Goal: Task Accomplishment & Management: Complete application form

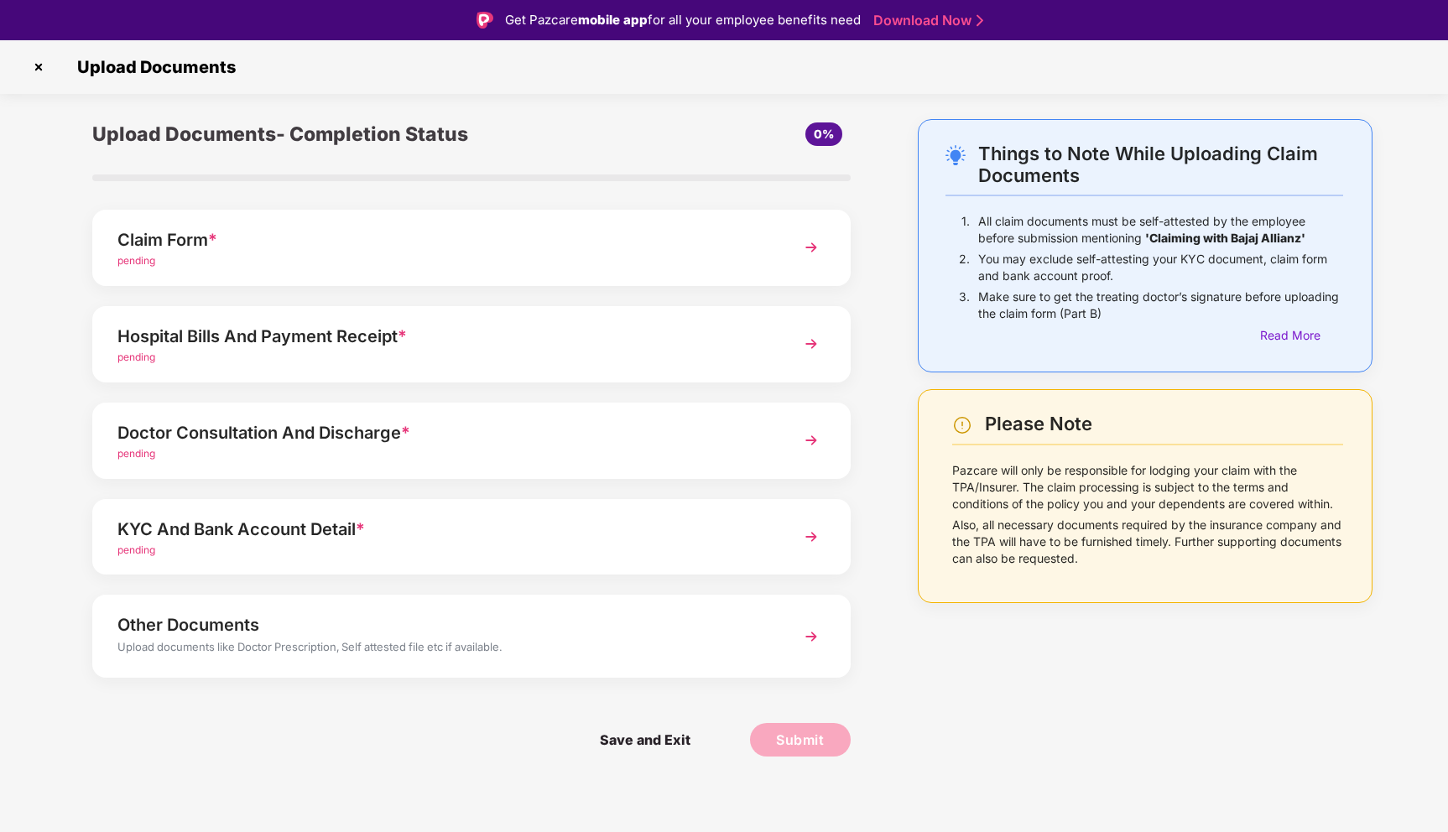
click at [318, 336] on div "Hospital Bills And Payment Receipt *" at bounding box center [441, 336] width 649 height 27
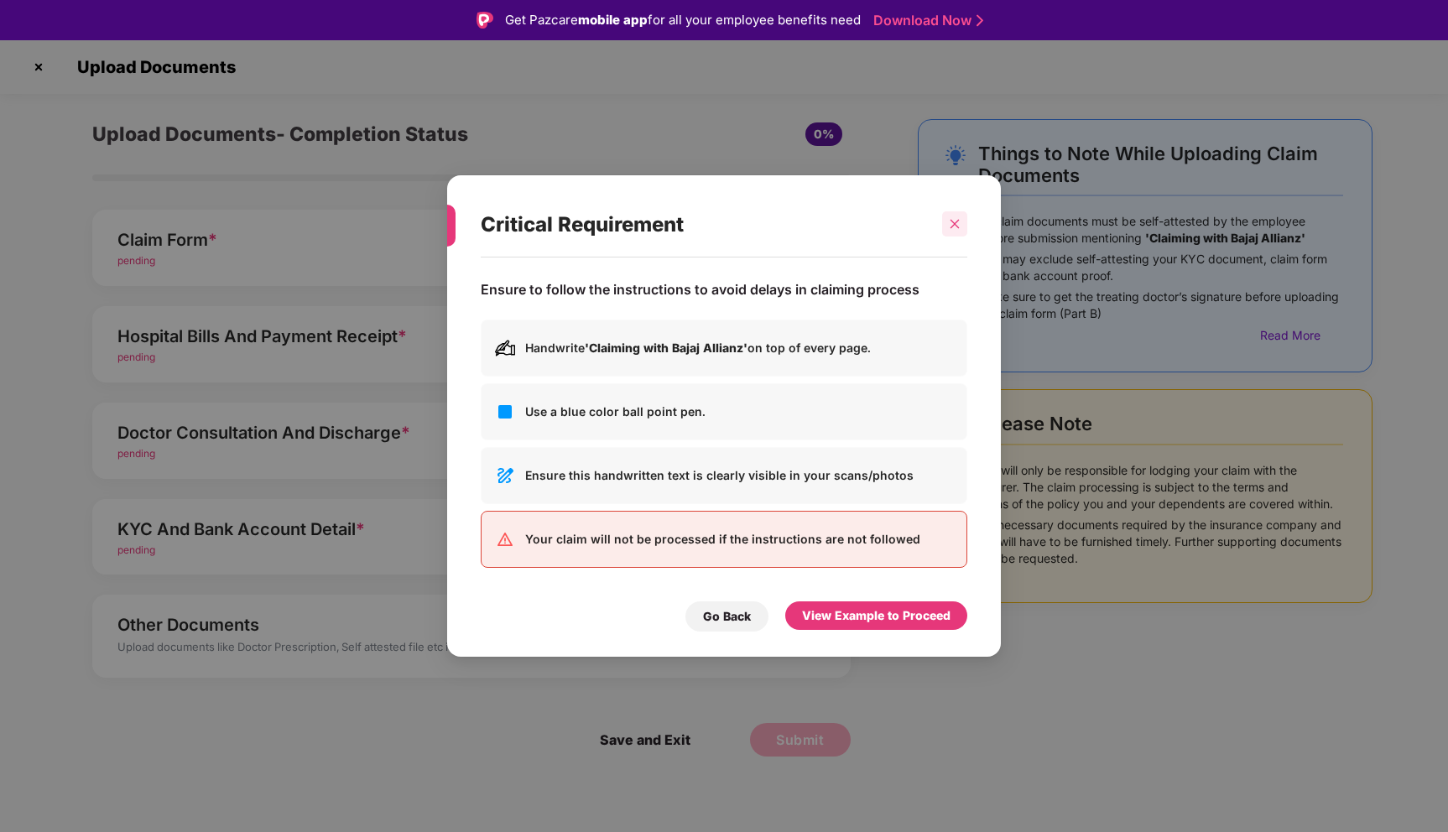
click at [955, 227] on icon "close" at bounding box center [955, 224] width 12 height 12
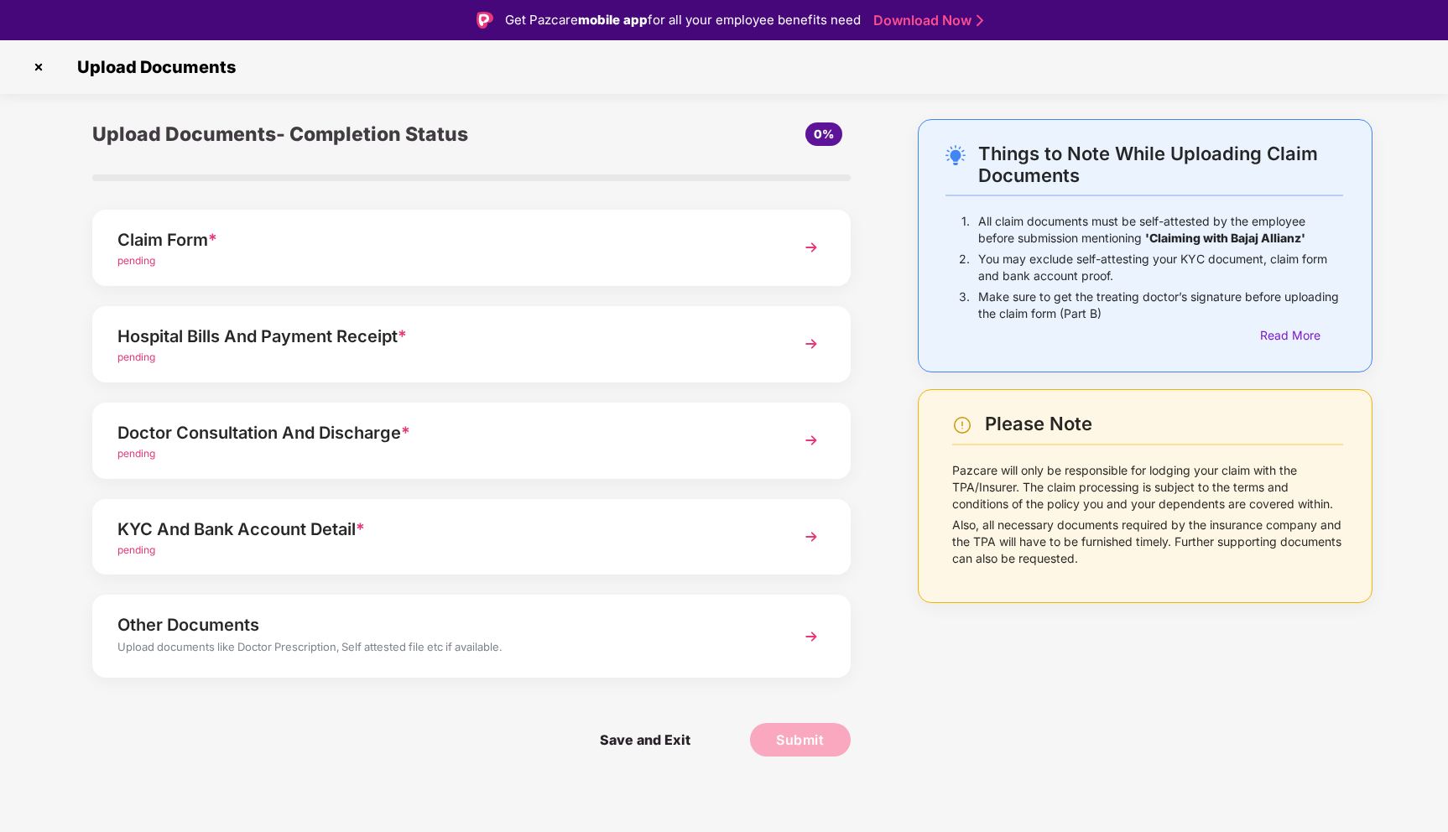
click at [806, 343] on img at bounding box center [811, 344] width 30 height 30
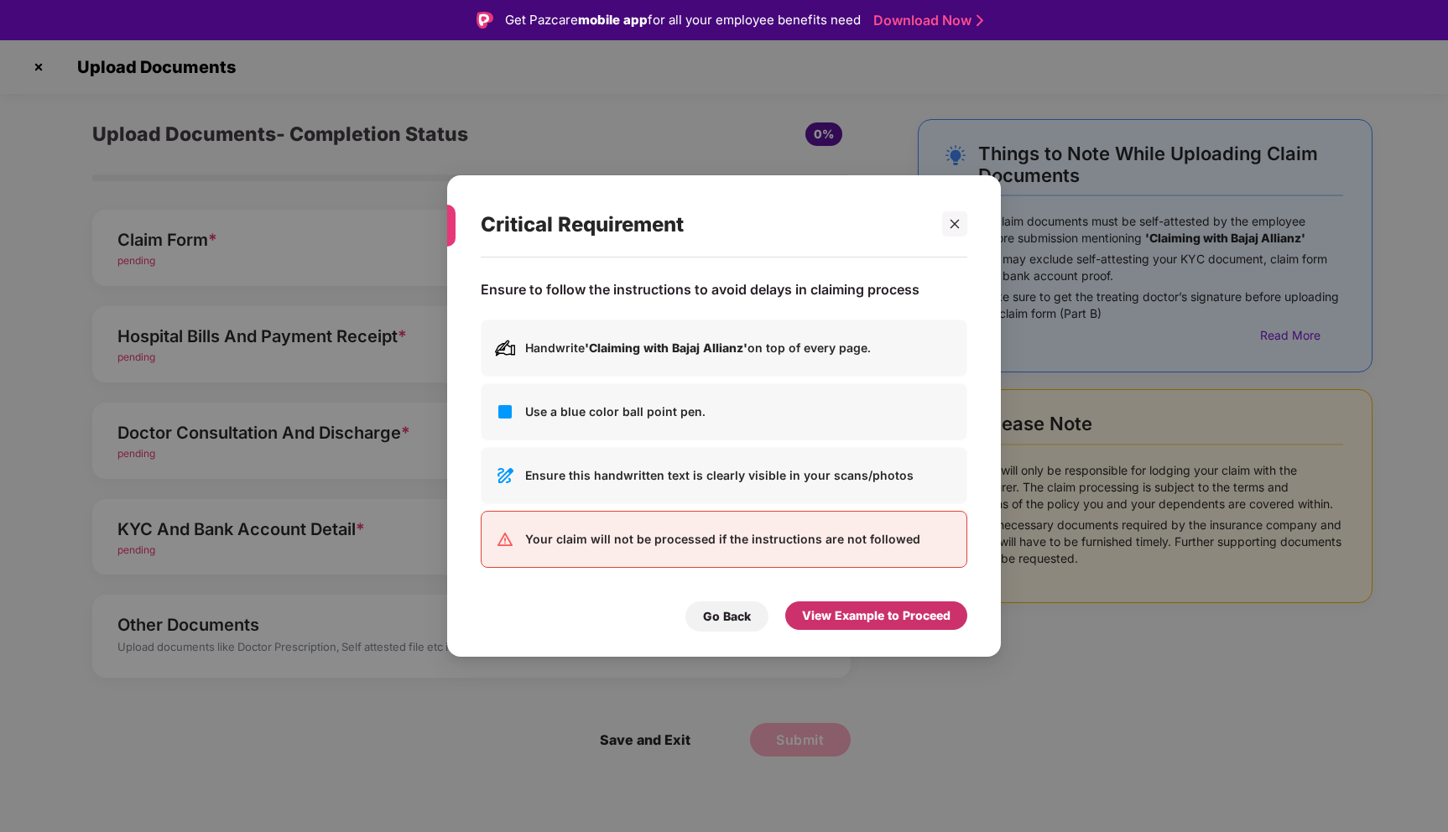
click at [880, 619] on div "View Example to Proceed" at bounding box center [876, 616] width 149 height 18
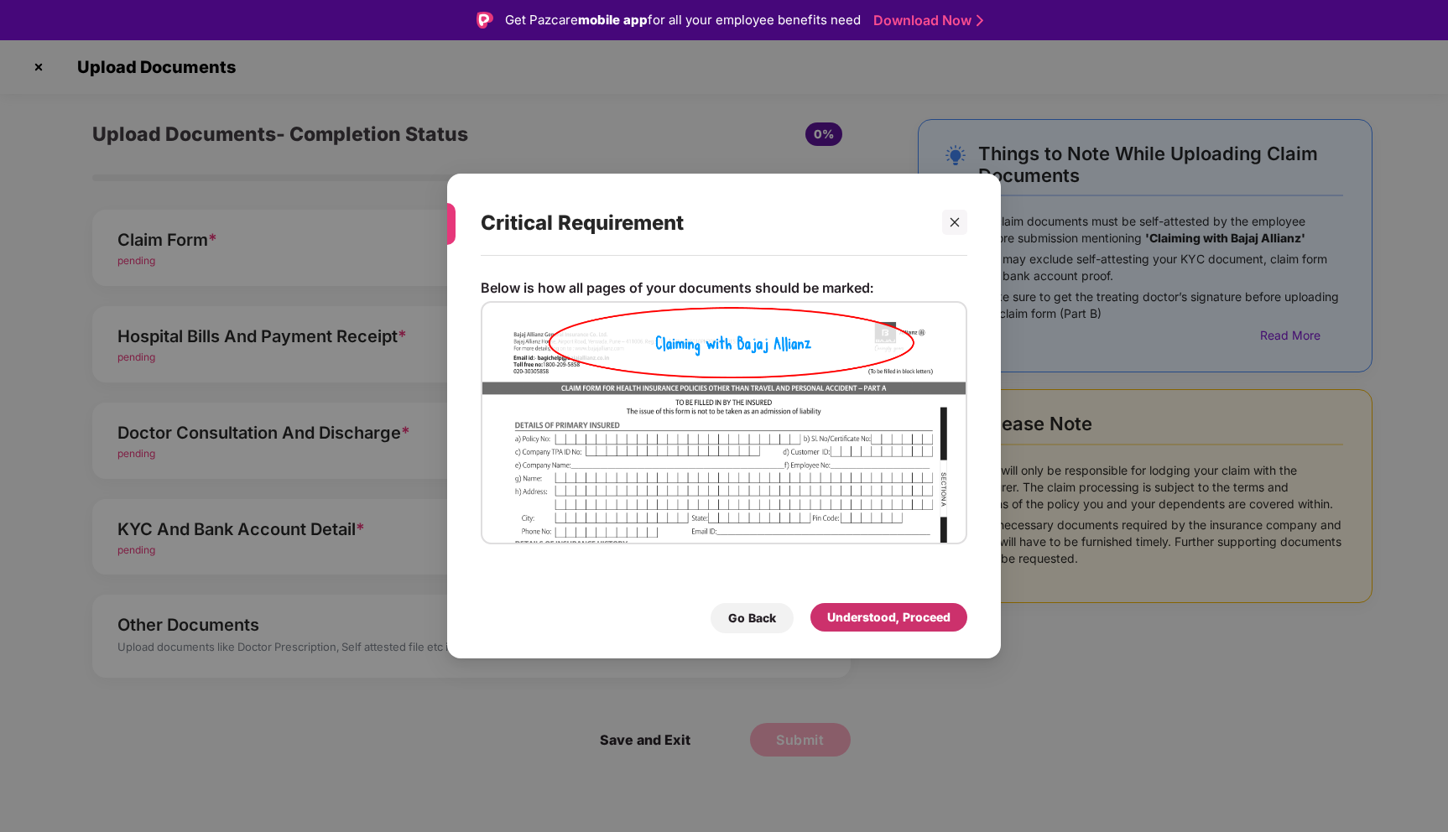
click at [880, 622] on div "Understood, Proceed" at bounding box center [888, 617] width 123 height 18
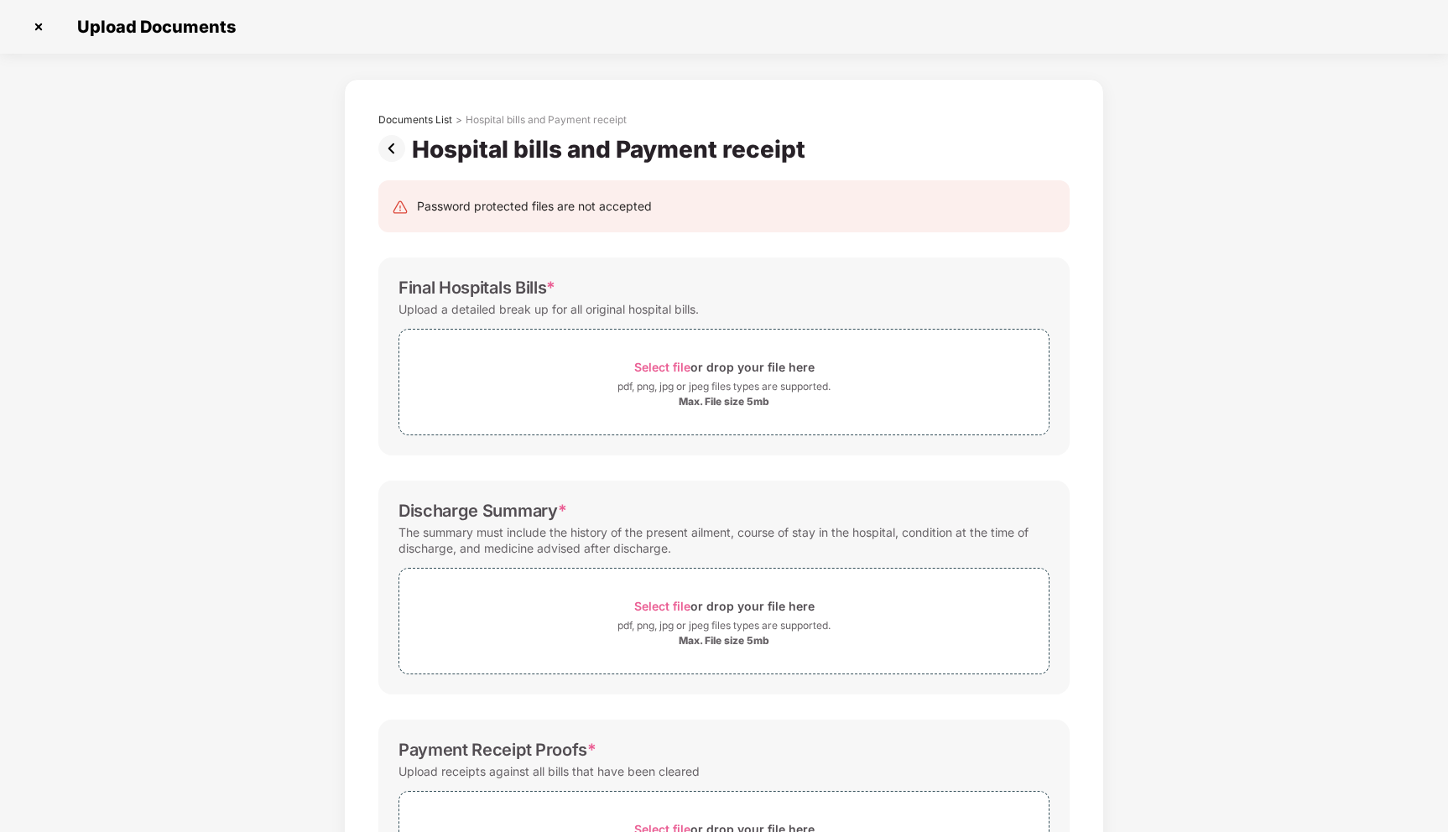
click at [398, 149] on img at bounding box center [395, 148] width 34 height 27
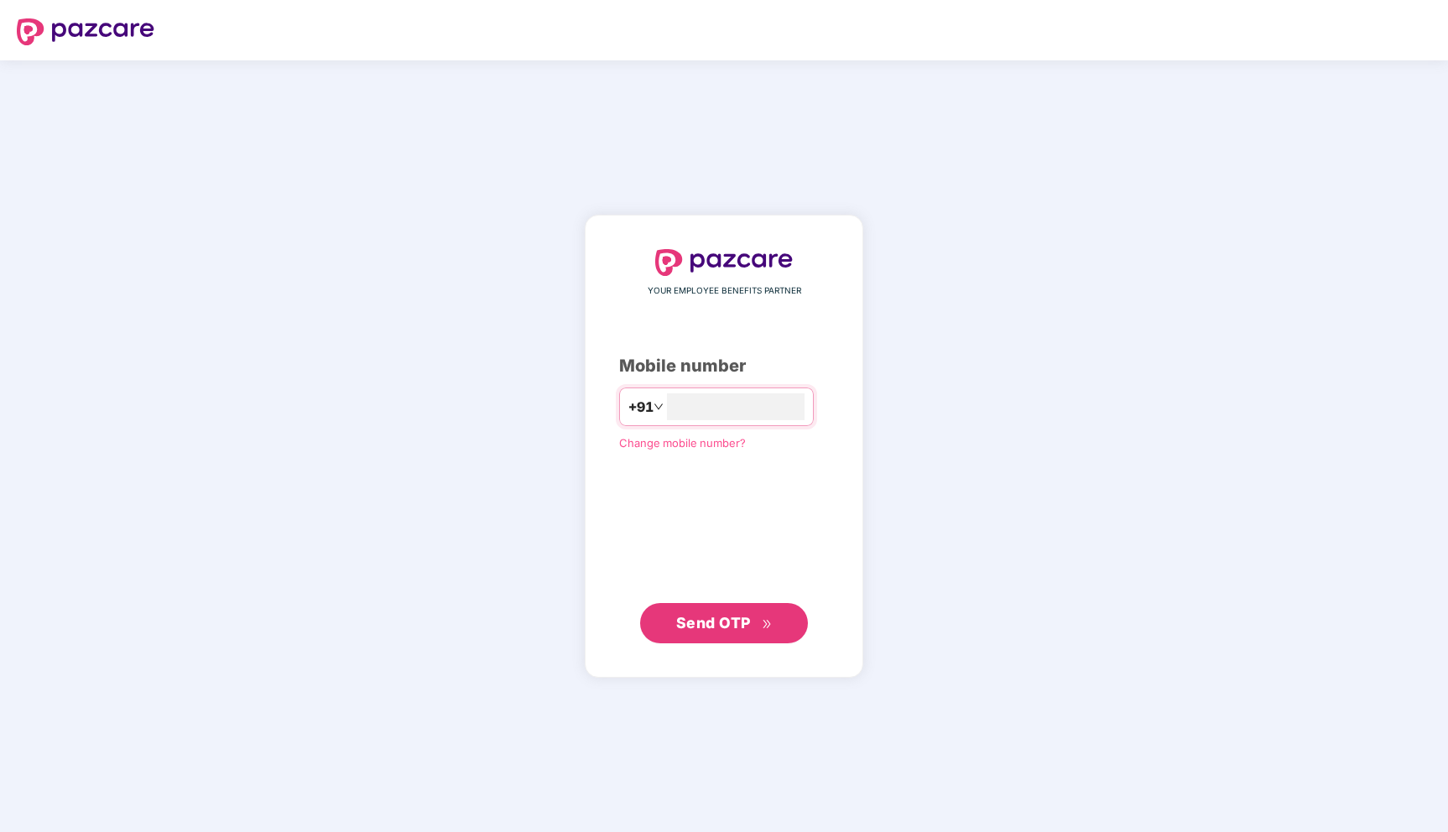
type input "**********"
click at [724, 621] on span "Send OTP" at bounding box center [713, 623] width 75 height 18
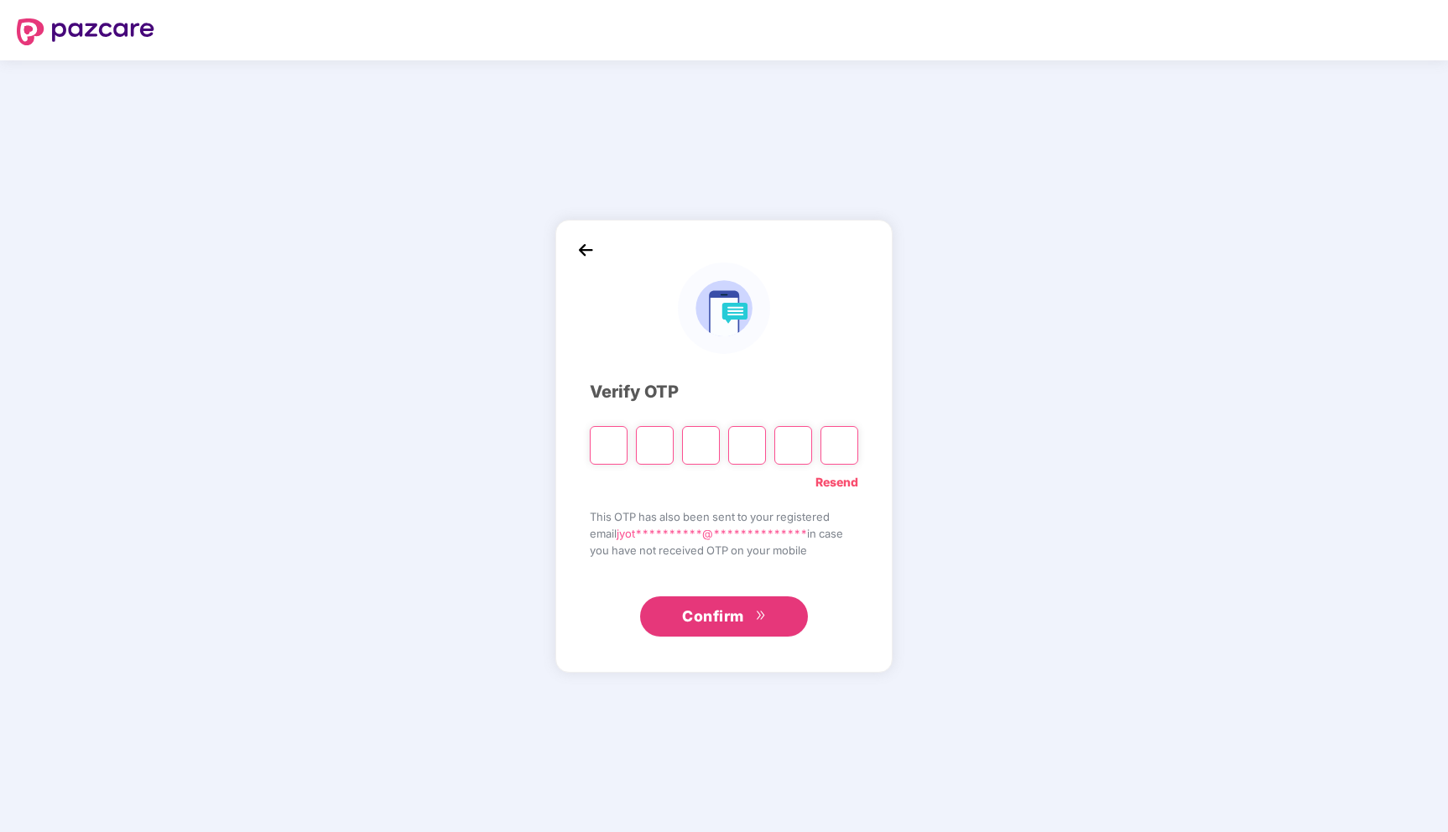
type input "*"
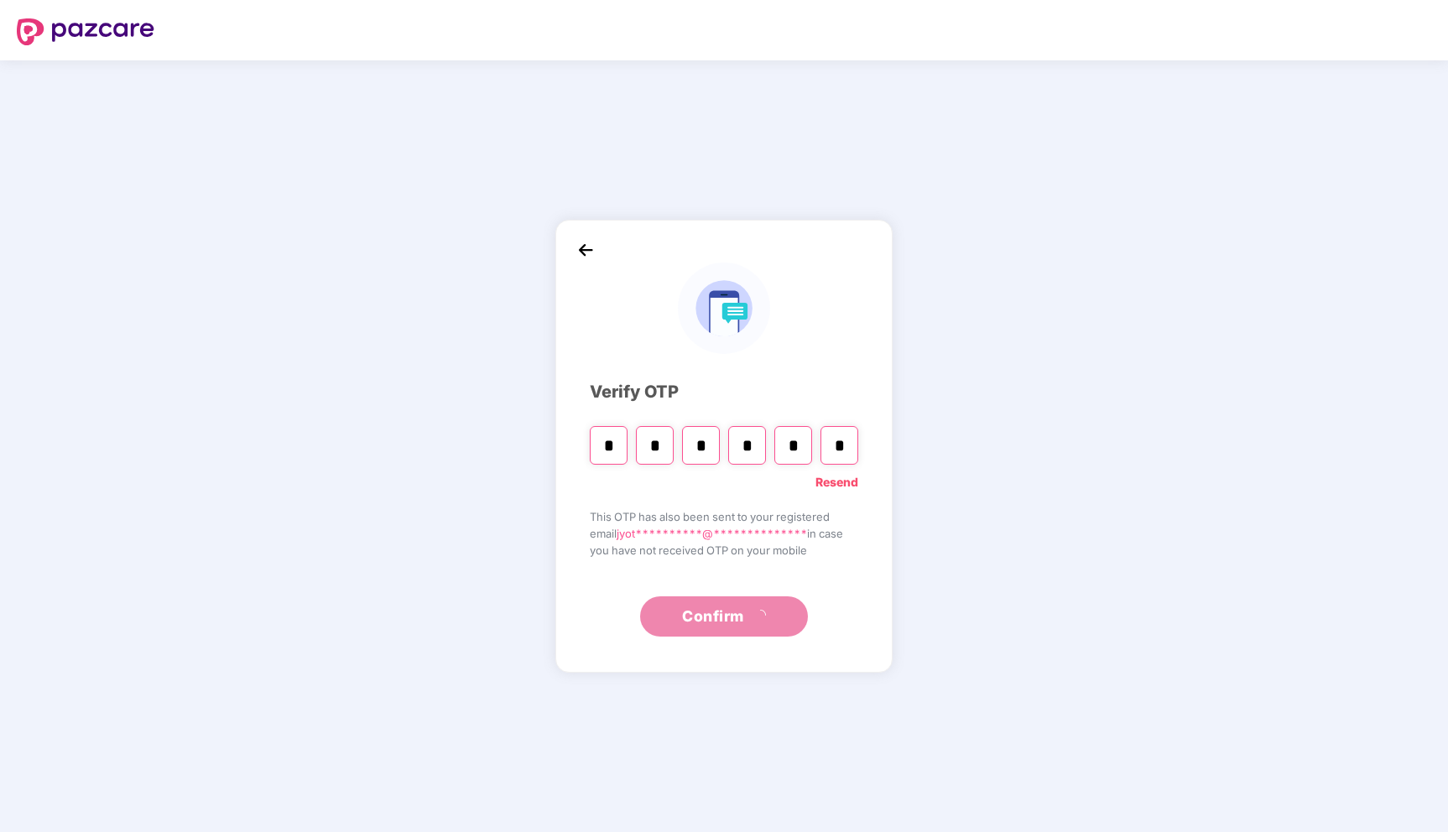
type input "*"
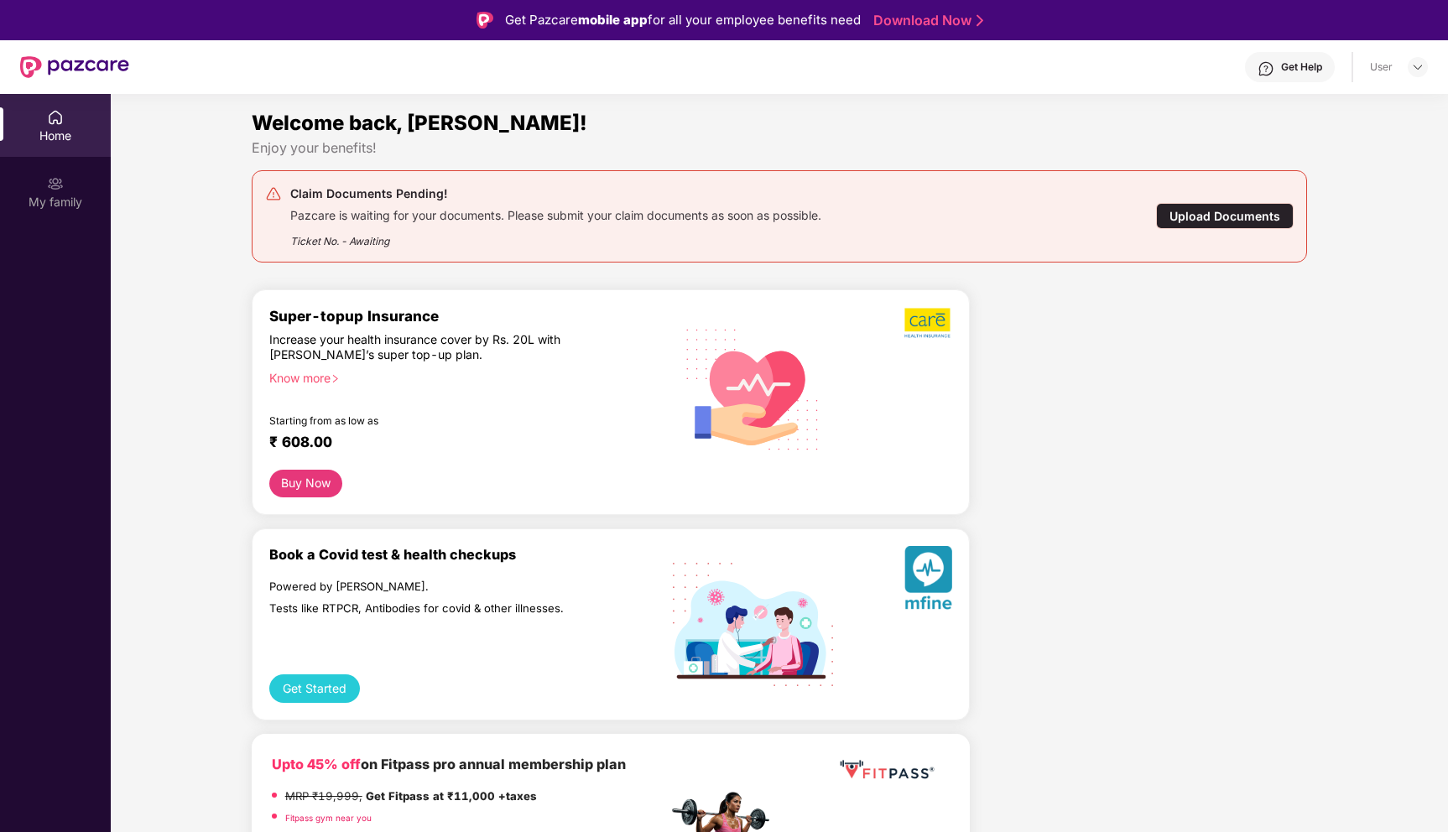
click at [1216, 213] on div "Upload Documents" at bounding box center [1225, 216] width 138 height 26
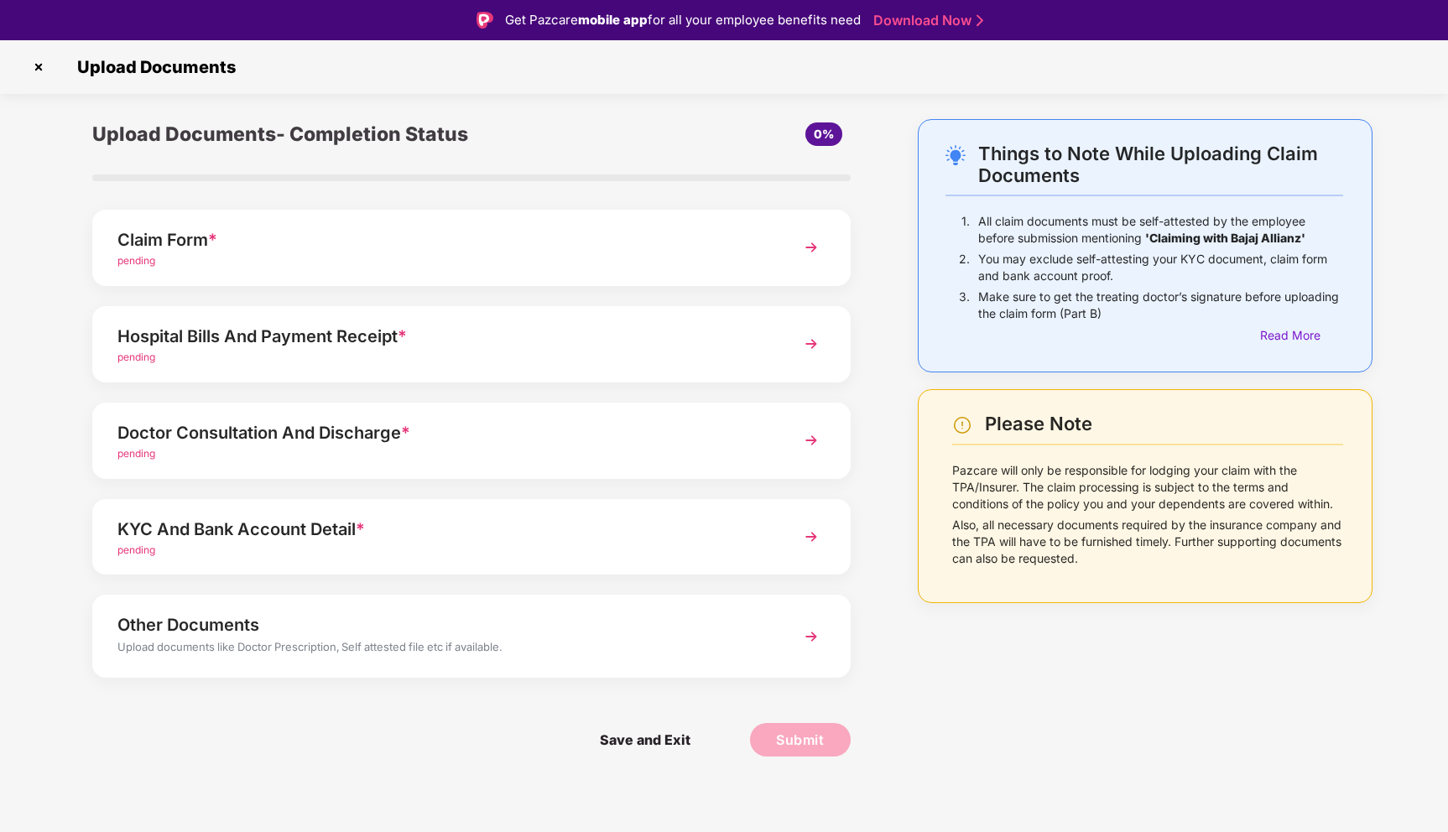
click at [44, 65] on img at bounding box center [38, 67] width 27 height 27
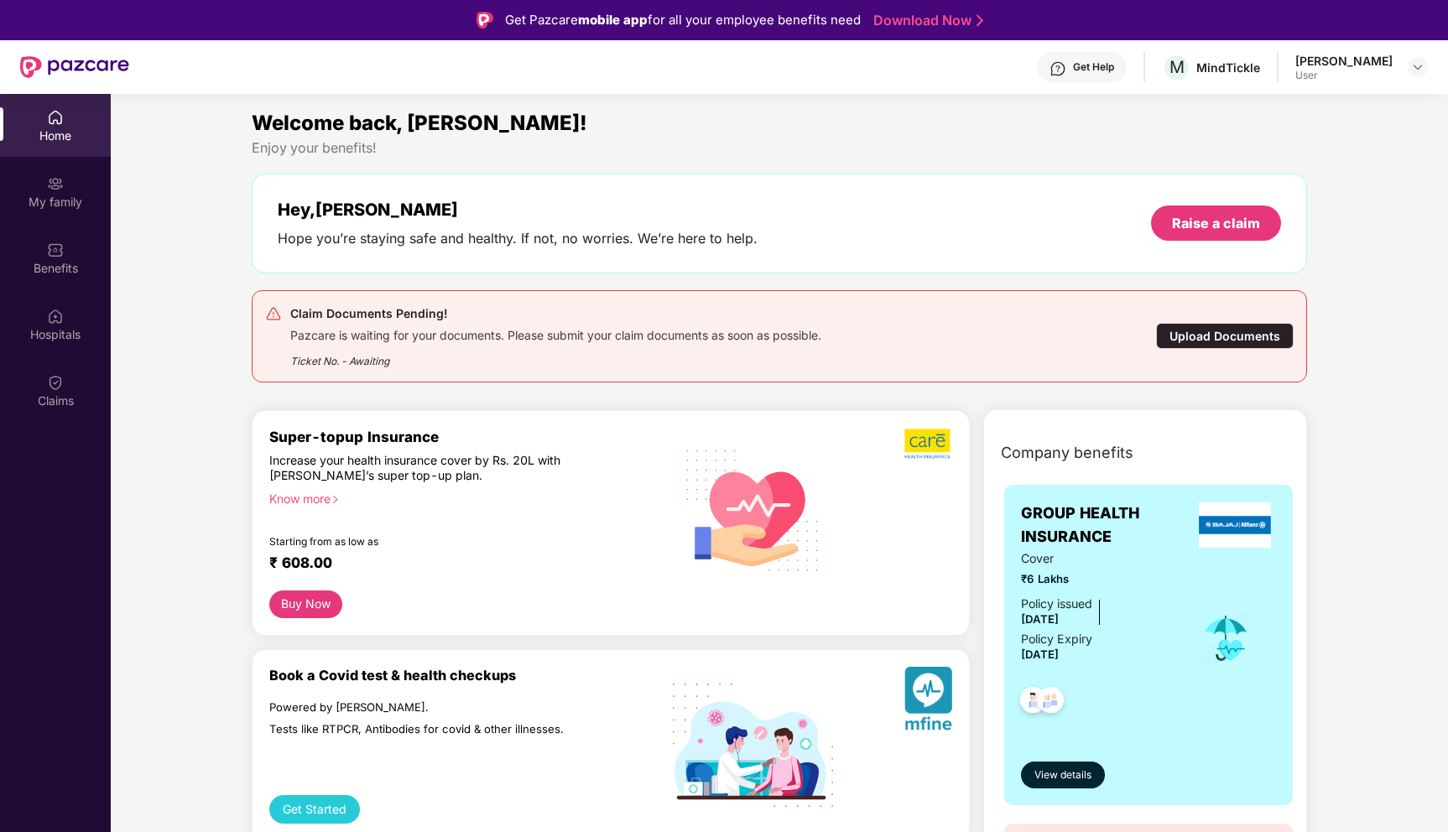
click at [336, 340] on div "Pazcare is waiting for your documents. Please submit your claim documents as so…" at bounding box center [555, 333] width 531 height 19
click at [373, 366] on div "Ticket No. - Awaiting" at bounding box center [555, 356] width 531 height 26
click at [64, 192] on div "My family" at bounding box center [55, 191] width 111 height 63
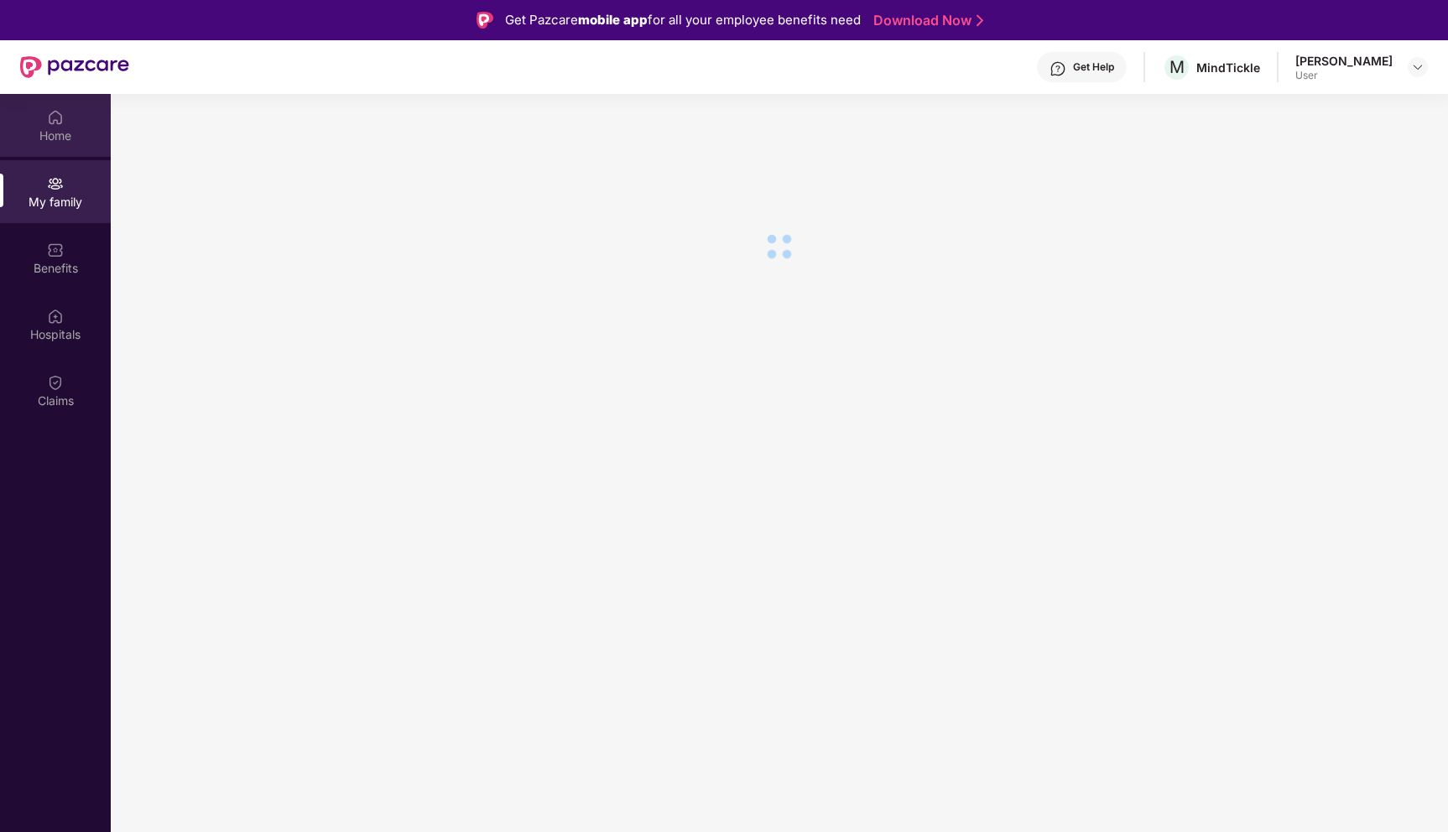
click at [61, 130] on div "Home" at bounding box center [55, 136] width 111 height 17
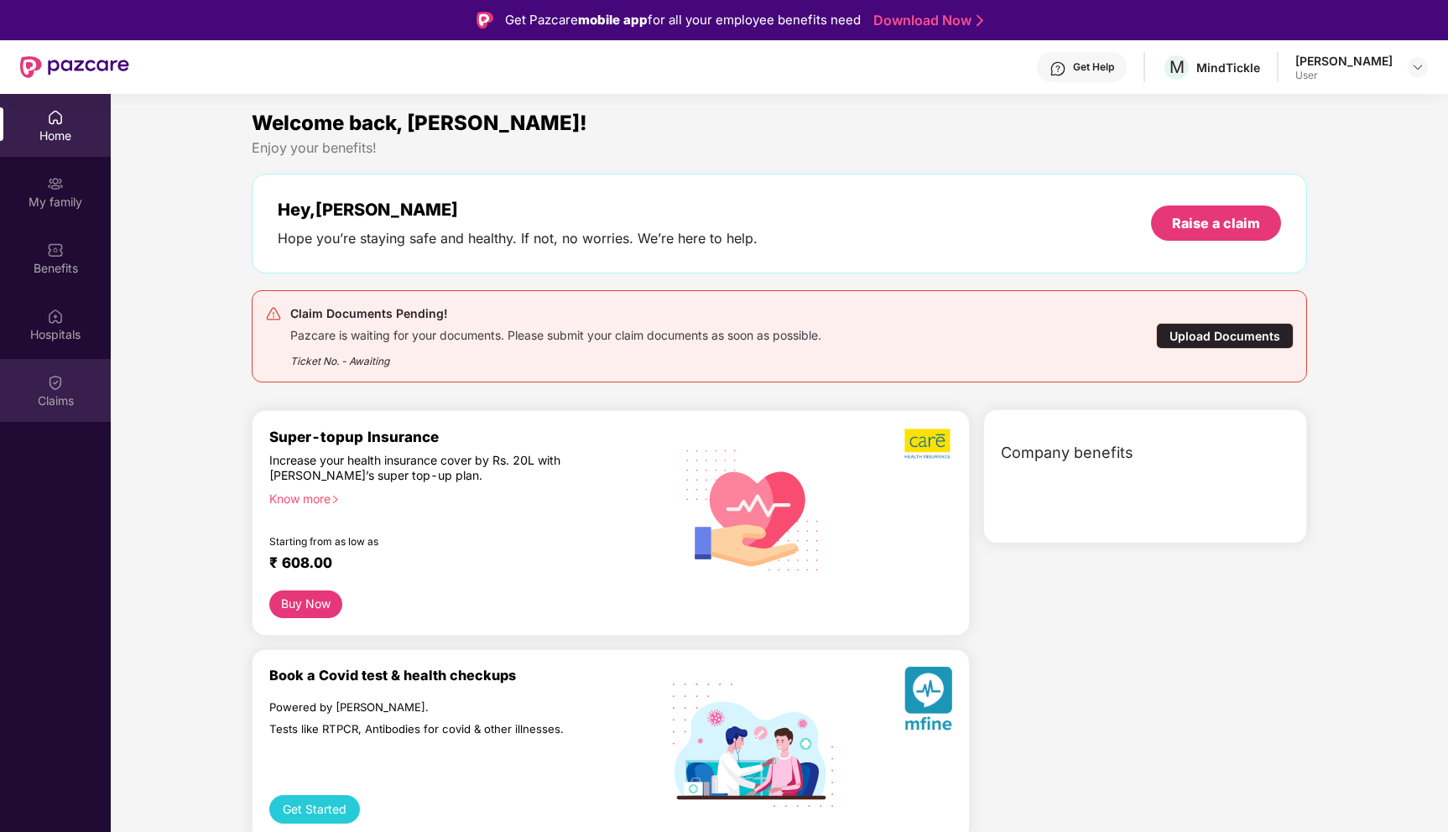
click at [62, 410] on div "Claims" at bounding box center [55, 390] width 111 height 63
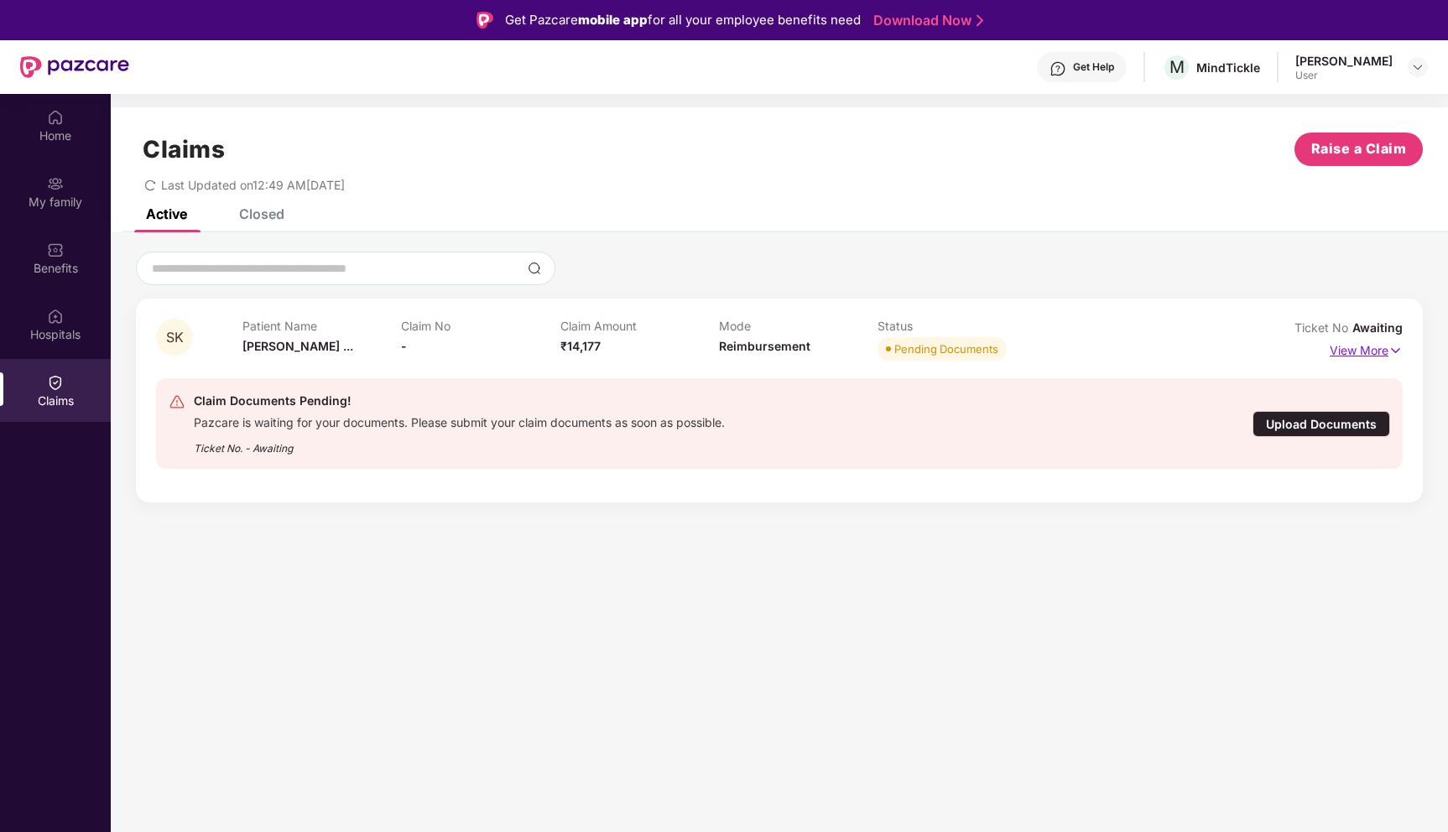
click at [1390, 355] on img at bounding box center [1396, 350] width 14 height 18
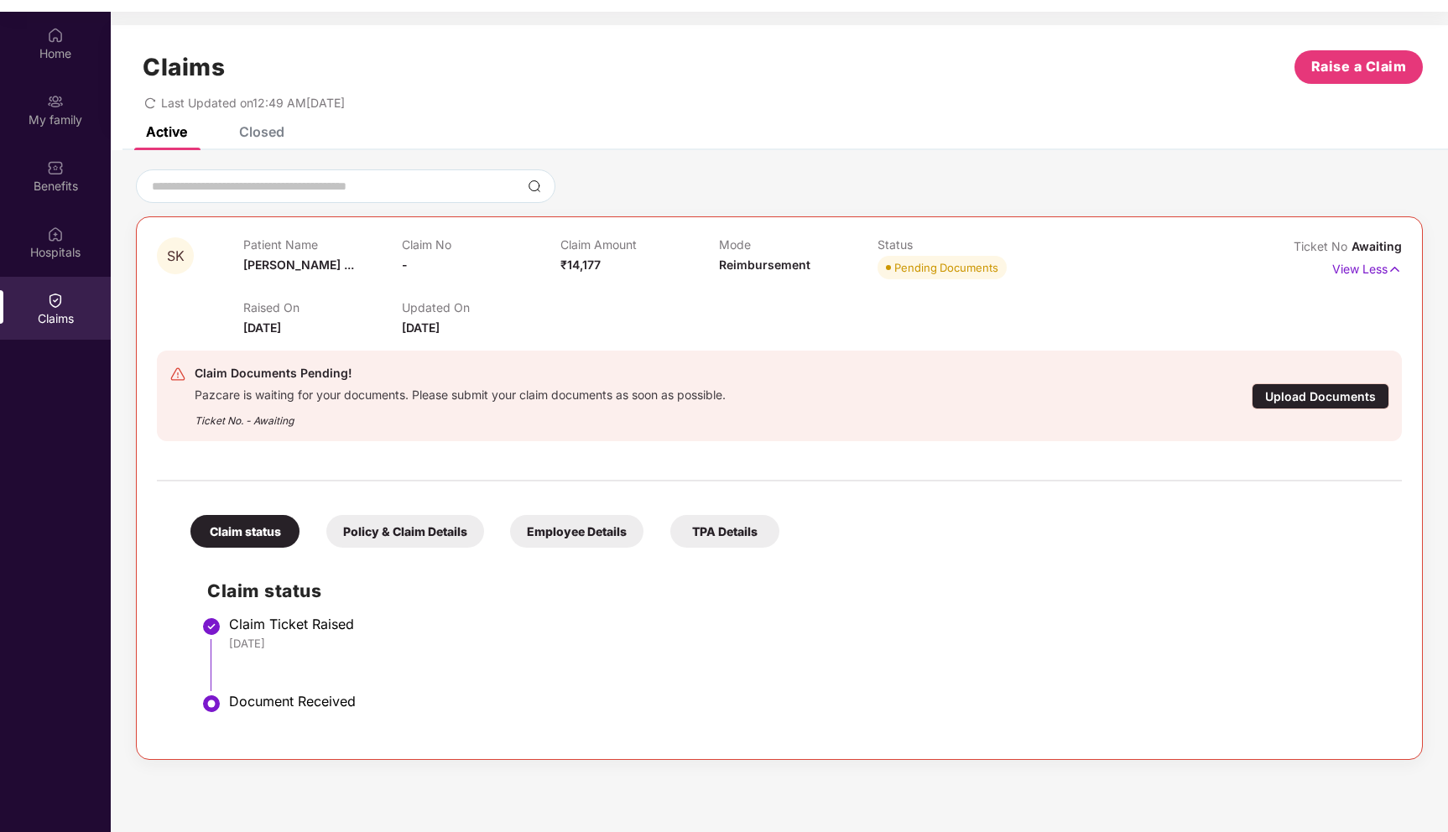
scroll to position [94, 0]
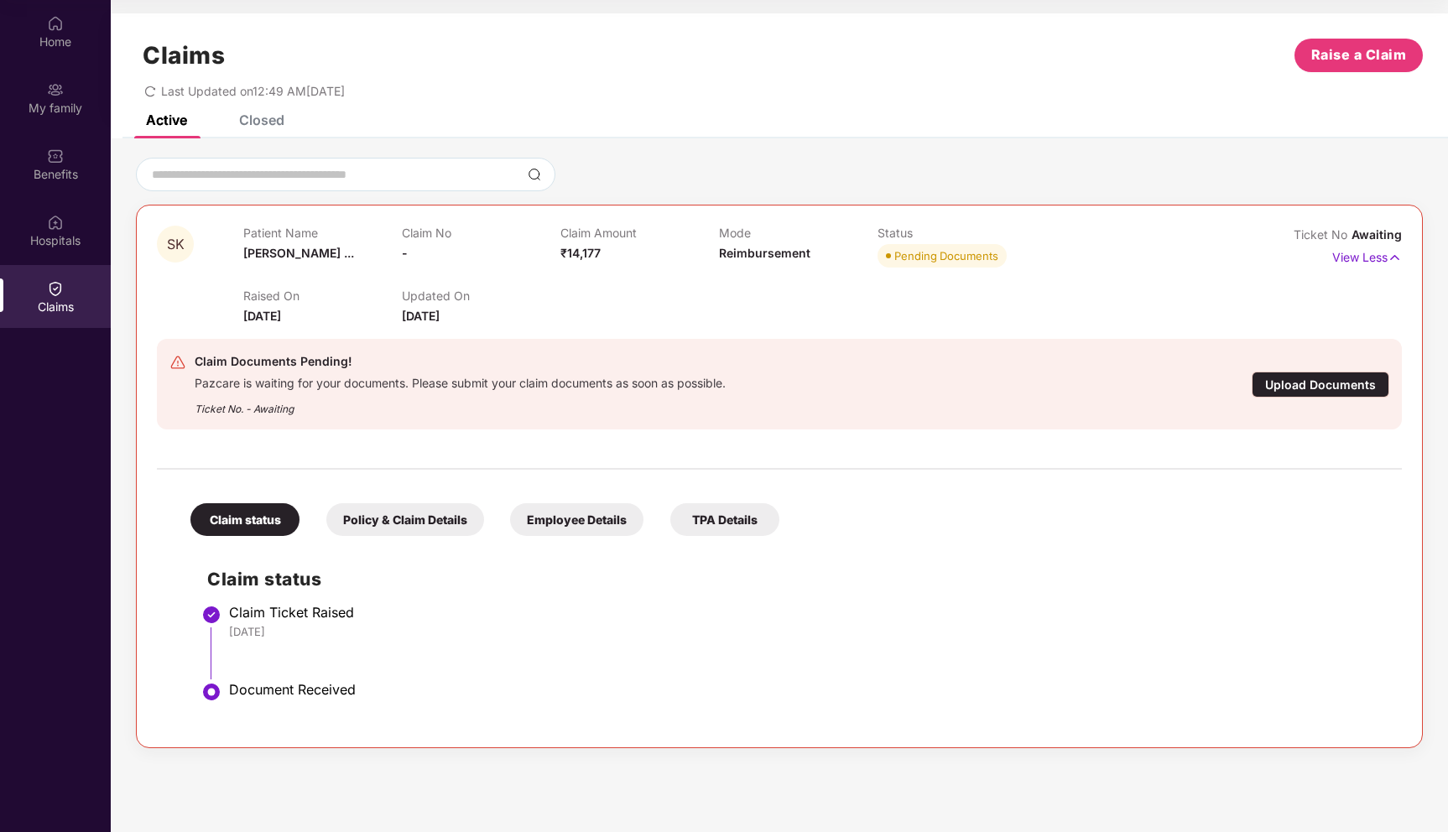
click at [1337, 383] on div "Upload Documents" at bounding box center [1321, 385] width 138 height 26
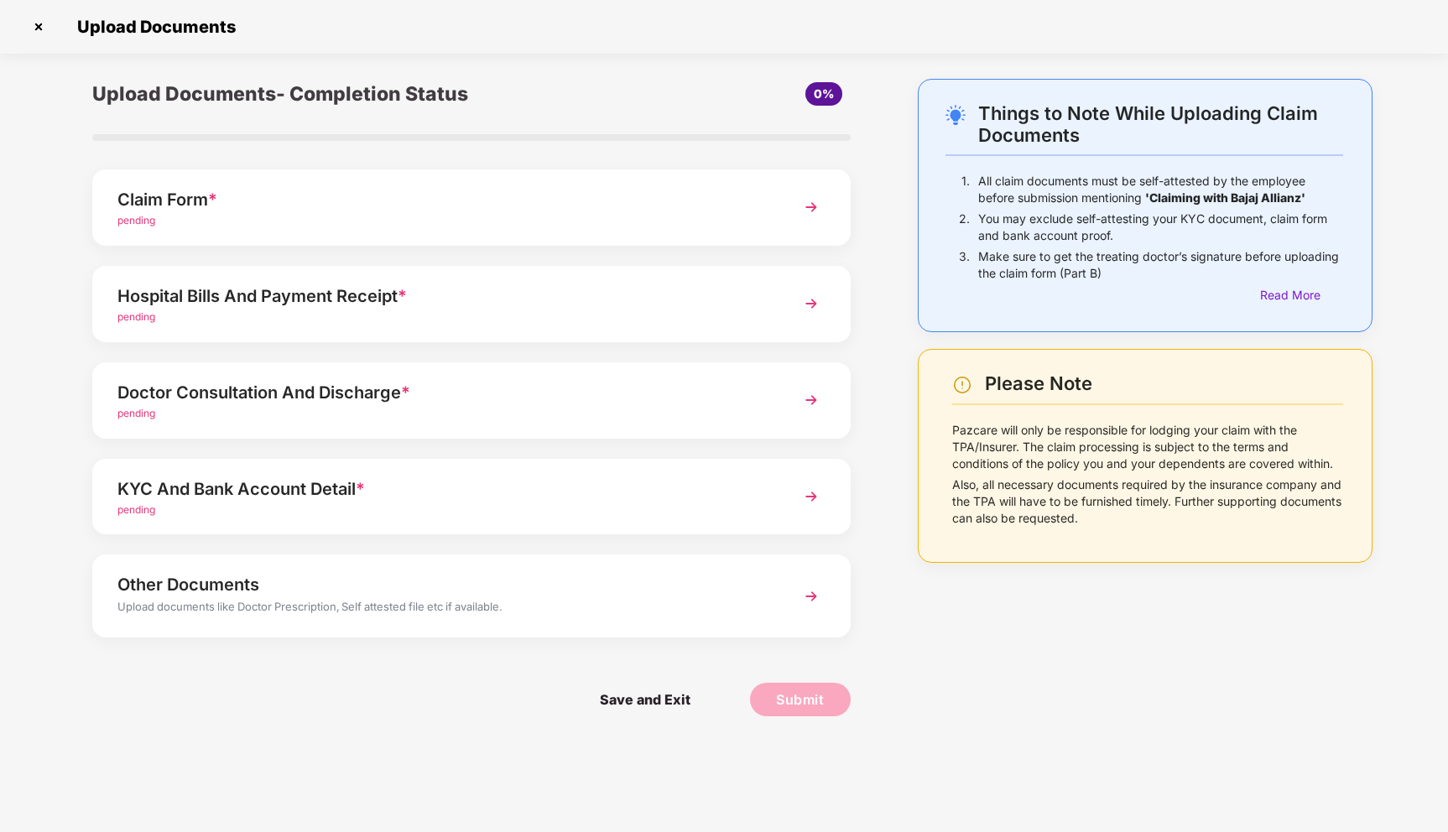
click at [815, 208] on img at bounding box center [811, 207] width 30 height 30
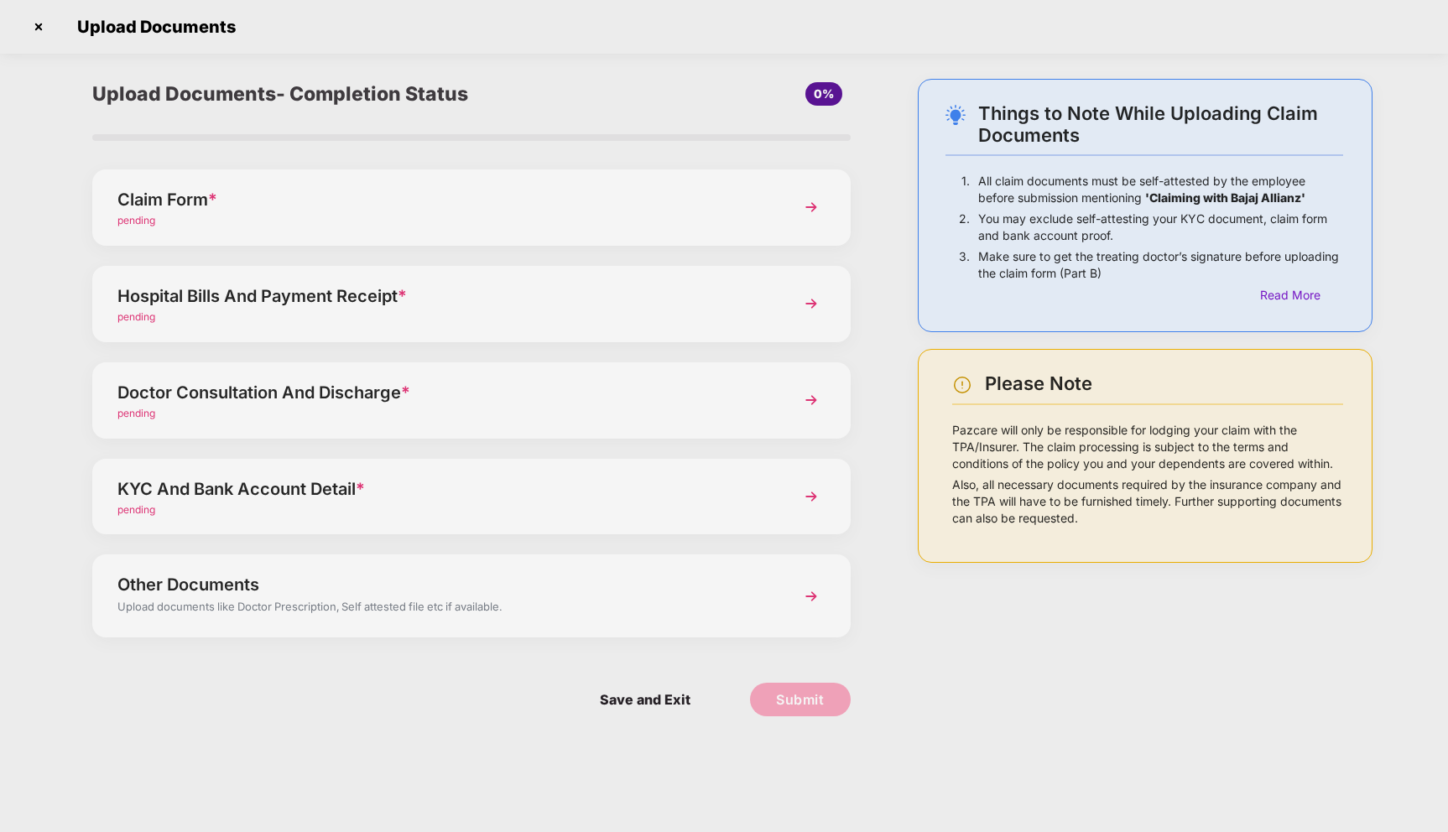
scroll to position [0, 0]
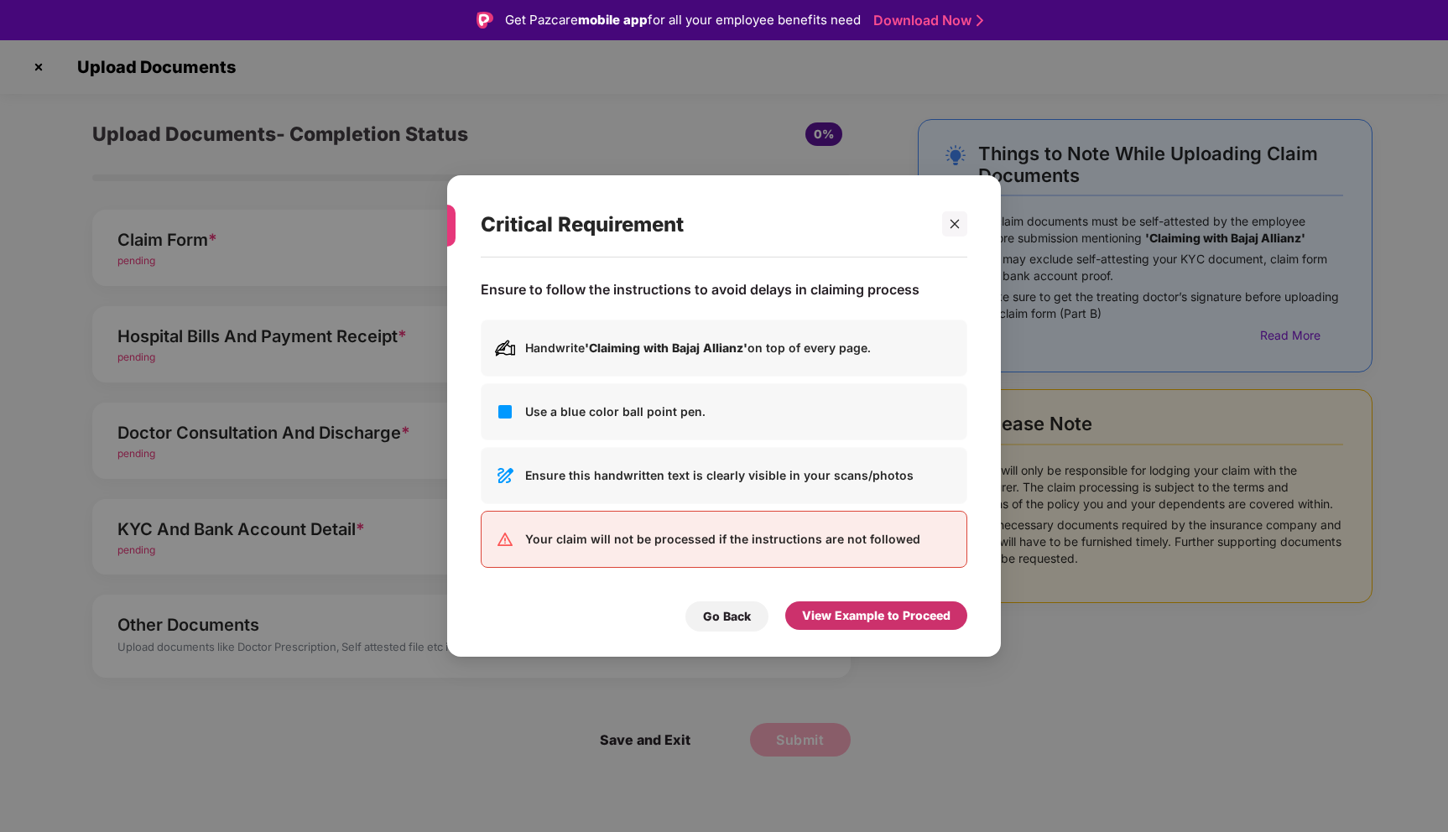
click at [857, 607] on div "View Example to Proceed" at bounding box center [876, 616] width 149 height 18
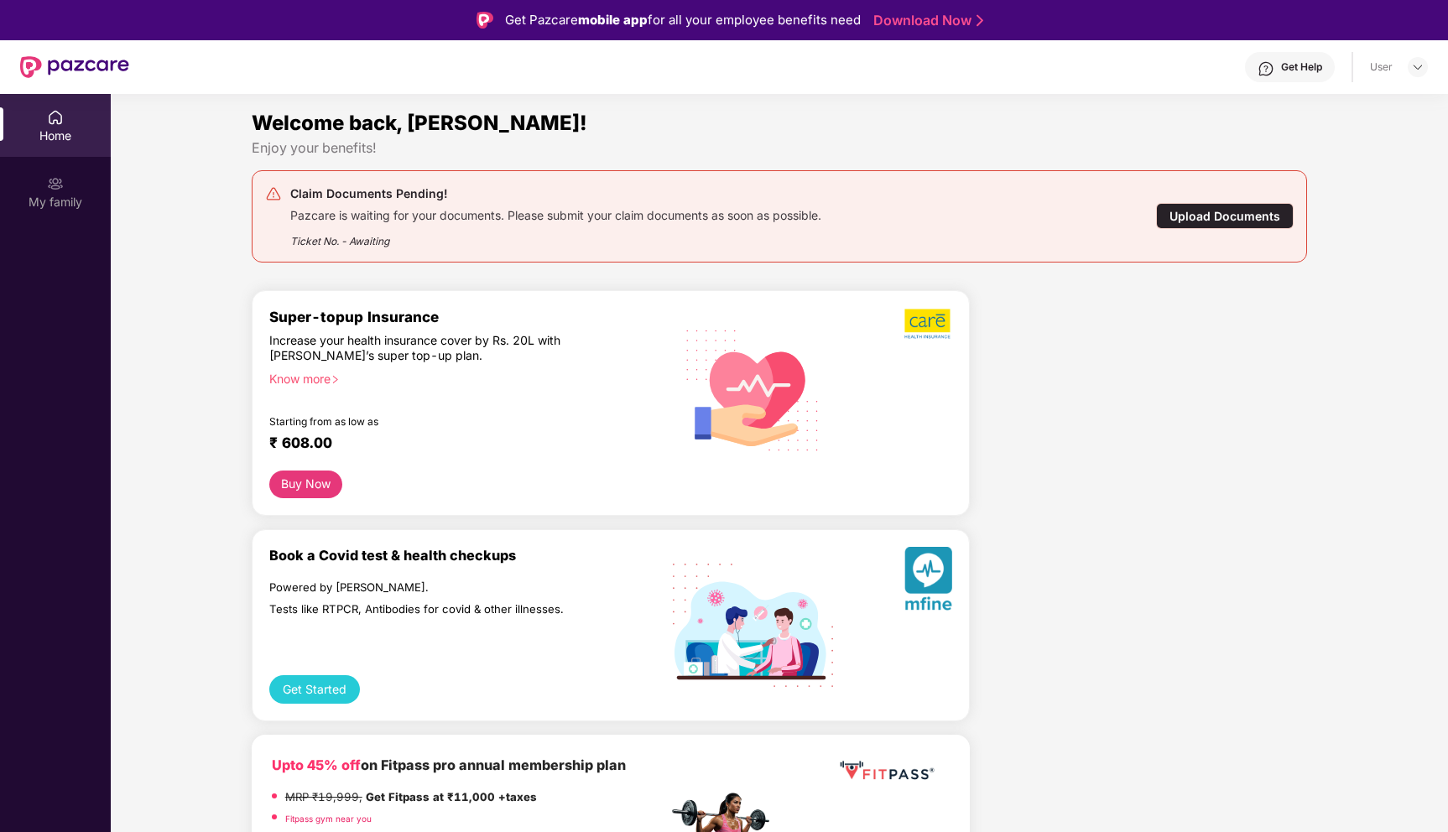
click at [1202, 218] on div "Upload Documents" at bounding box center [1225, 216] width 138 height 26
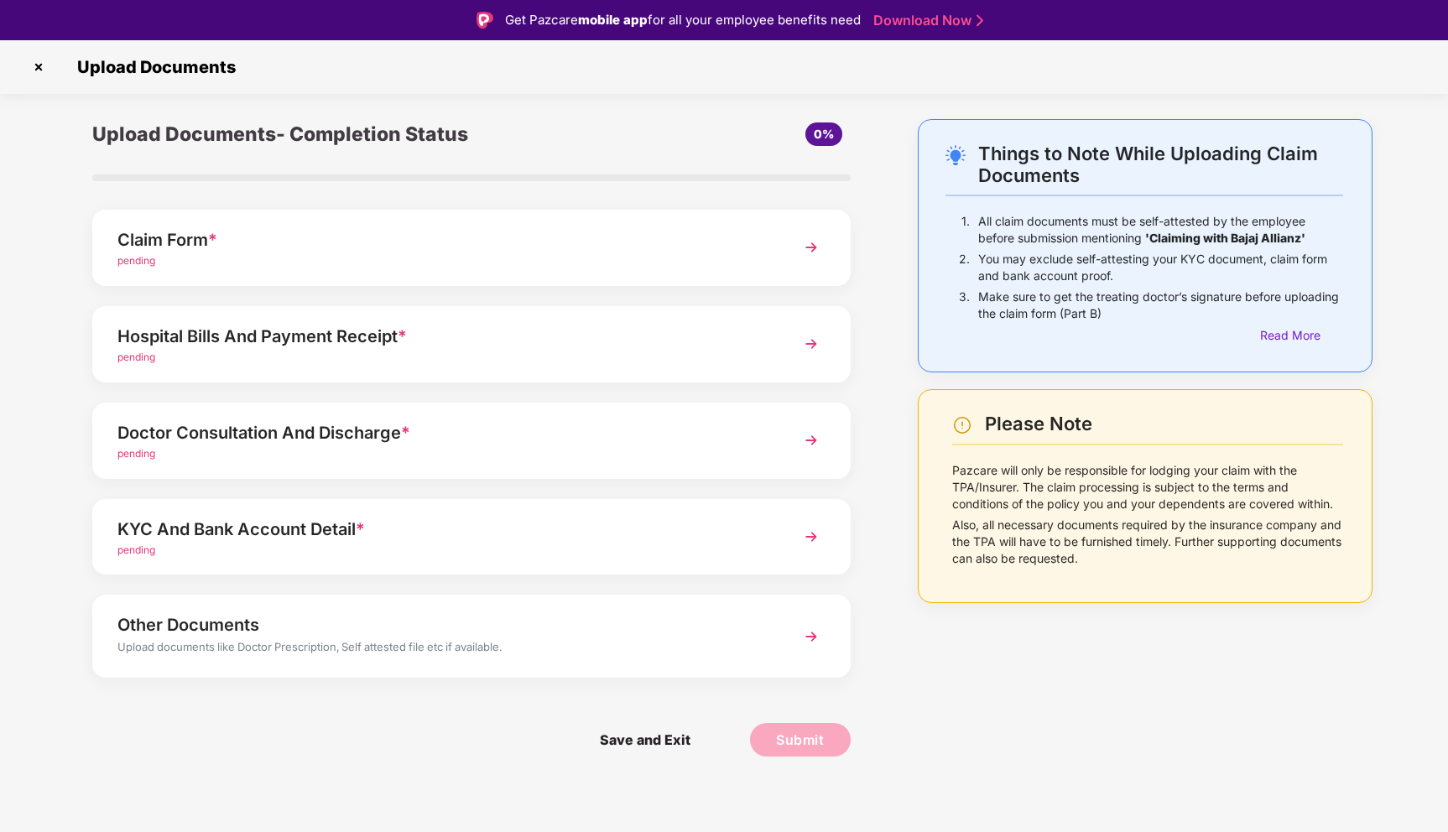
click at [44, 58] on img at bounding box center [38, 67] width 27 height 27
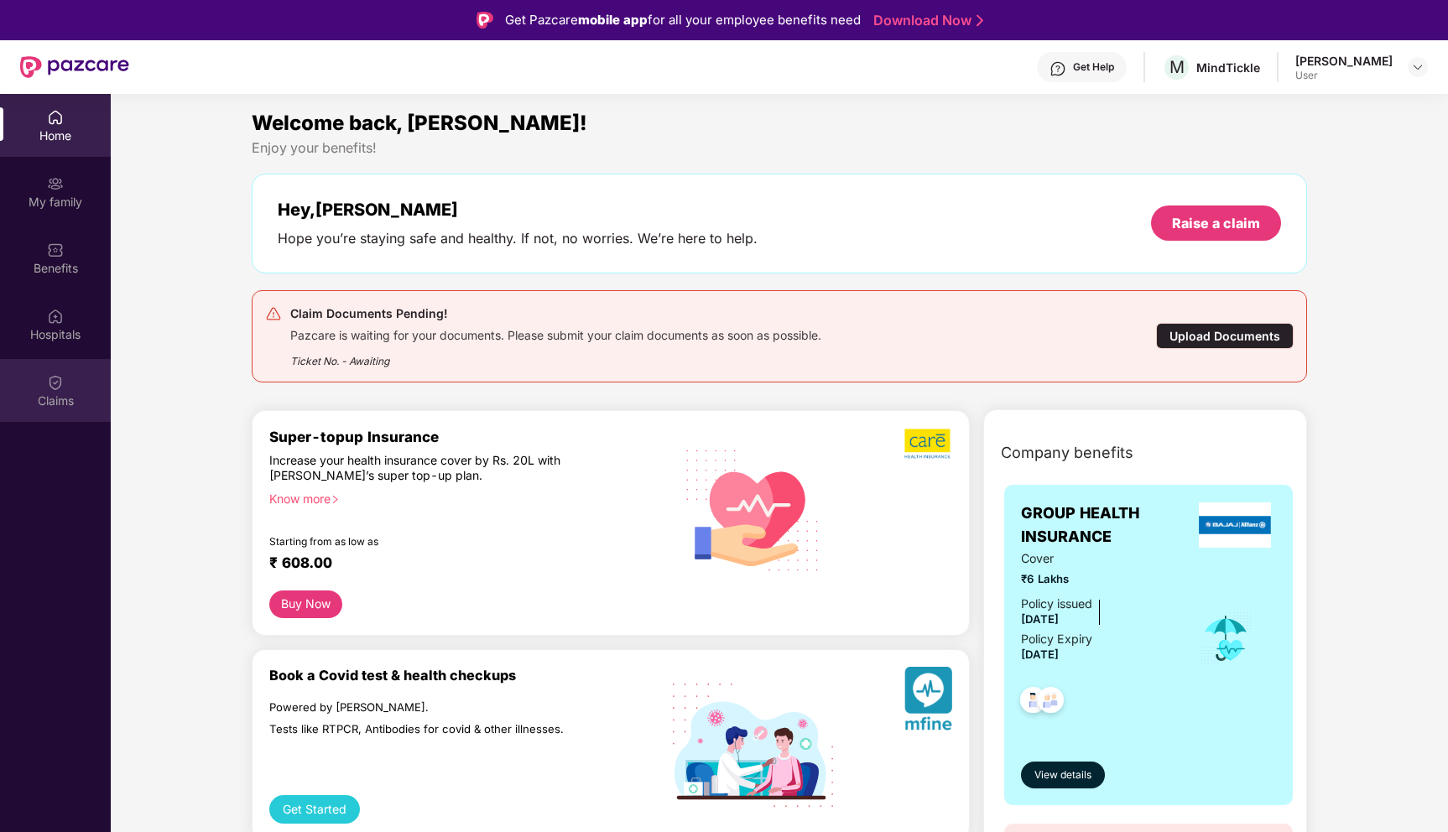
click at [55, 399] on div "Claims" at bounding box center [55, 401] width 111 height 17
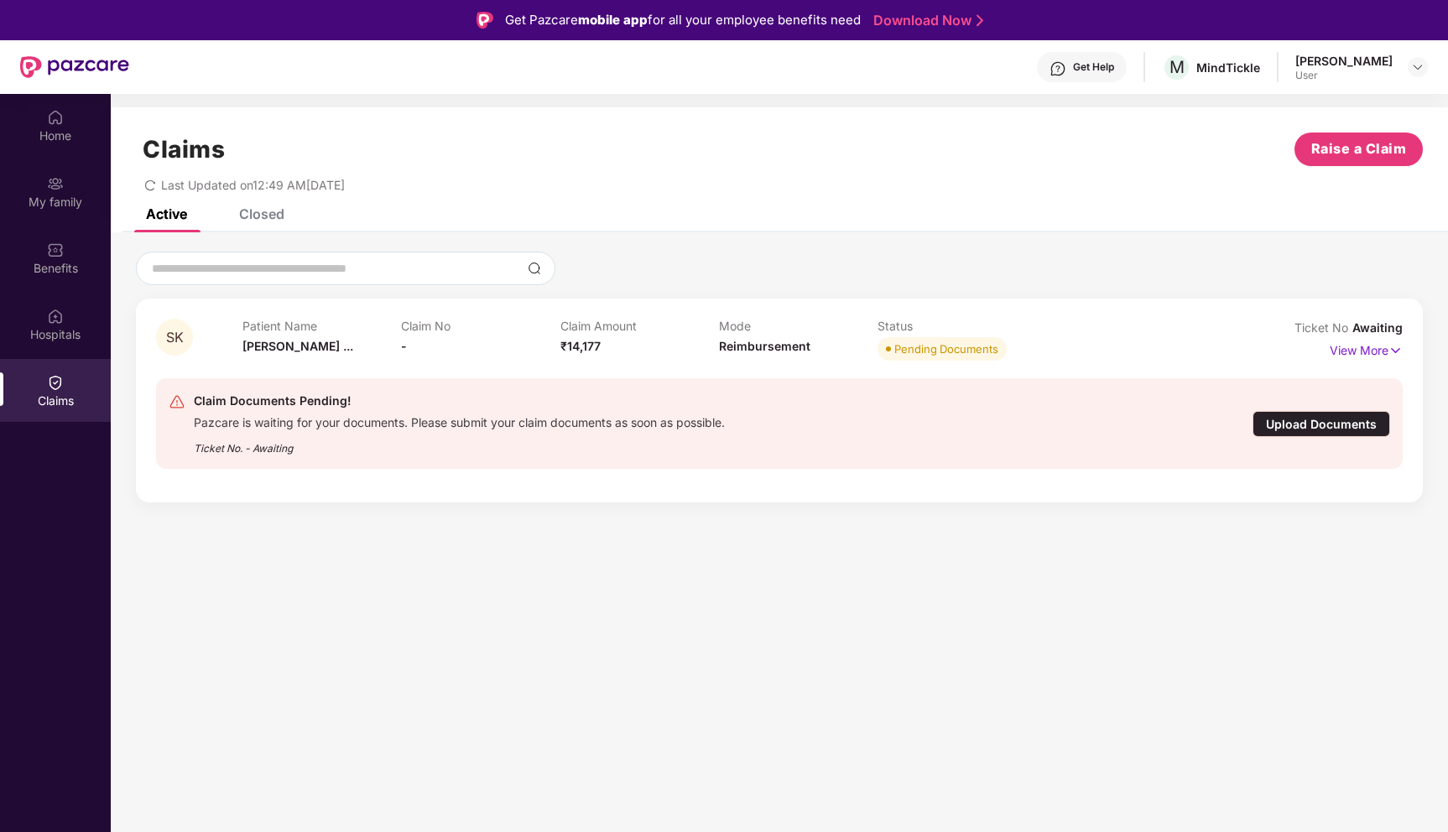
click at [1292, 425] on div "Upload Documents" at bounding box center [1322, 424] width 138 height 26
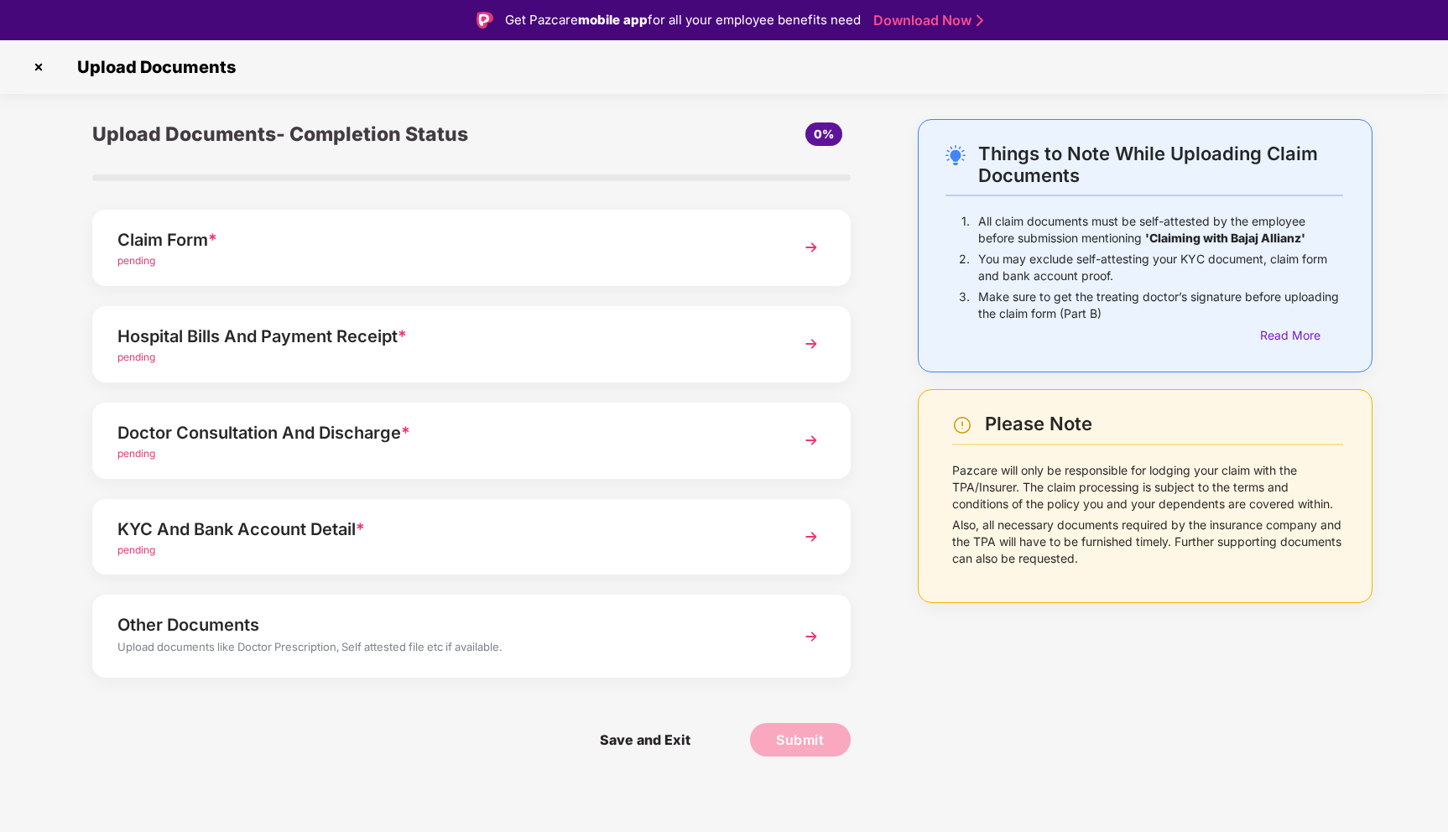
click at [253, 223] on div "Claim Form * pending" at bounding box center [471, 248] width 758 height 76
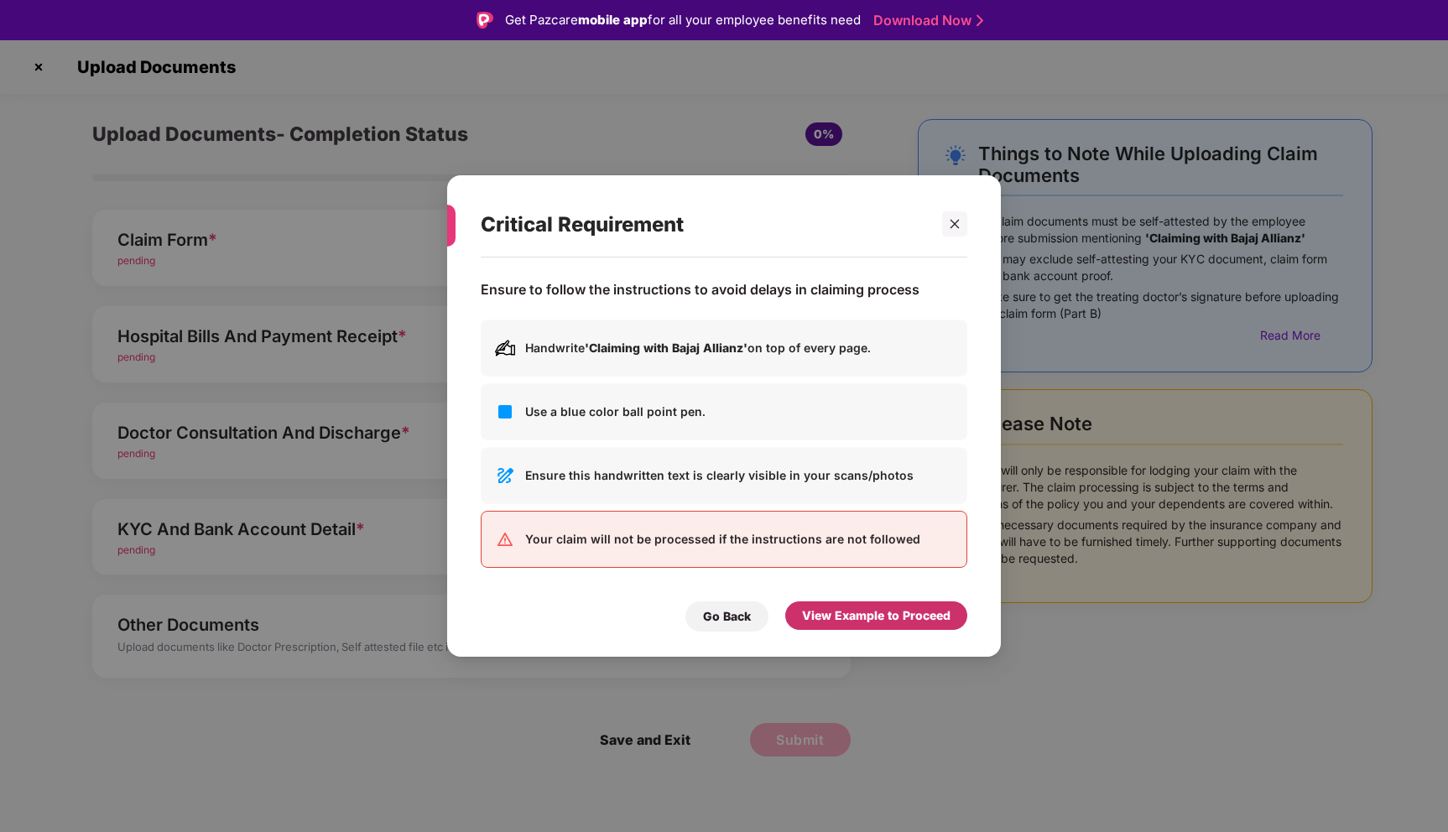
click at [840, 623] on div "View Example to Proceed" at bounding box center [876, 616] width 149 height 18
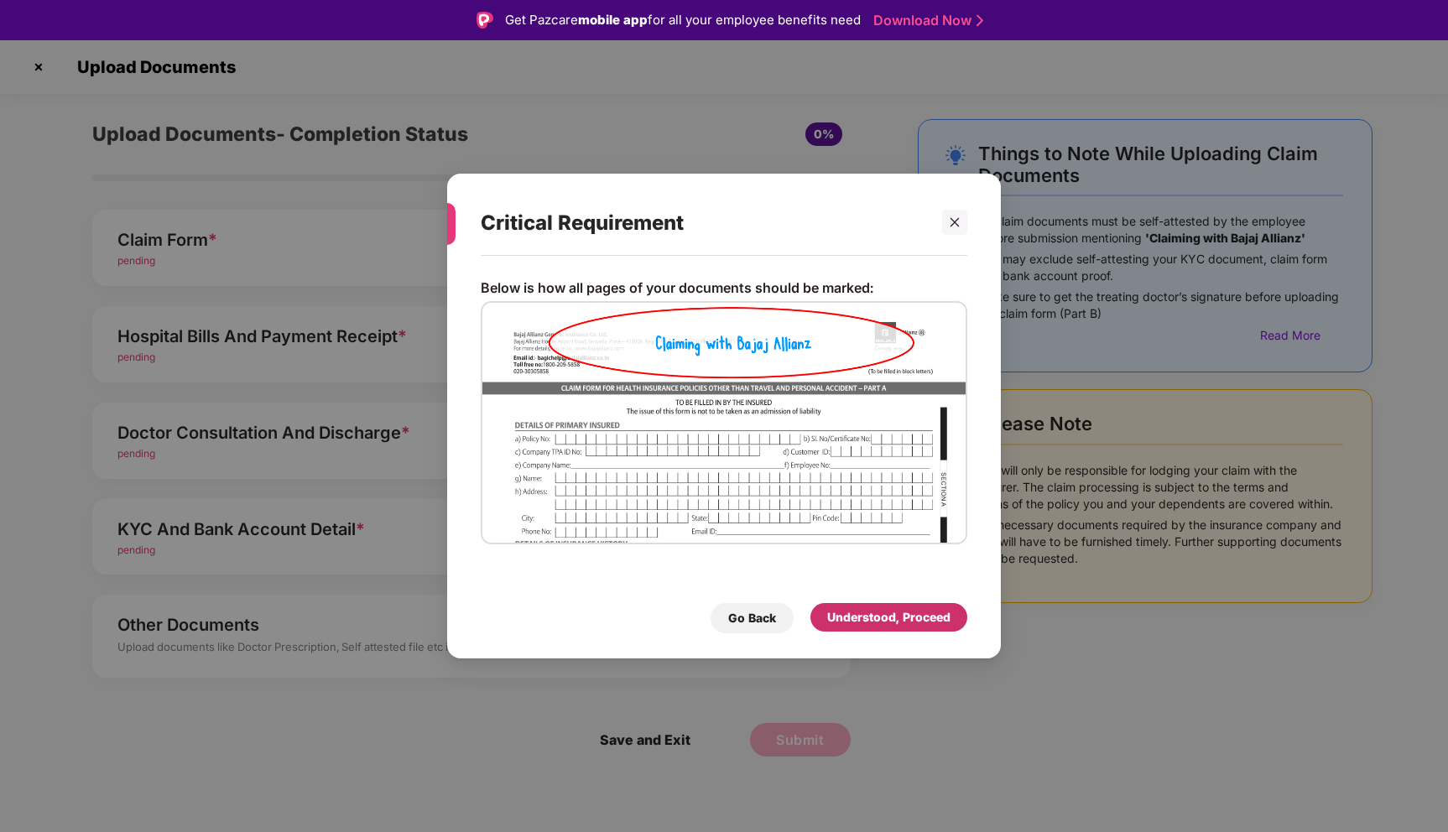
click at [888, 619] on div "Understood, Proceed" at bounding box center [888, 617] width 123 height 18
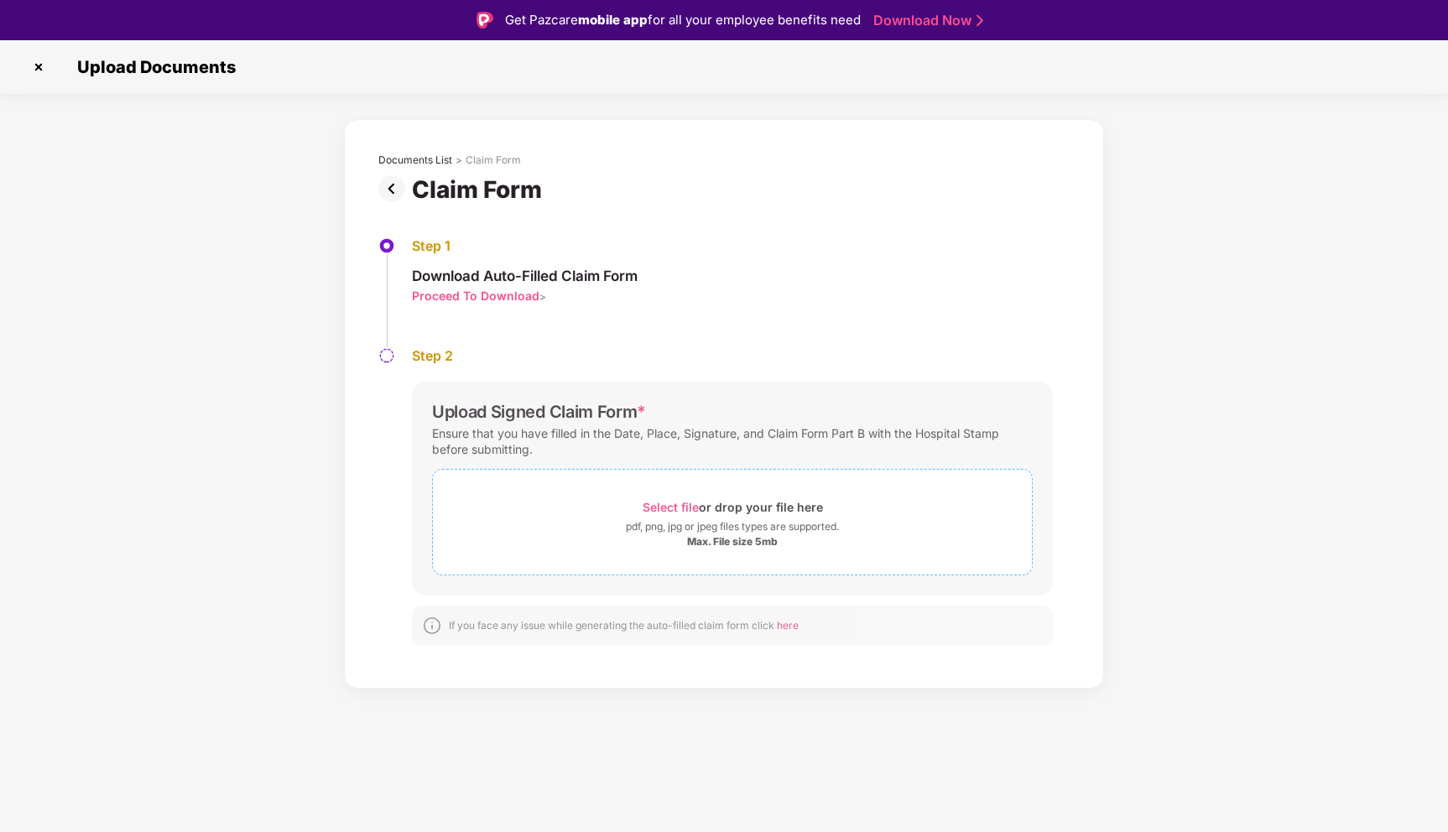
click at [733, 510] on div "Select file or drop your file here" at bounding box center [733, 507] width 180 height 23
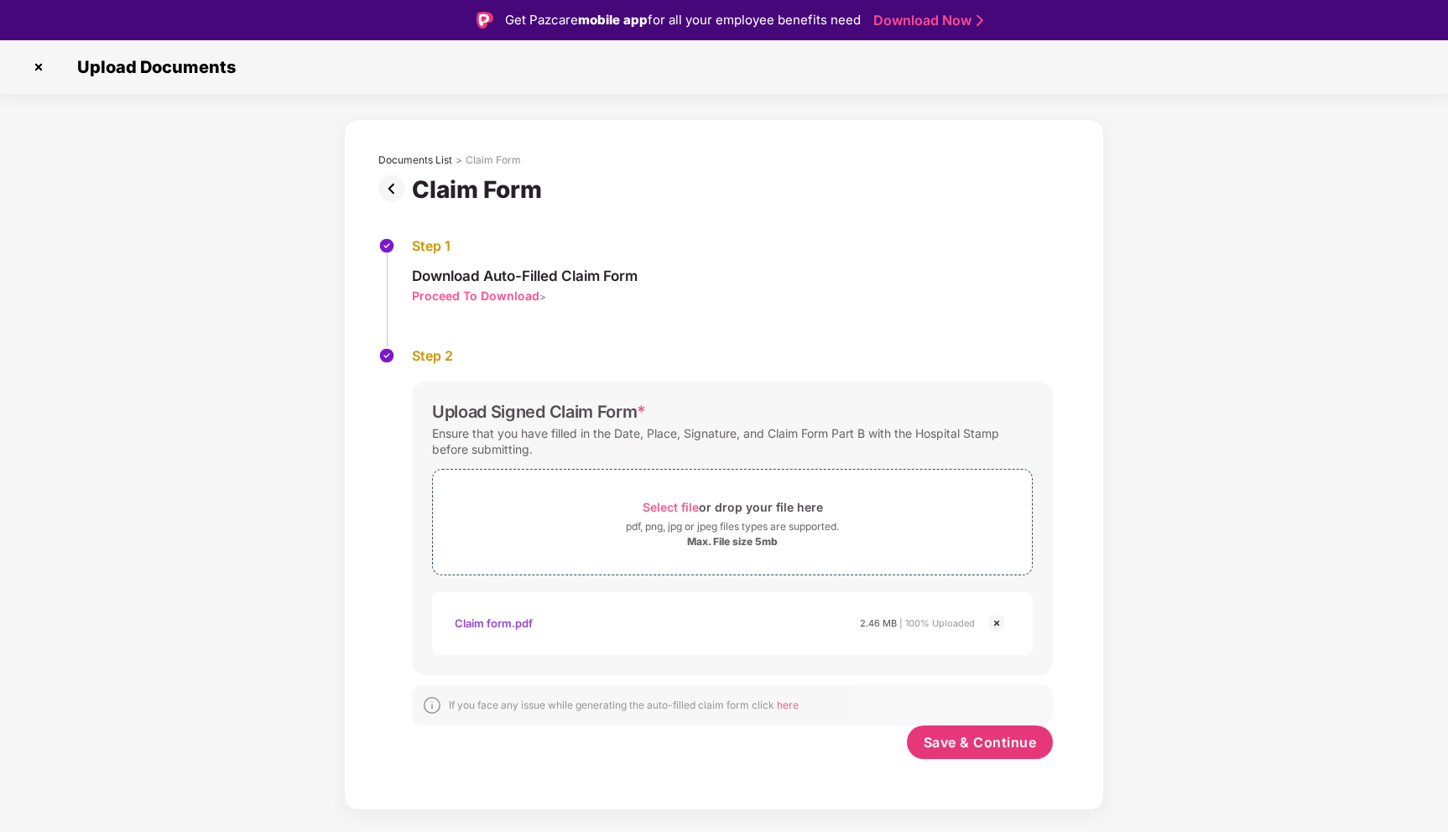
click at [506, 297] on div "Proceed To Download" at bounding box center [476, 296] width 128 height 16
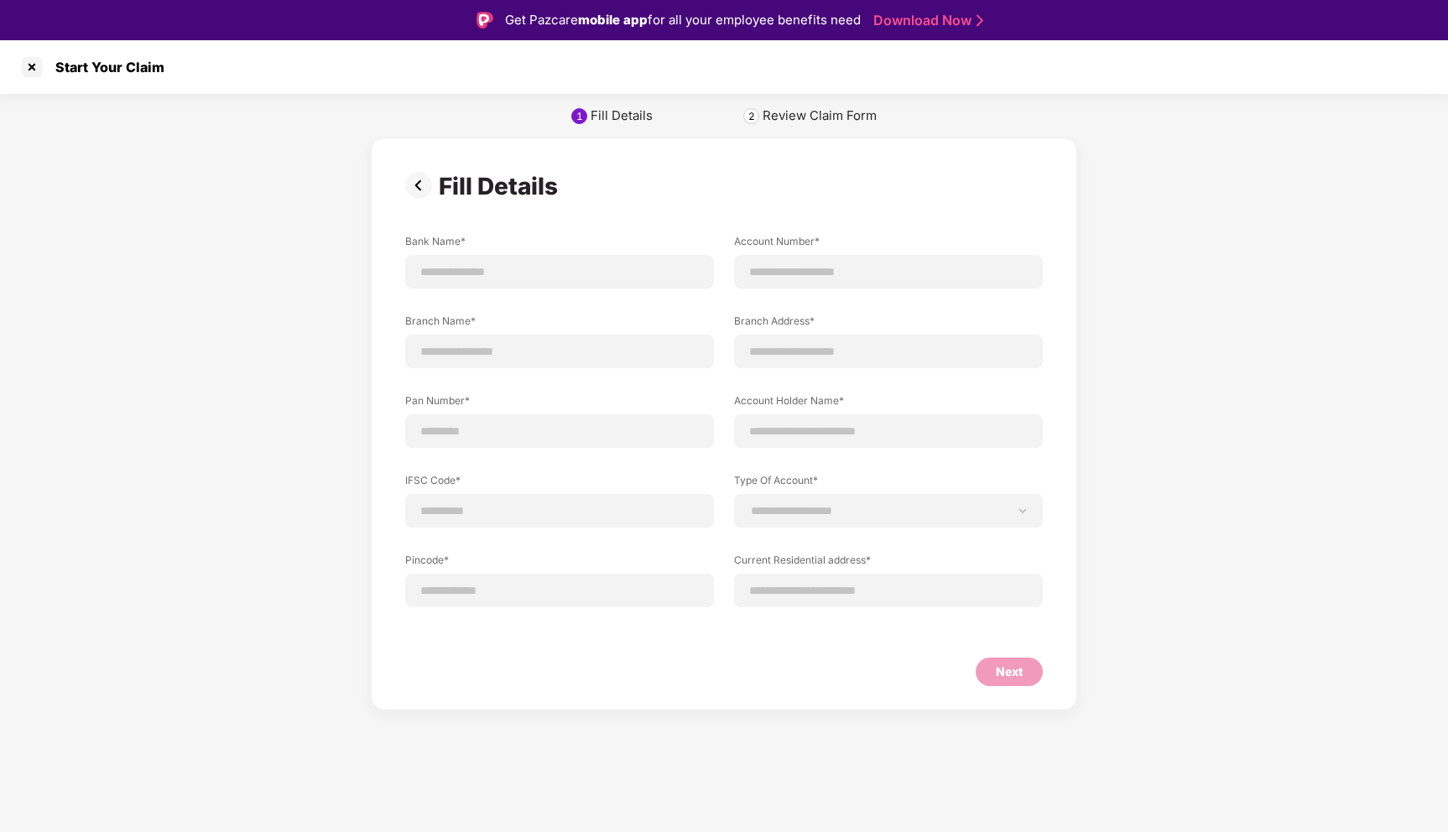
click at [424, 192] on img at bounding box center [422, 185] width 34 height 27
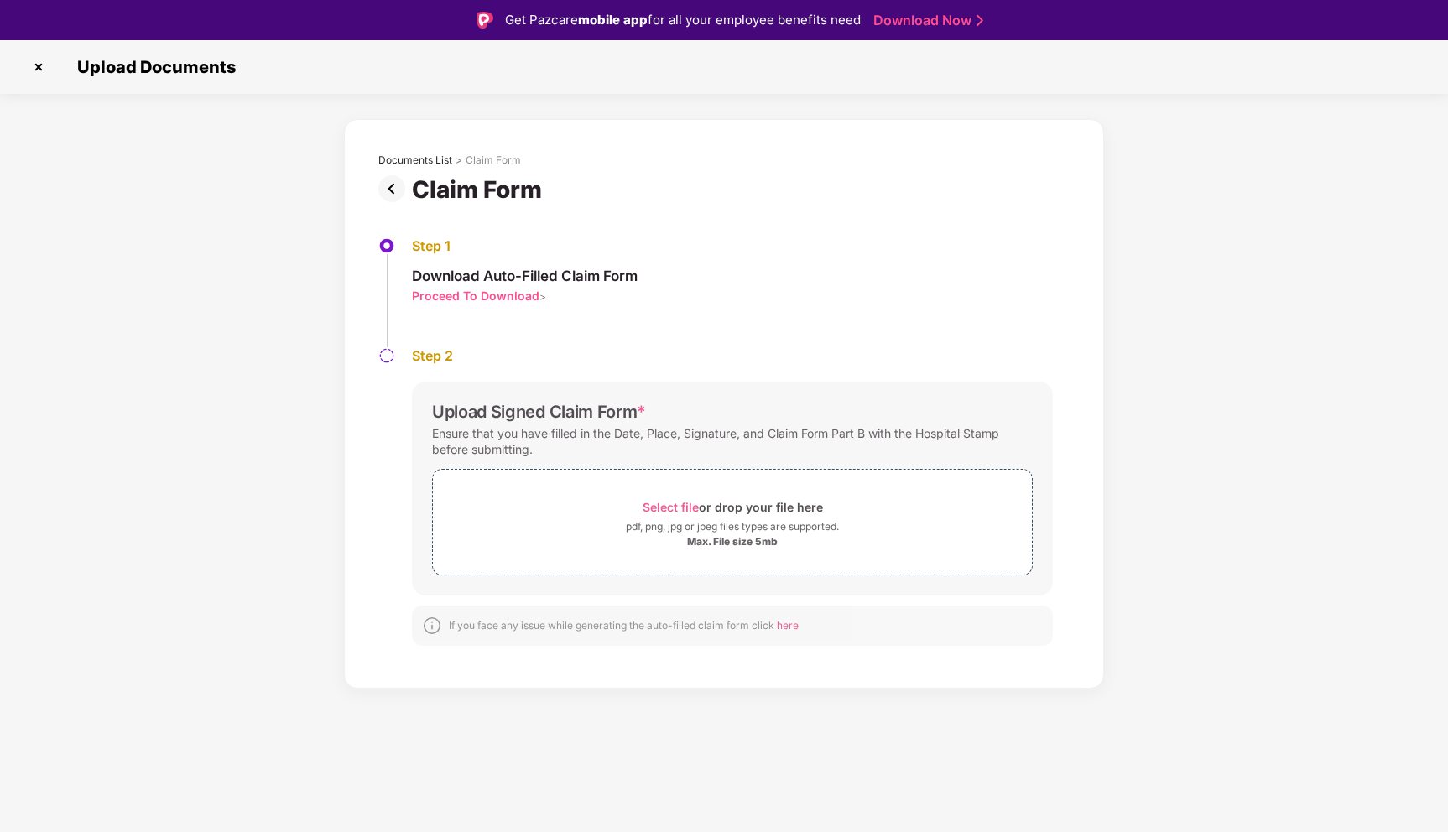
scroll to position [40, 0]
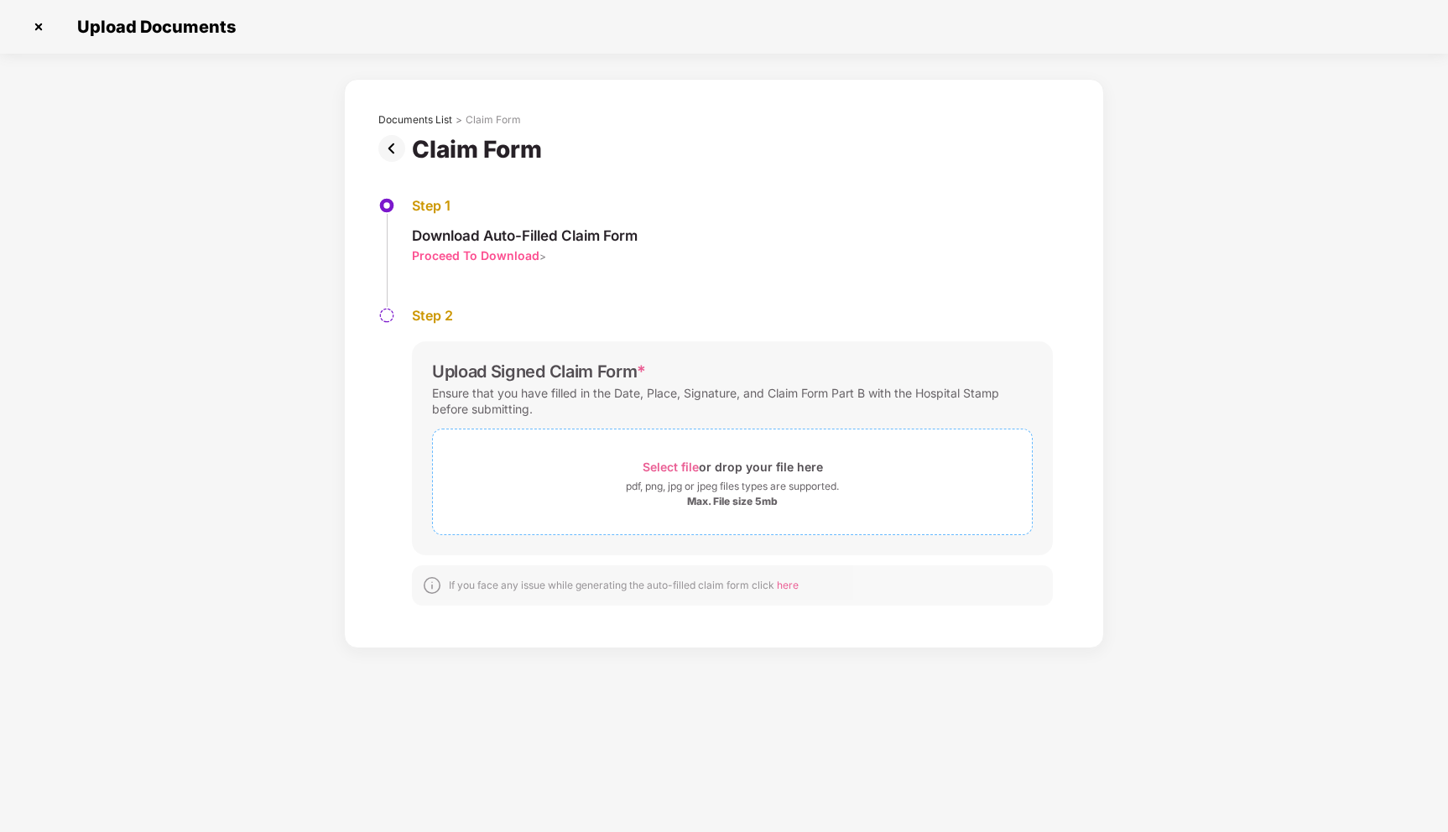
click at [676, 456] on div "Select file or drop your file here" at bounding box center [733, 467] width 180 height 23
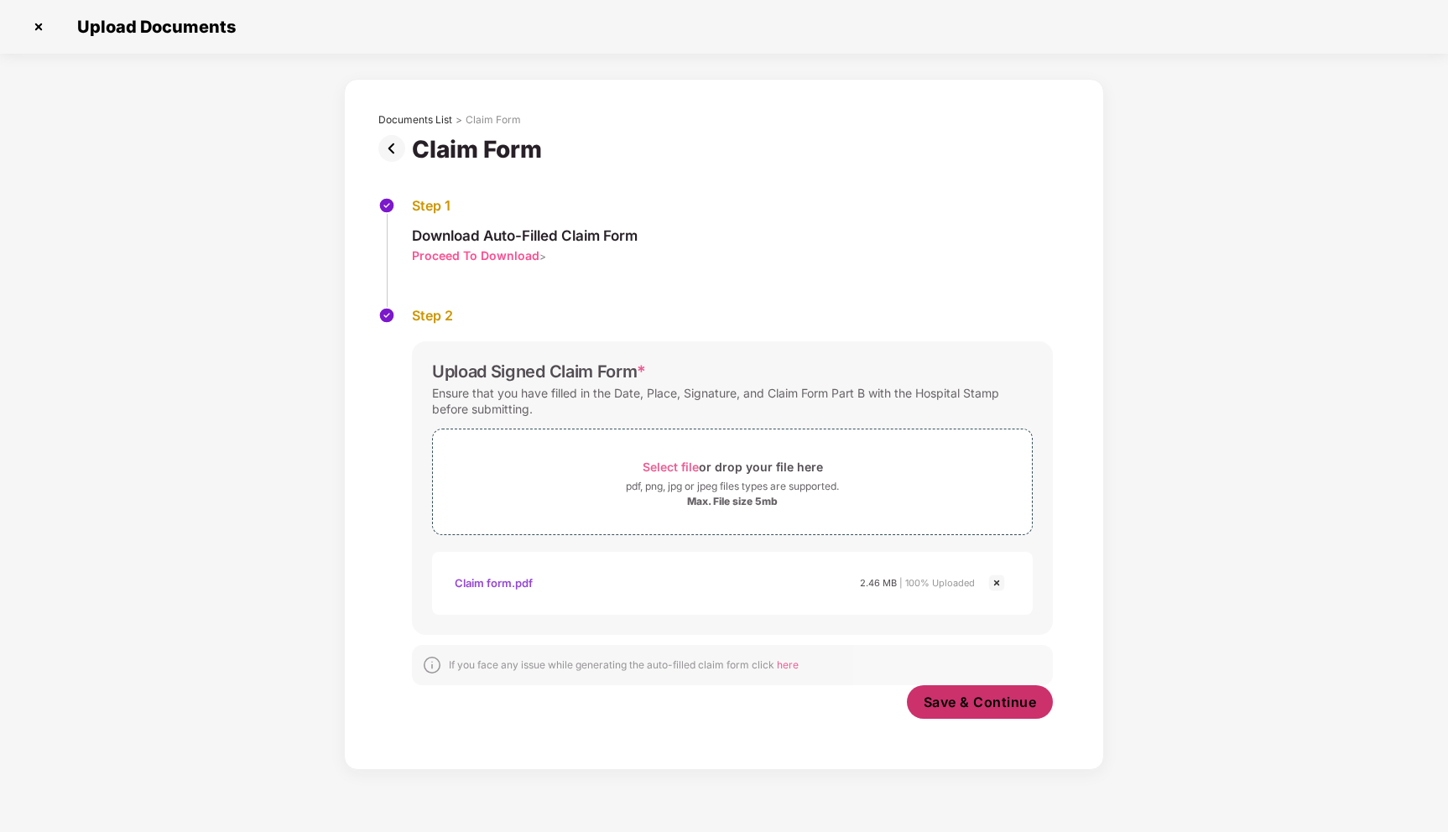
click at [934, 704] on span "Save & Continue" at bounding box center [980, 702] width 113 height 18
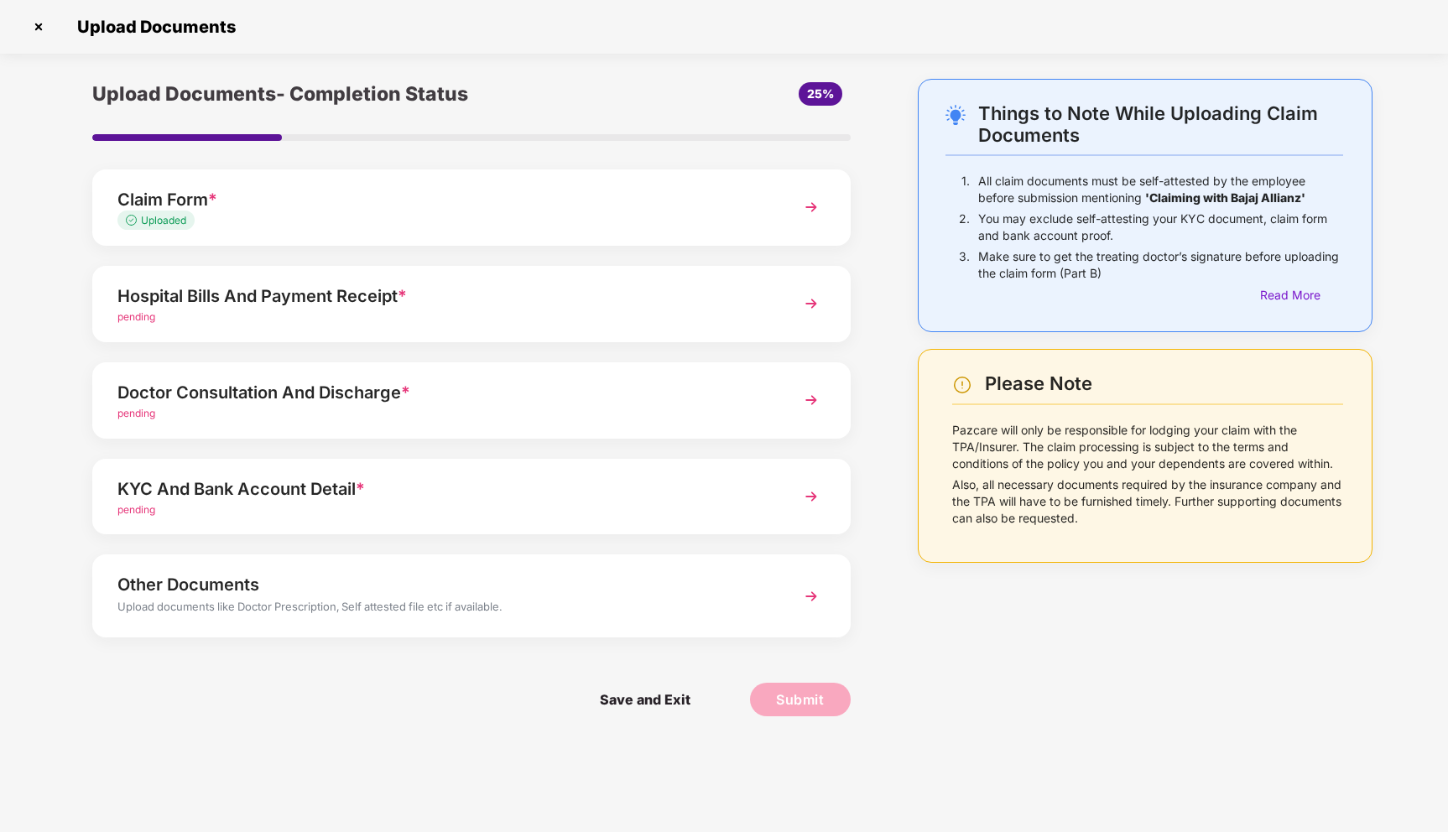
click at [571, 315] on div "pending" at bounding box center [441, 318] width 649 height 16
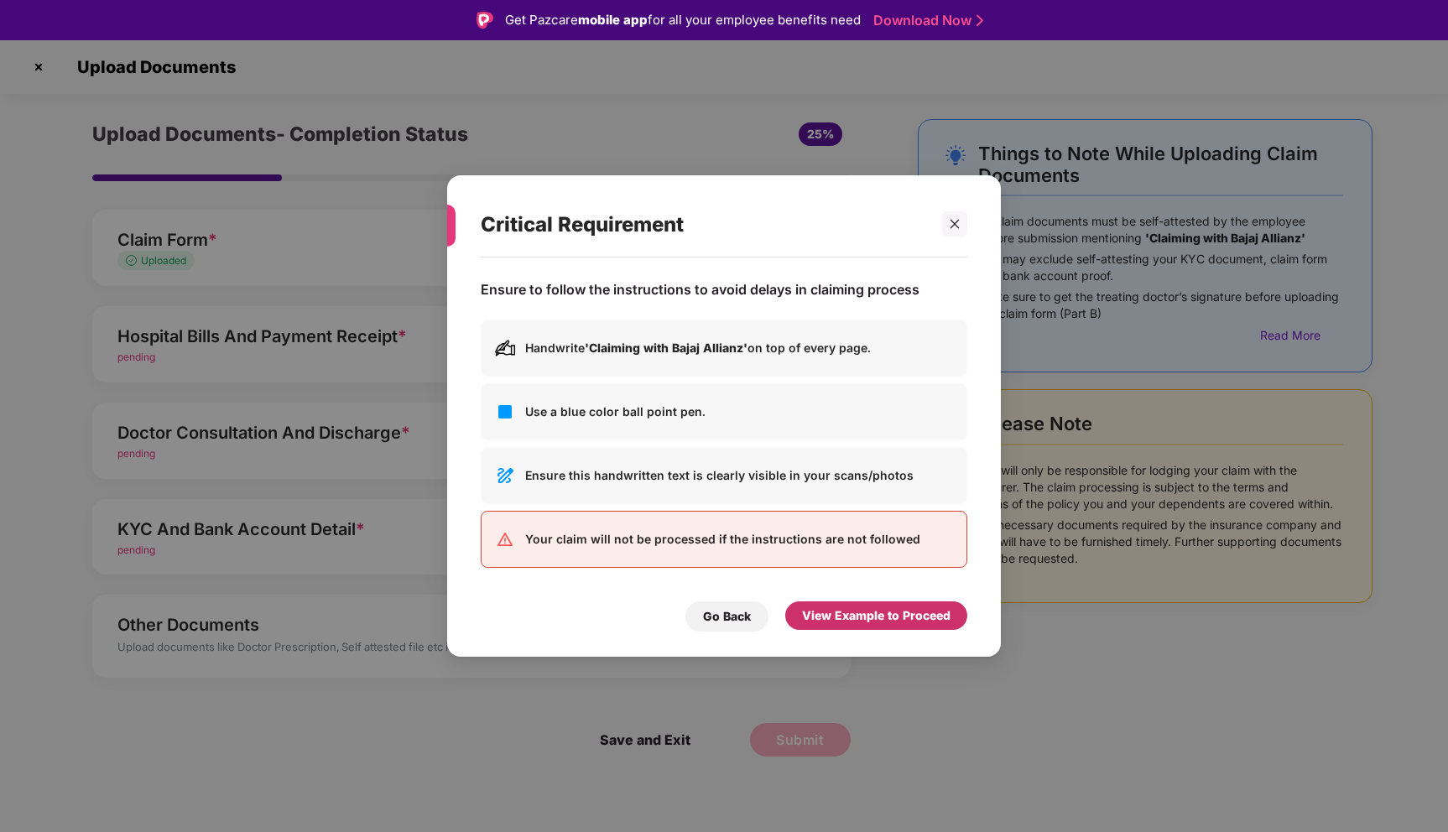
click at [834, 608] on div "View Example to Proceed" at bounding box center [876, 616] width 149 height 18
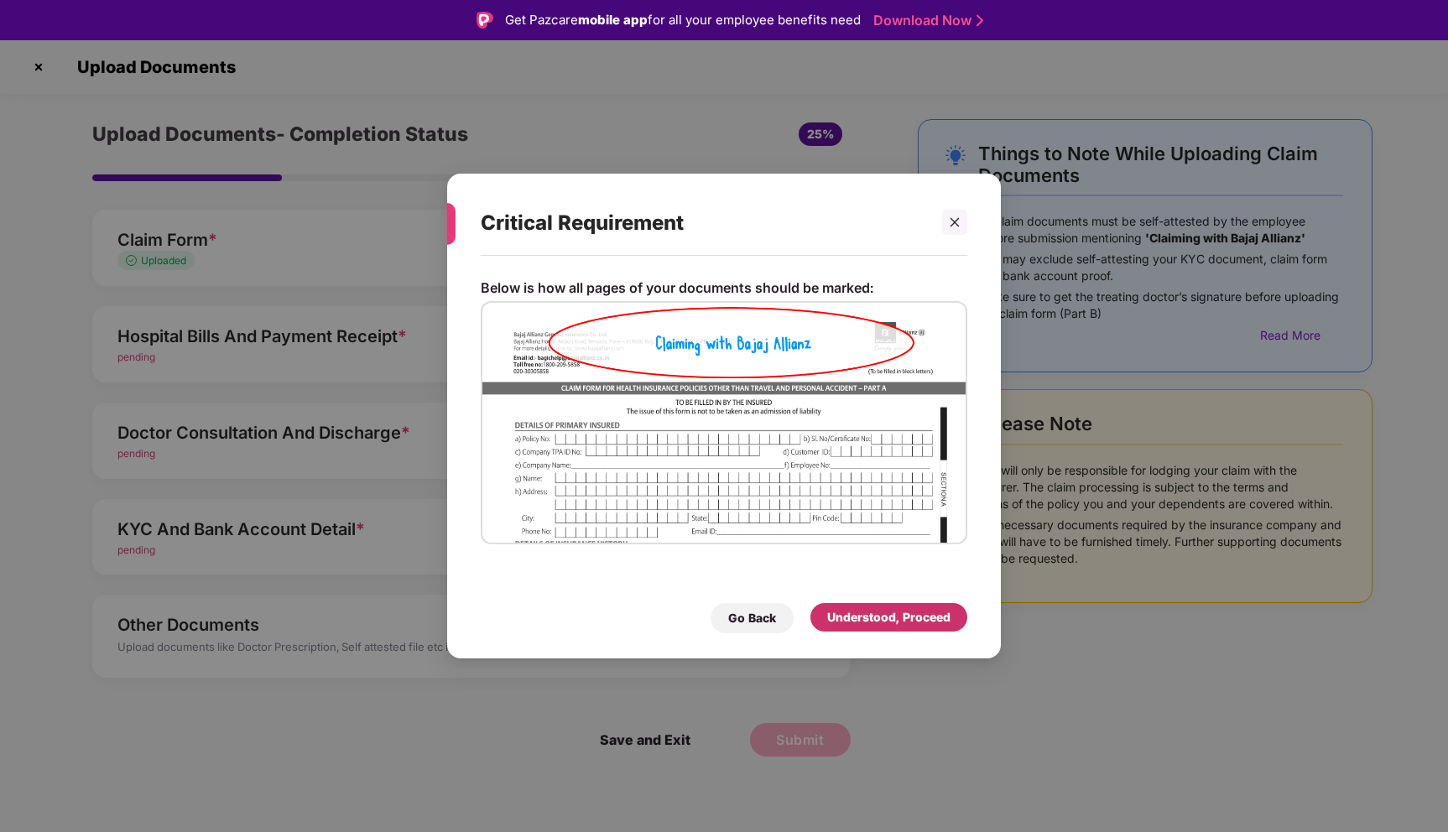
click at [847, 623] on div "Understood, Proceed" at bounding box center [888, 617] width 123 height 18
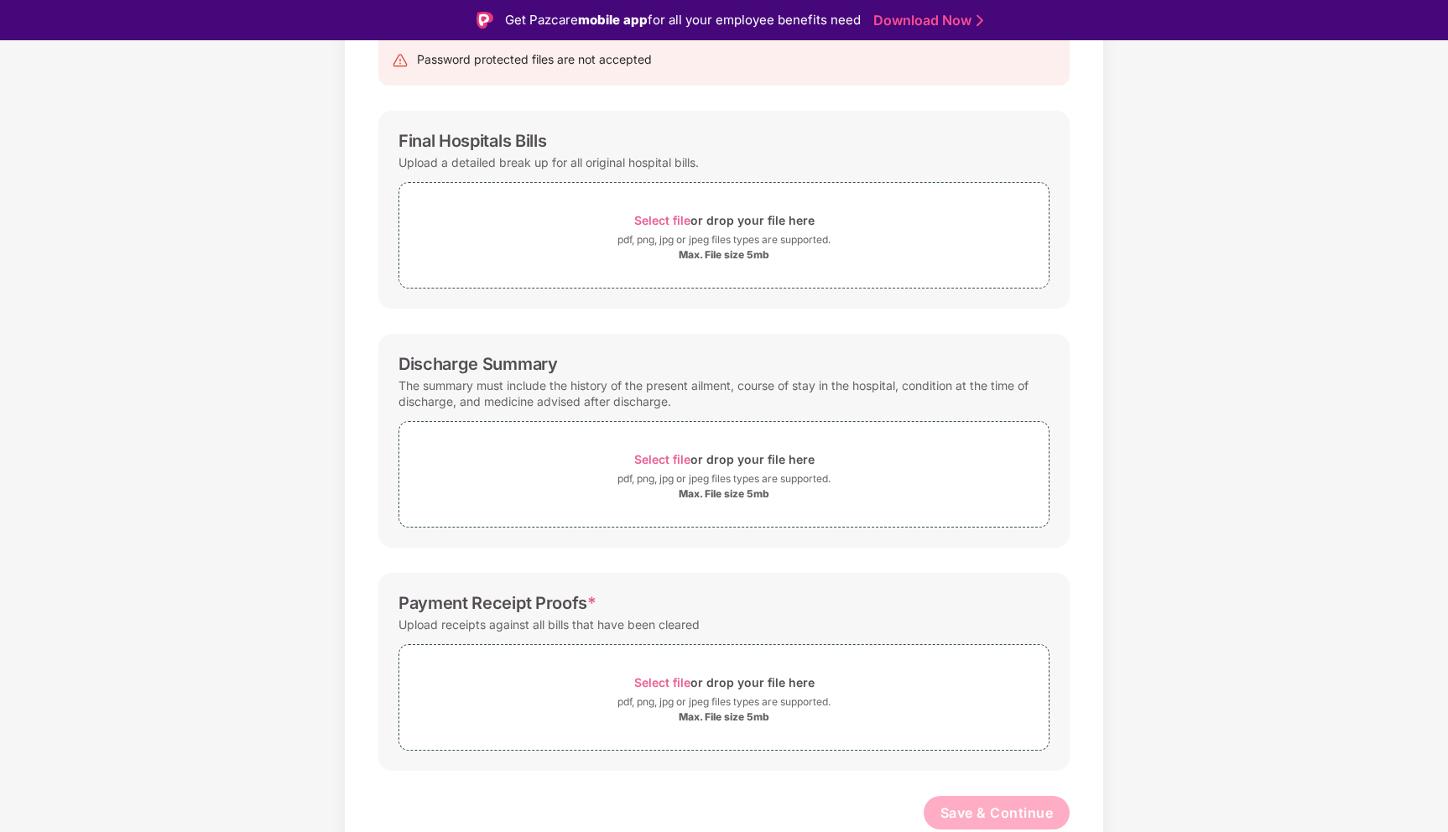
scroll to position [40, 0]
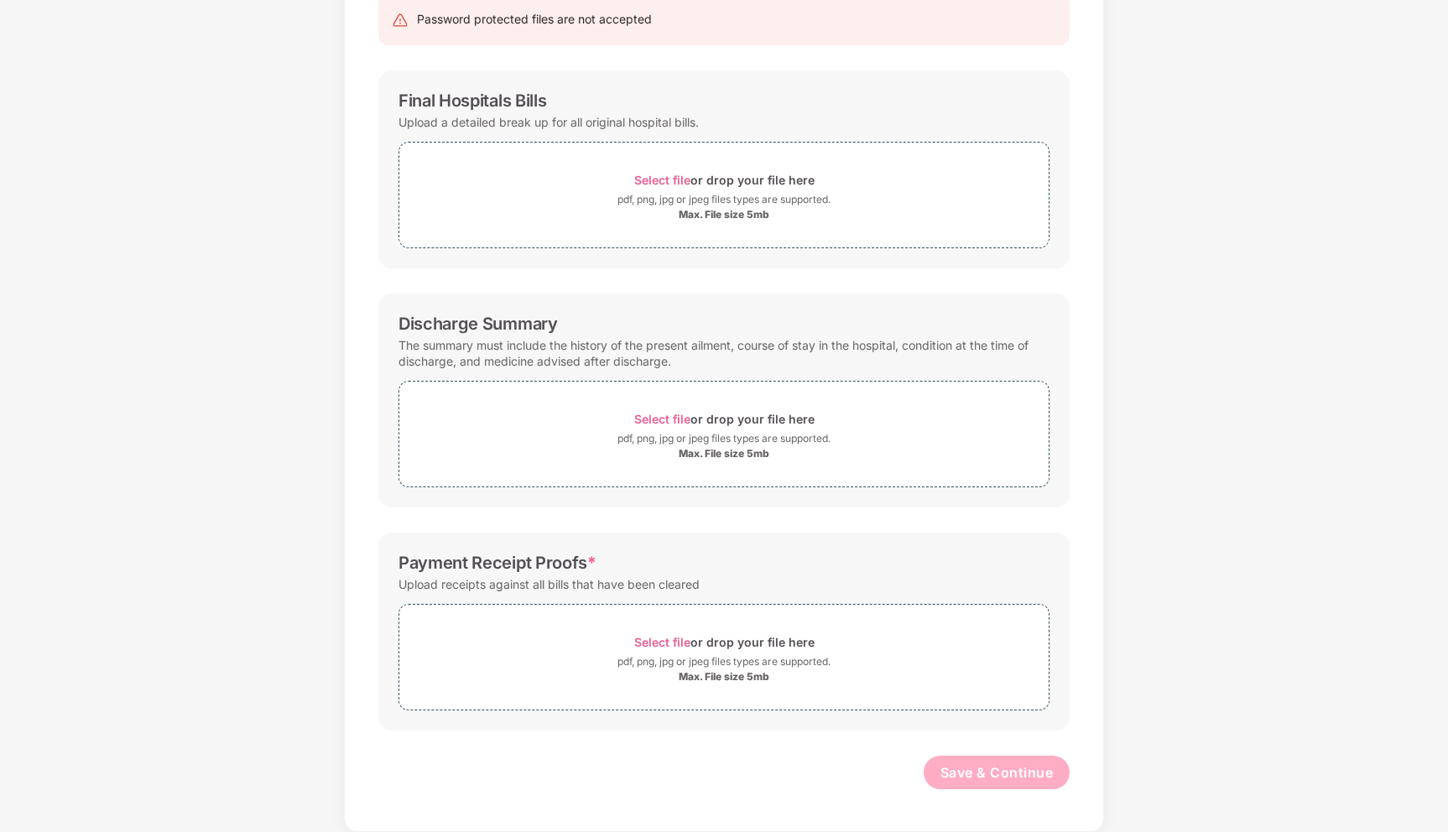
drag, startPoint x: 720, startPoint y: 501, endPoint x: 748, endPoint y: 508, distance: 29.5
click at [720, 501] on div "Discharge Summary The summary must include the history of the present ailment, …" at bounding box center [723, 401] width 691 height 214
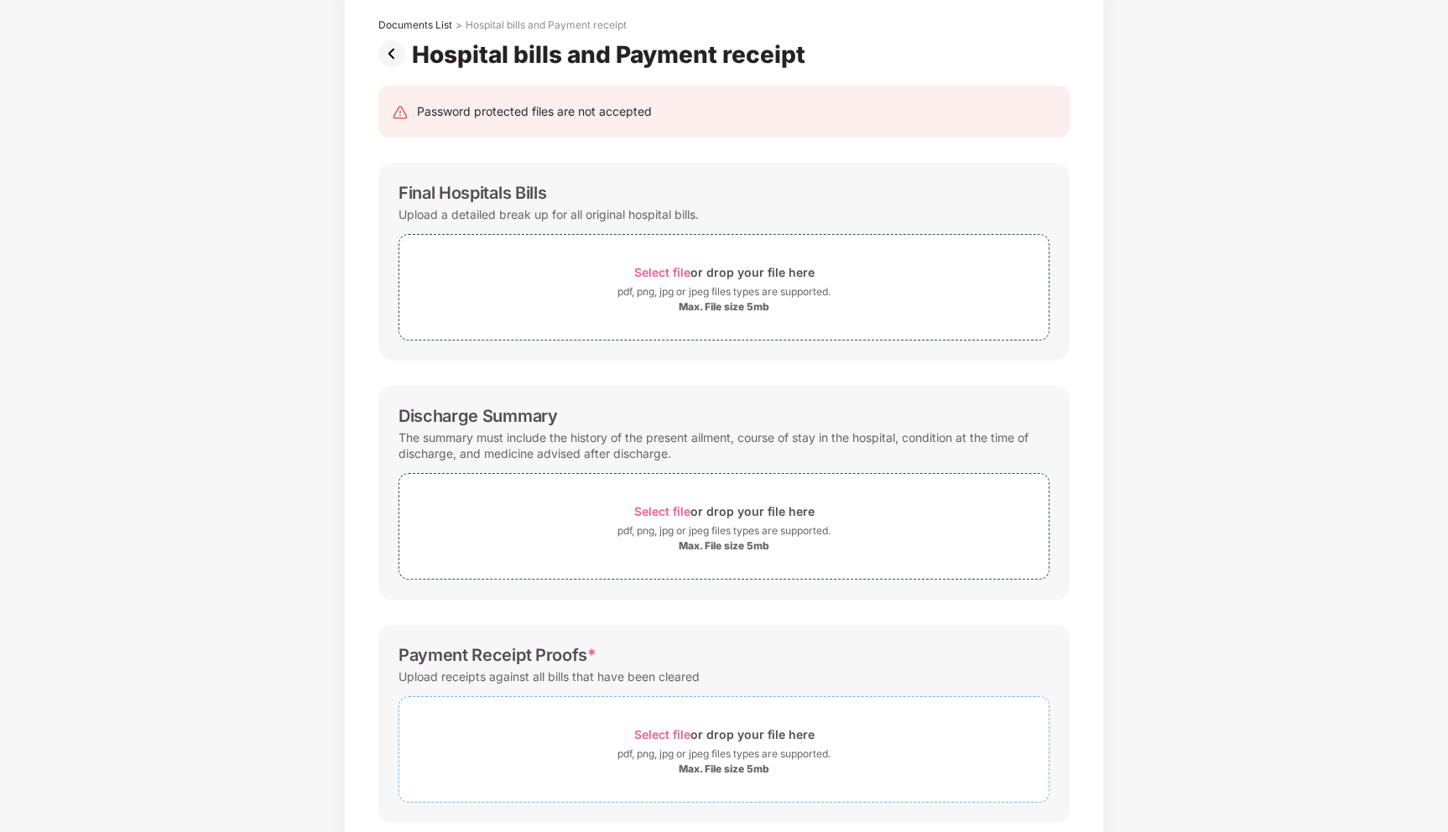
scroll to position [0, 0]
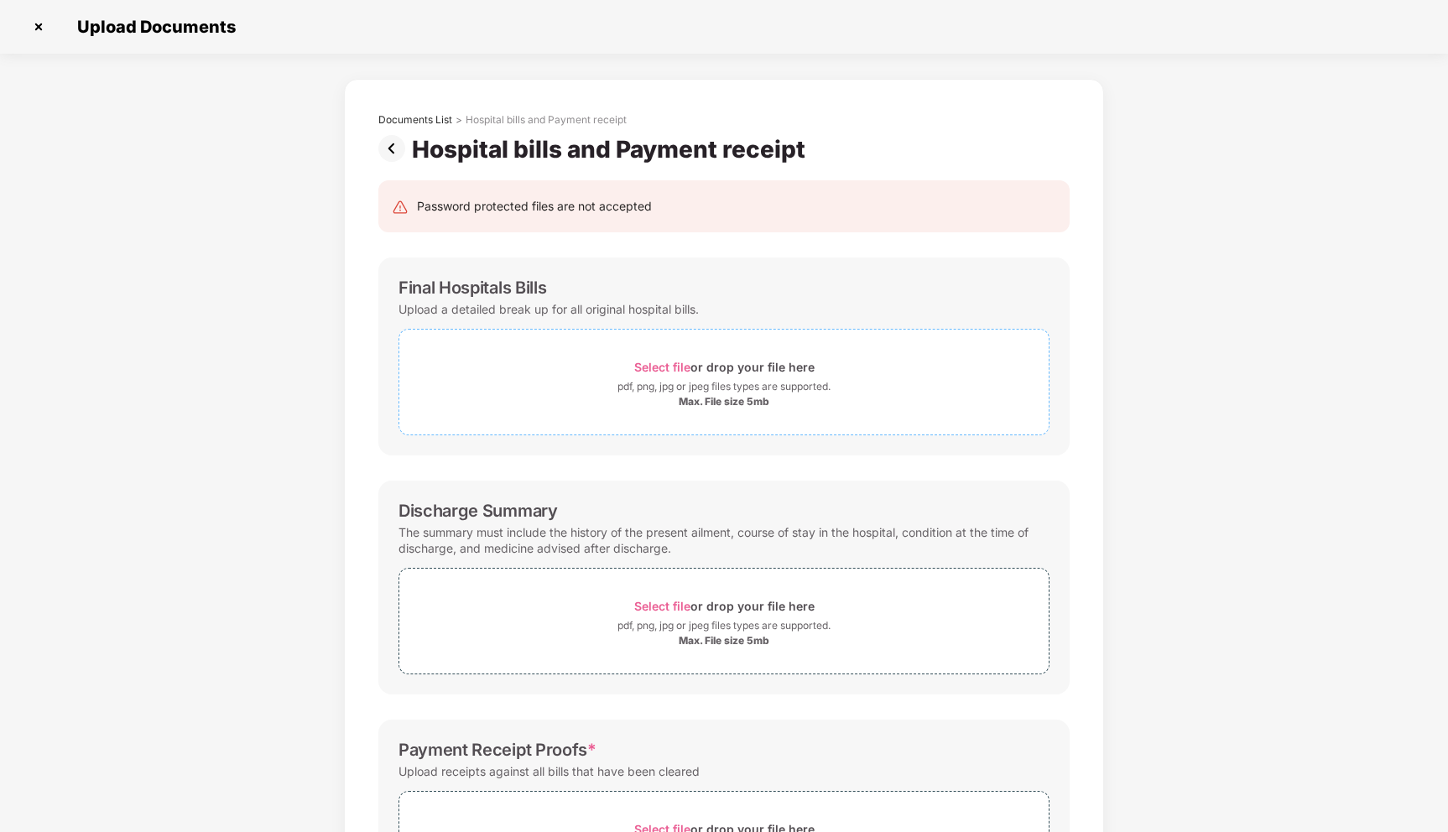
click at [658, 365] on span "Select file" at bounding box center [662, 367] width 56 height 14
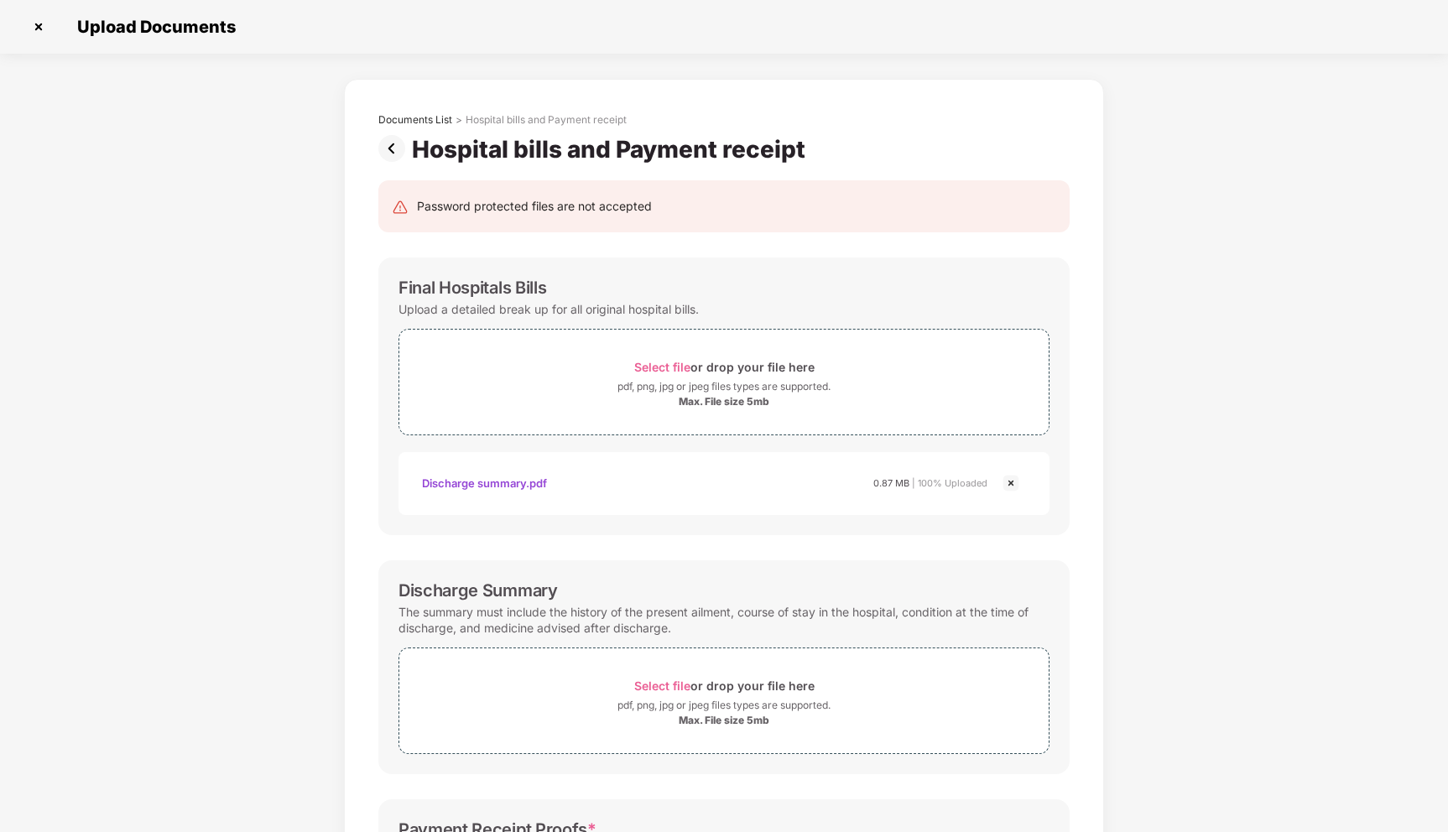
click at [1009, 485] on img at bounding box center [1011, 483] width 20 height 20
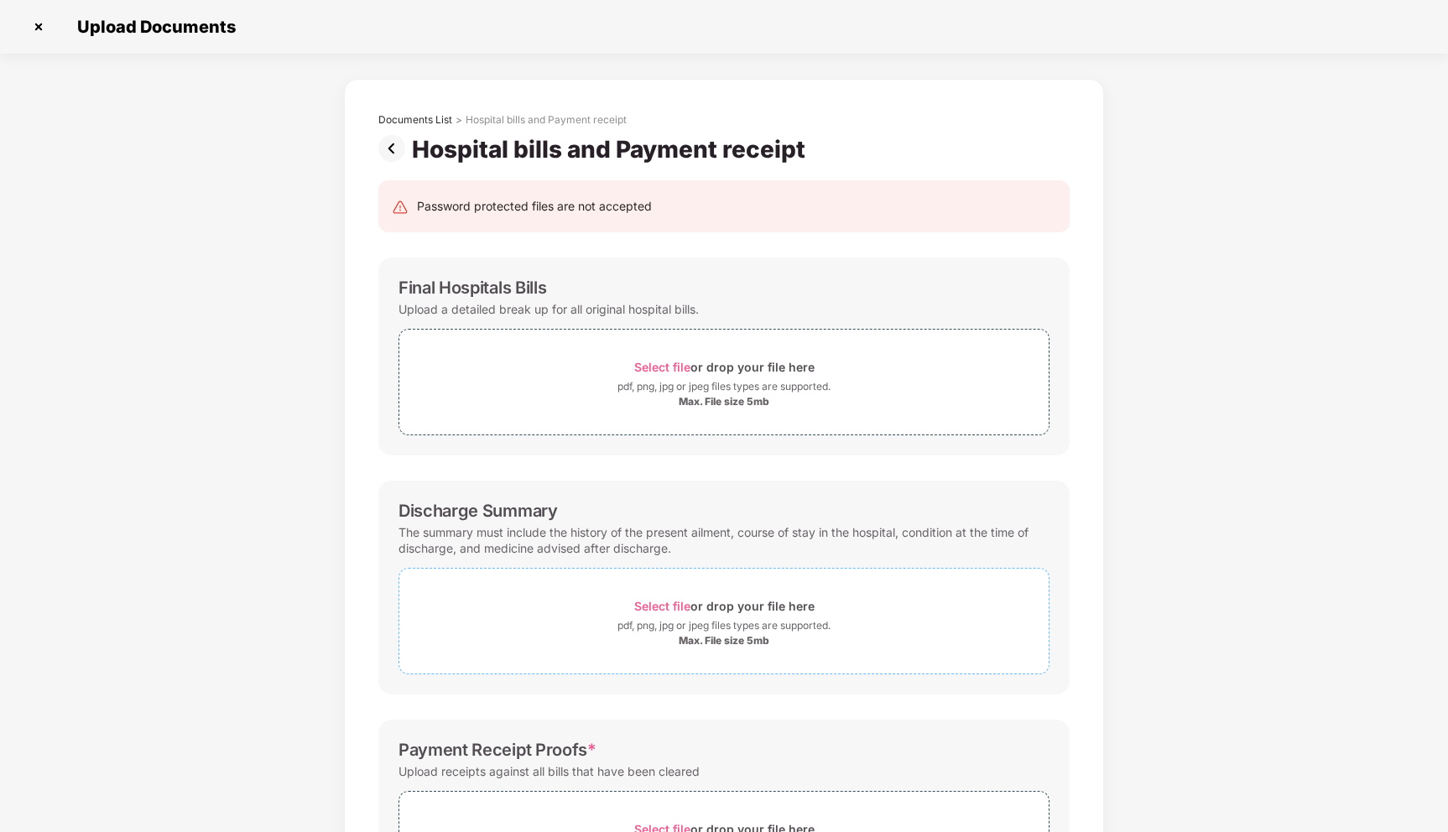
click at [611, 593] on span "Select file or drop your file here pdf, png, jpg or jpeg files types are suppor…" at bounding box center [723, 621] width 649 height 80
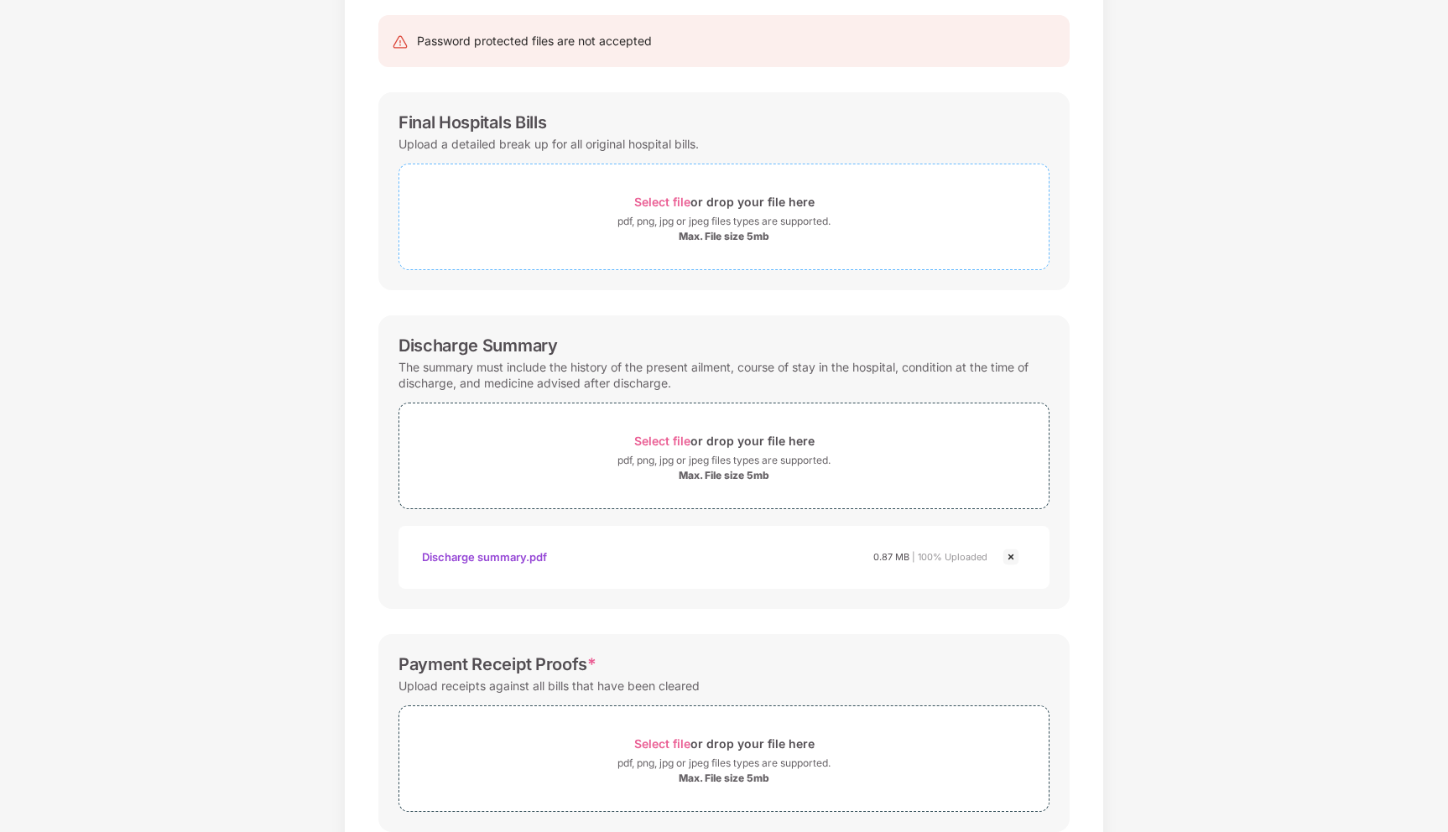
scroll to position [154, 0]
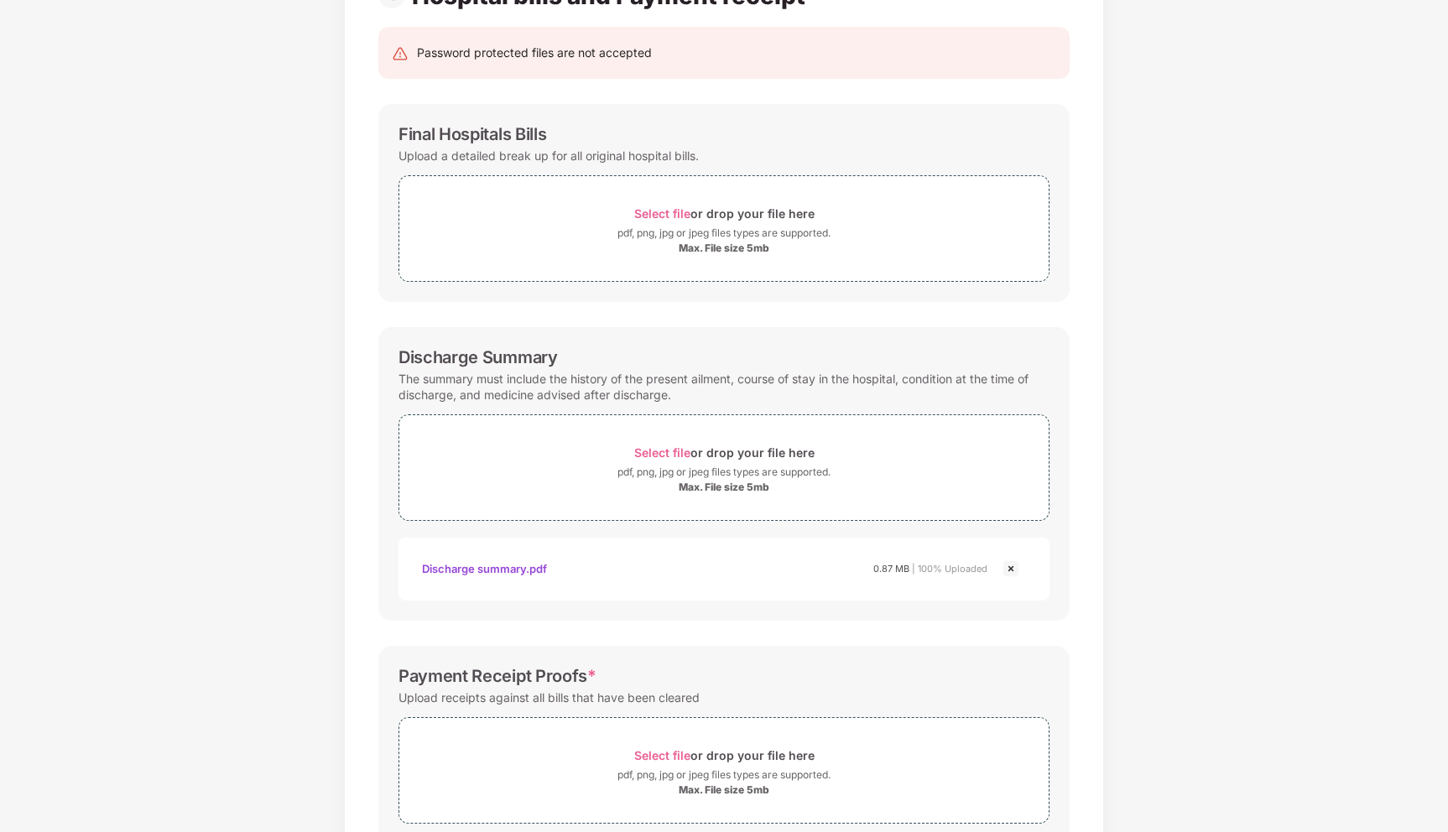
click at [603, 296] on div "Final Hospitals Bills Upload a detailed break up for all original hospital bill…" at bounding box center [723, 203] width 691 height 198
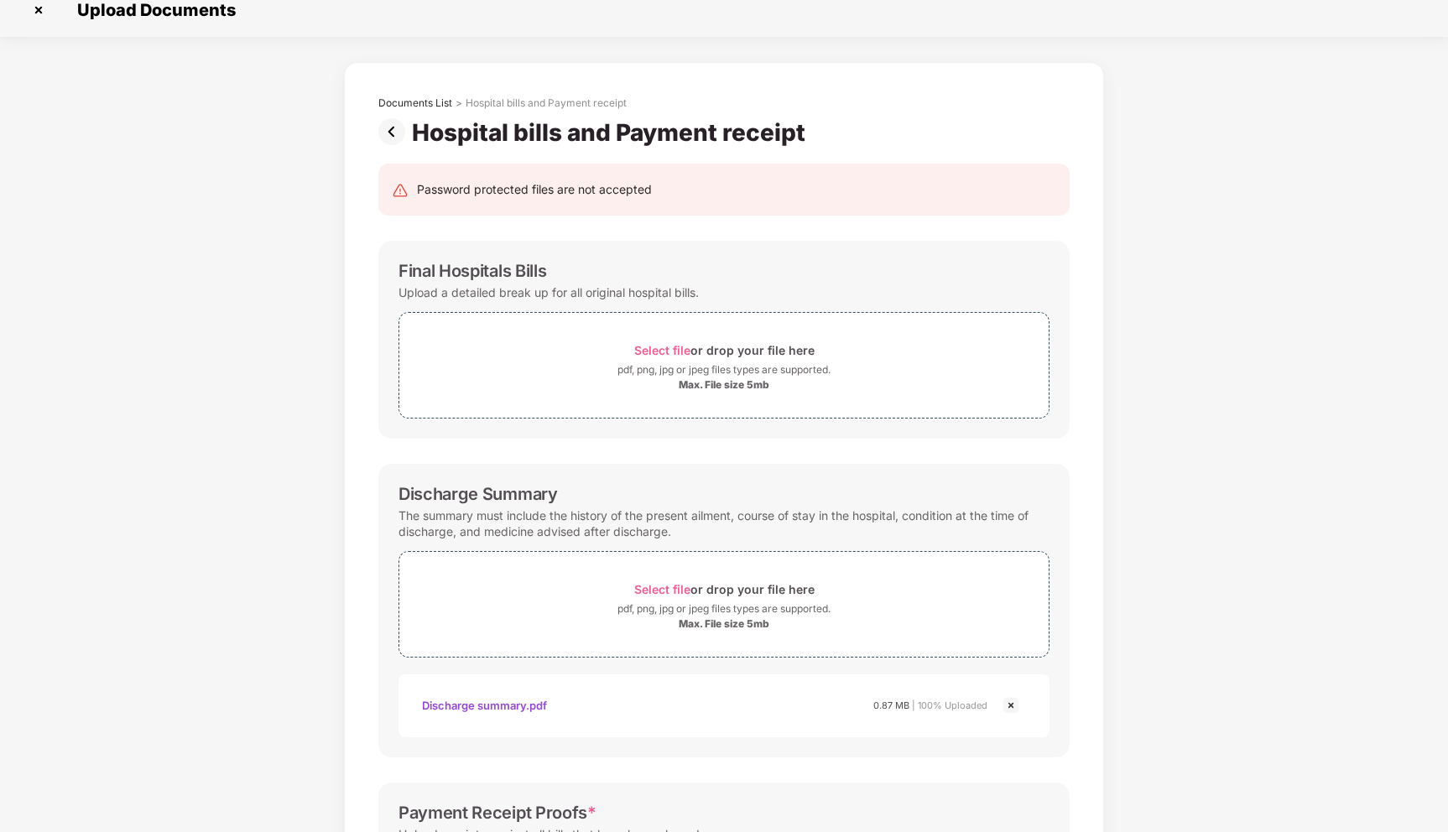
scroll to position [0, 0]
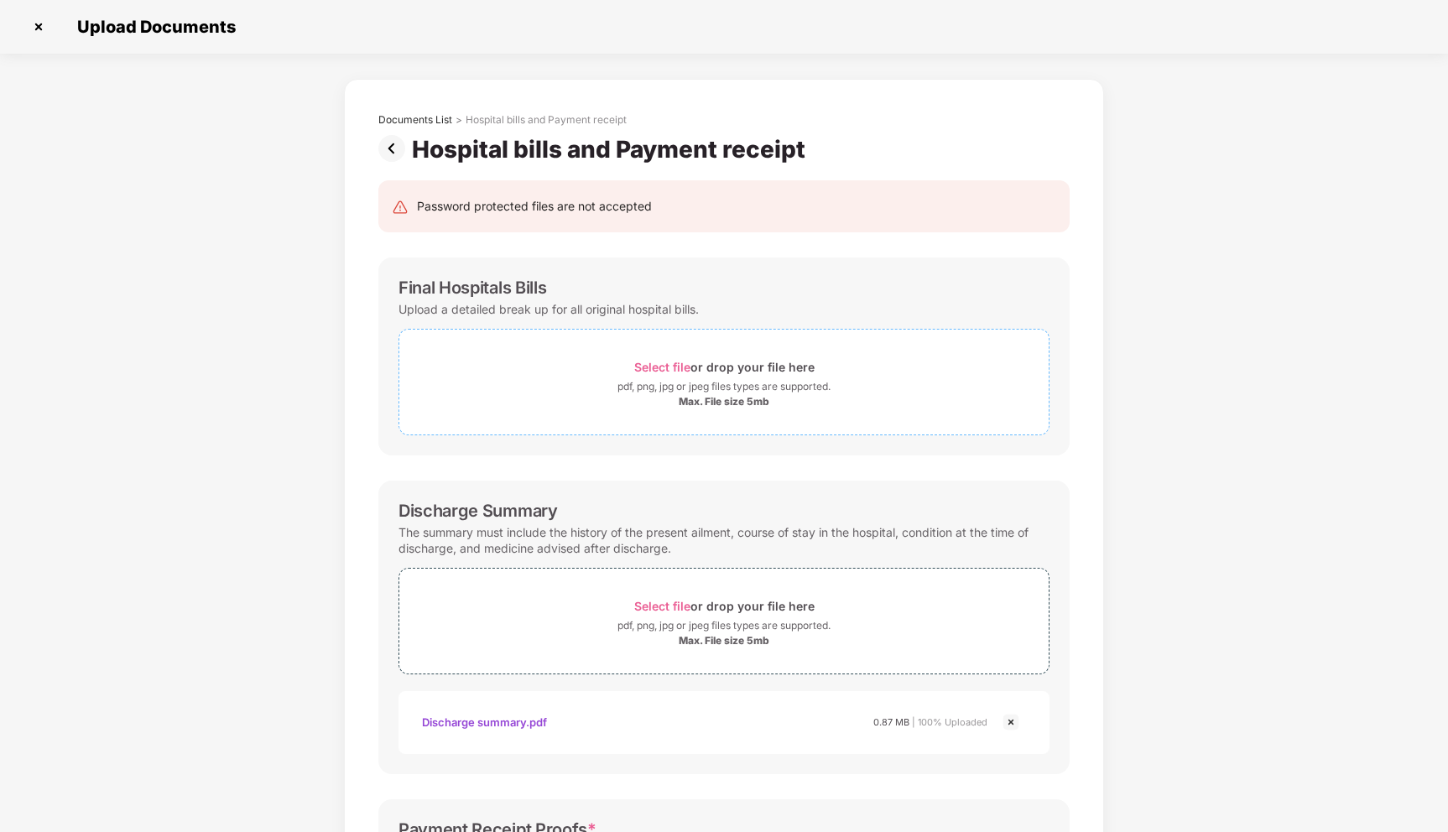
click at [679, 362] on span "Select file" at bounding box center [662, 367] width 56 height 14
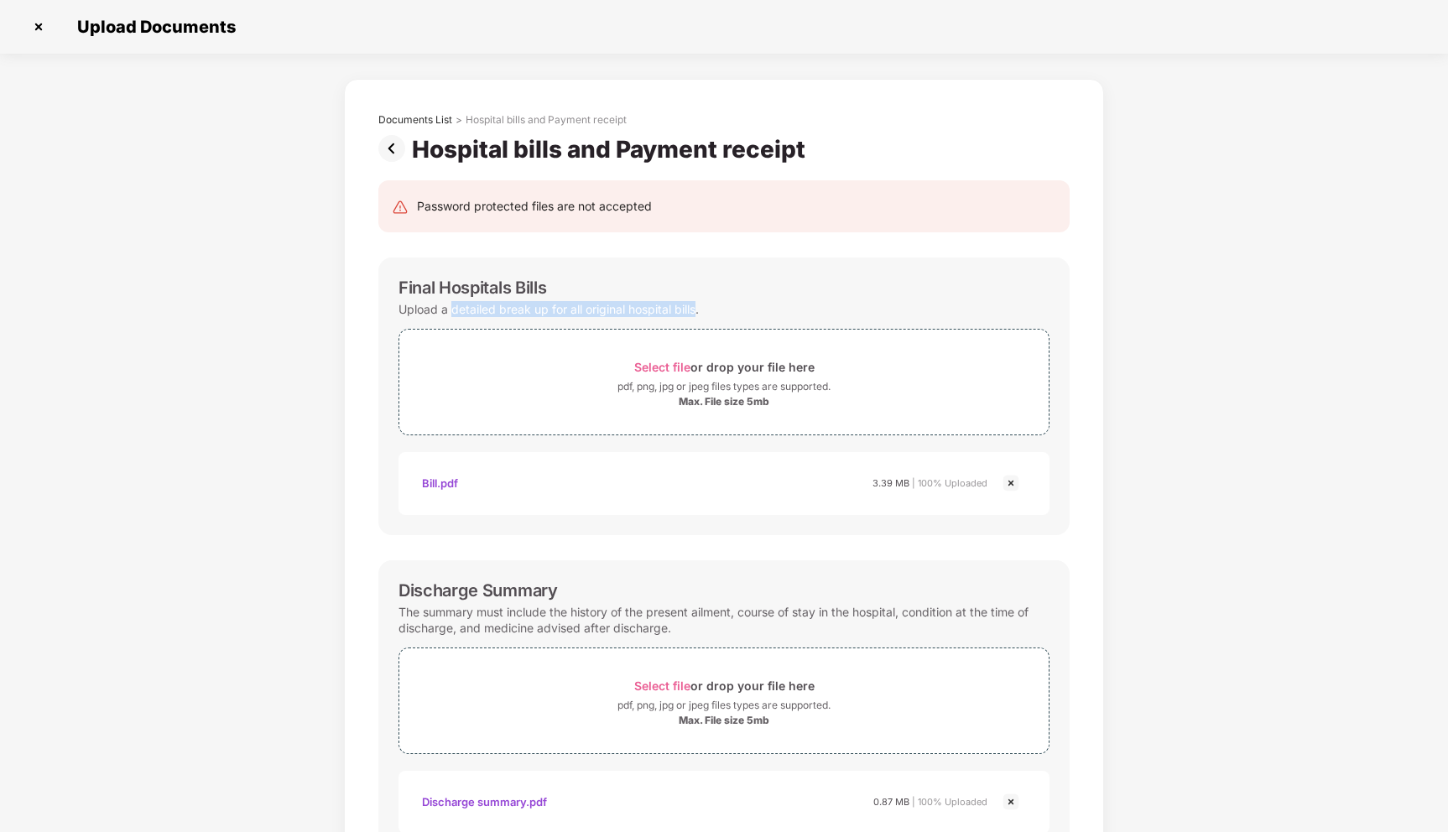
drag, startPoint x: 453, startPoint y: 311, endPoint x: 697, endPoint y: 310, distance: 244.2
click at [696, 310] on div "Upload a detailed break up for all original hospital bills." at bounding box center [549, 309] width 300 height 23
click at [657, 310] on div "Upload a detailed break up for all original hospital bills." at bounding box center [549, 309] width 300 height 23
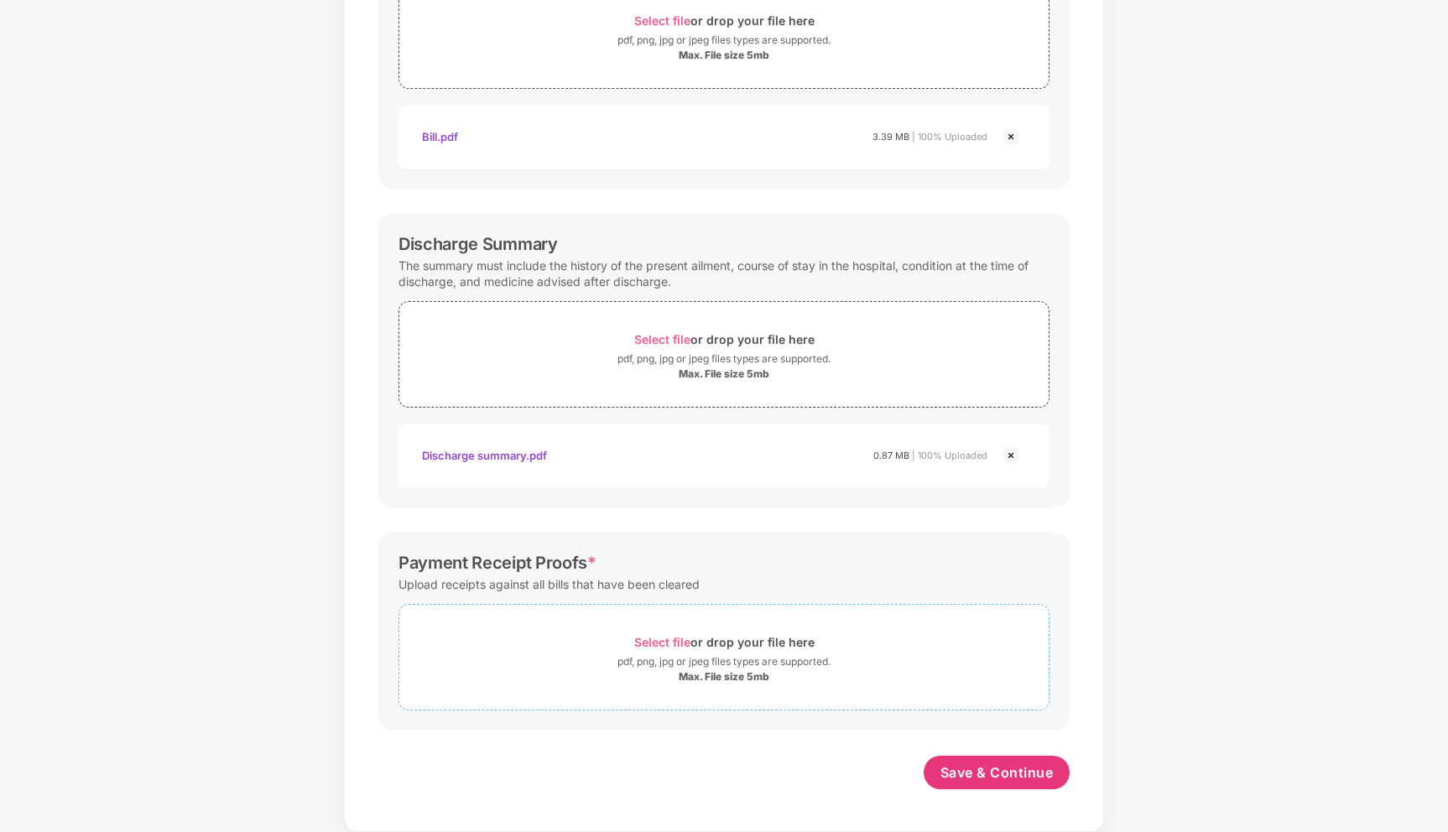
click at [664, 654] on div "pdf, png, jpg or jpeg files types are supported." at bounding box center [724, 662] width 213 height 17
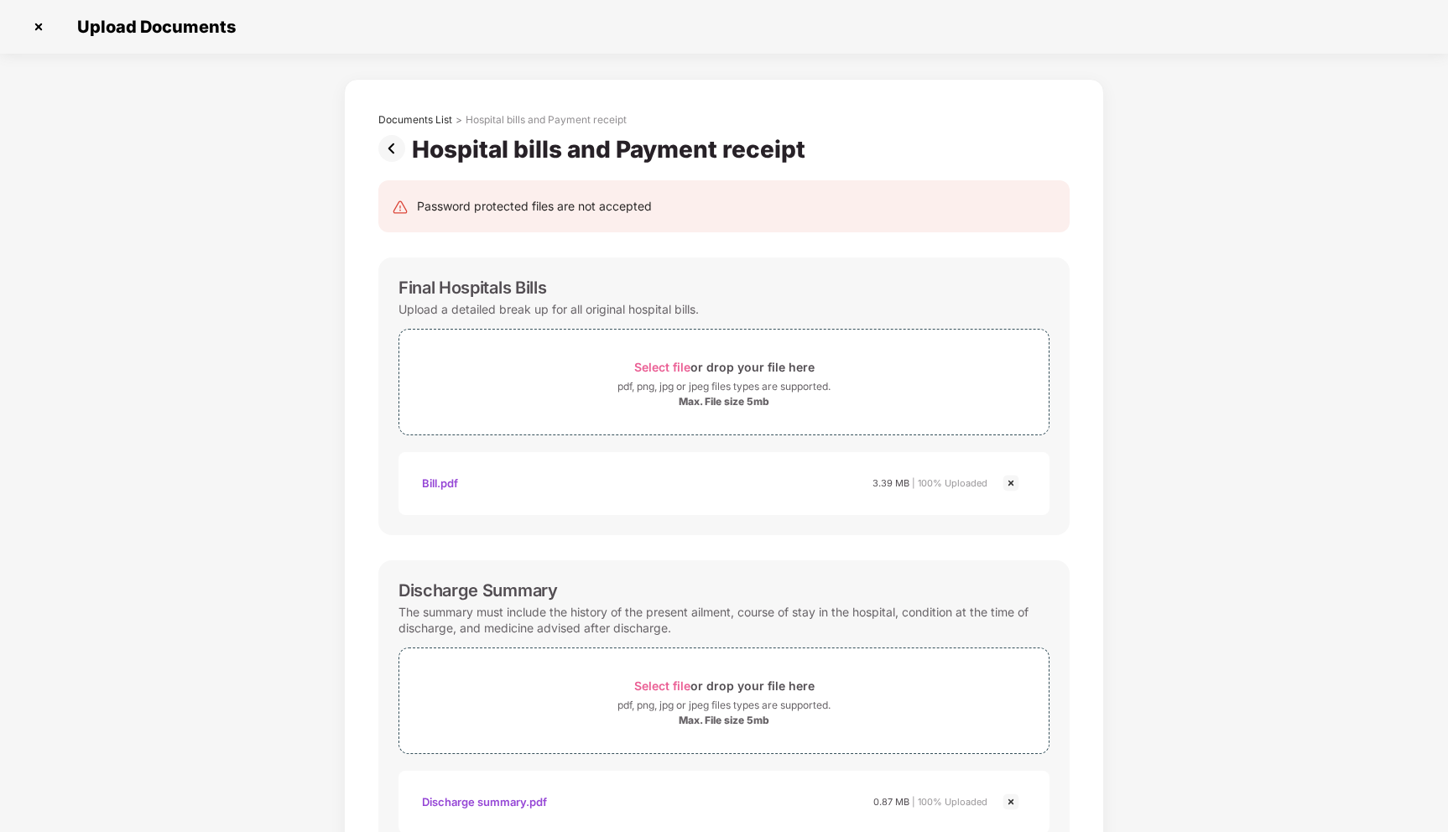
scroll to position [426, 0]
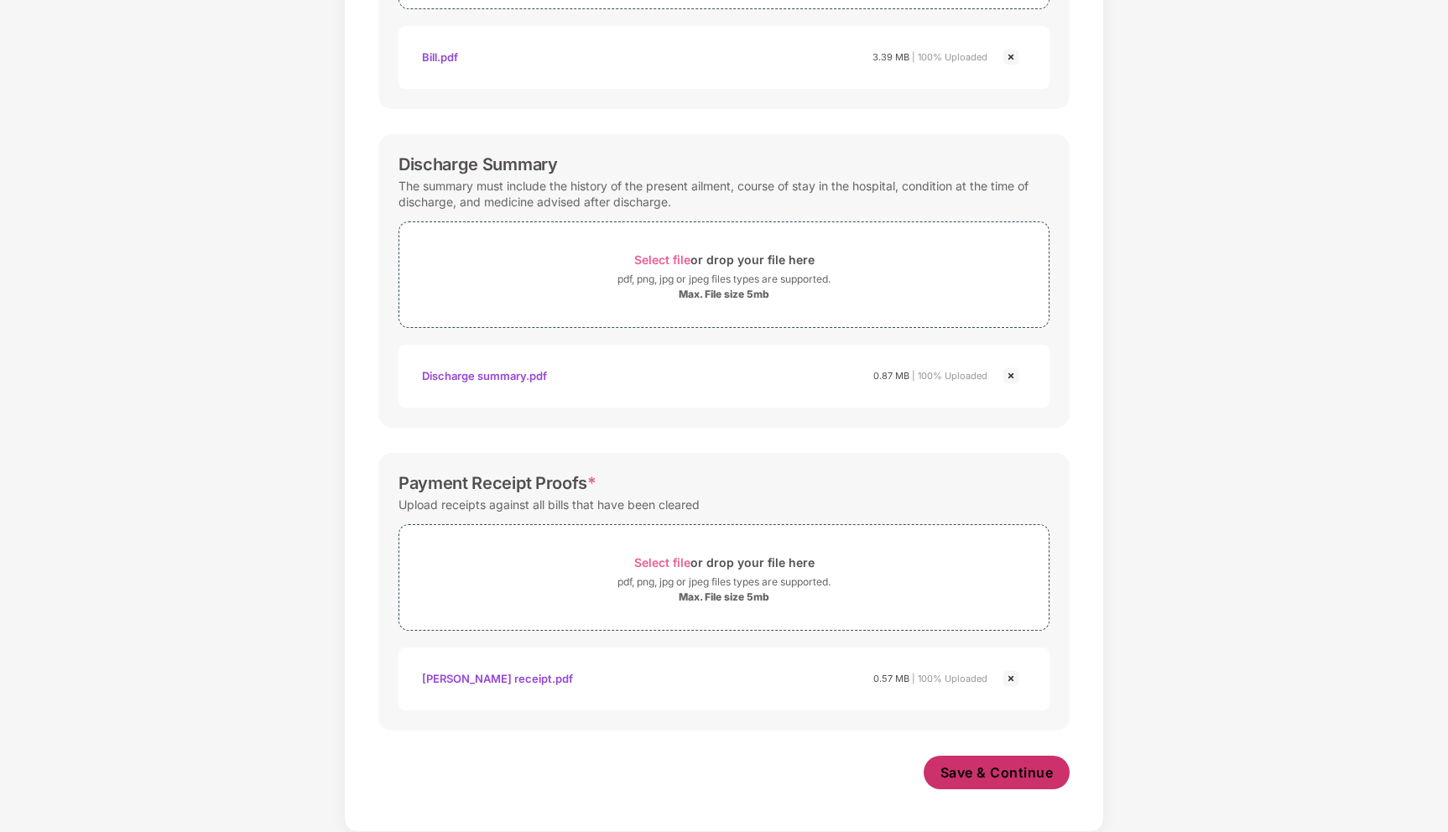
click at [1026, 782] on button "Save & Continue" at bounding box center [997, 773] width 147 height 34
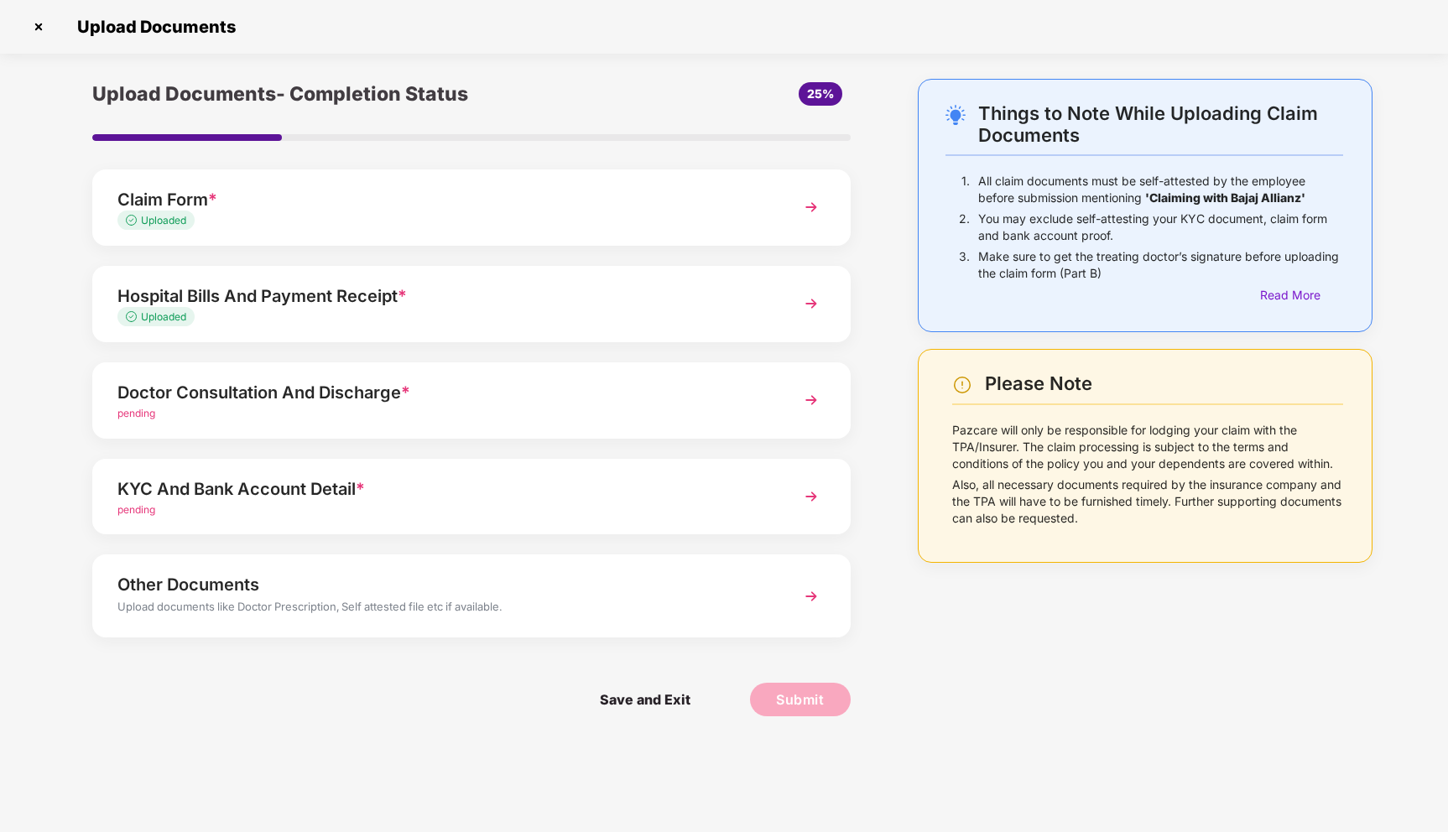
click at [814, 402] on img at bounding box center [811, 400] width 30 height 30
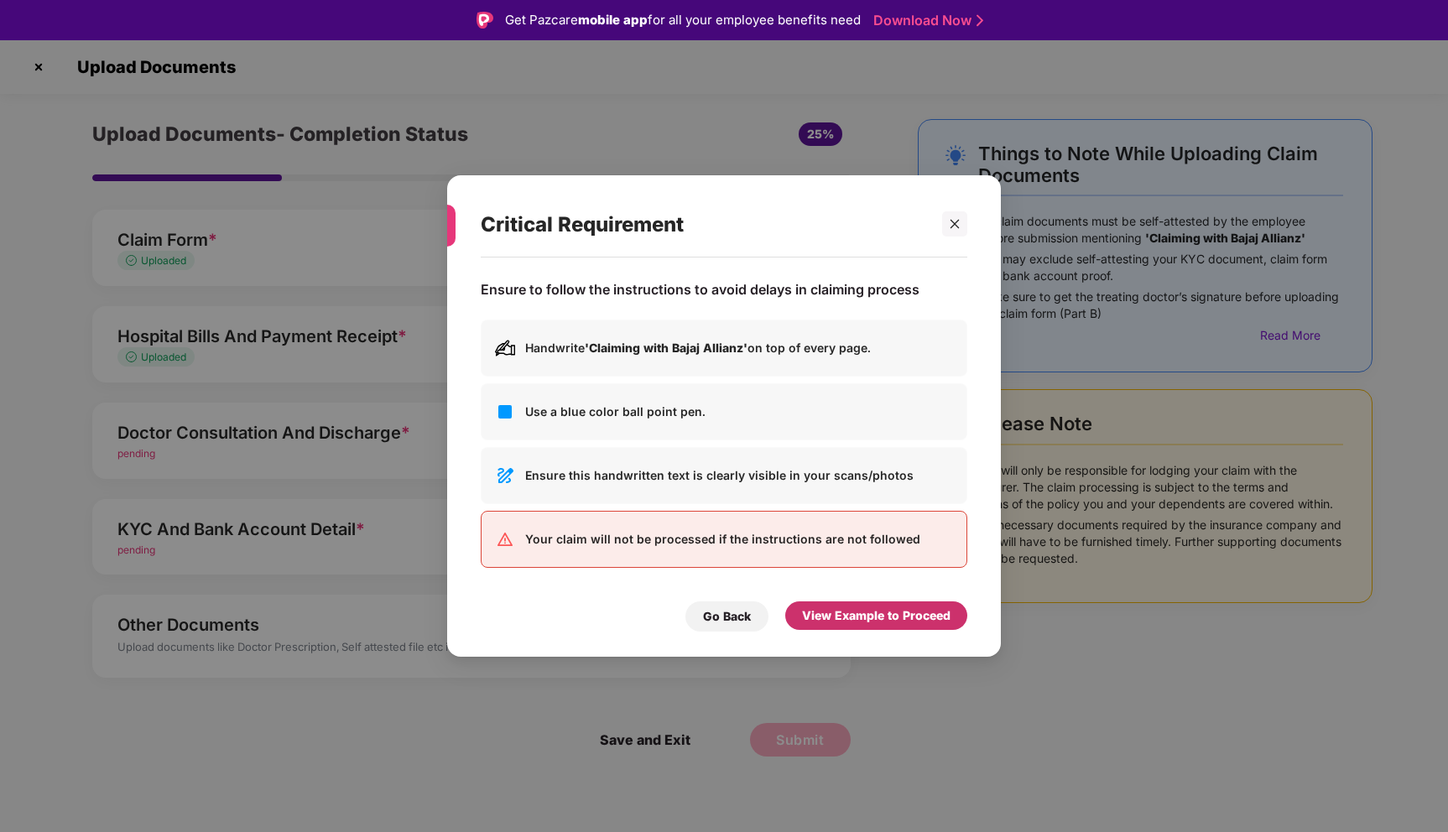
click at [866, 624] on div "View Example to Proceed" at bounding box center [876, 616] width 182 height 29
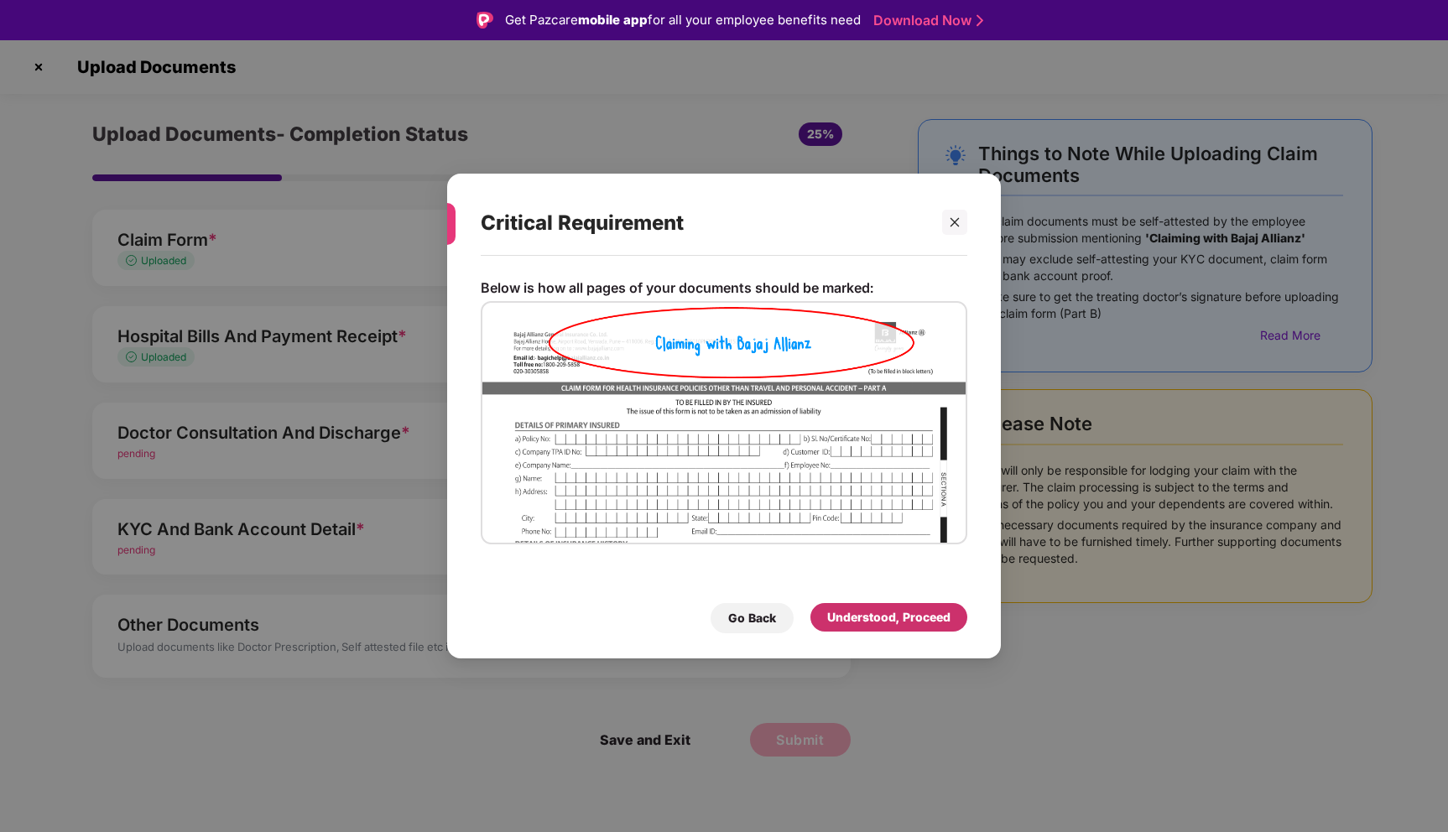
click at [861, 623] on div "Understood, Proceed" at bounding box center [888, 617] width 123 height 18
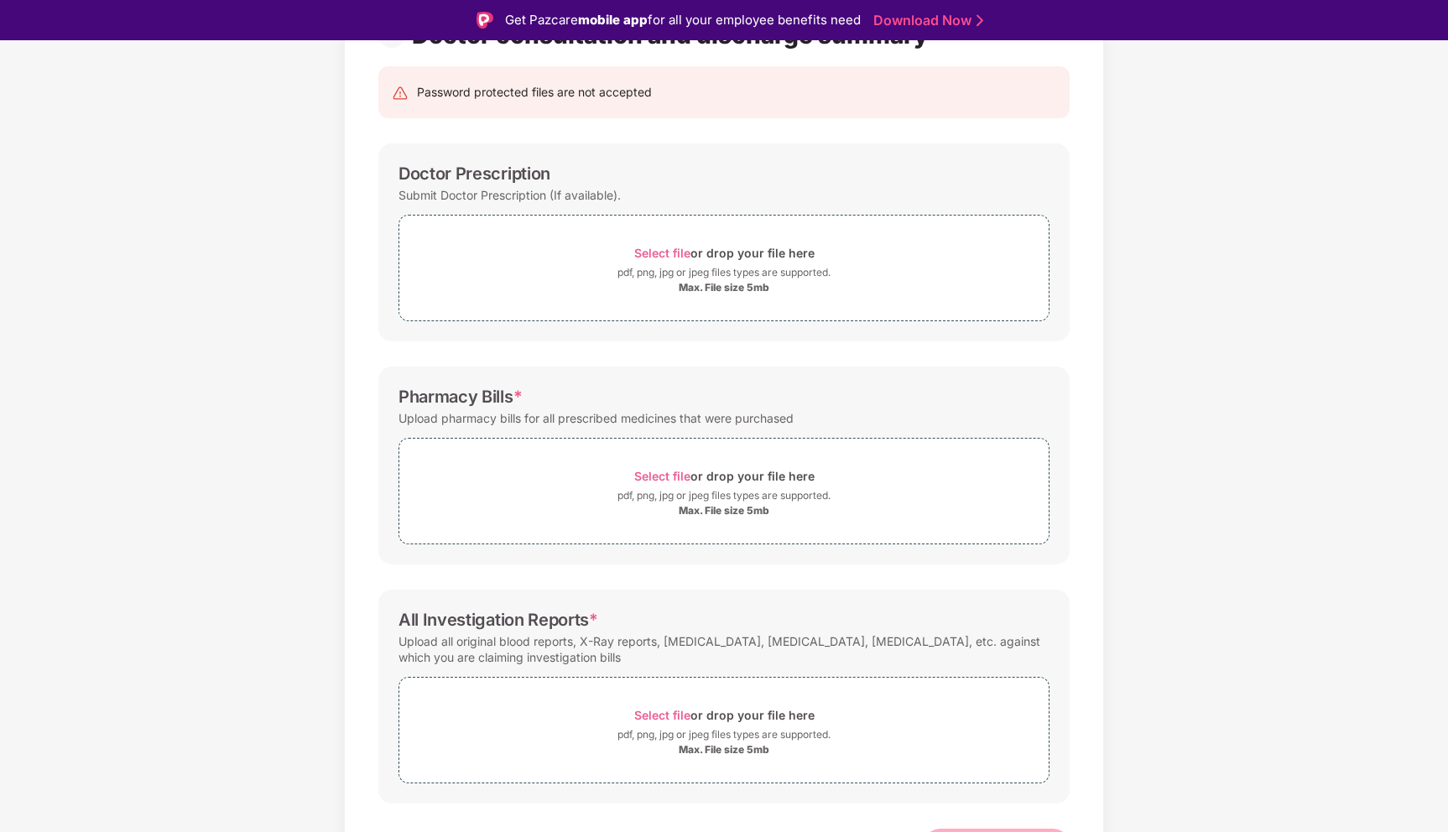
scroll to position [187, 0]
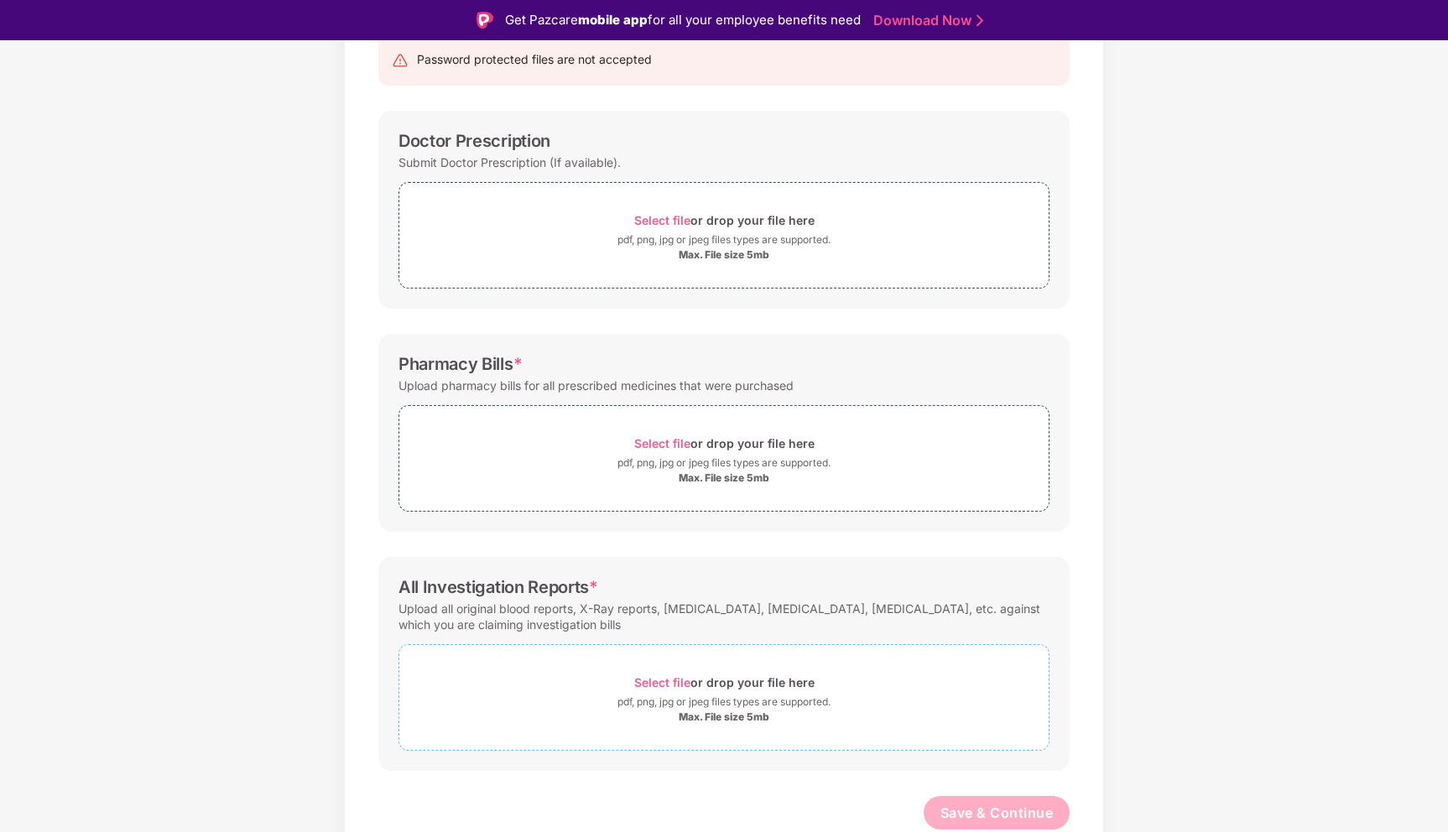
click at [678, 690] on div "Select file or drop your file here" at bounding box center [724, 682] width 180 height 23
click at [671, 223] on span "Select file" at bounding box center [662, 220] width 56 height 14
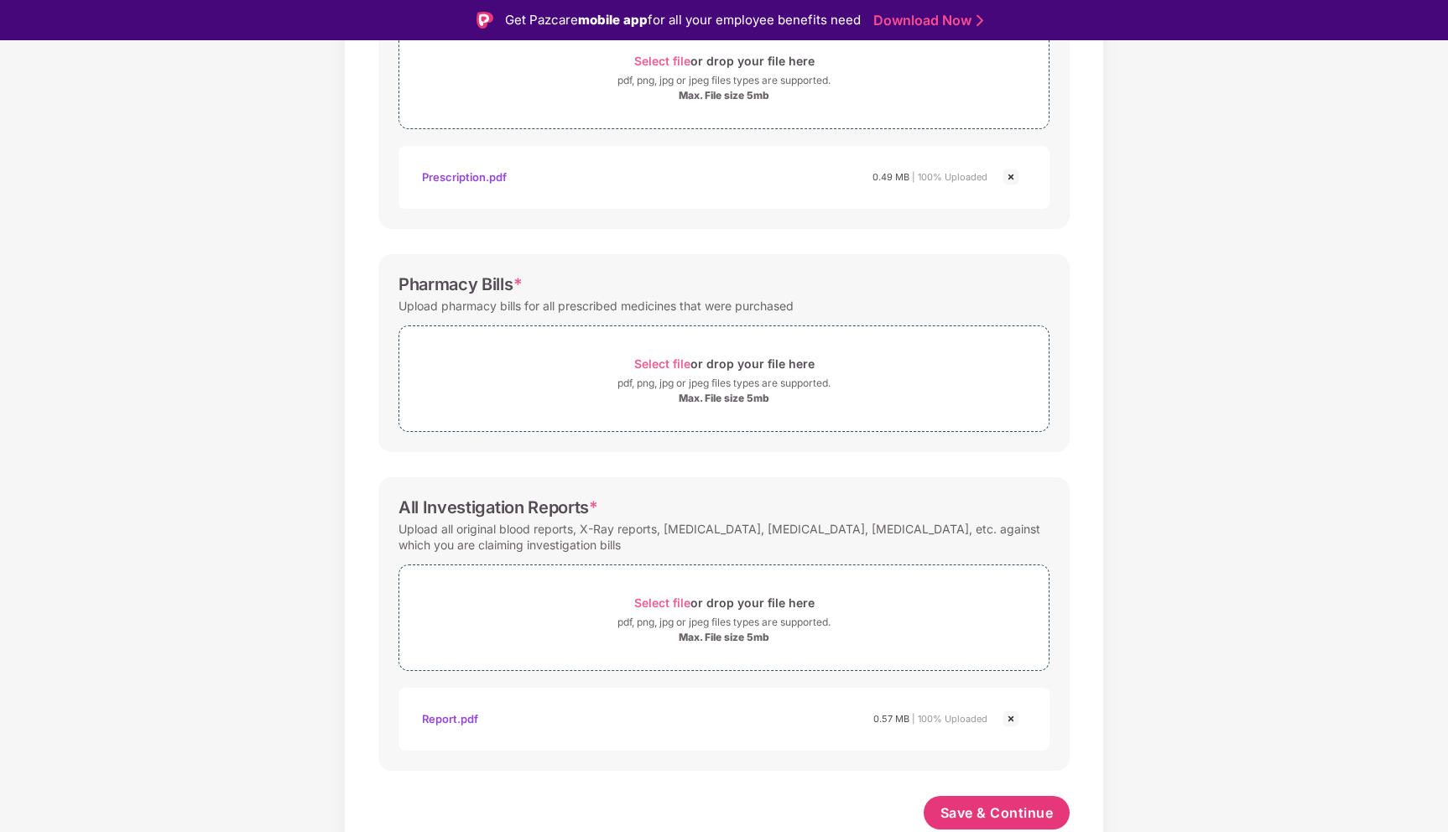
scroll to position [347, 0]
click at [654, 352] on div "Select file or drop your file here" at bounding box center [724, 363] width 180 height 23
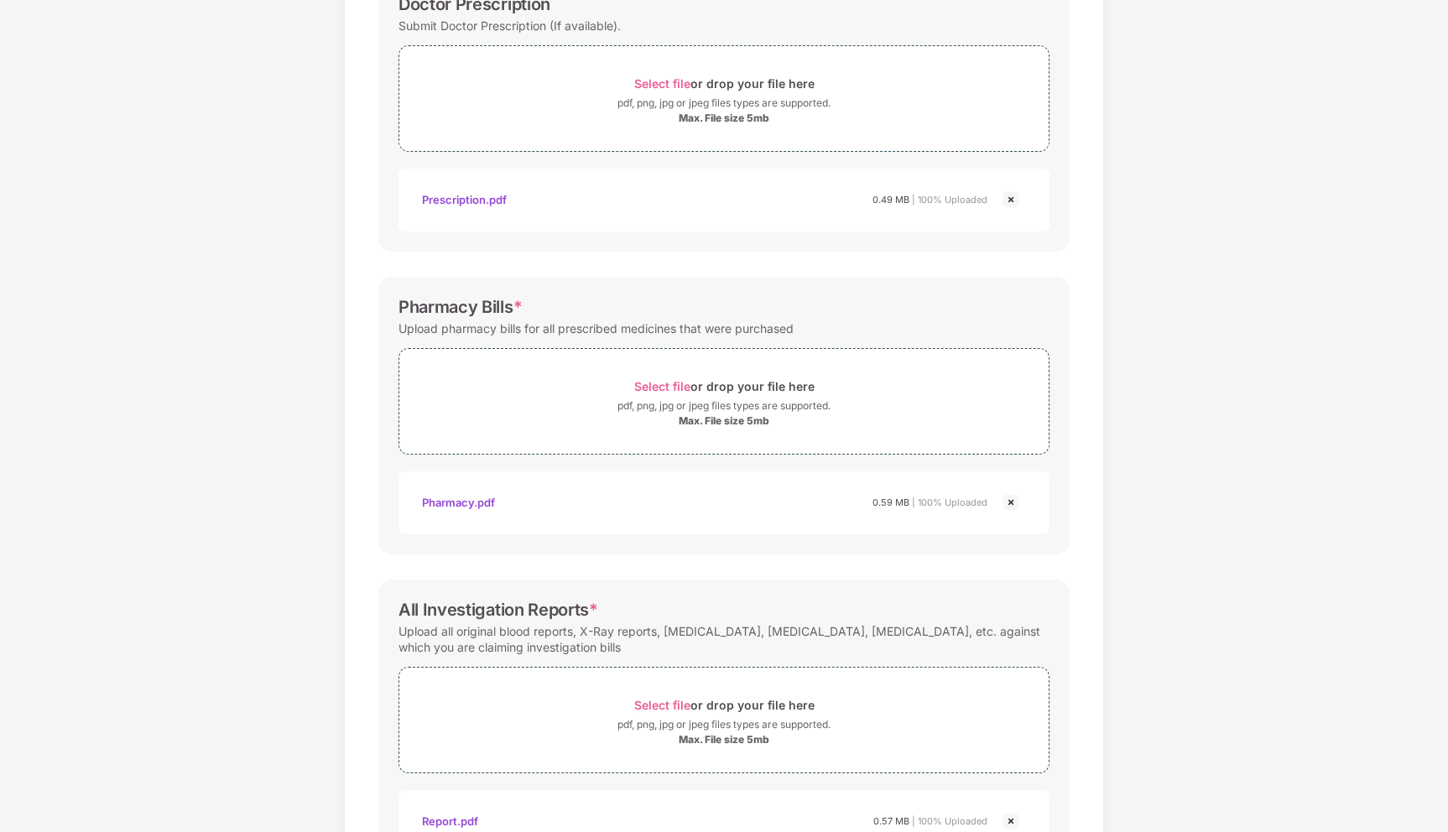
scroll to position [426, 0]
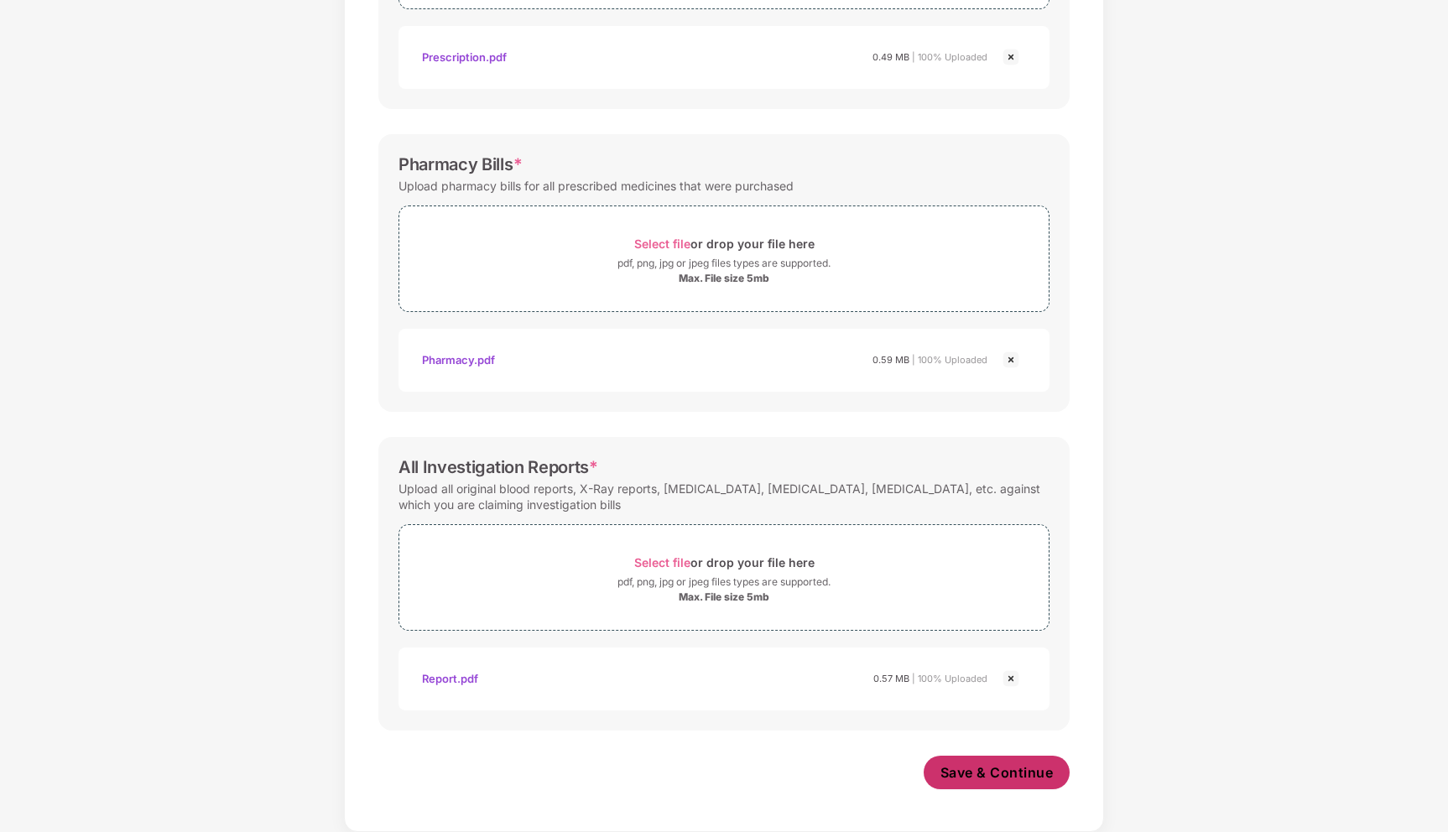
click at [983, 769] on span "Save & Continue" at bounding box center [997, 773] width 113 height 18
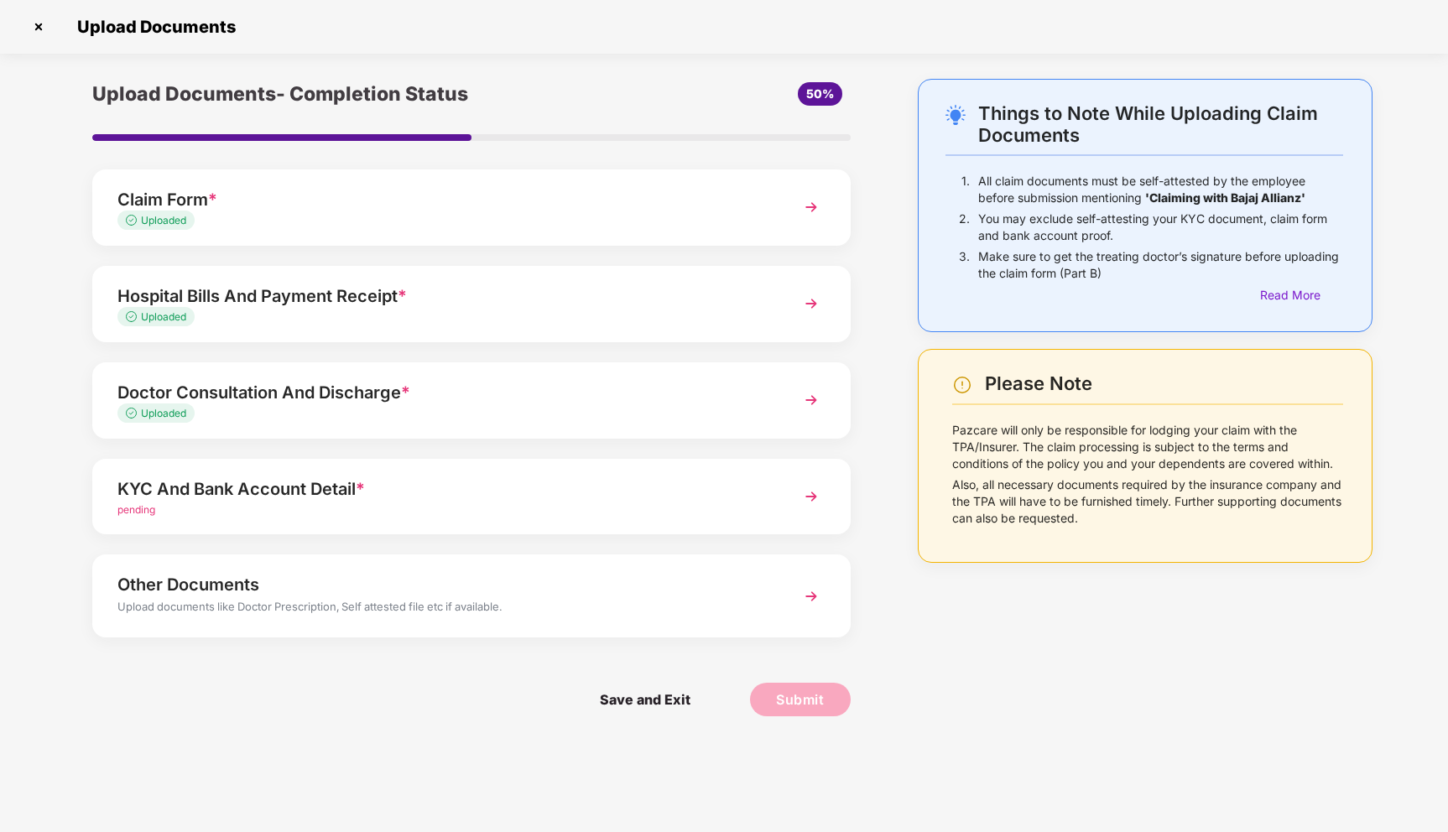
click at [537, 605] on div "Upload documents like Doctor Prescription, Self attested file etc if available." at bounding box center [441, 609] width 649 height 22
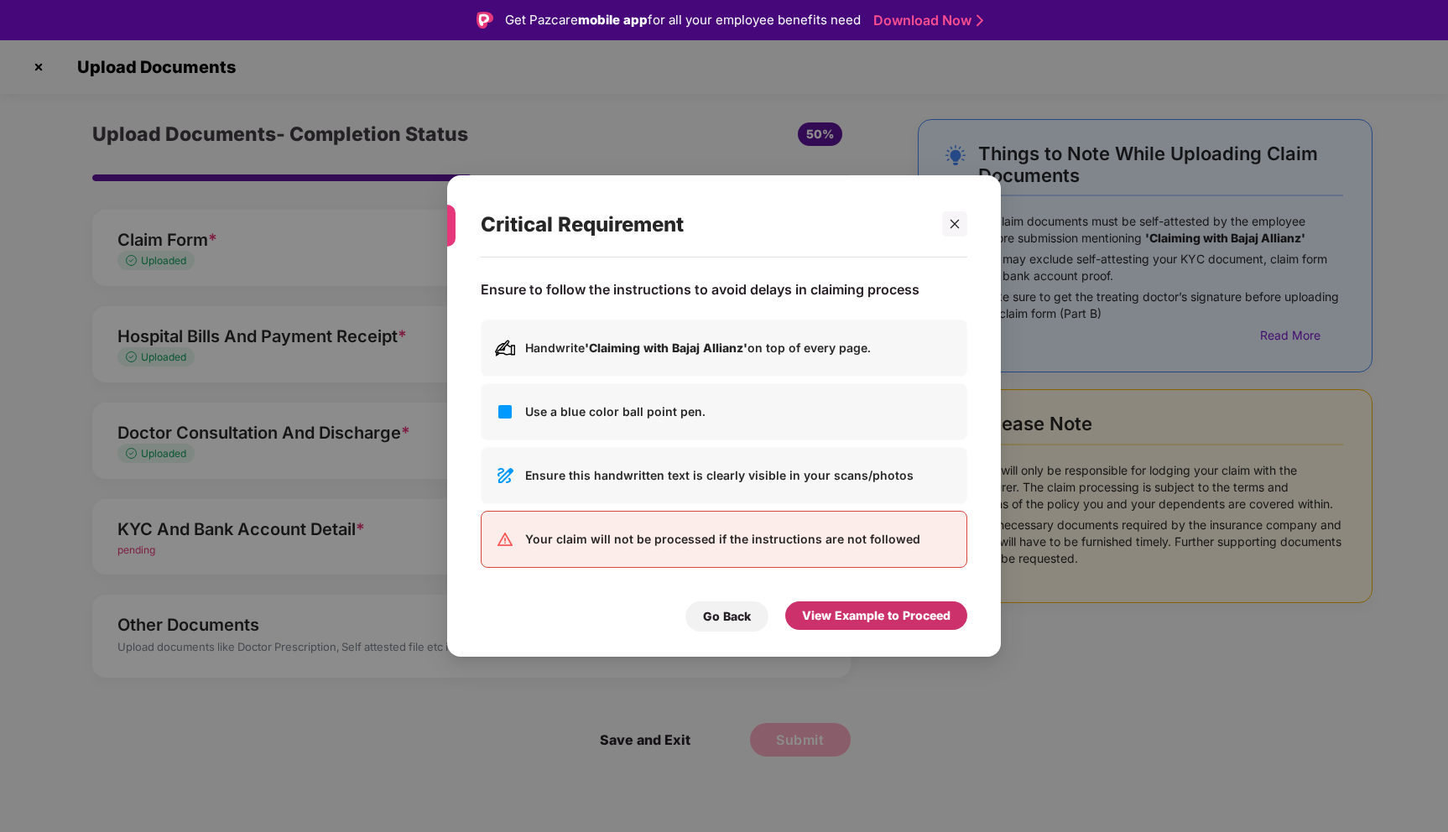
click at [886, 620] on div "View Example to Proceed" at bounding box center [876, 616] width 149 height 18
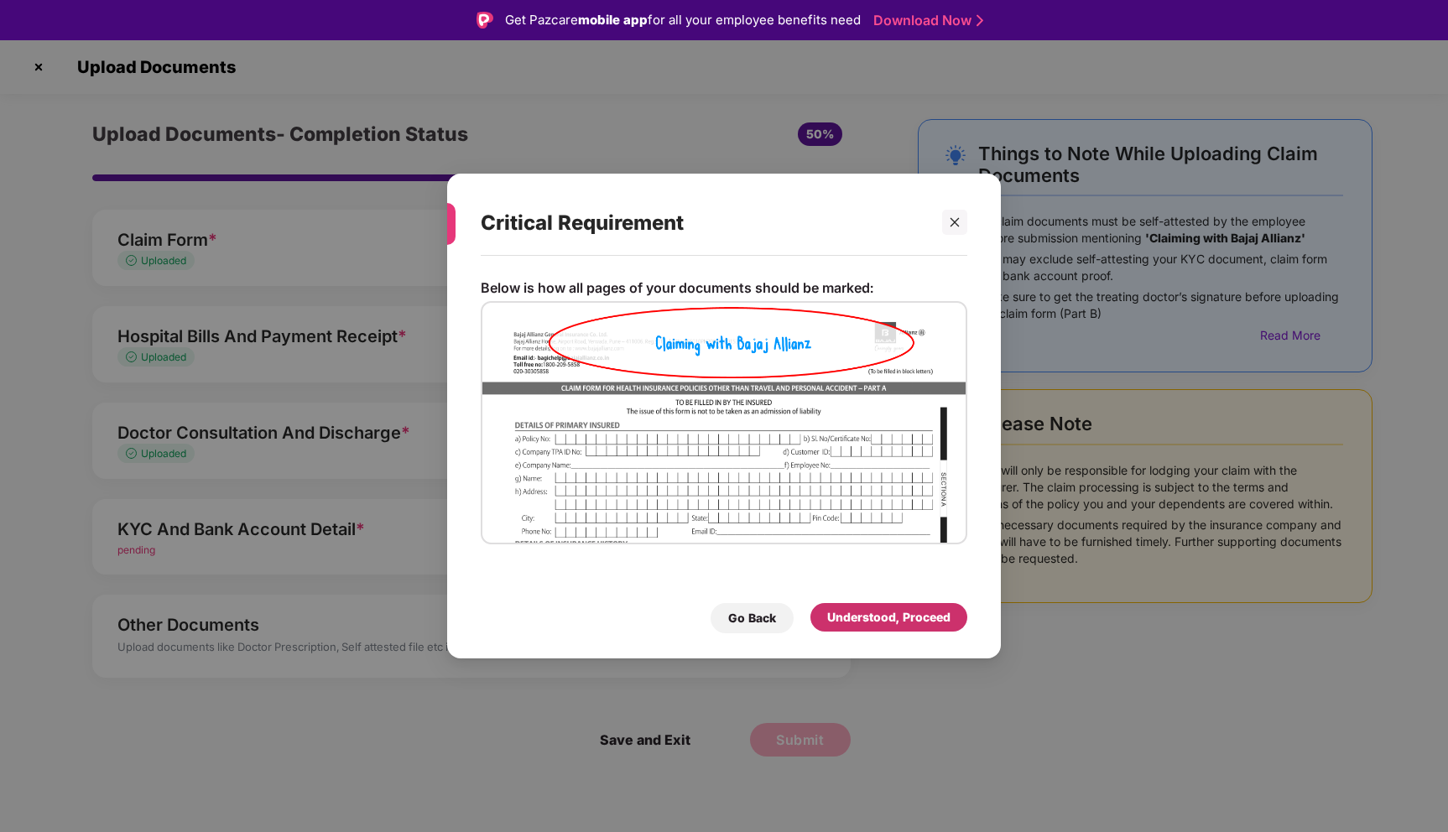
click at [904, 625] on div "Understood, Proceed" at bounding box center [888, 617] width 123 height 18
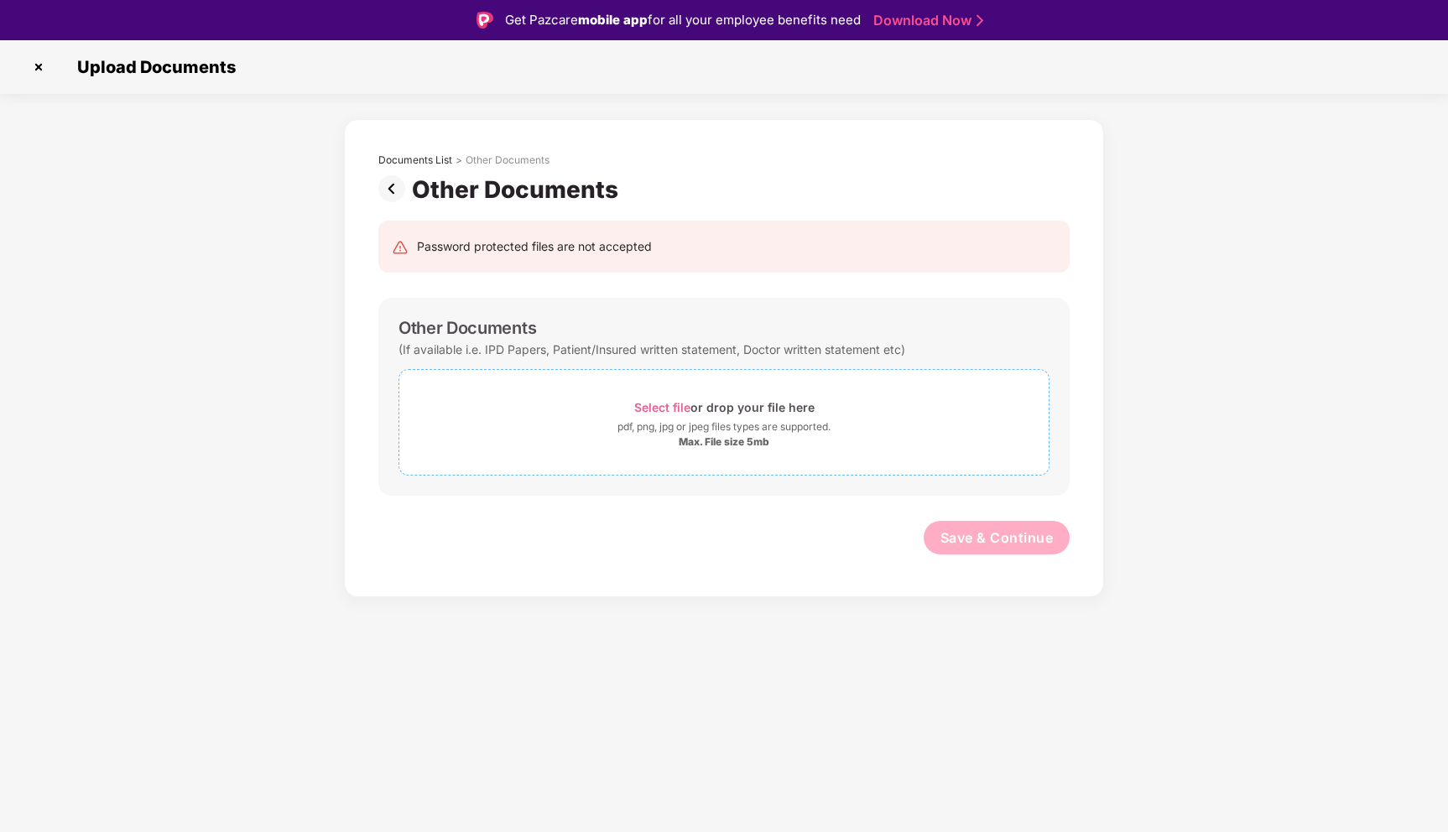
click at [659, 403] on span "Select file" at bounding box center [662, 407] width 56 height 14
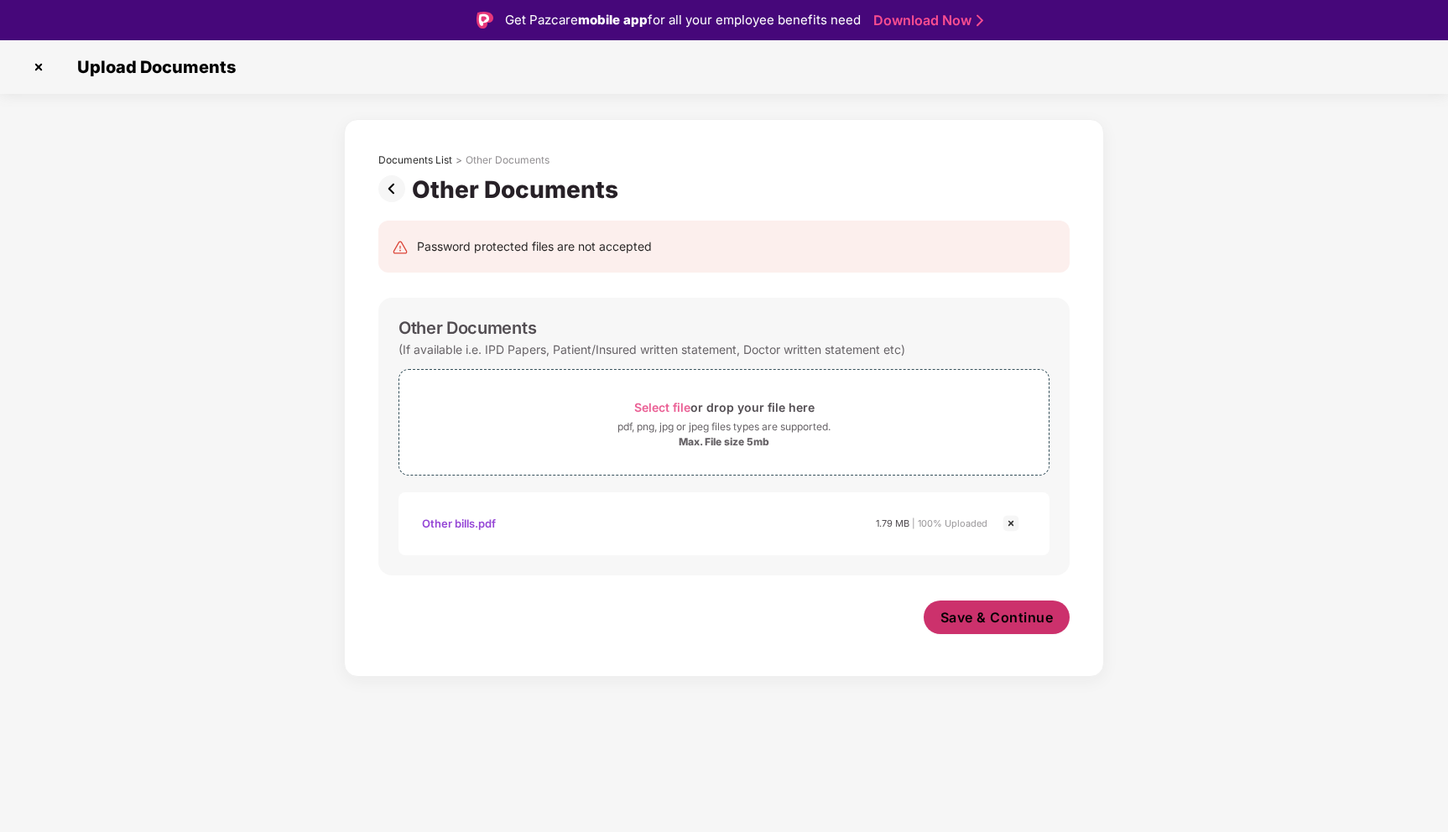
click at [983, 627] on button "Save & Continue" at bounding box center [997, 618] width 147 height 34
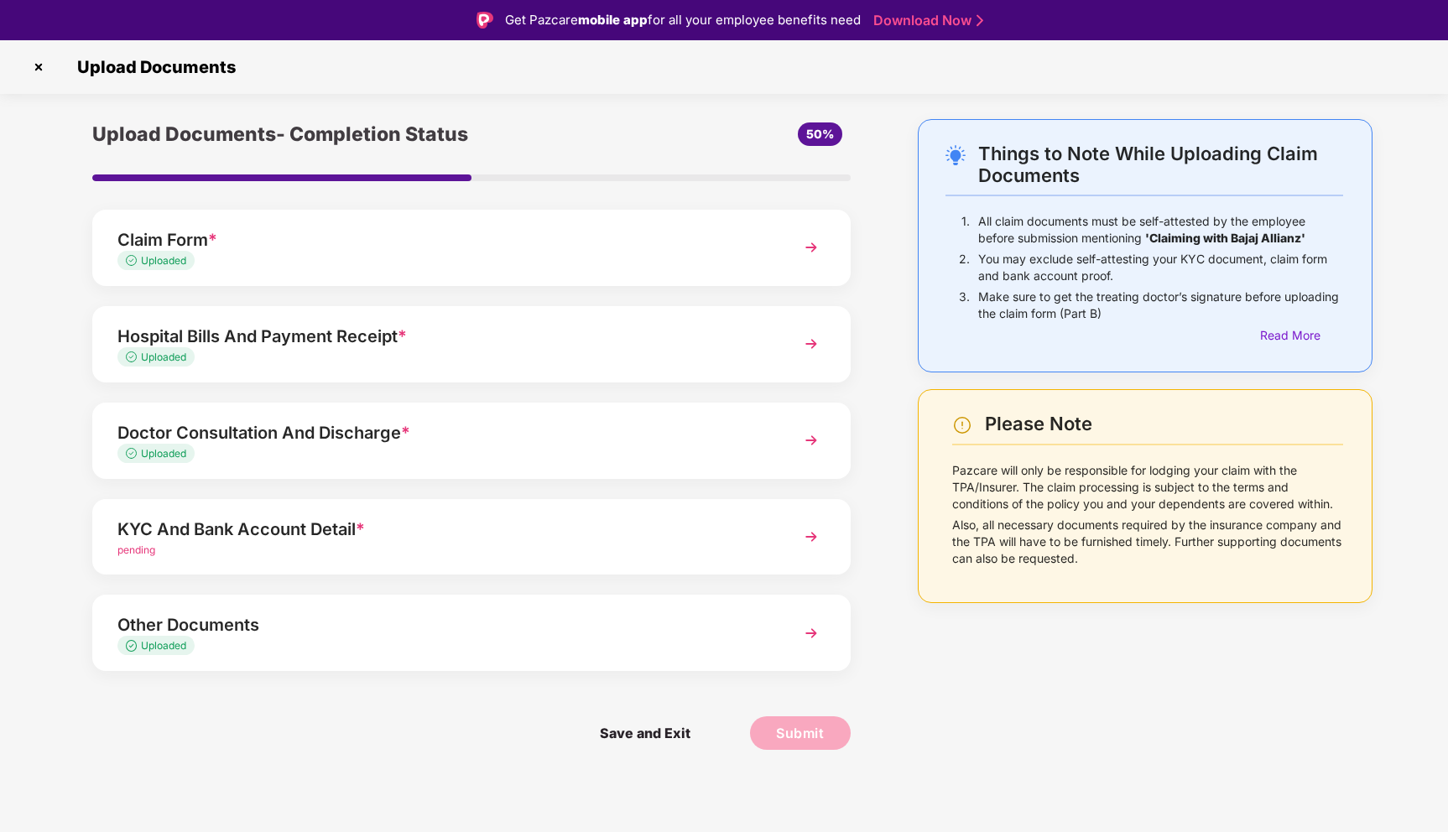
click at [349, 438] on div "Doctor Consultation And Discharge *" at bounding box center [441, 433] width 649 height 27
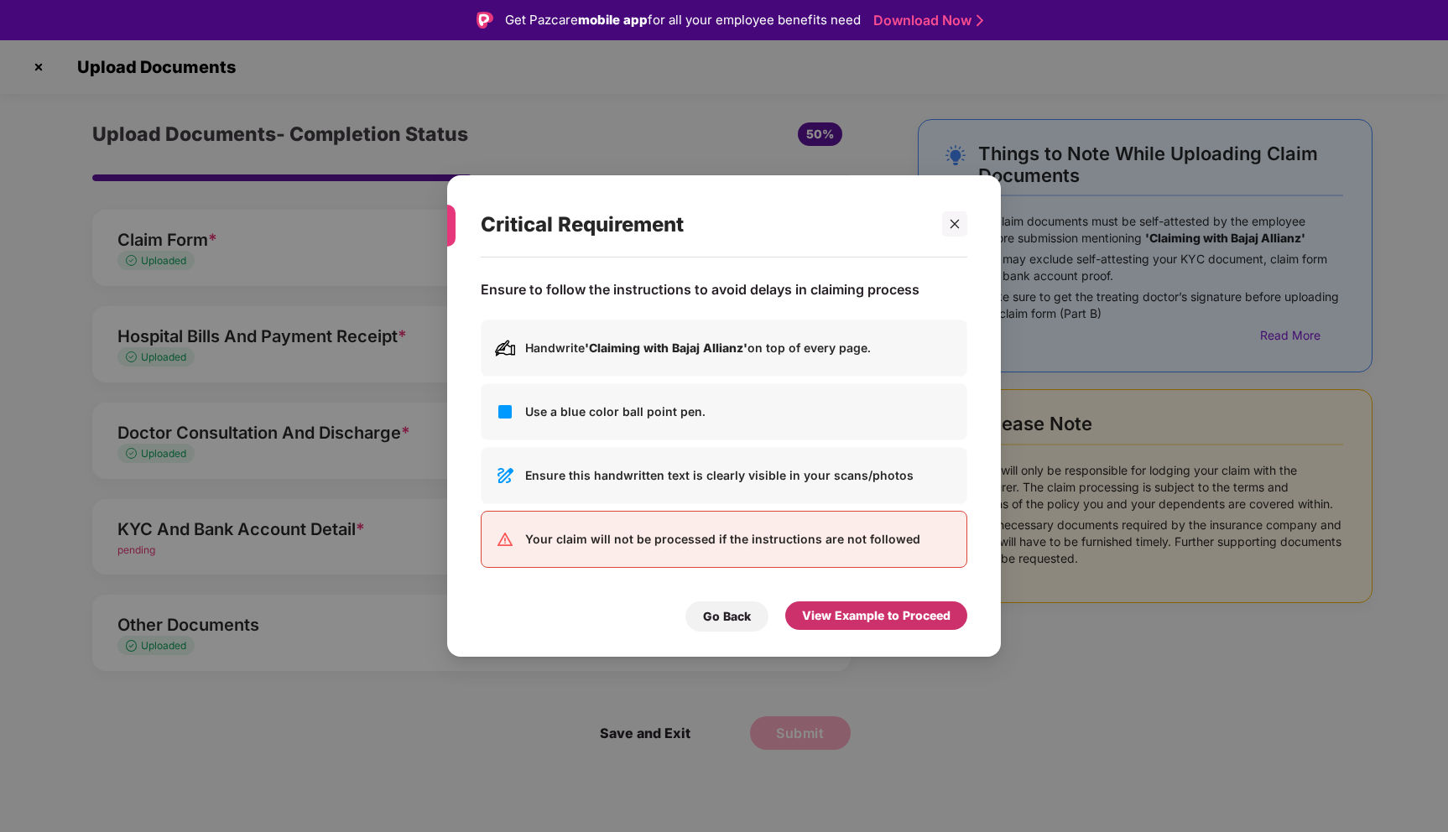
click at [886, 625] on div "View Example to Proceed" at bounding box center [876, 616] width 182 height 29
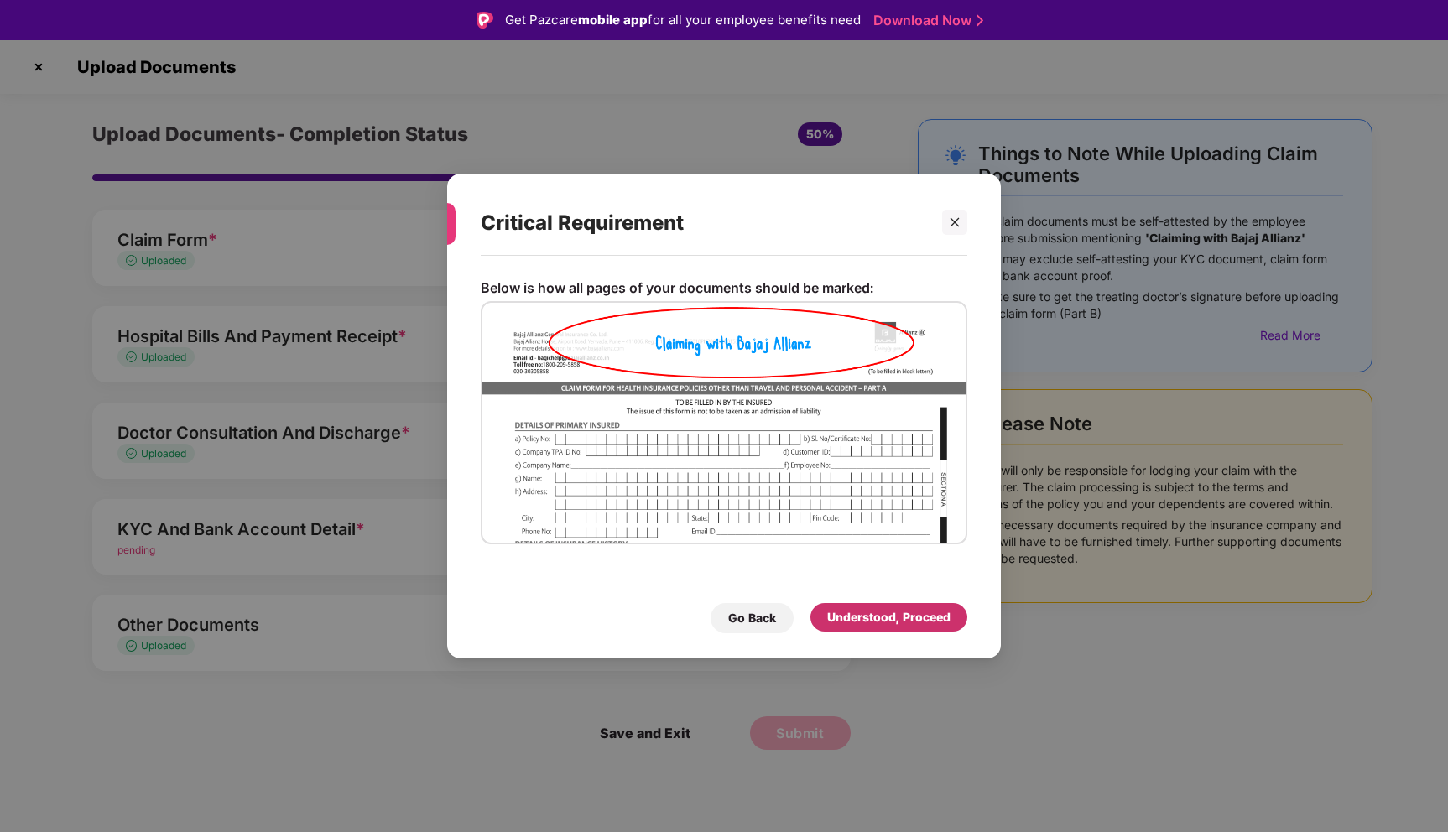
click at [873, 612] on div "Understood, Proceed" at bounding box center [888, 617] width 123 height 18
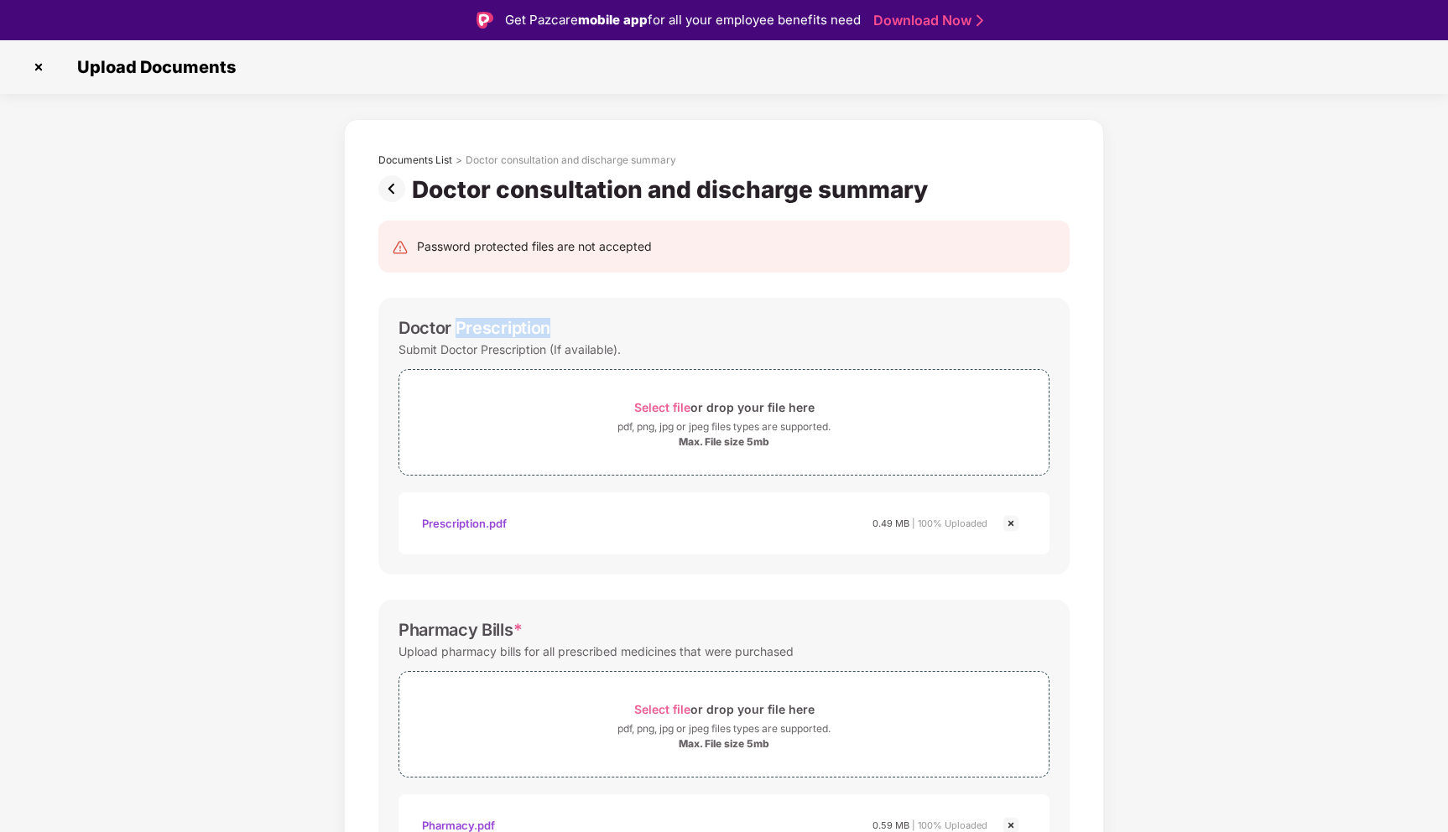
drag, startPoint x: 458, startPoint y: 326, endPoint x: 608, endPoint y: 326, distance: 150.2
click at [608, 326] on div "Doctor Prescription" at bounding box center [724, 328] width 651 height 20
click at [534, 335] on div "Doctor Prescription" at bounding box center [475, 328] width 152 height 20
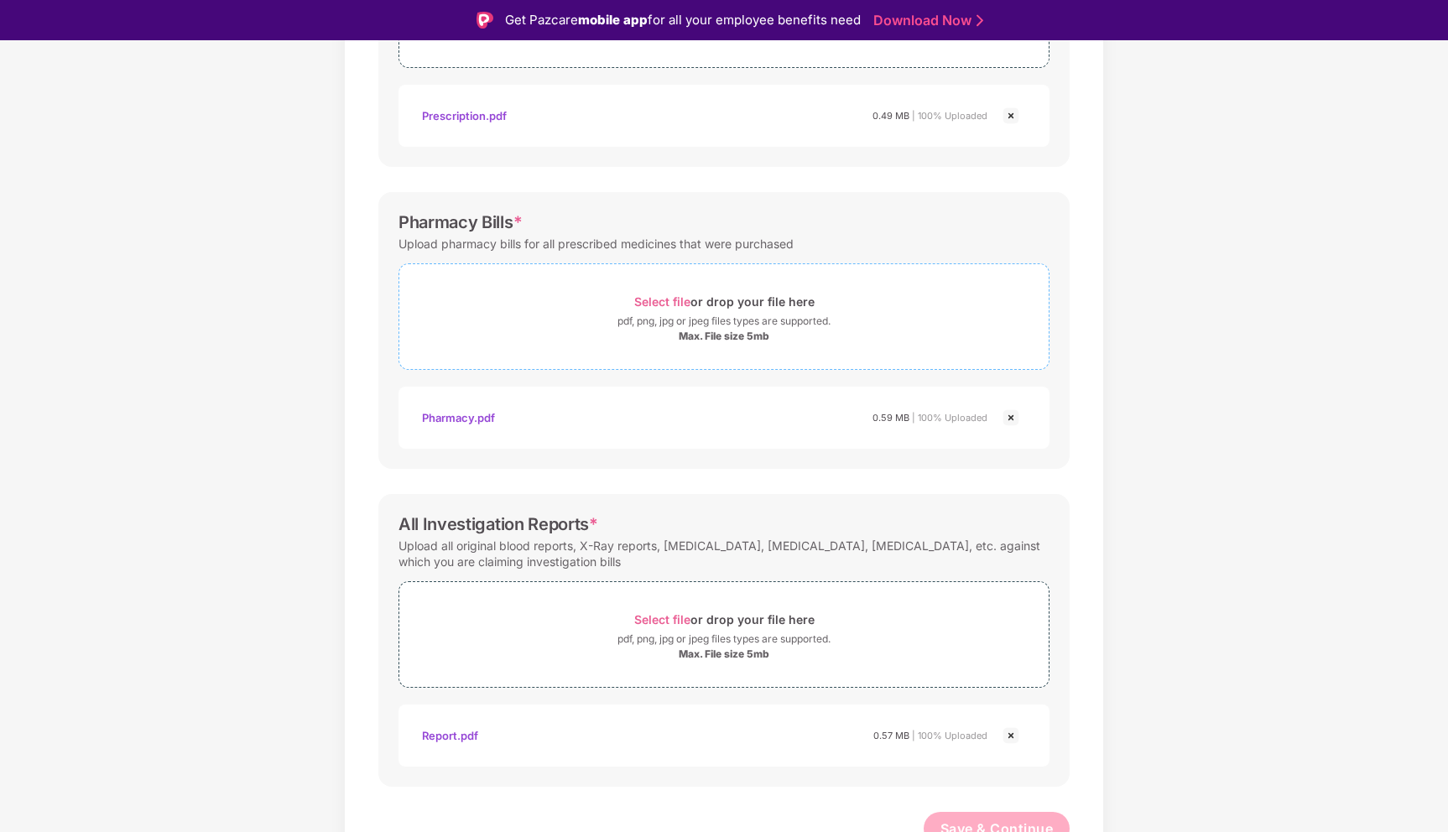
scroll to position [424, 0]
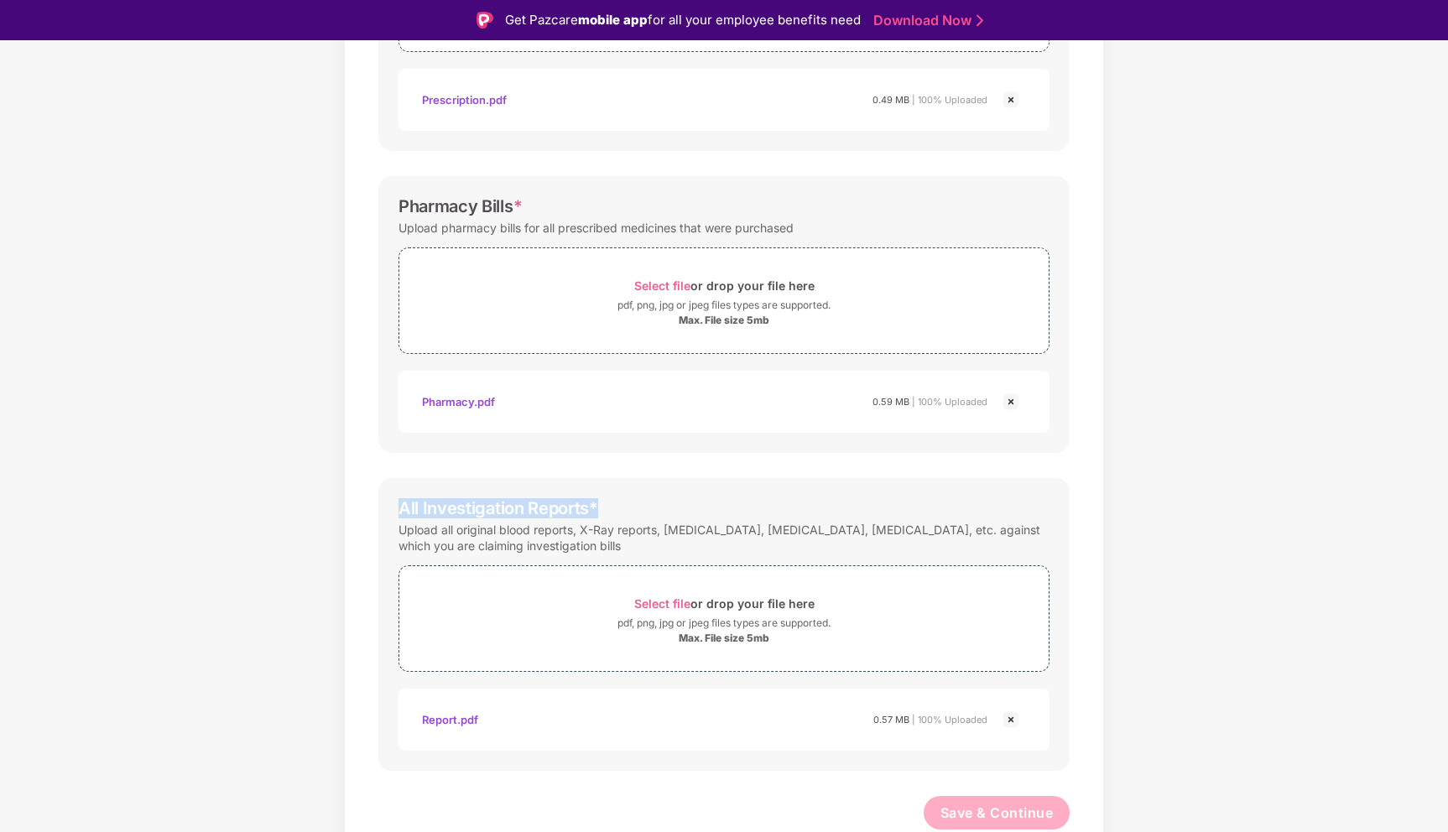
drag, startPoint x: 402, startPoint y: 511, endPoint x: 668, endPoint y: 504, distance: 266.1
click at [668, 504] on div "All Investigation Reports *" at bounding box center [724, 508] width 651 height 20
click at [693, 531] on div "Upload all original blood reports, X-Ray reports, sonography, CT scan, MRI, etc…" at bounding box center [724, 538] width 651 height 39
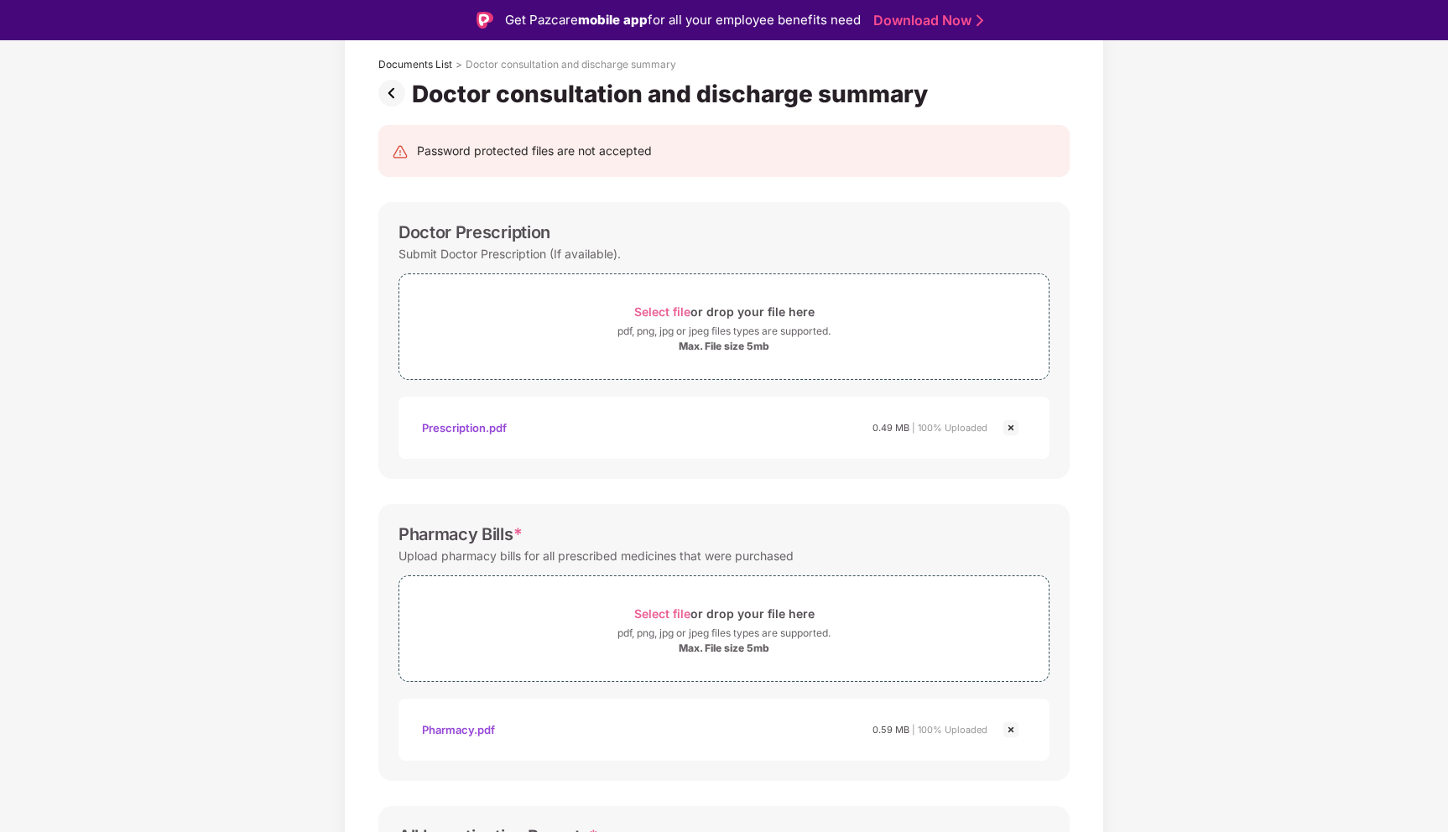
scroll to position [96, 0]
click at [680, 302] on div "Select file or drop your file here" at bounding box center [724, 311] width 180 height 23
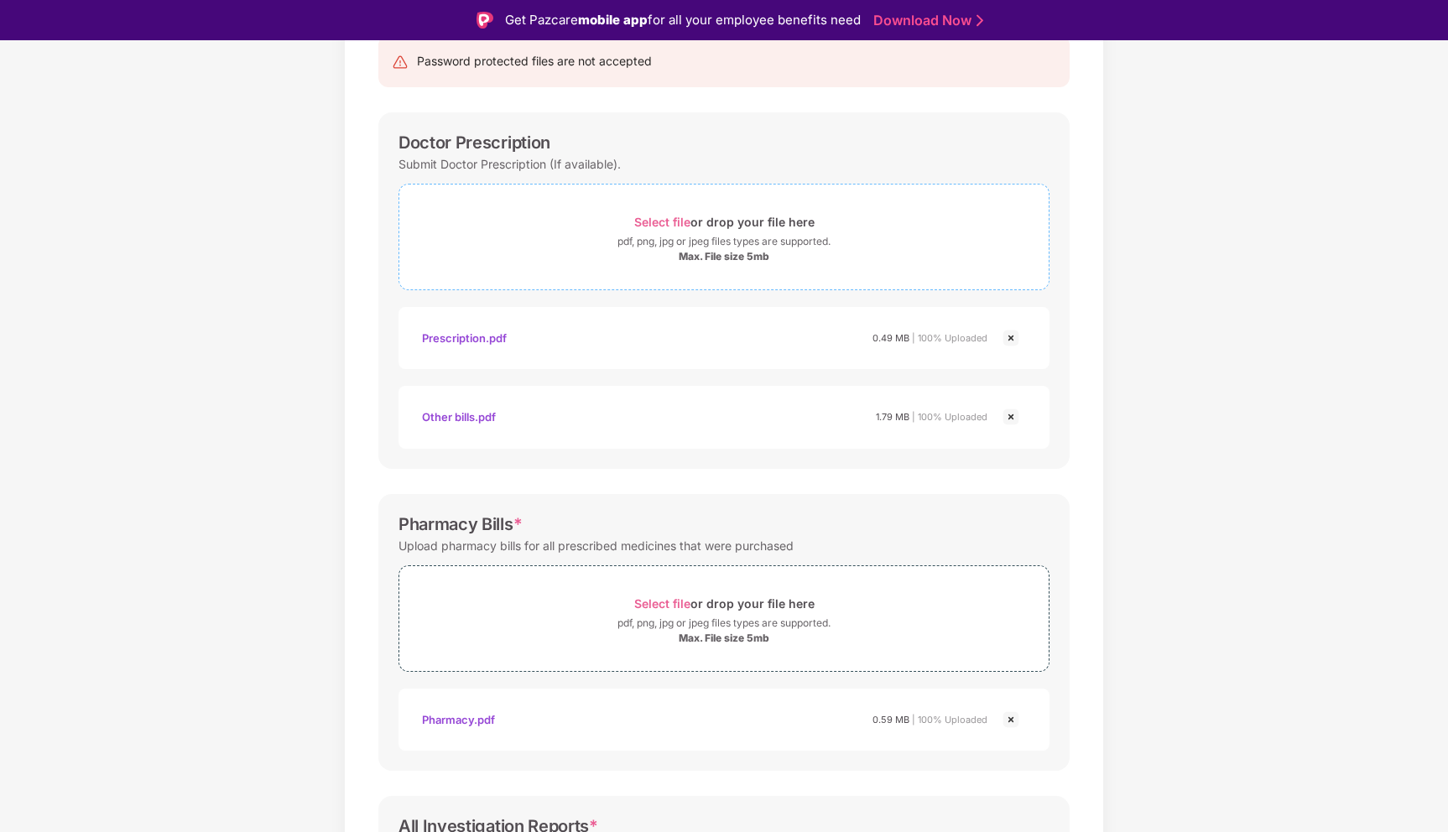
scroll to position [503, 0]
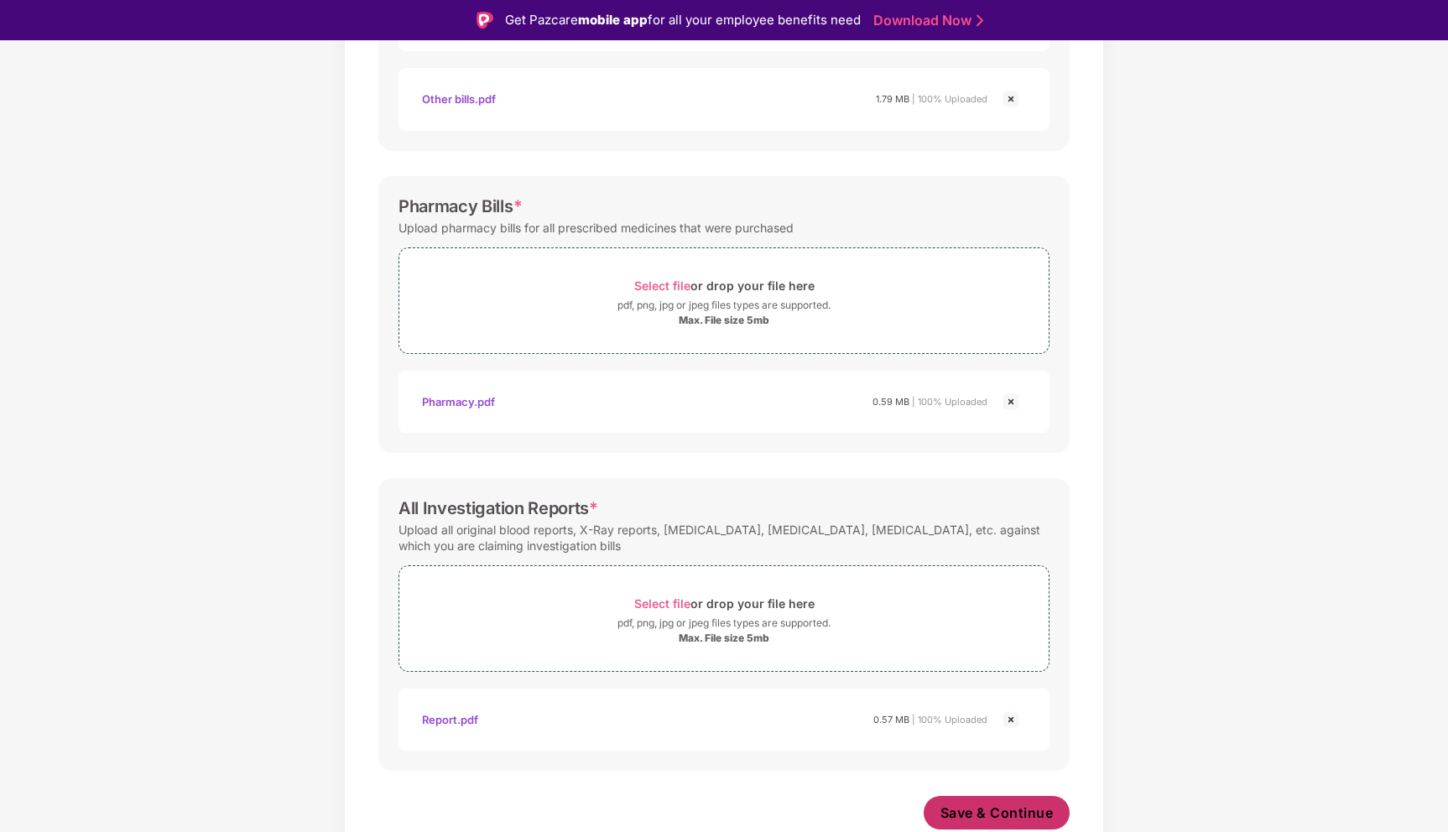
click at [971, 807] on span "Save & Continue" at bounding box center [997, 813] width 113 height 18
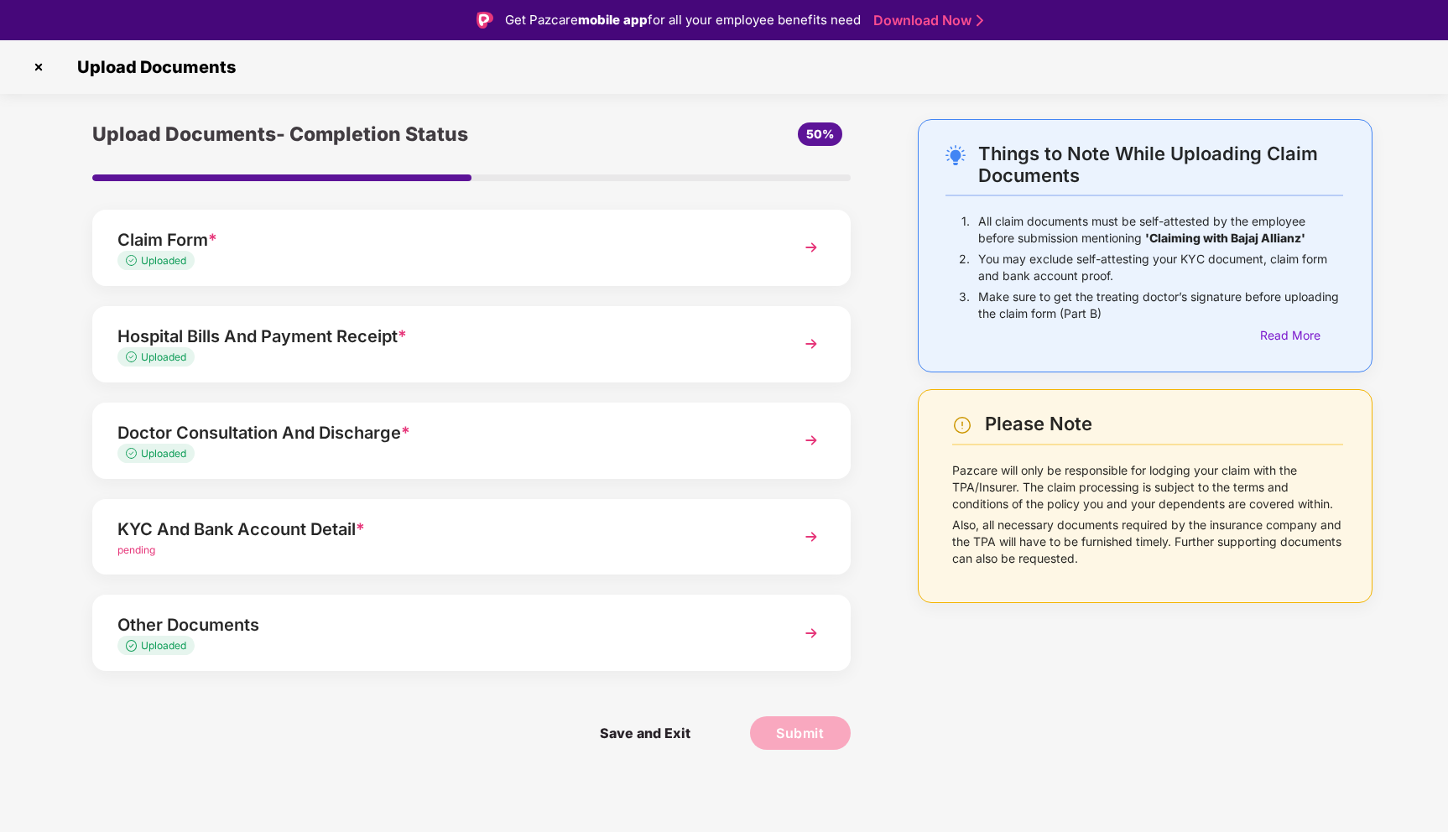
click at [720, 624] on div "Other Documents" at bounding box center [441, 625] width 649 height 27
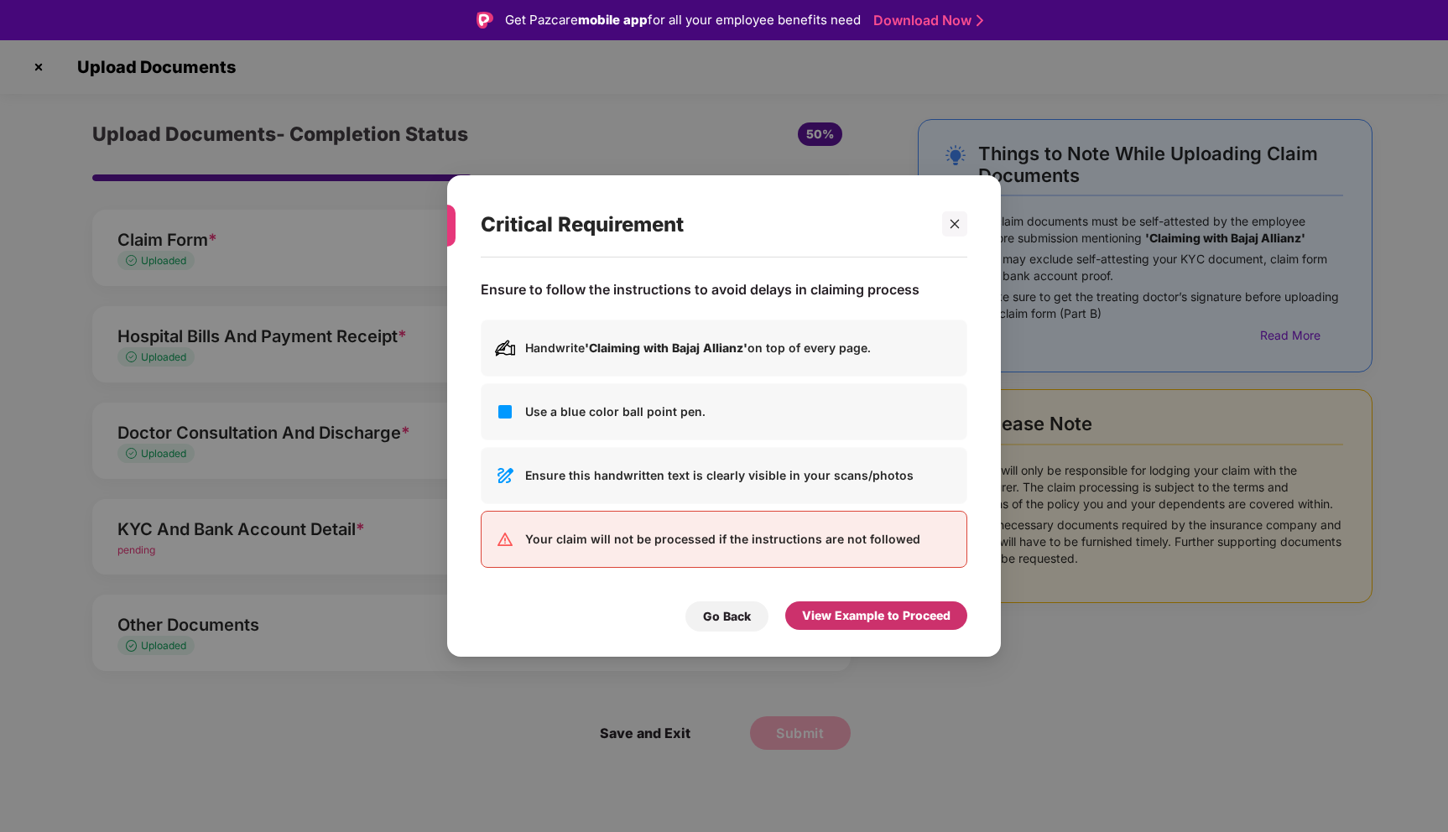
click at [891, 618] on div "View Example to Proceed" at bounding box center [876, 616] width 149 height 18
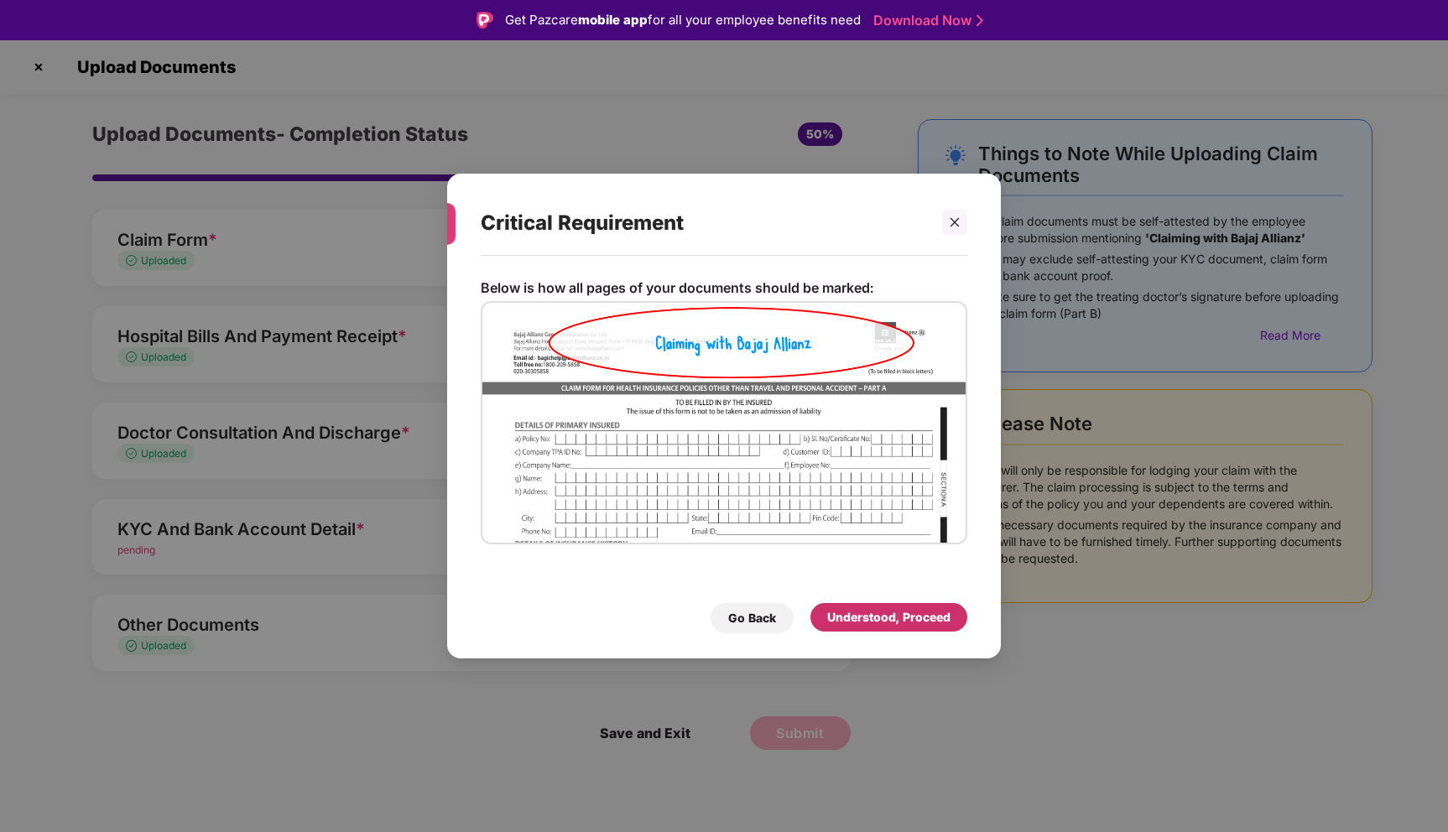
click at [869, 622] on div "Understood, Proceed" at bounding box center [888, 617] width 123 height 18
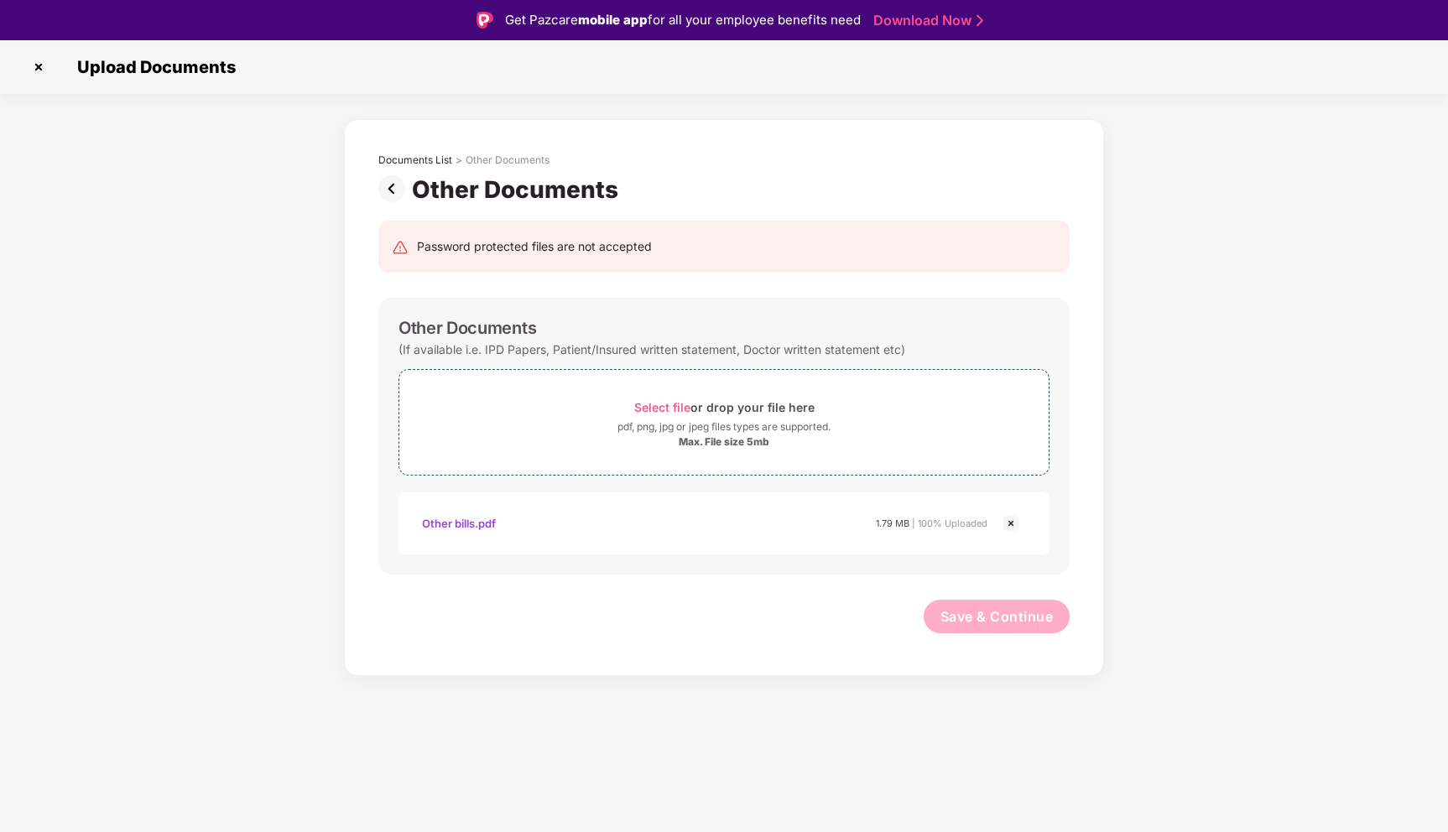
click at [1009, 519] on img at bounding box center [1011, 523] width 20 height 20
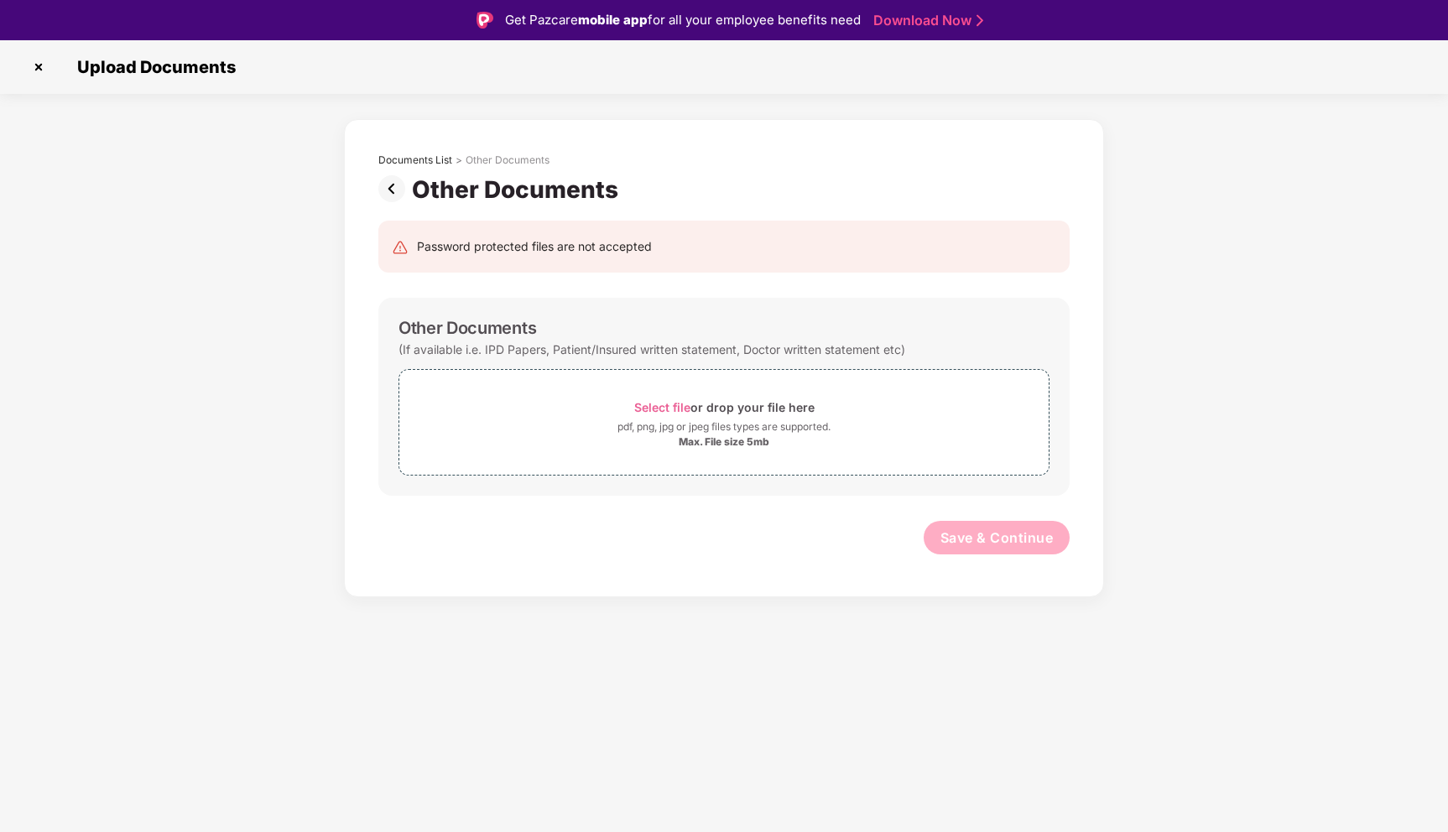
click at [395, 190] on img at bounding box center [395, 188] width 34 height 27
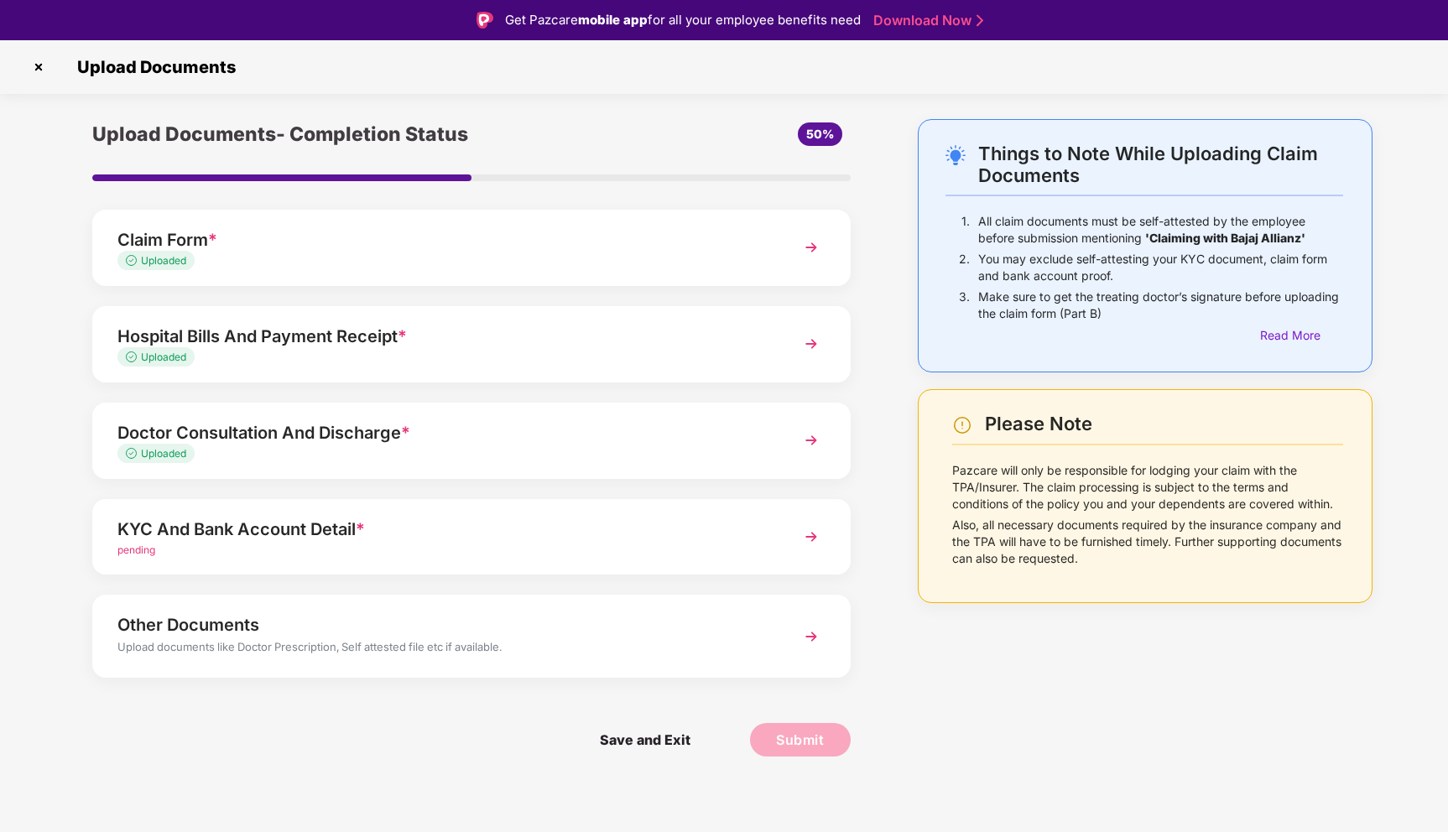
click at [660, 524] on div "KYC And Bank Account Detail *" at bounding box center [441, 529] width 649 height 27
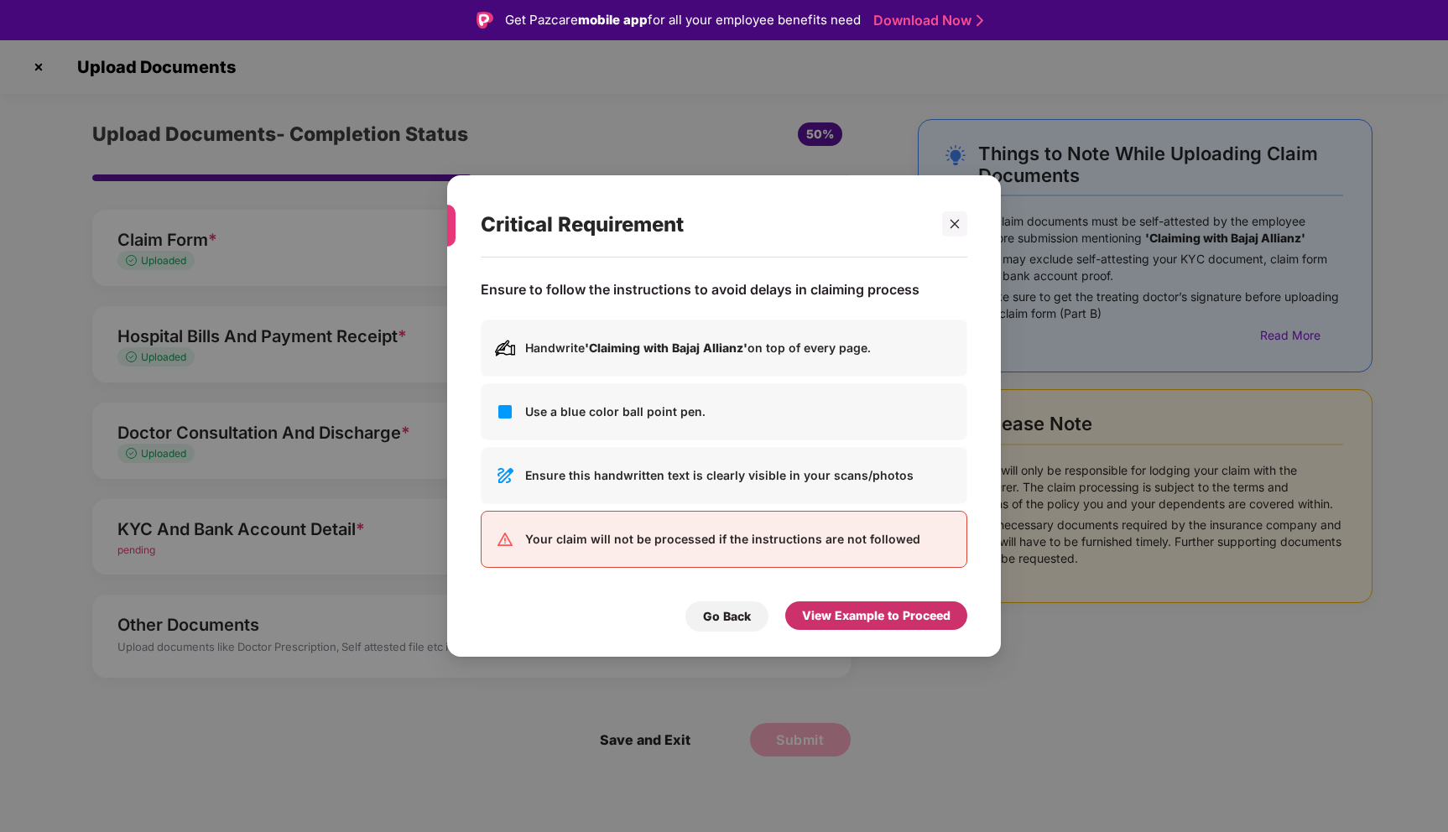
click at [856, 623] on div "View Example to Proceed" at bounding box center [876, 616] width 149 height 18
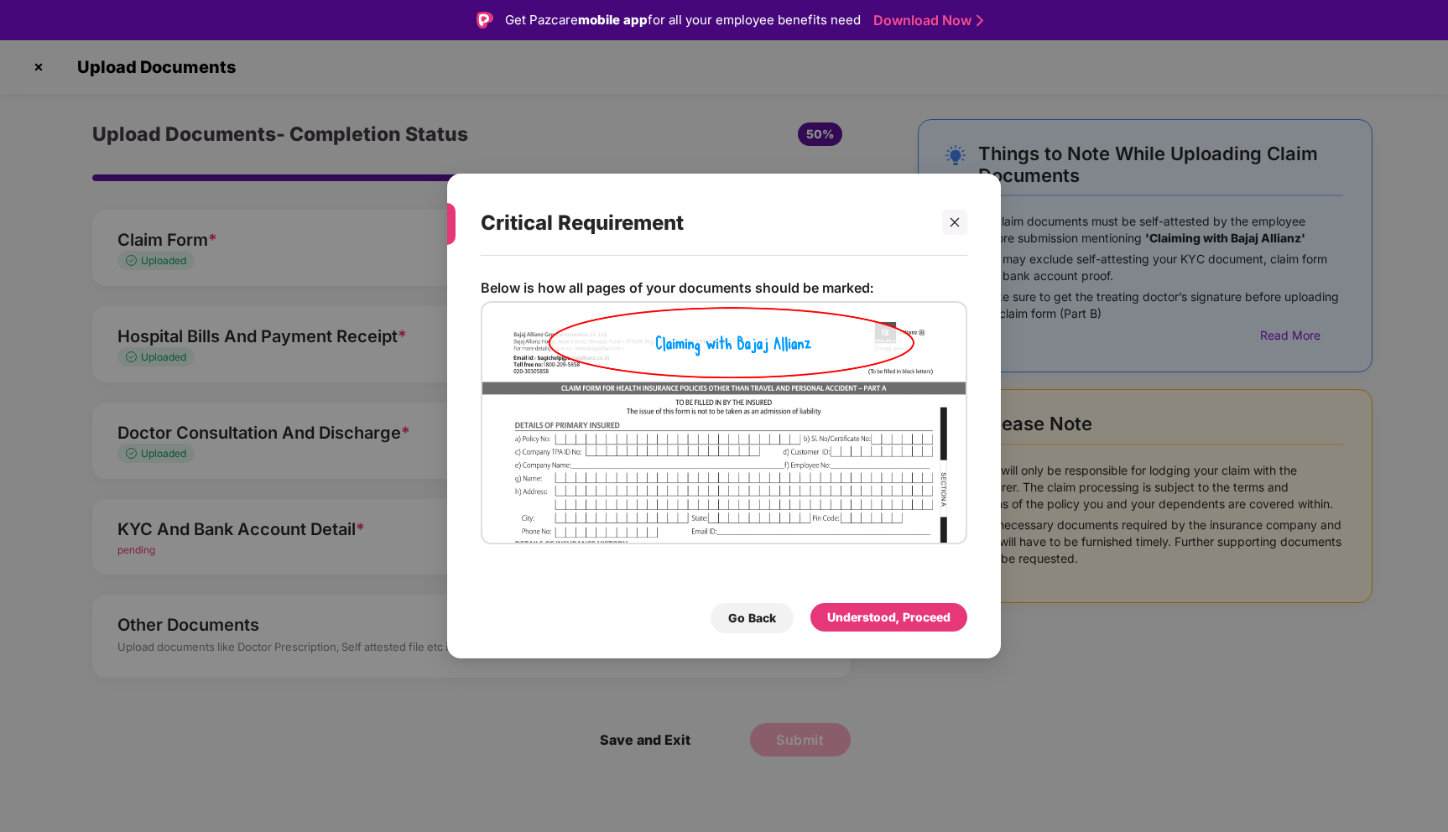
click at [863, 617] on div "Understood, Proceed" at bounding box center [888, 617] width 123 height 18
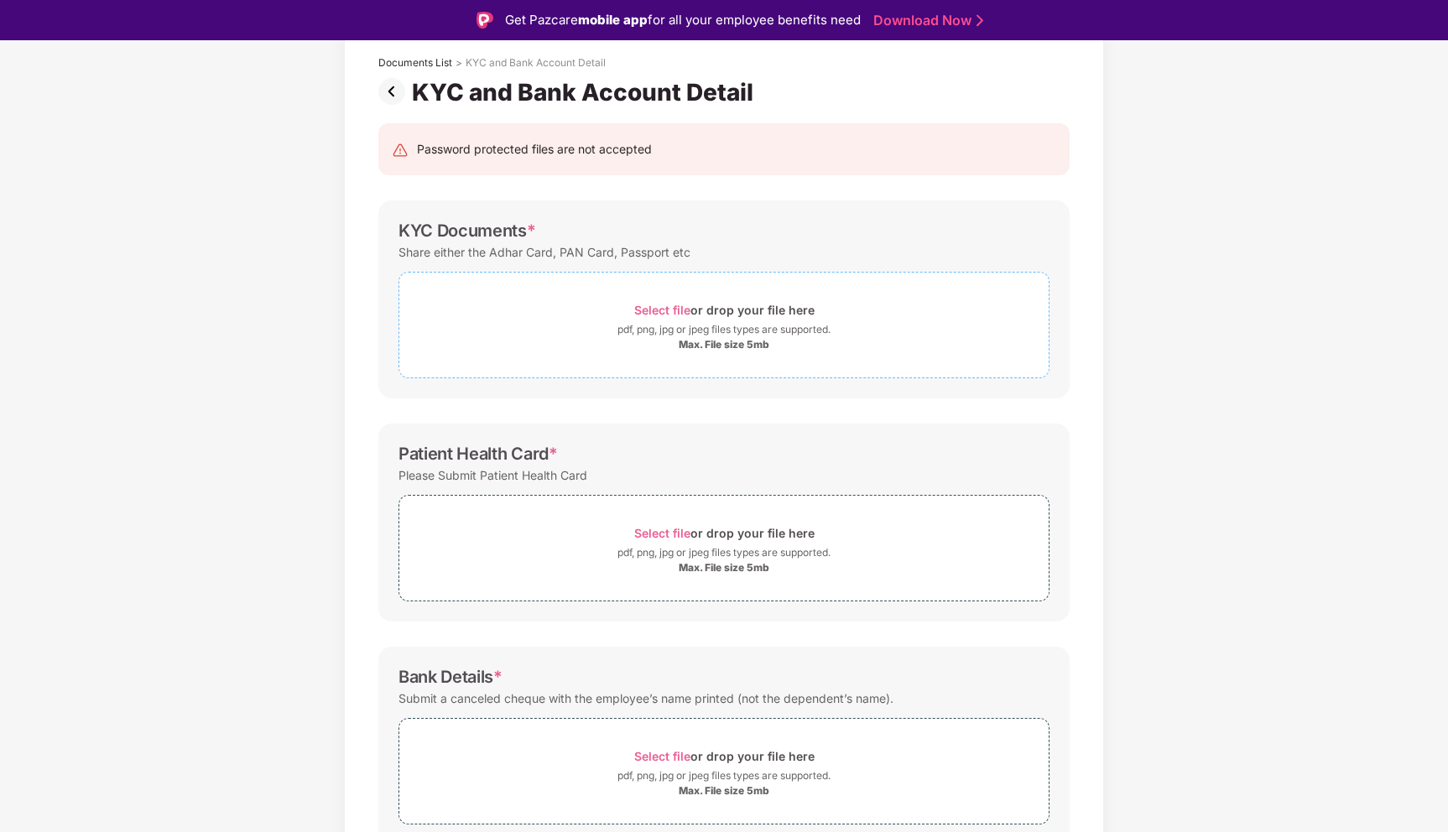
scroll to position [171, 0]
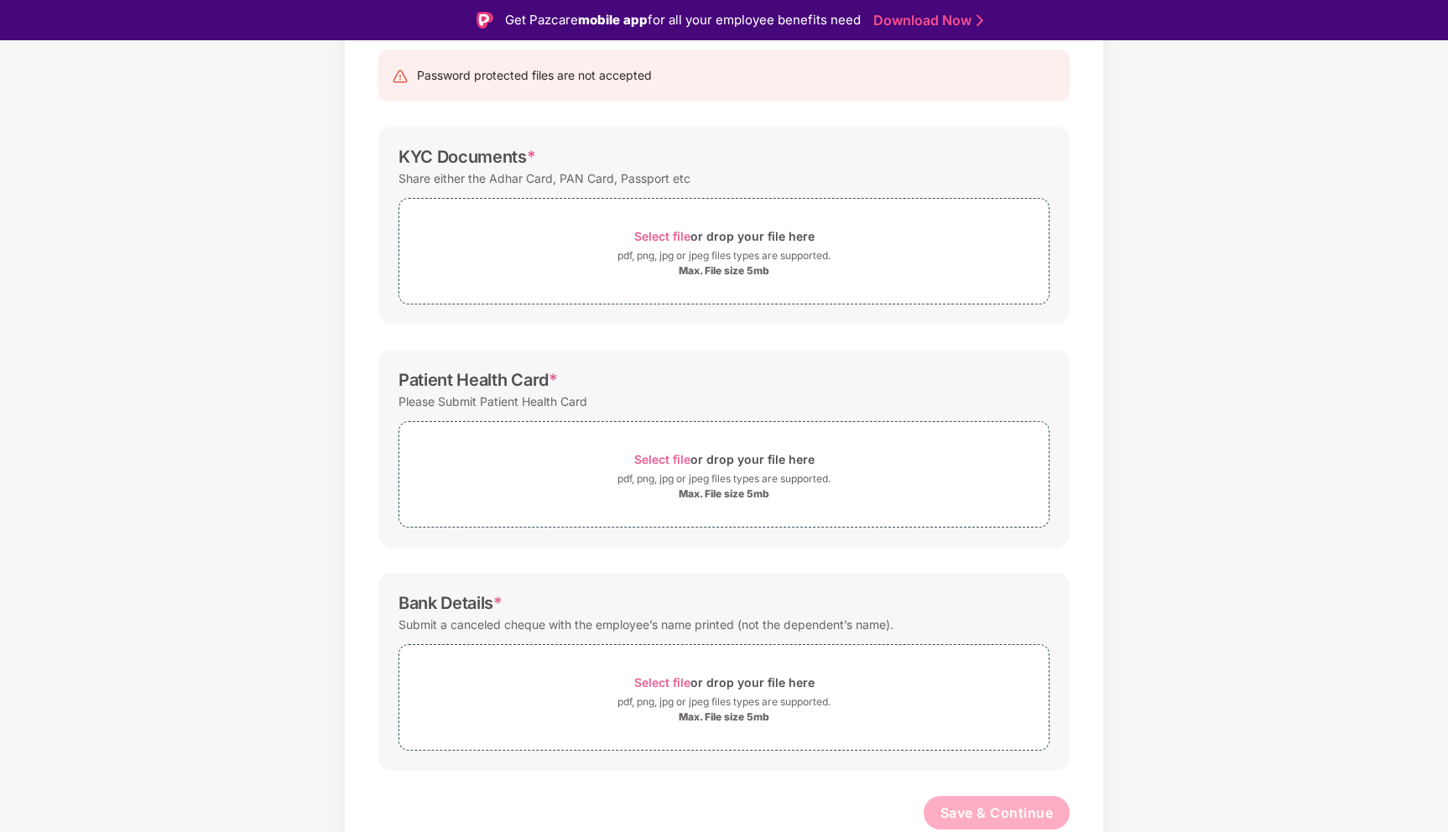
click at [479, 630] on div "Submit a canceled cheque with the employee’s name printed (not the dependent’s …" at bounding box center [646, 624] width 495 height 23
click at [563, 622] on div "Submit a canceled cheque with the employee’s name printed (not the dependent’s …" at bounding box center [646, 624] width 495 height 23
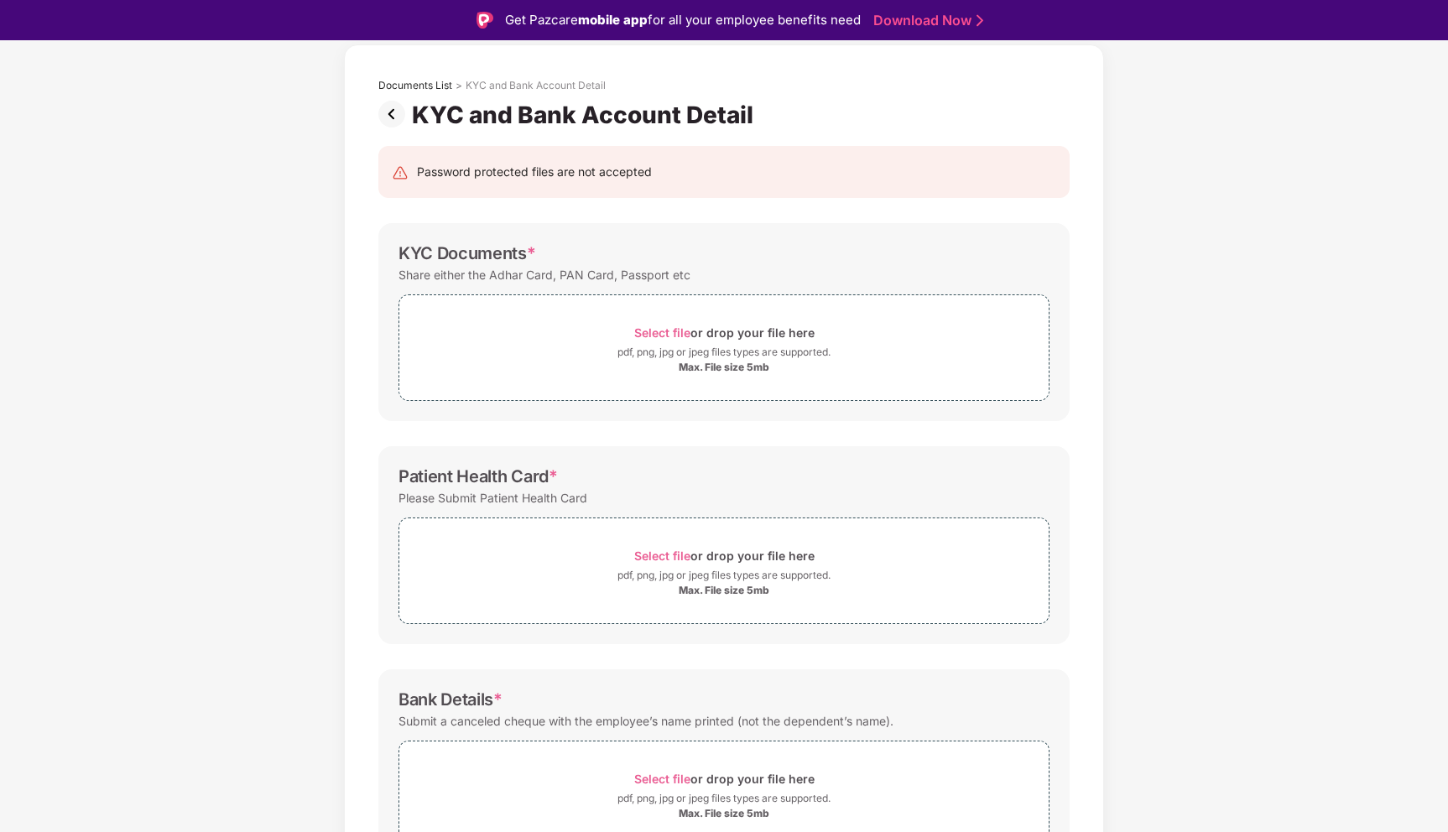
scroll to position [52, 0]
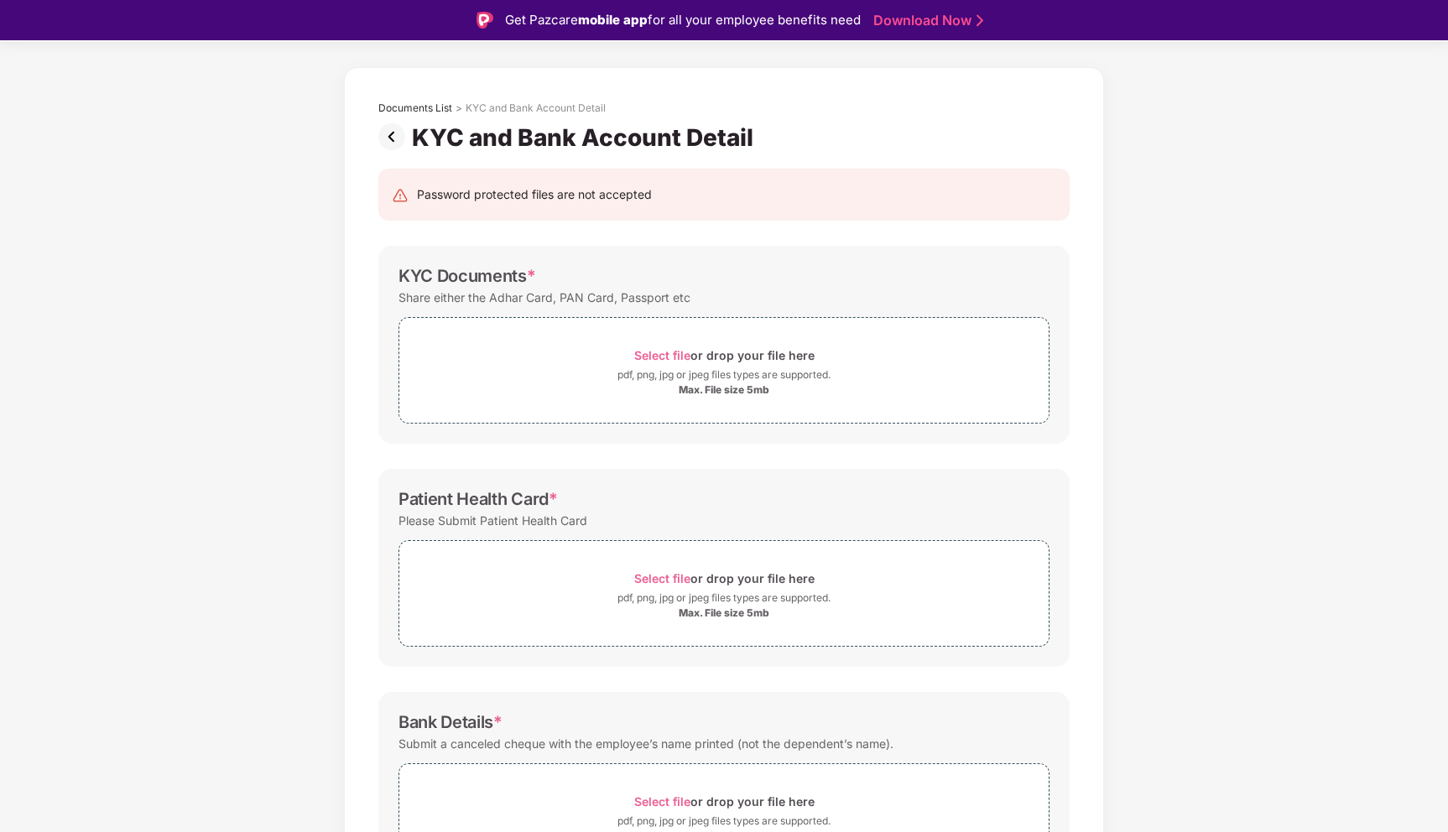
click at [398, 134] on img at bounding box center [395, 136] width 34 height 27
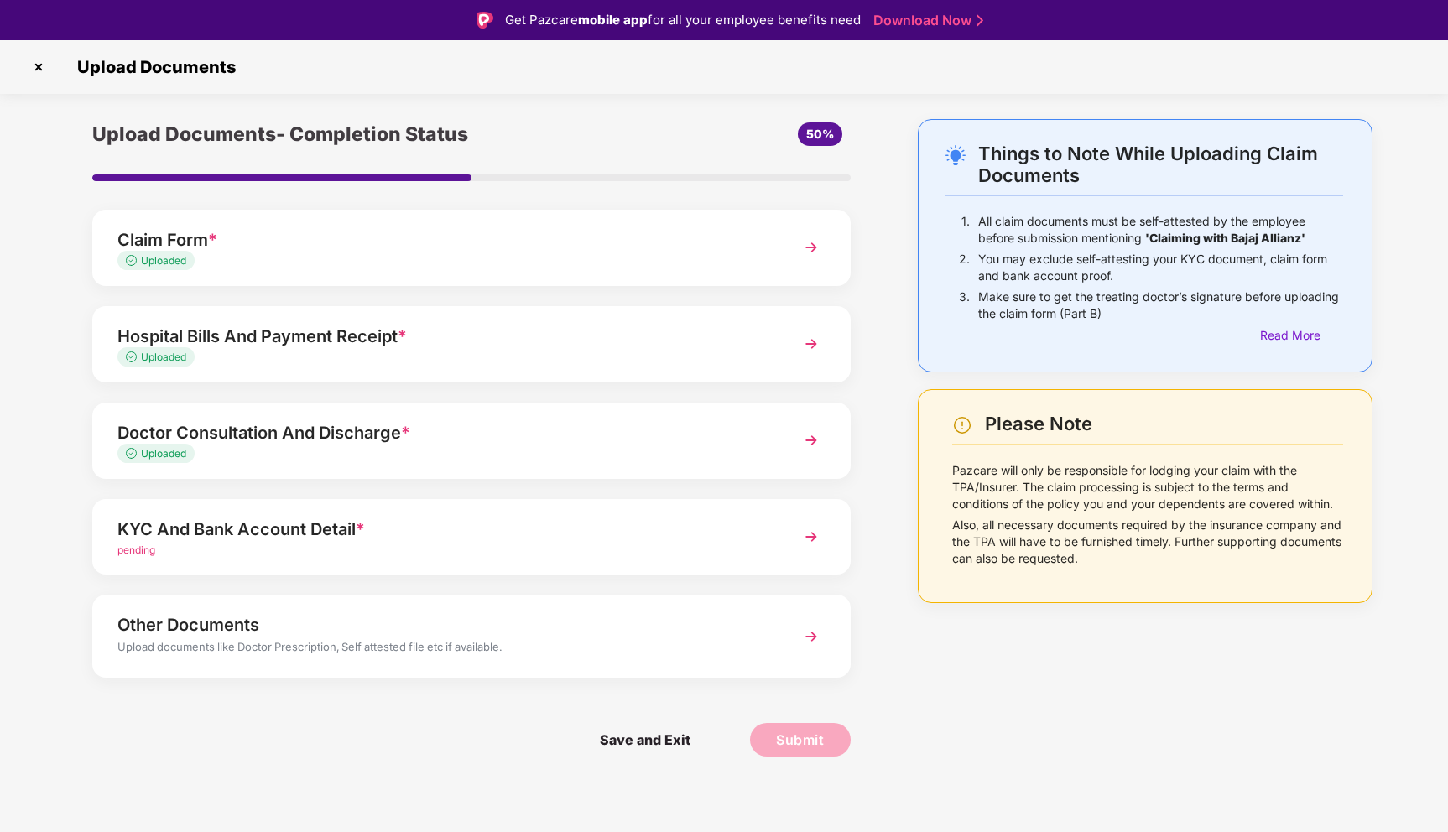
click at [207, 534] on div "KYC And Bank Account Detail *" at bounding box center [441, 529] width 649 height 27
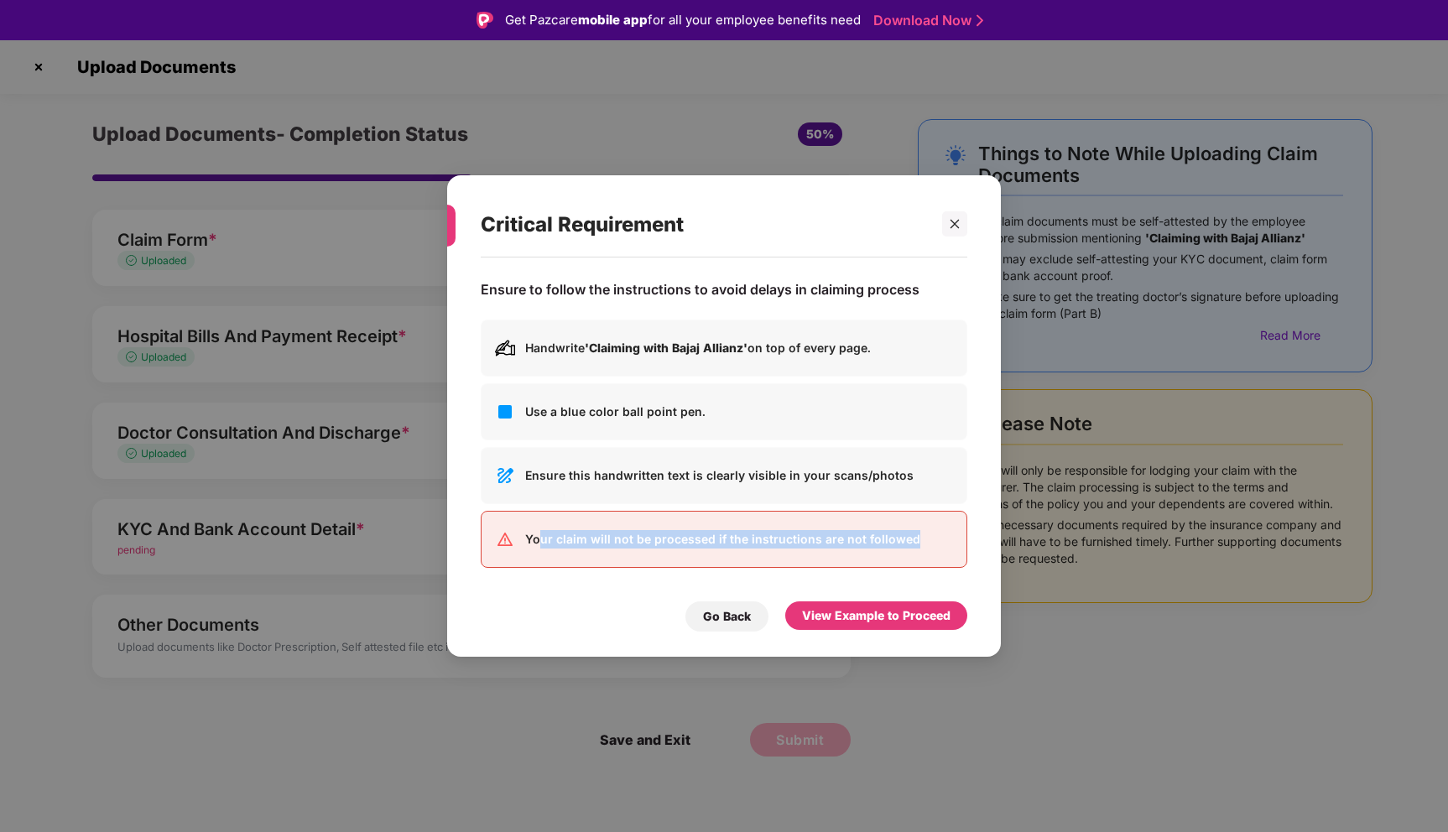
drag, startPoint x: 541, startPoint y: 543, endPoint x: 925, endPoint y: 542, distance: 383.4
click at [925, 542] on p "Your claim will not be processed if the instructions are not followed" at bounding box center [739, 539] width 428 height 18
click at [918, 542] on p "Your claim will not be processed if the instructions are not followed" at bounding box center [739, 539] width 428 height 18
drag, startPoint x: 583, startPoint y: 350, endPoint x: 972, endPoint y: 354, distance: 388.5
click at [977, 353] on div "Ensure to follow the instructions to avoid delays in claiming process Handwrite…" at bounding box center [724, 449] width 554 height 383
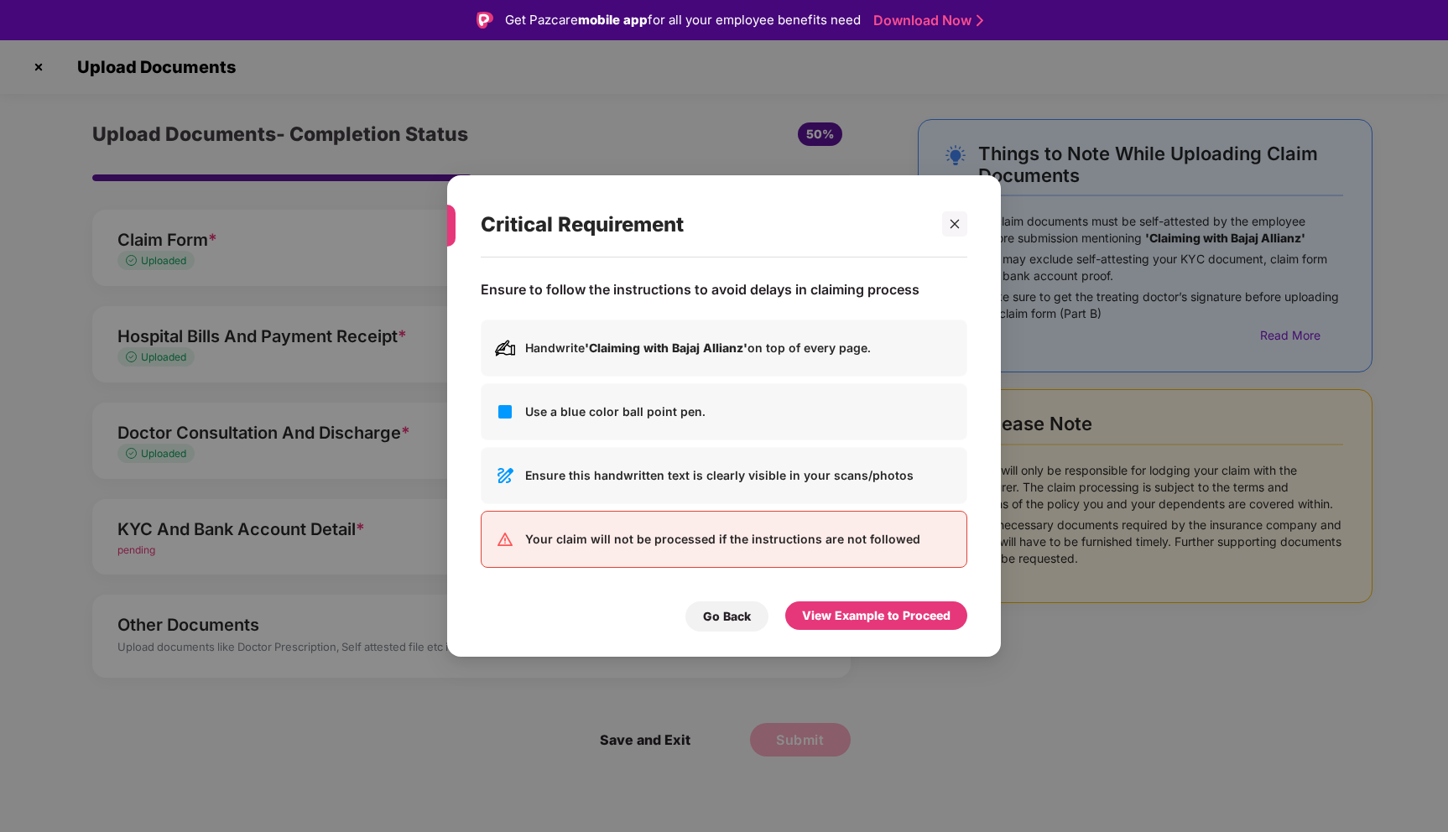
click at [881, 348] on p "Handwrite 'Claiming with Bajaj Allianz' on top of every page." at bounding box center [739, 348] width 428 height 18
click at [868, 613] on div "View Example to Proceed" at bounding box center [876, 616] width 149 height 18
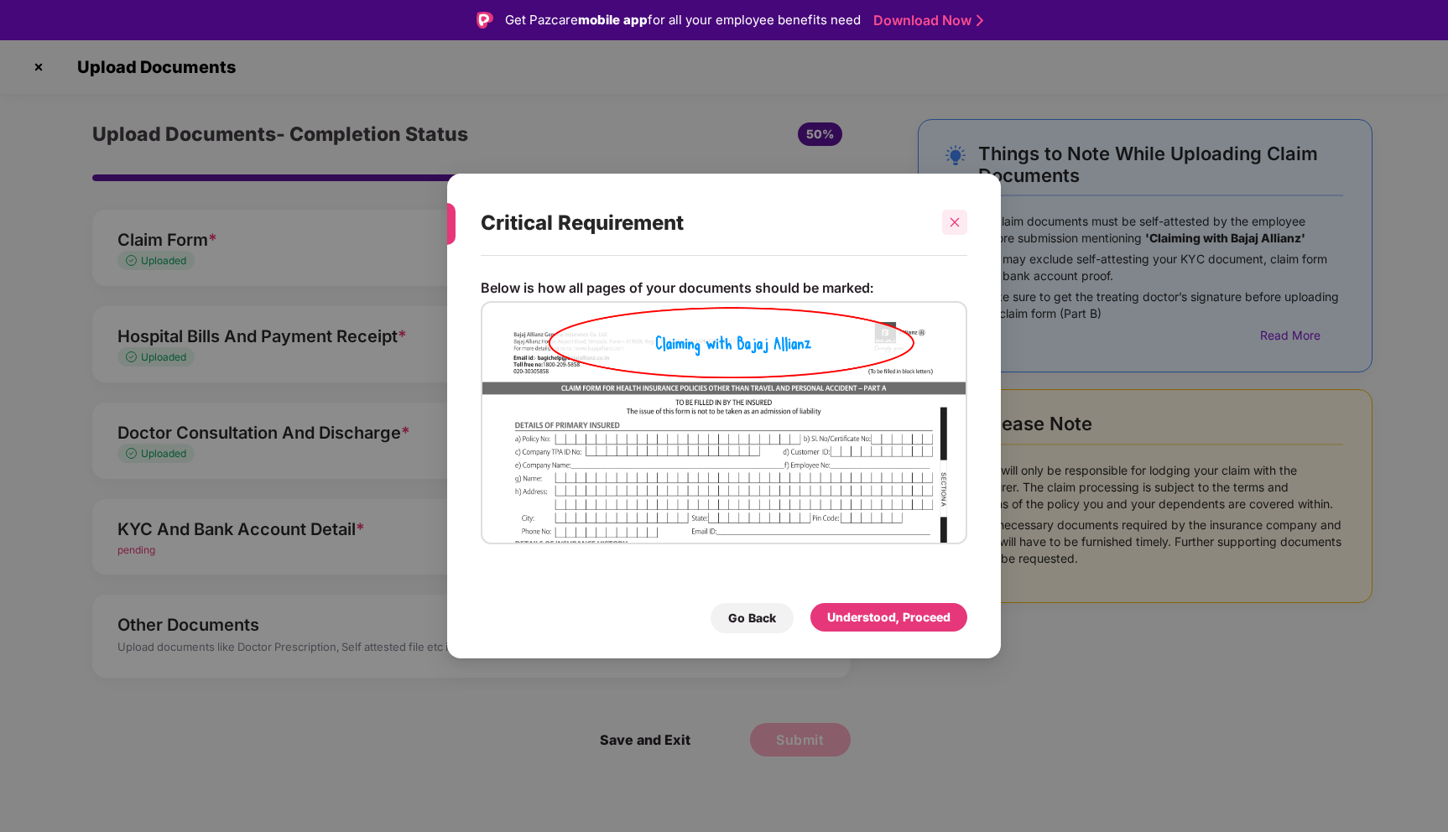
click at [952, 221] on icon "close" at bounding box center [955, 222] width 9 height 9
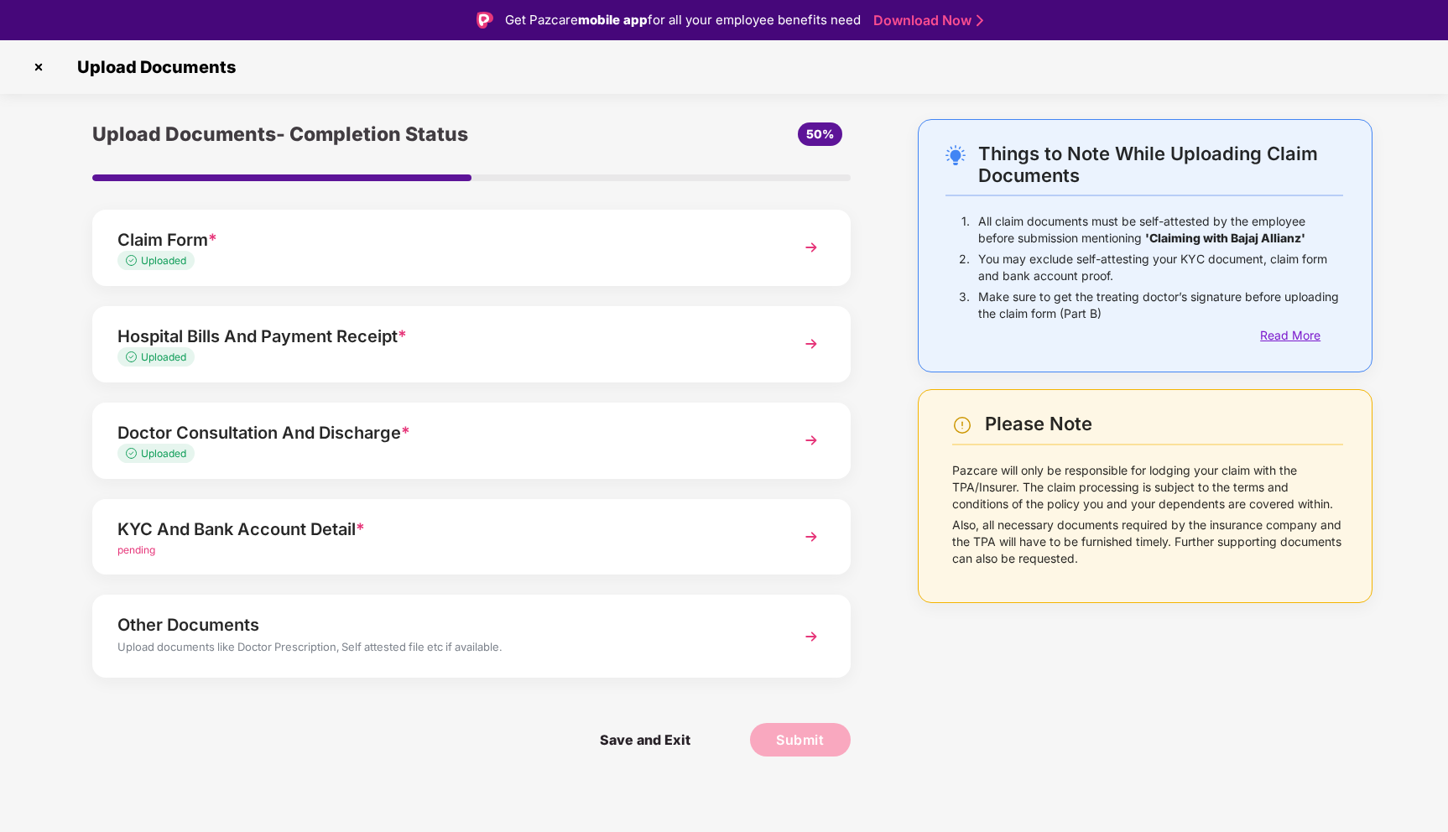
click at [1301, 336] on div "Read More" at bounding box center [1301, 335] width 83 height 18
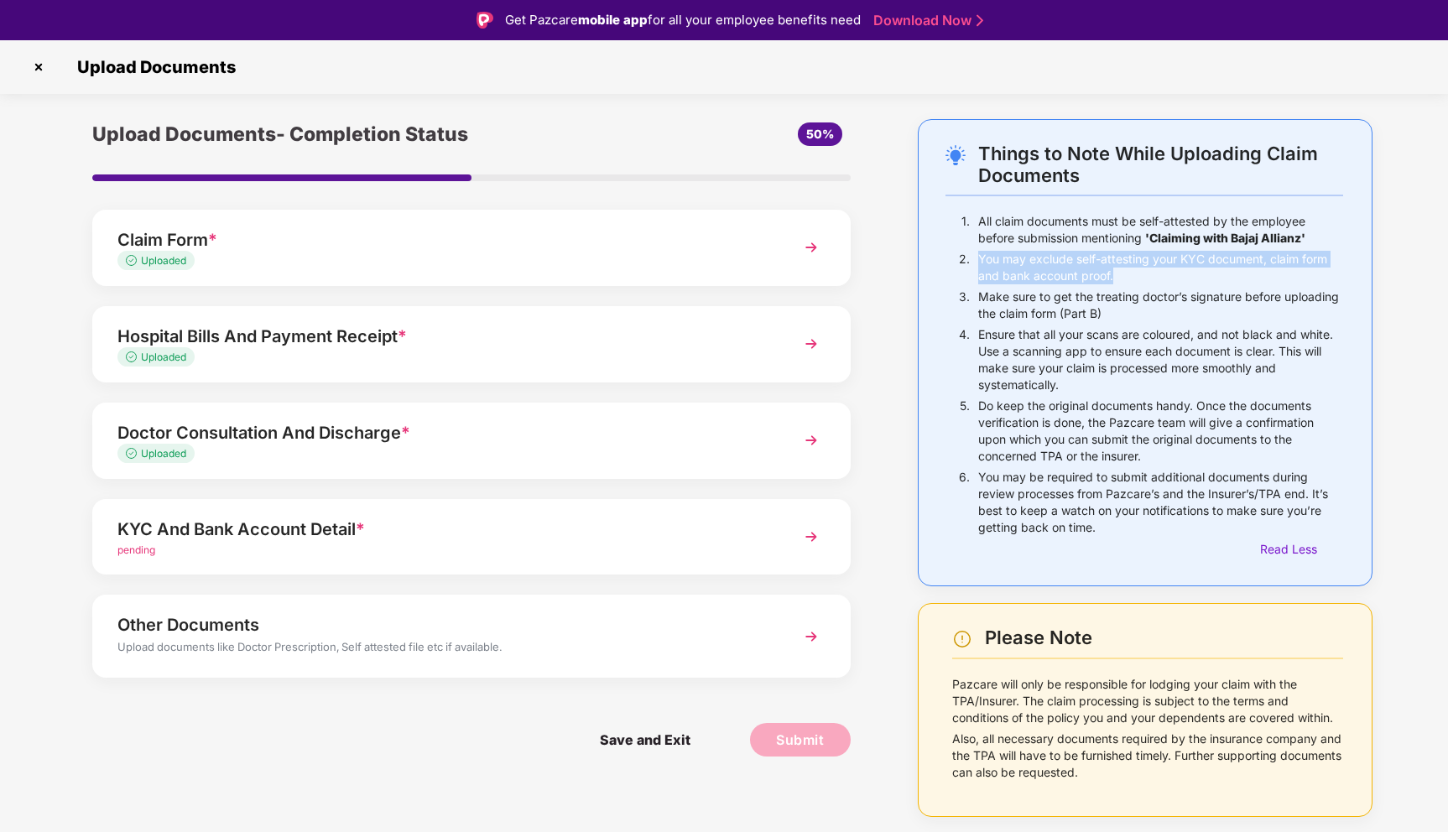
drag, startPoint x: 982, startPoint y: 256, endPoint x: 1137, endPoint y: 273, distance: 156.1
click at [1137, 273] on p "You may exclude self-attesting your KYC document, claim form and bank account p…" at bounding box center [1160, 268] width 365 height 34
click at [1170, 274] on p "You may exclude self-attesting your KYC document, claim form and bank account p…" at bounding box center [1160, 268] width 365 height 34
click at [686, 560] on div "KYC And Bank Account Detail * pending" at bounding box center [471, 537] width 758 height 76
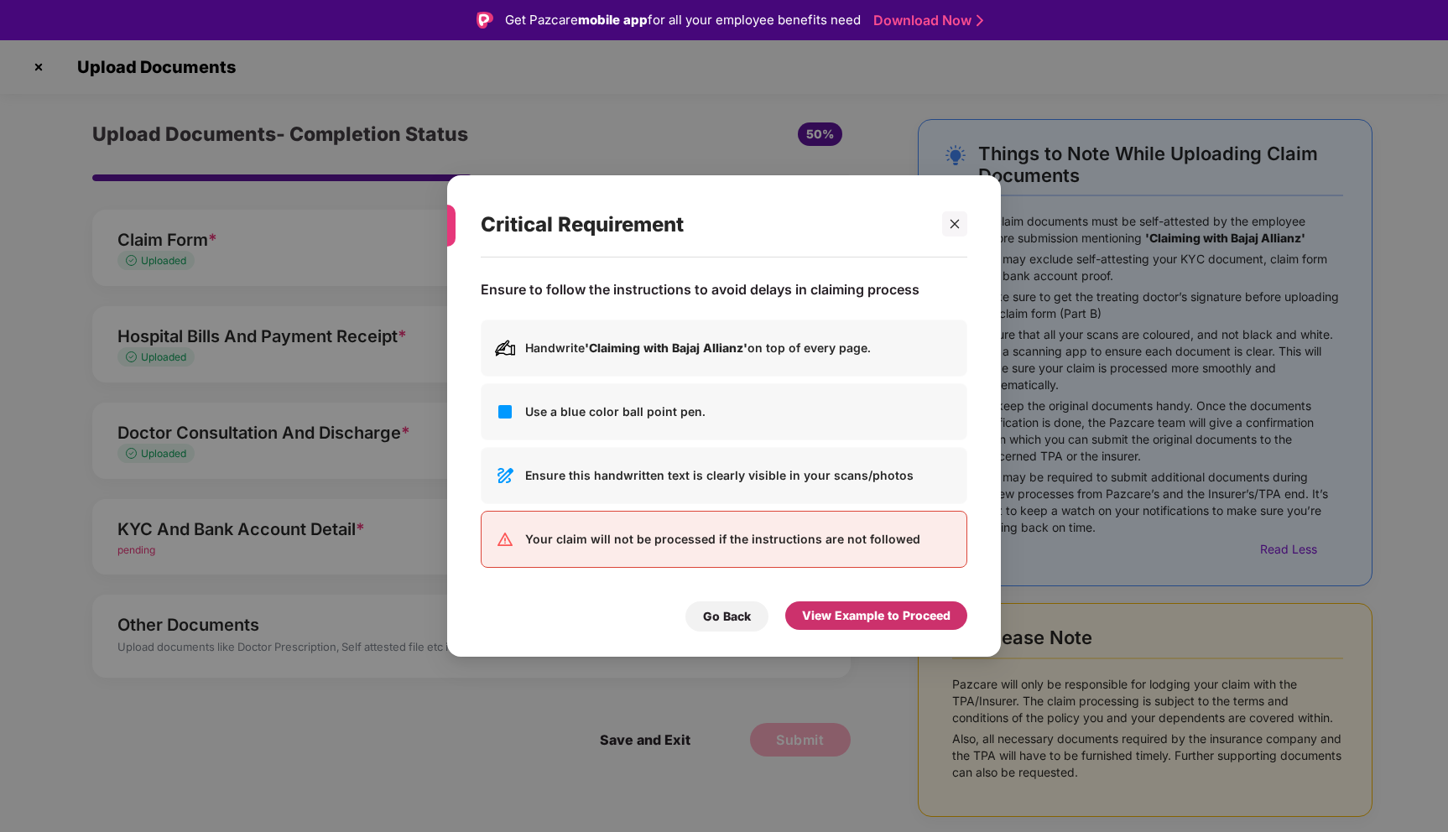
click at [905, 607] on div "View Example to Proceed" at bounding box center [876, 616] width 149 height 18
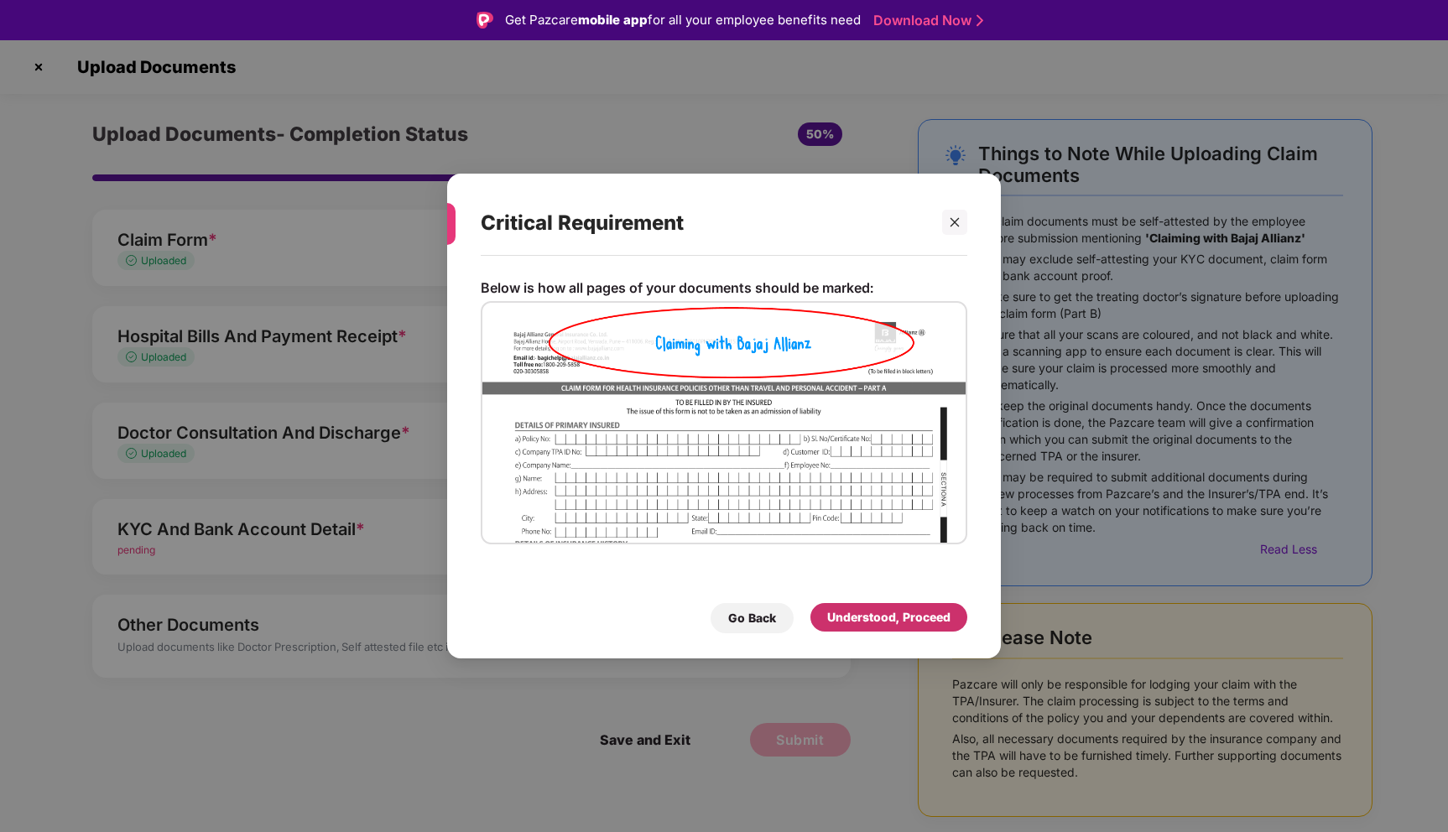
click at [908, 621] on div "Understood, Proceed" at bounding box center [888, 617] width 123 height 18
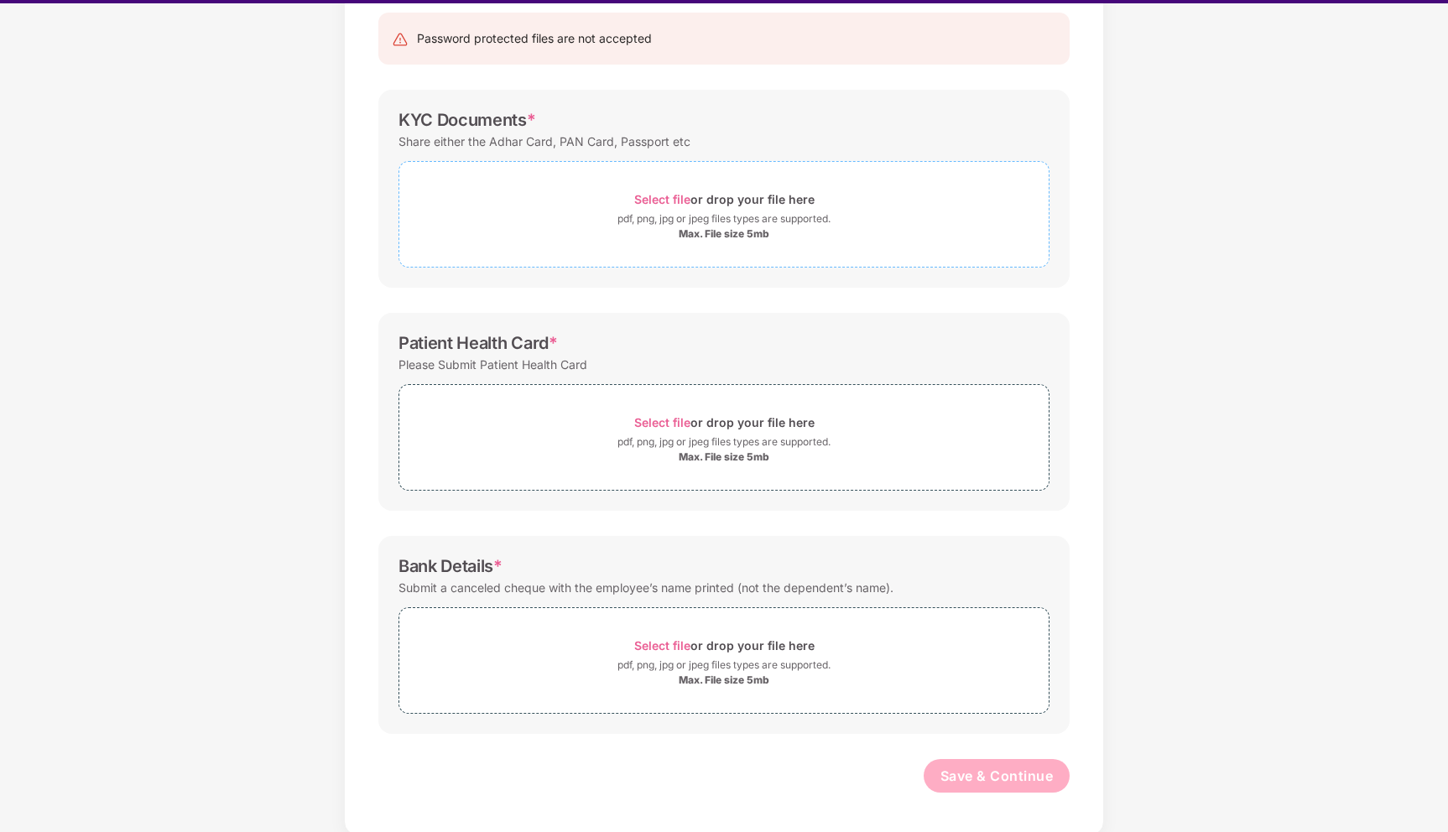
scroll to position [40, 0]
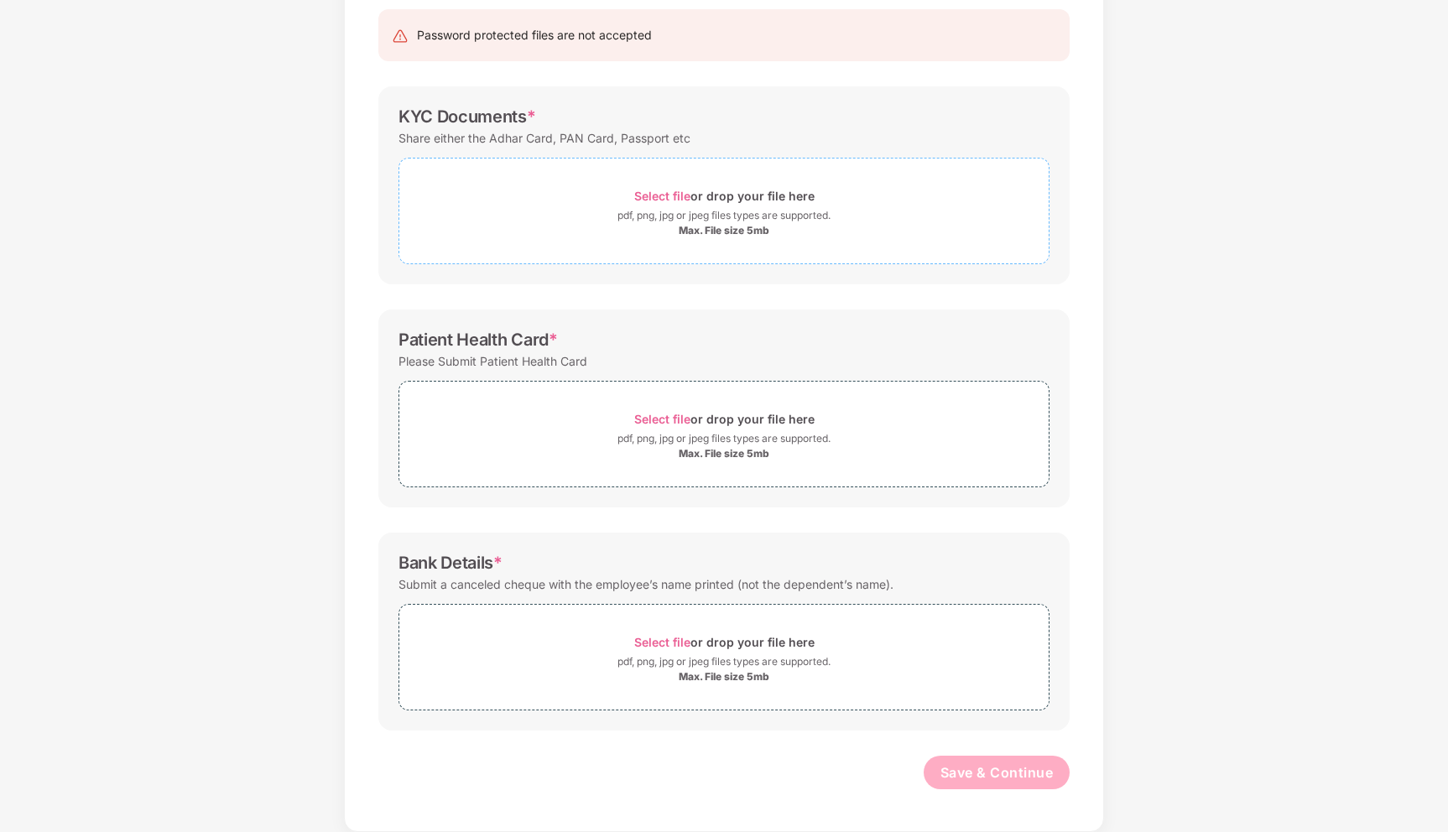
click at [658, 193] on span "Select file" at bounding box center [662, 196] width 56 height 14
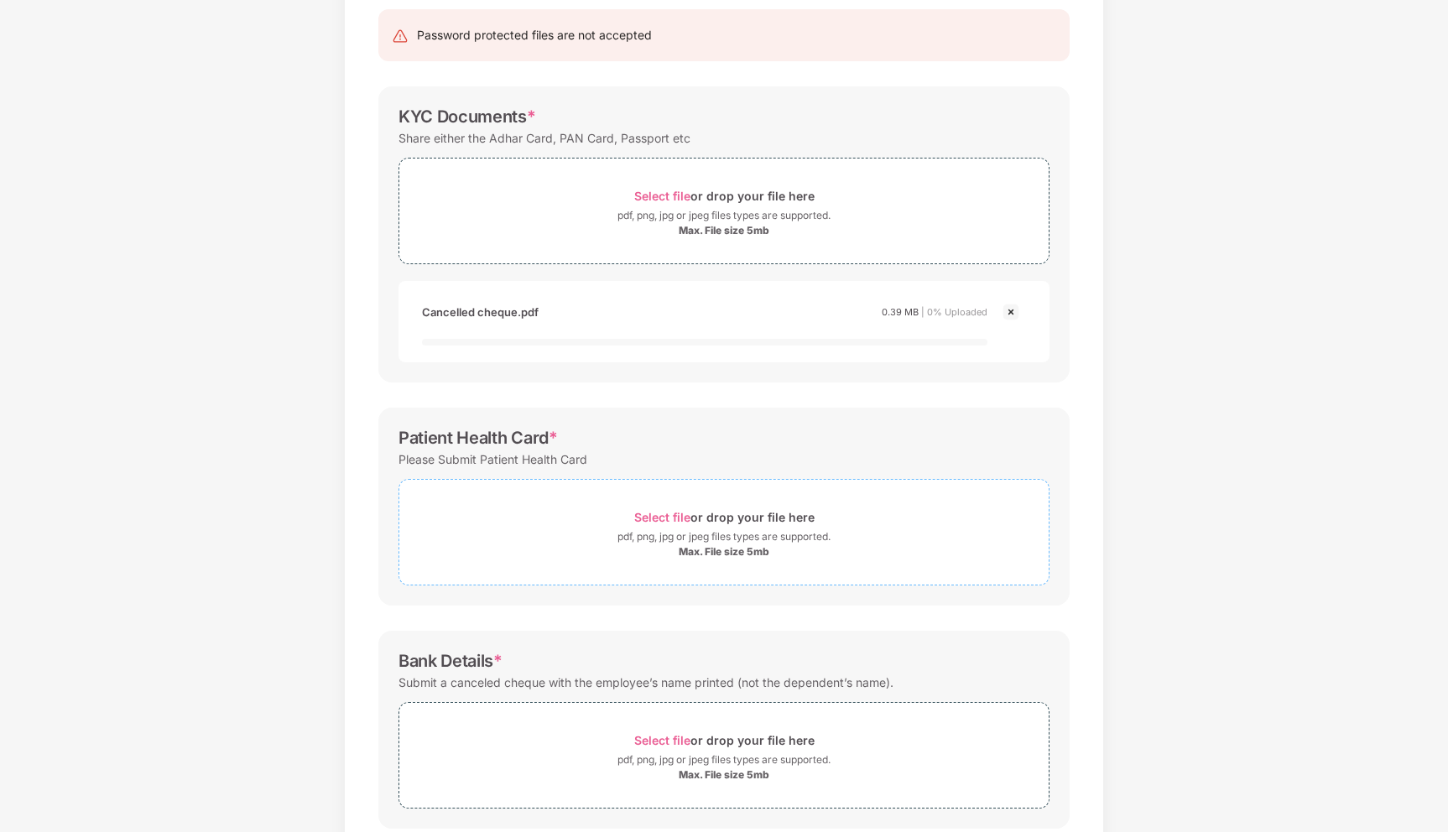
click at [631, 516] on div "Select file or drop your file here" at bounding box center [723, 517] width 649 height 23
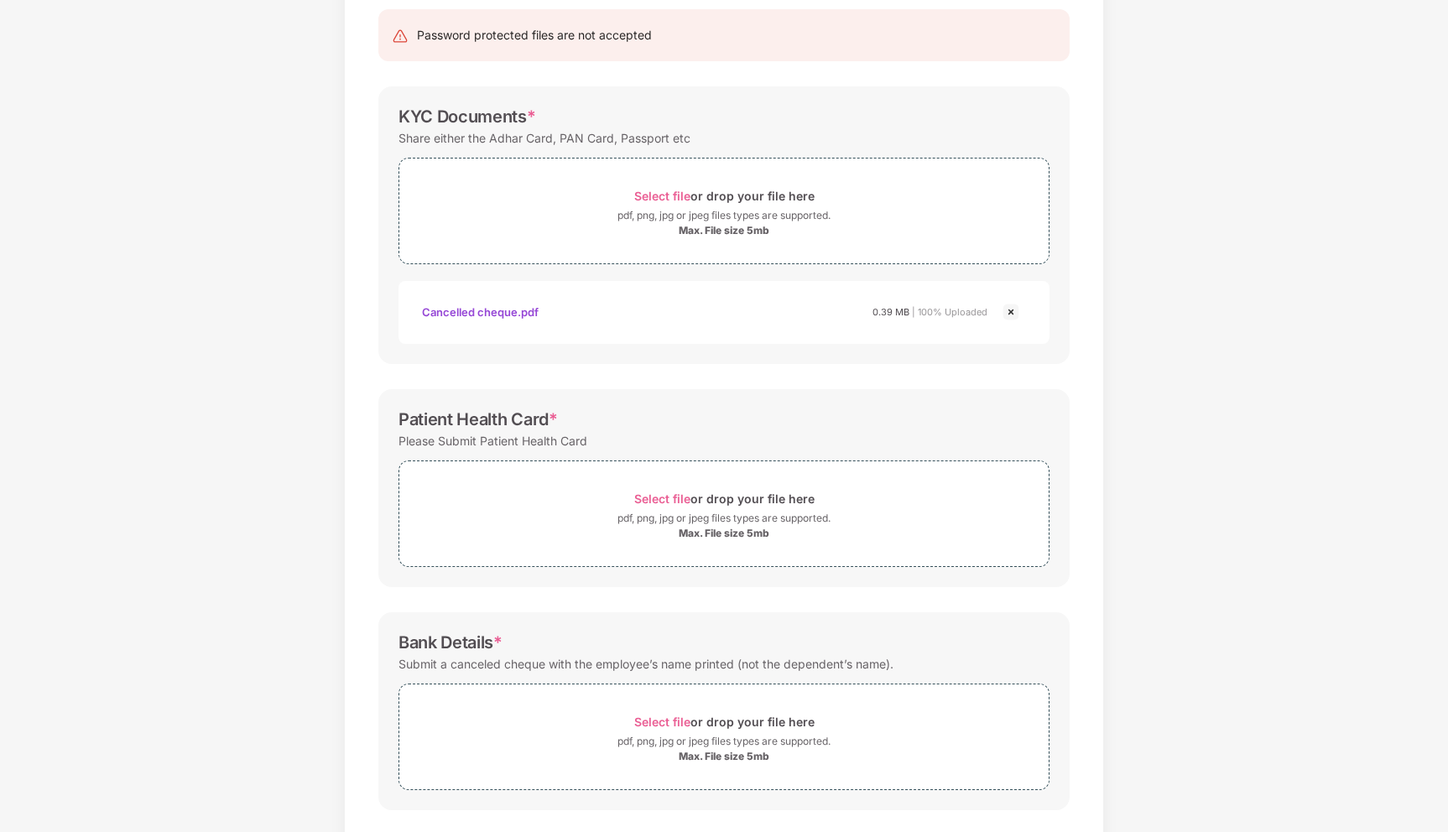
click at [1012, 311] on img at bounding box center [1011, 312] width 20 height 20
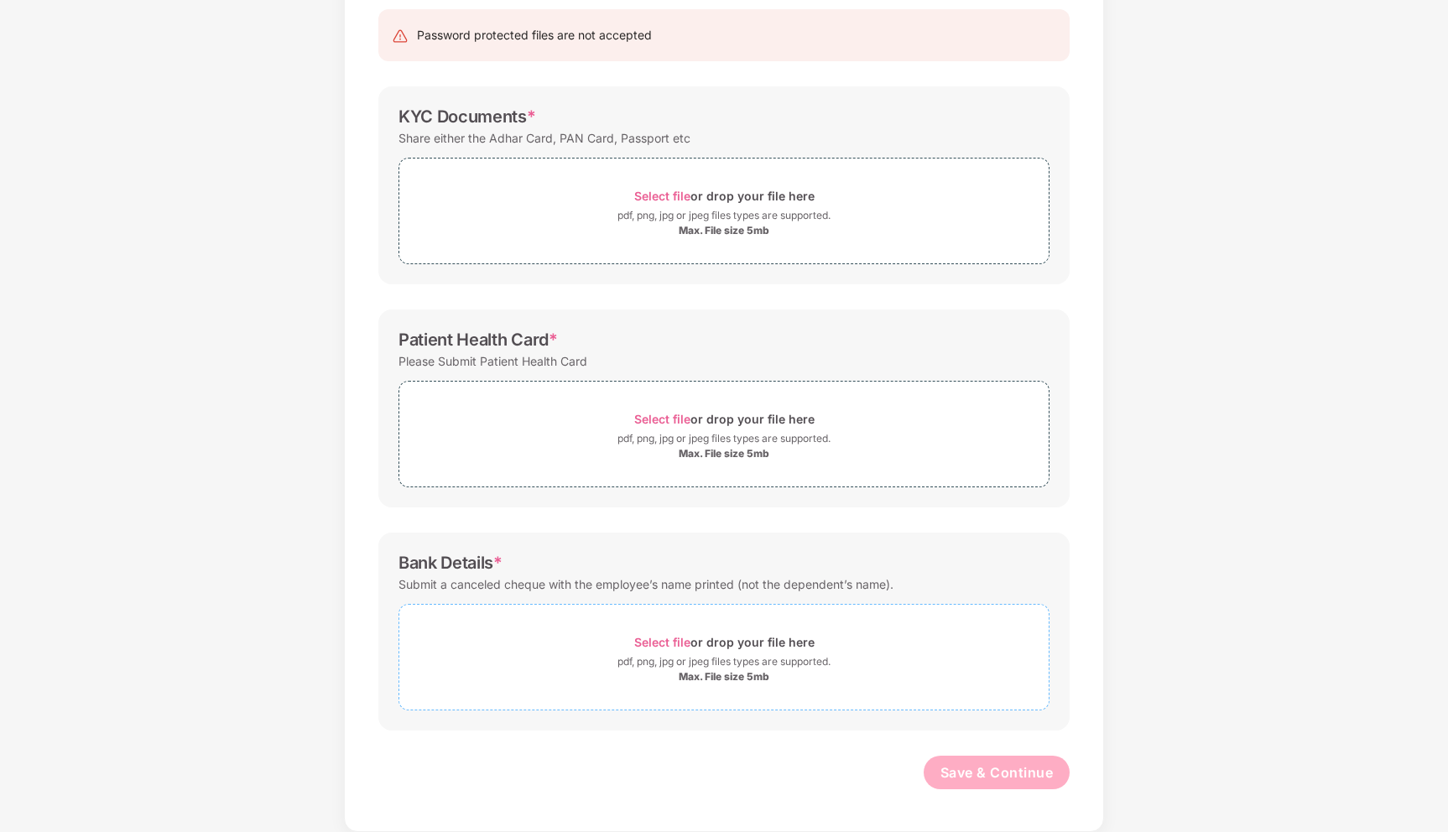
click at [661, 656] on div "pdf, png, jpg or jpeg files types are supported." at bounding box center [724, 662] width 213 height 17
click at [697, 228] on div "Max. File size 5mb" at bounding box center [724, 230] width 91 height 13
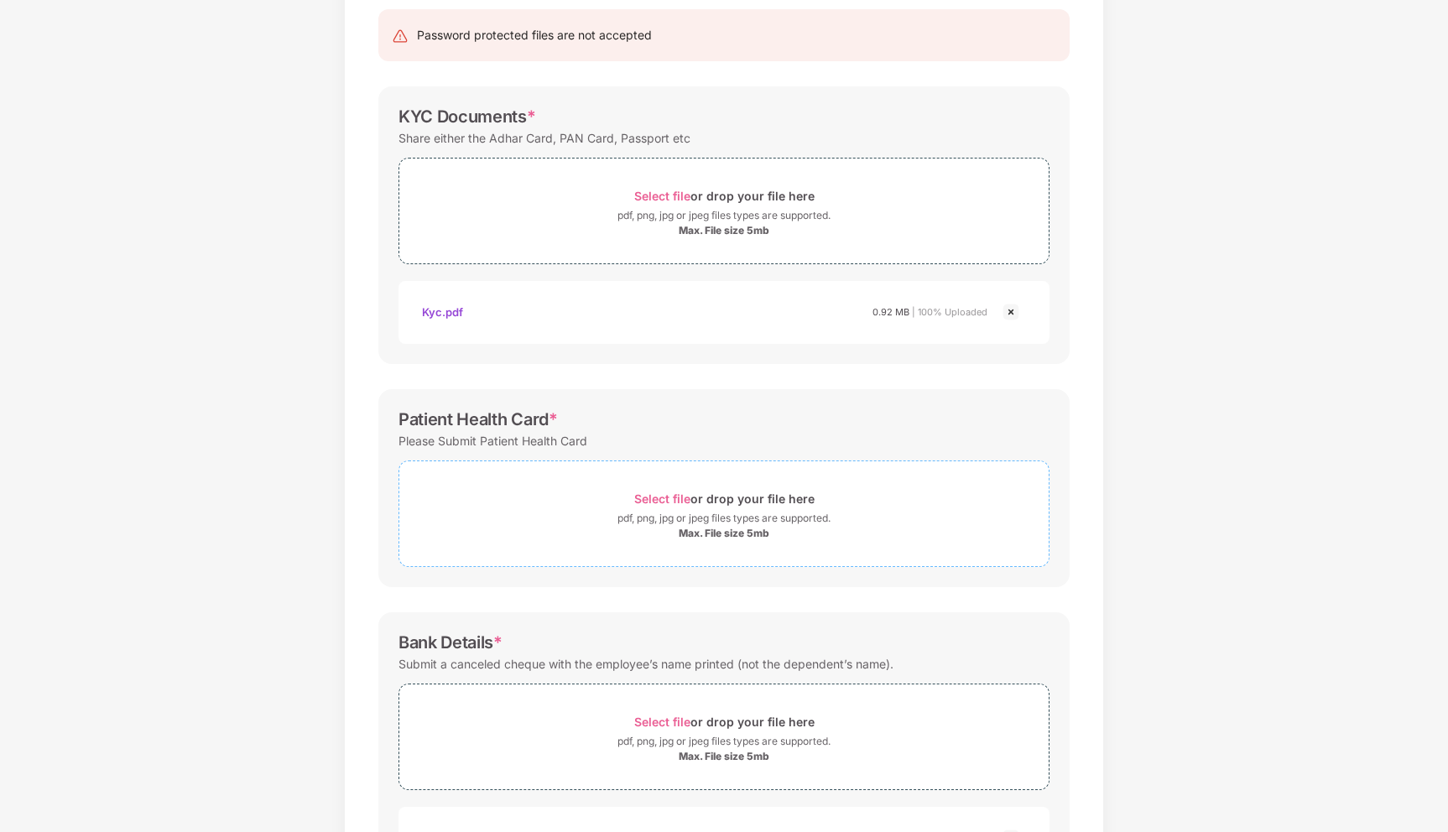
click at [670, 501] on span "Select file" at bounding box center [662, 499] width 56 height 14
click at [590, 513] on div "pdf, png, jpg or jpeg files types are supported." at bounding box center [723, 518] width 649 height 17
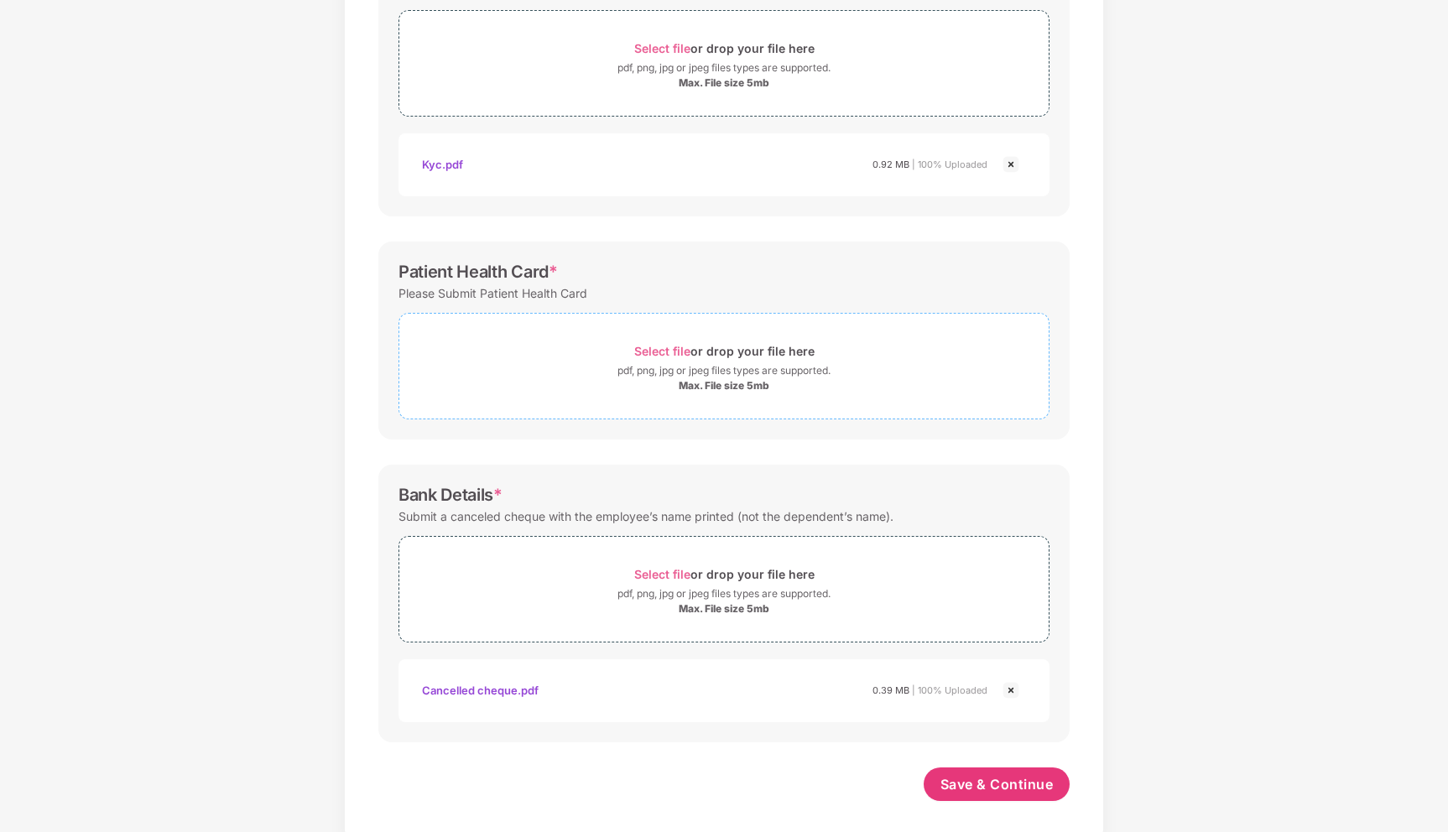
scroll to position [321, 0]
click at [680, 372] on div "pdf, png, jpg or jpeg files types are supported." at bounding box center [724, 368] width 213 height 17
click at [701, 361] on div "pdf, png, jpg or jpeg files types are supported." at bounding box center [724, 368] width 213 height 17
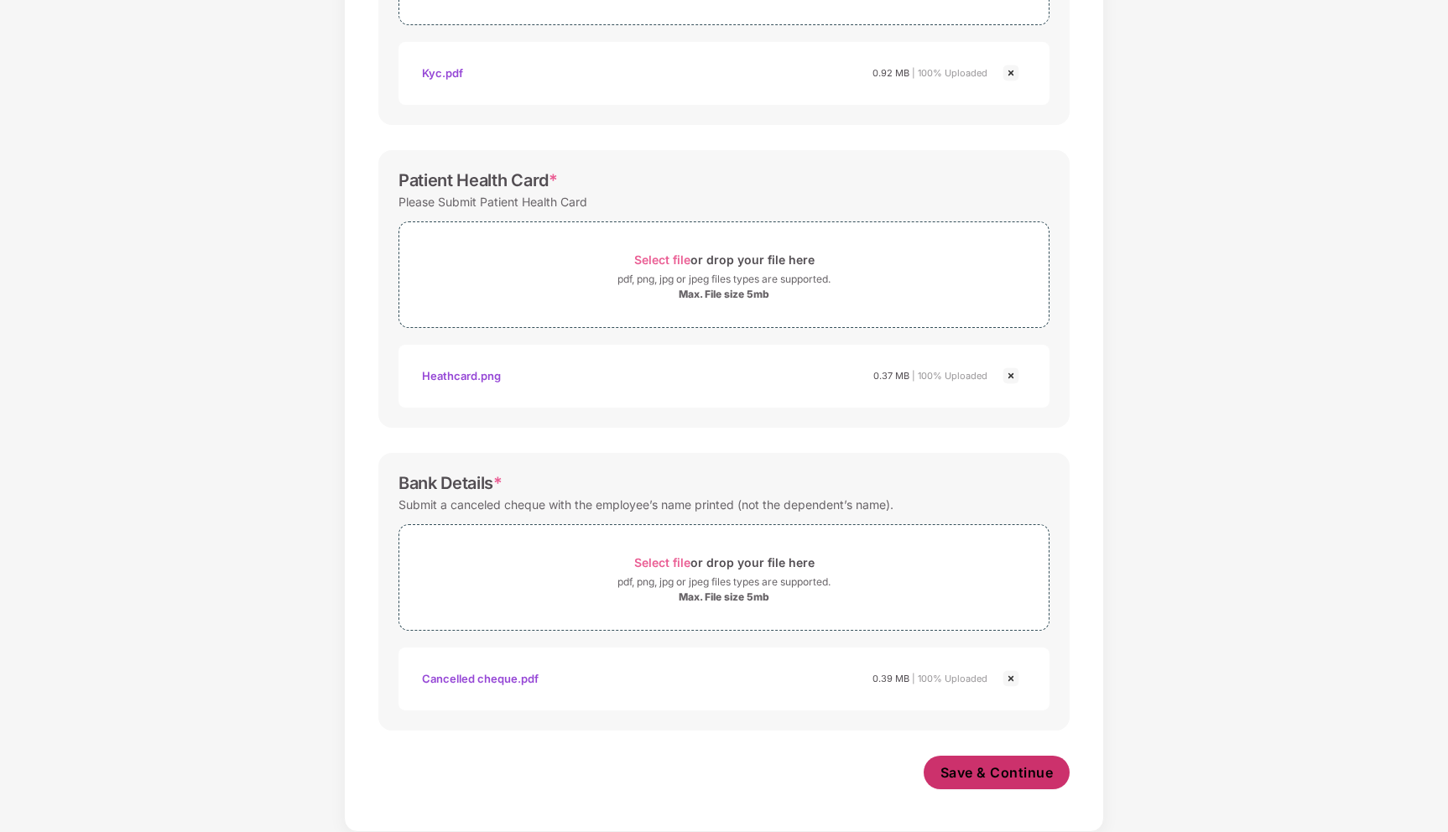
scroll to position [410, 0]
click at [982, 777] on span "Save & Continue" at bounding box center [997, 773] width 113 height 18
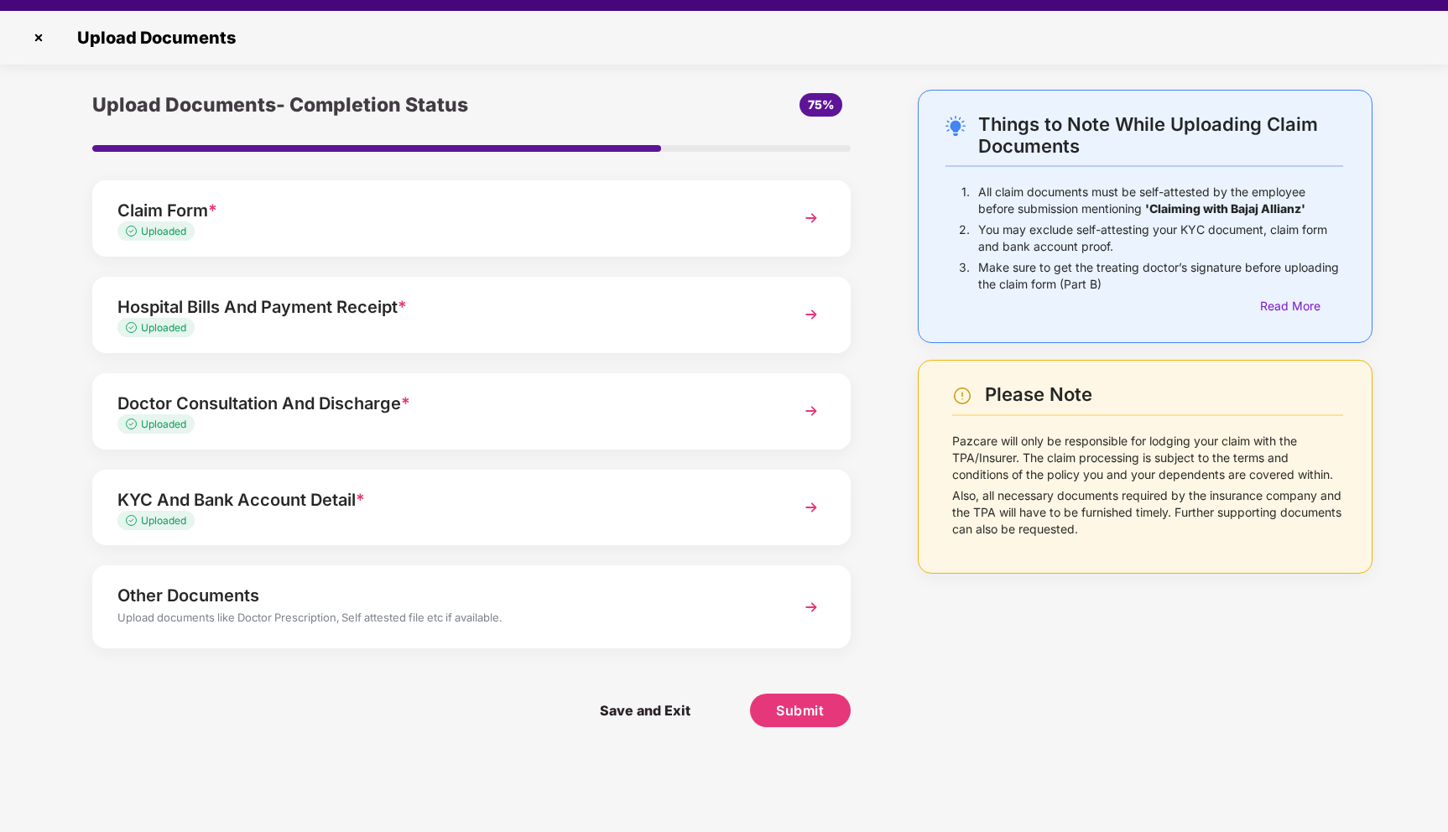
scroll to position [40, 0]
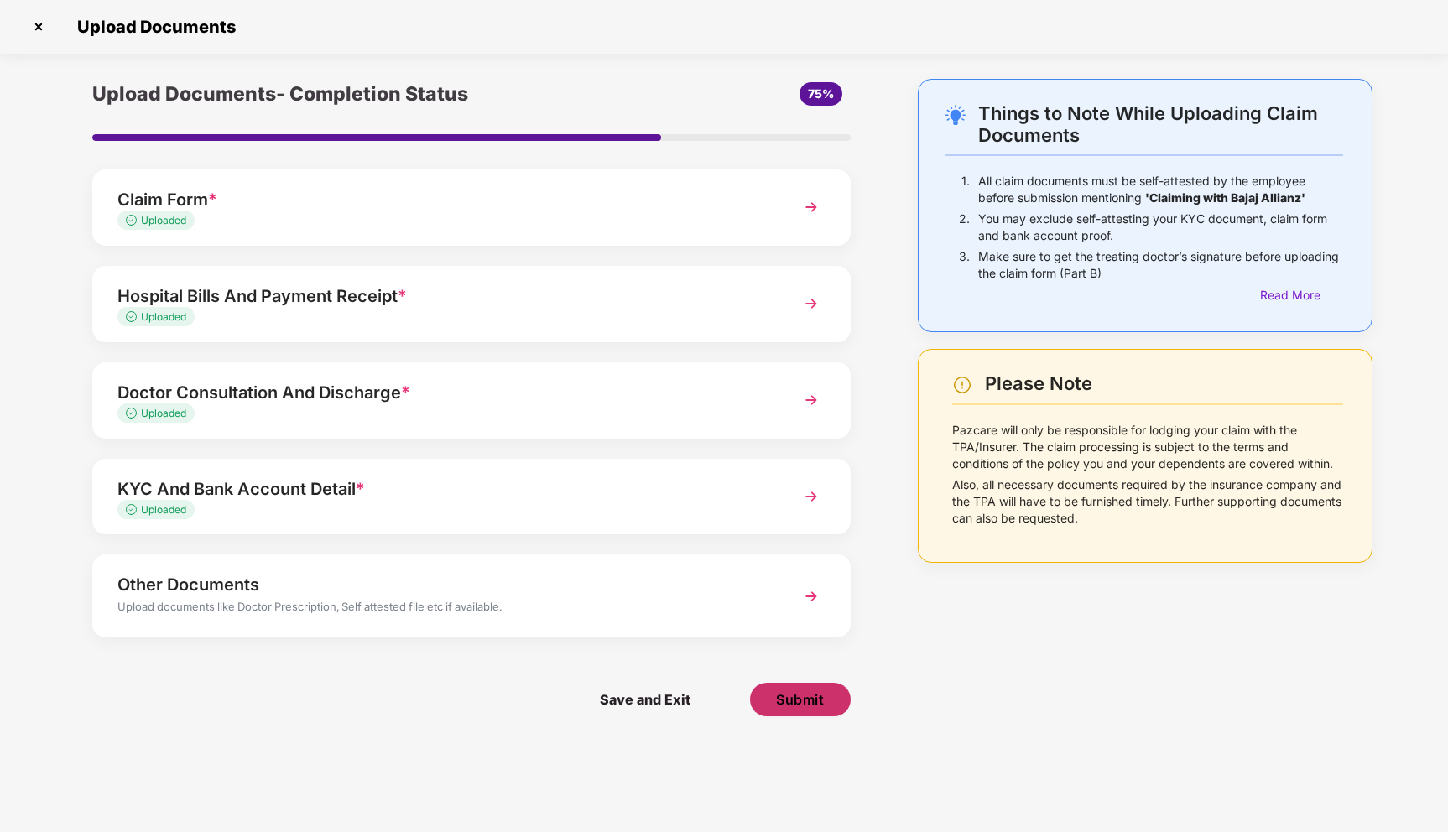
click at [811, 706] on span "Submit" at bounding box center [800, 700] width 48 height 18
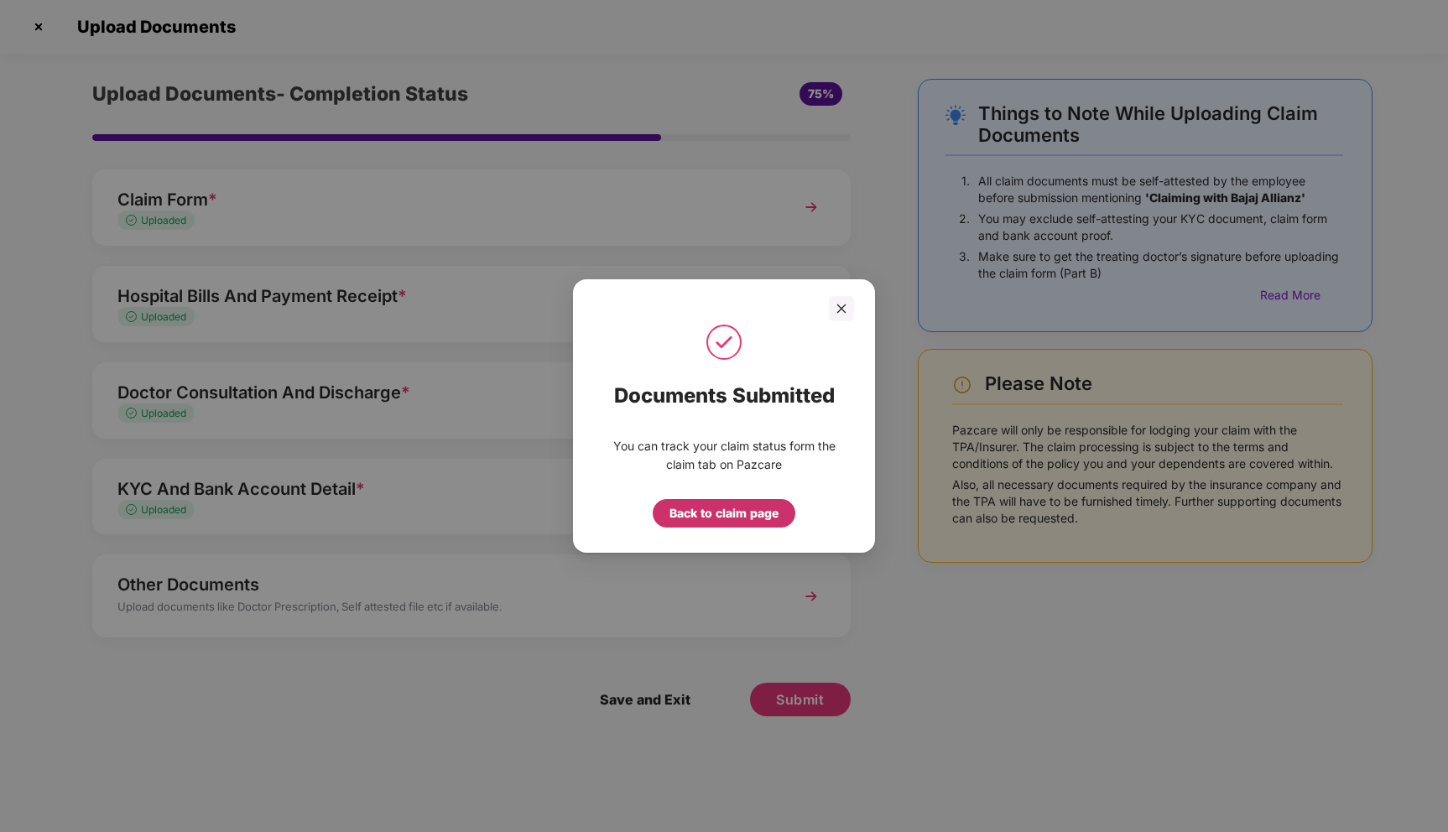
click at [717, 513] on div "Back to claim page" at bounding box center [724, 513] width 109 height 18
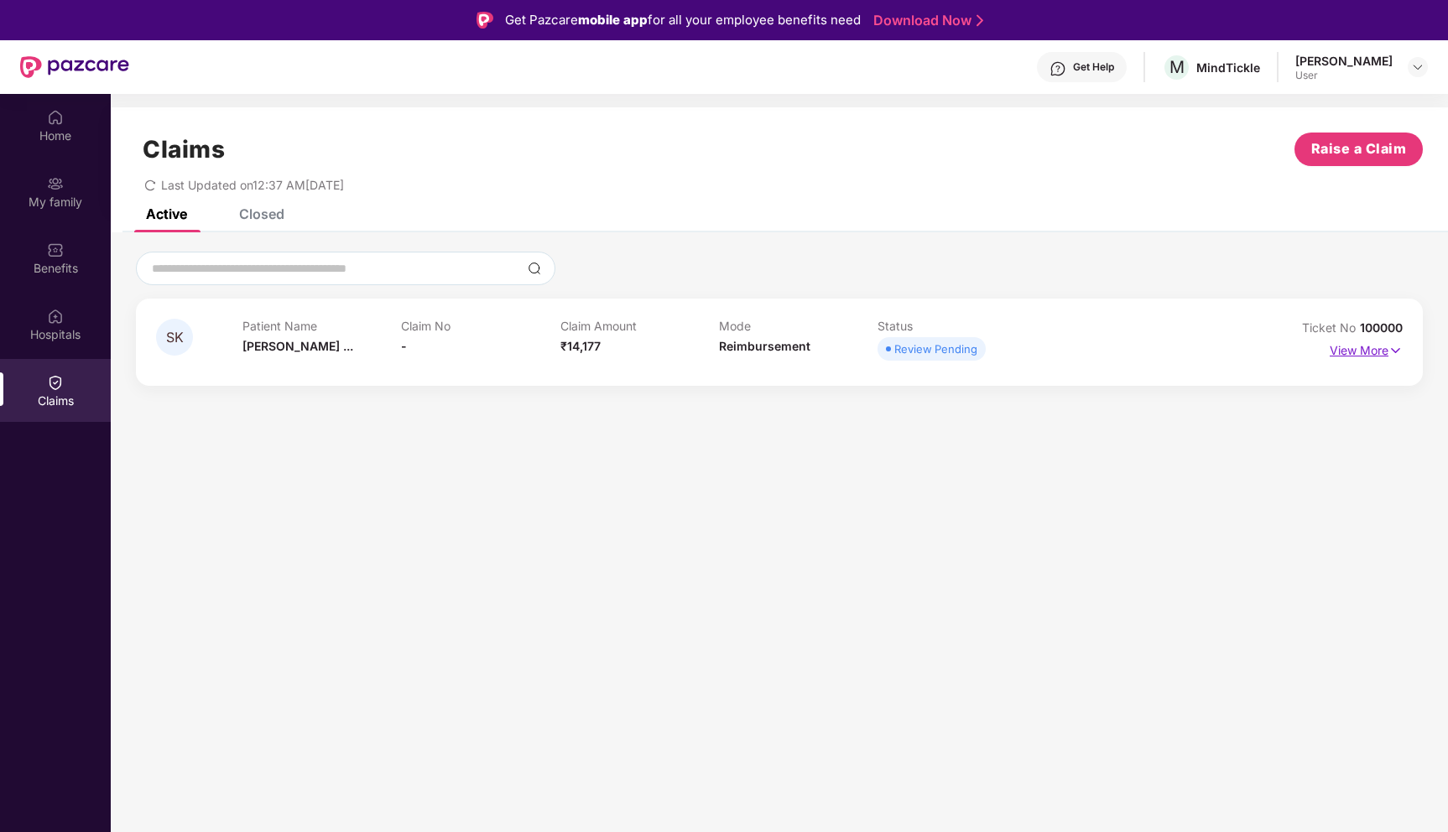
click at [1402, 346] on img at bounding box center [1396, 350] width 14 height 18
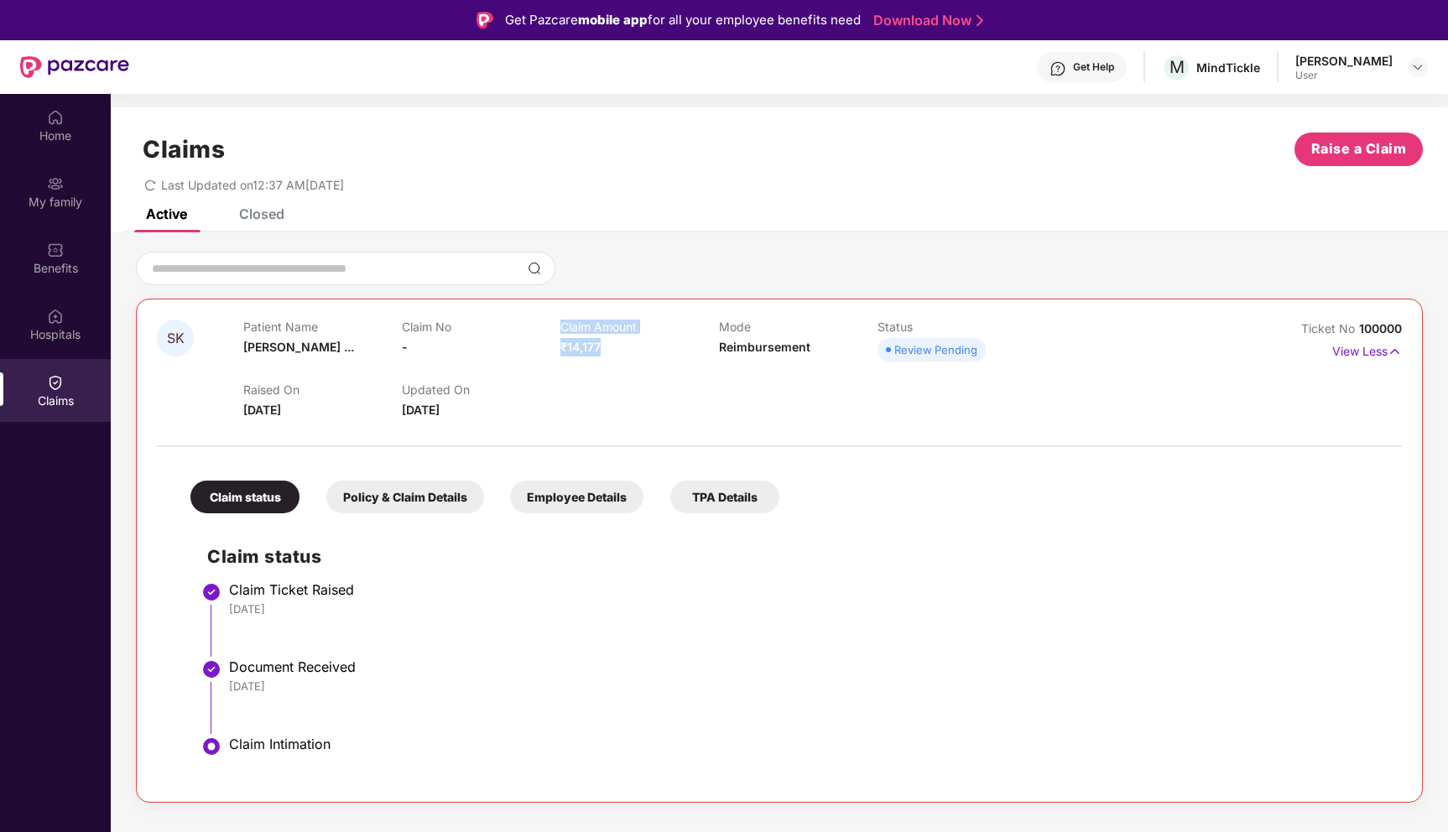
drag, startPoint x: 559, startPoint y: 347, endPoint x: 608, endPoint y: 348, distance: 49.5
click at [608, 348] on div "Patient Name Suresh Kumar ... Claim No - Claim Amount ₹14,177 Mode Reimbursemen…" at bounding box center [718, 343] width 951 height 46
click at [594, 348] on span "₹14,177" at bounding box center [580, 347] width 40 height 14
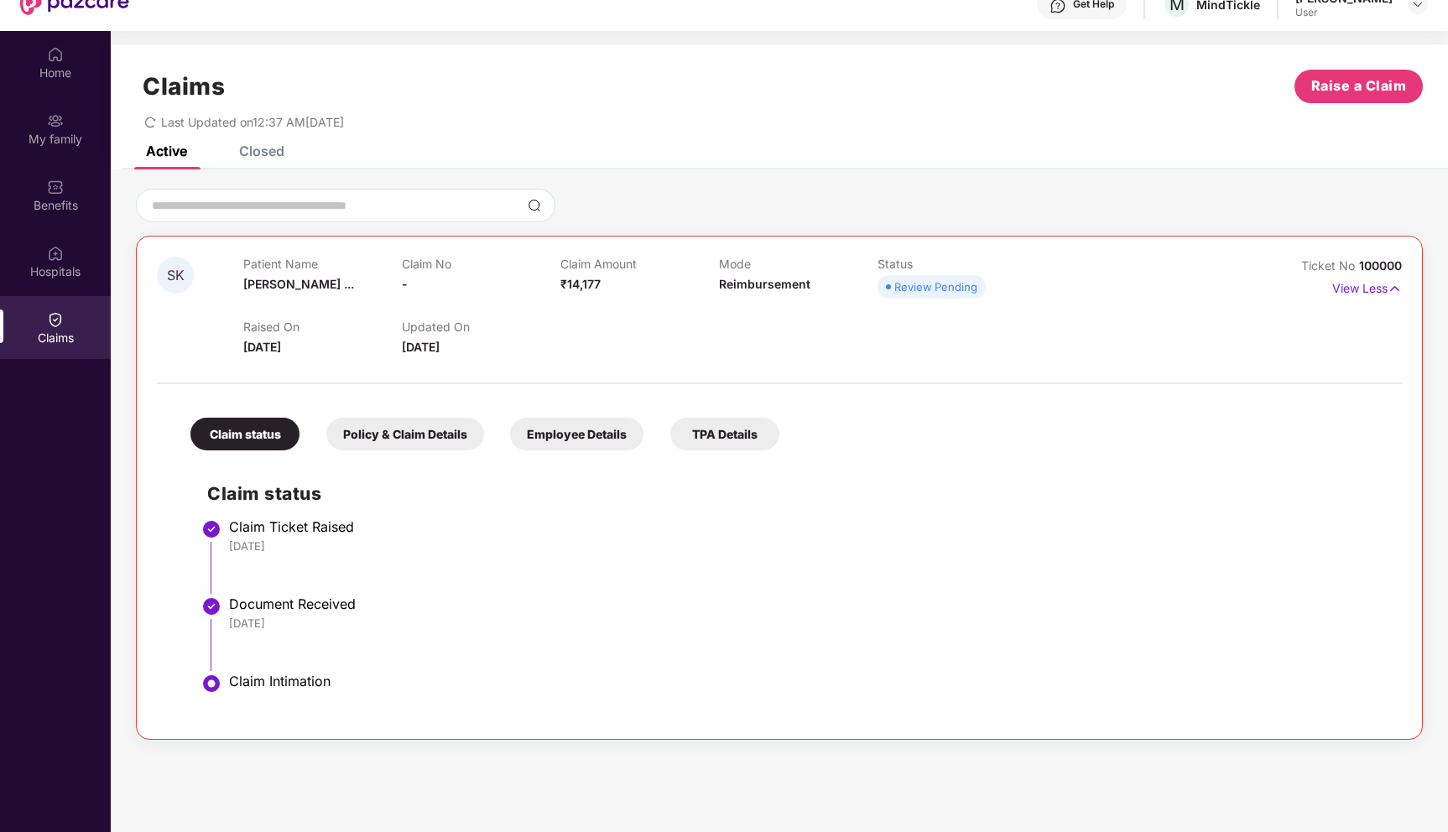
scroll to position [57, 0]
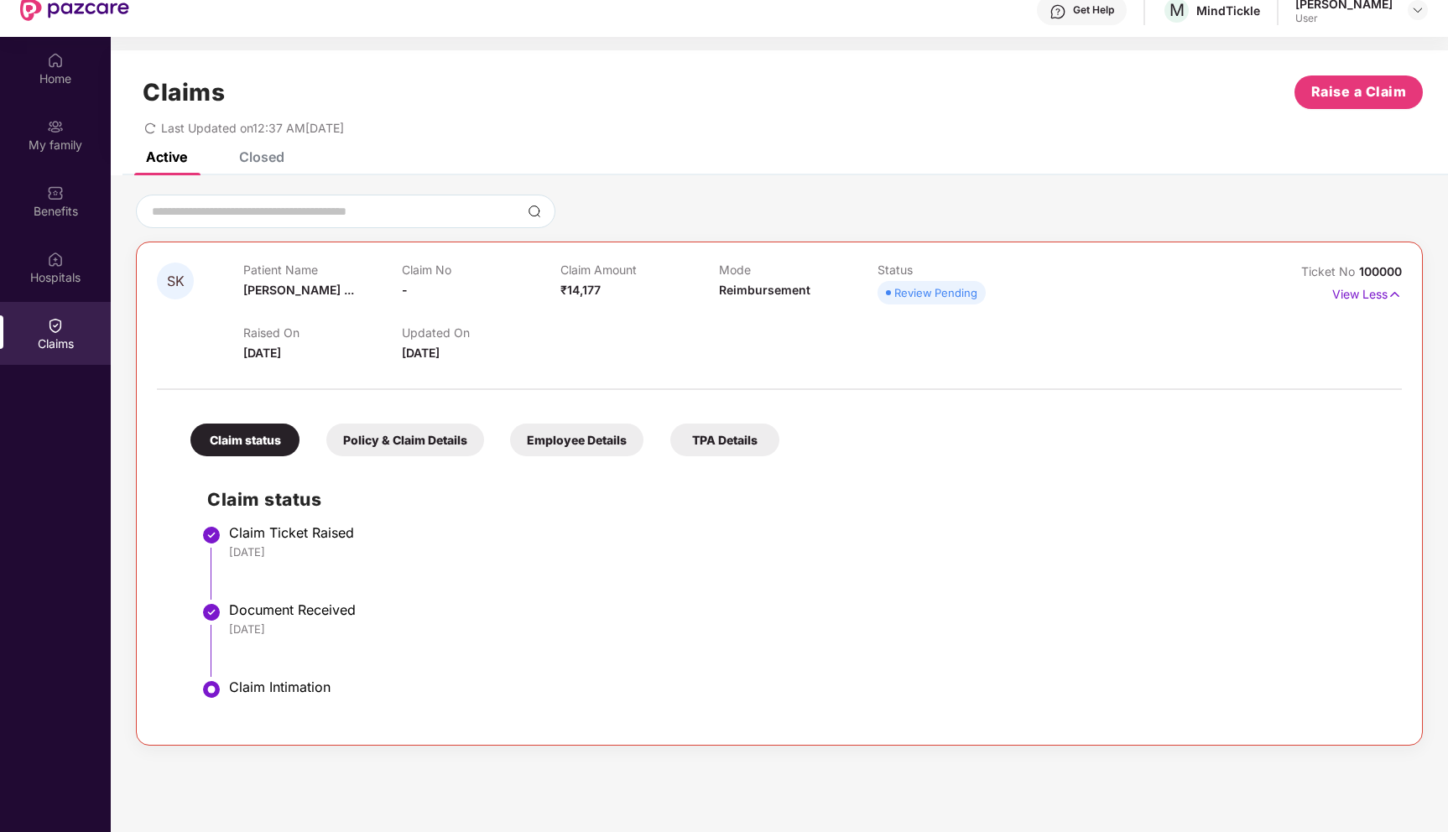
click at [421, 445] on div "Policy & Claim Details" at bounding box center [405, 440] width 158 height 33
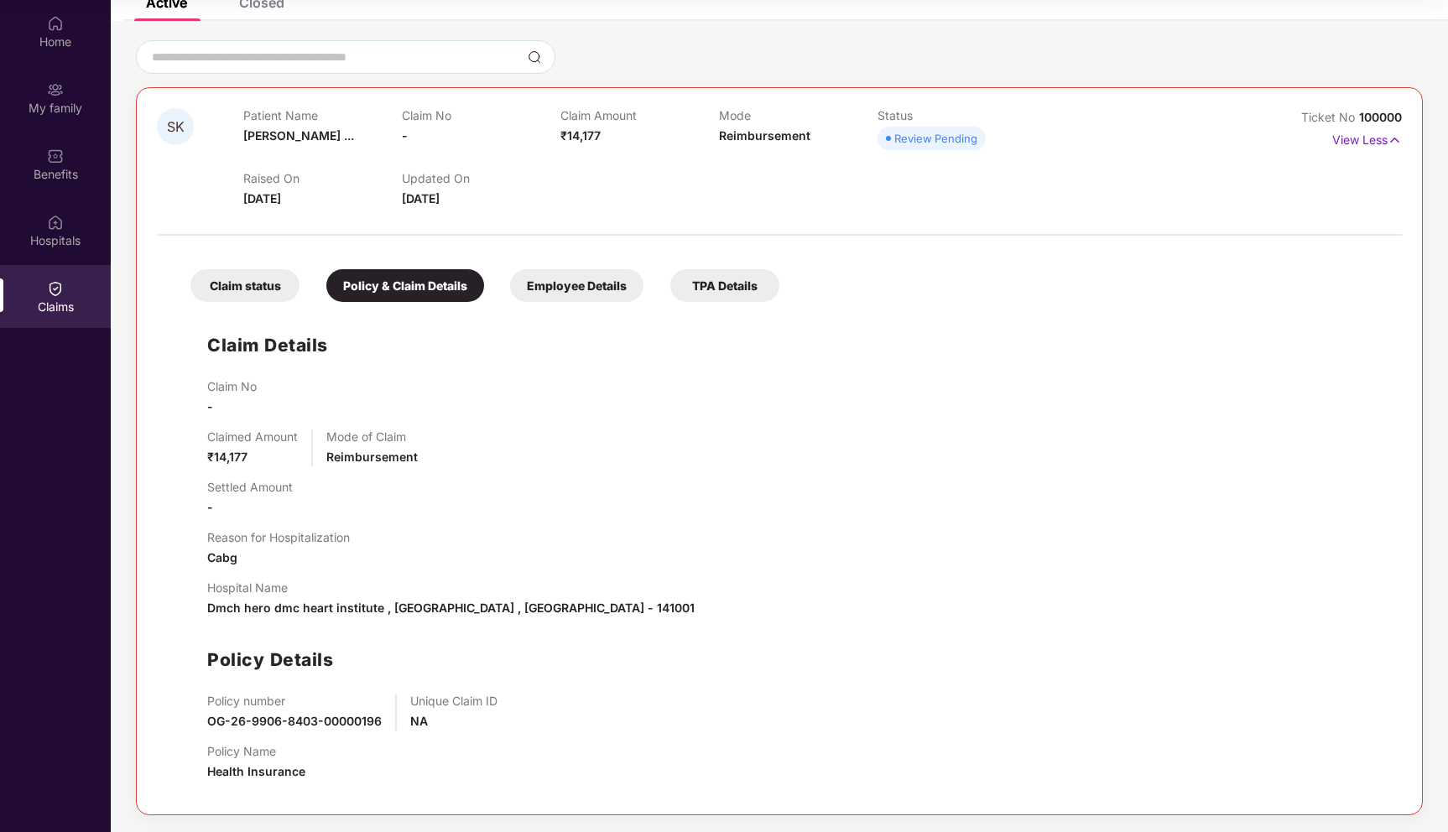
scroll to position [0, 0]
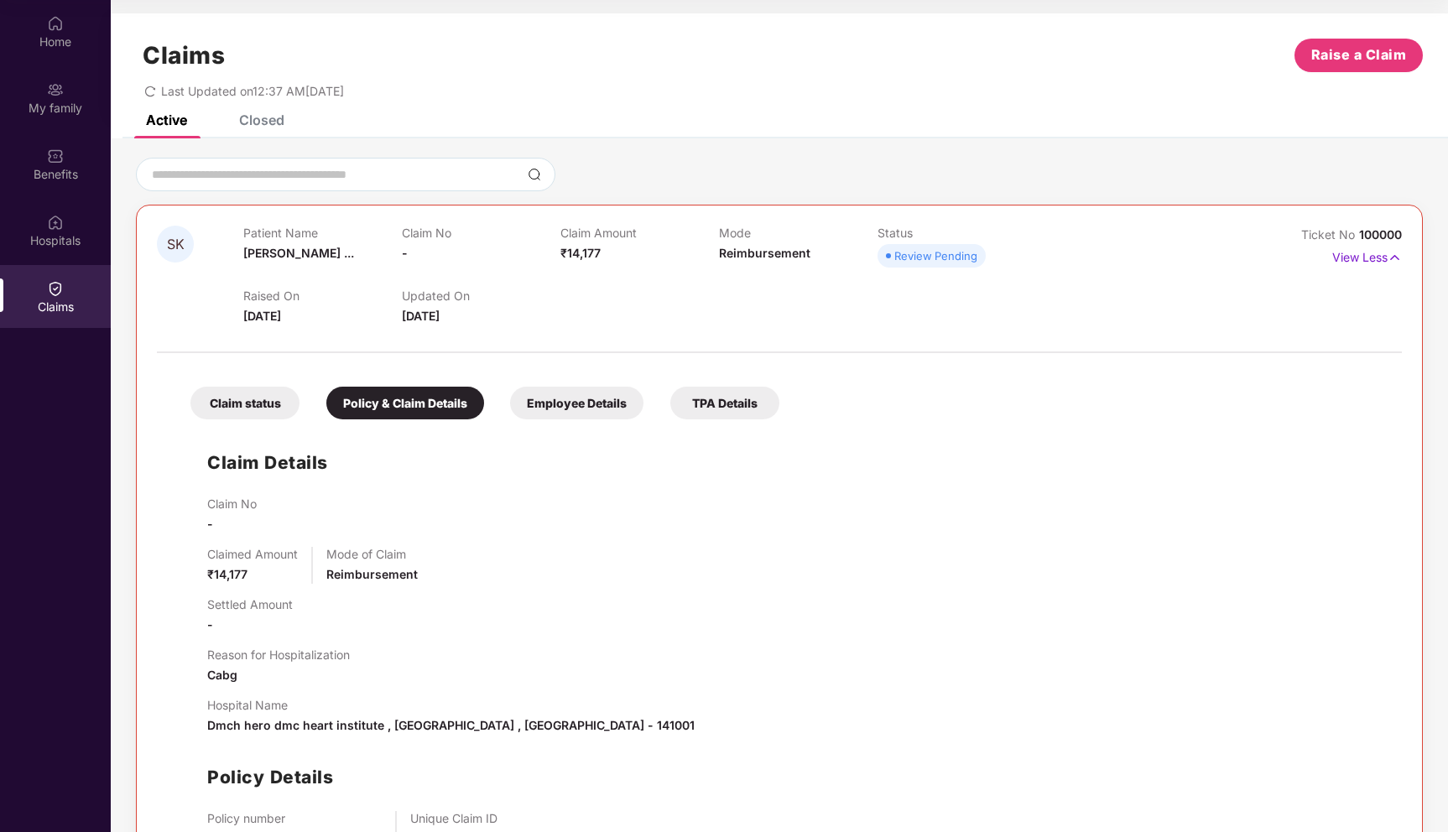
click at [561, 404] on div "Employee Details" at bounding box center [576, 403] width 133 height 33
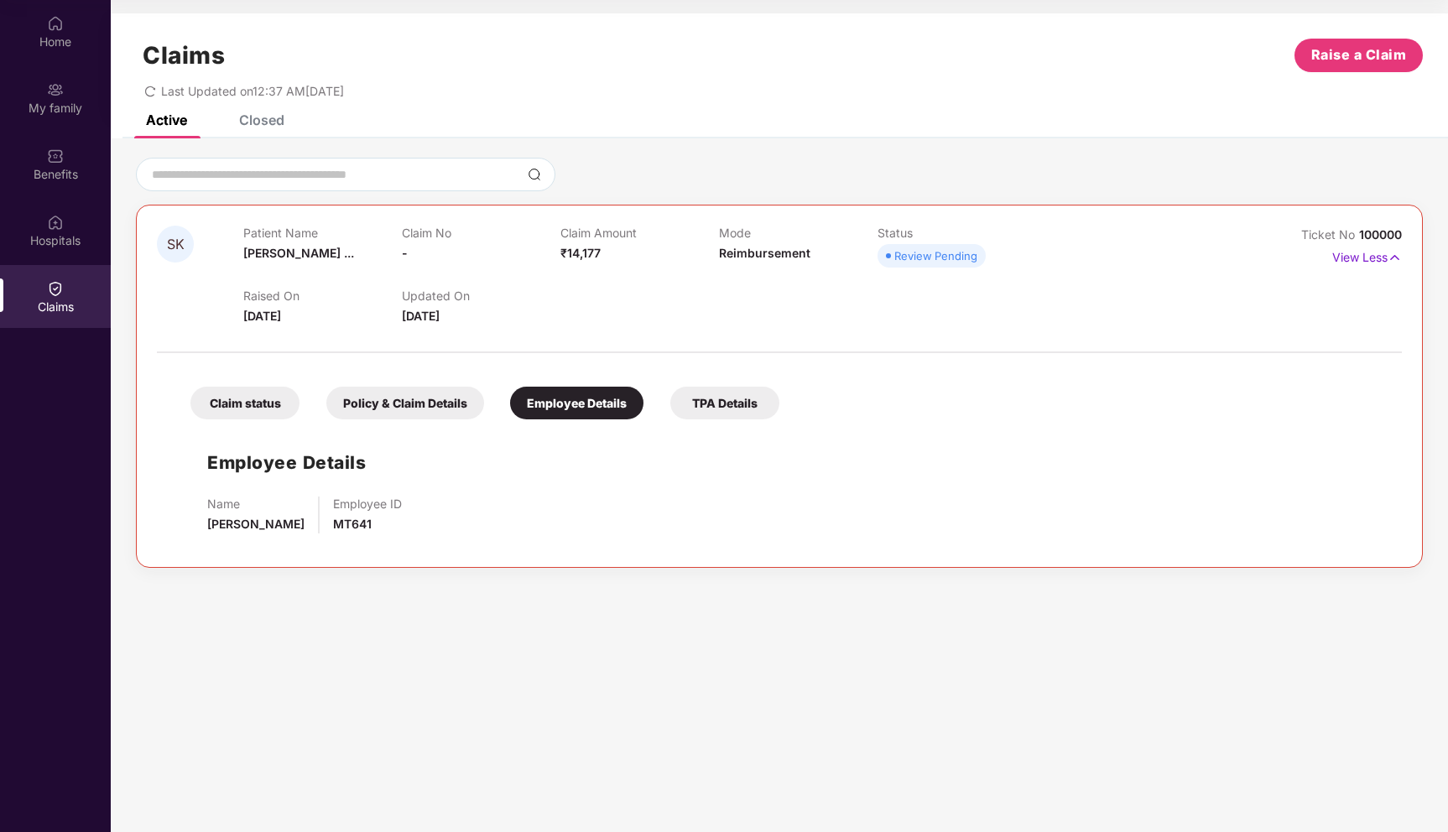
click at [730, 412] on div "TPA Details" at bounding box center [724, 403] width 109 height 33
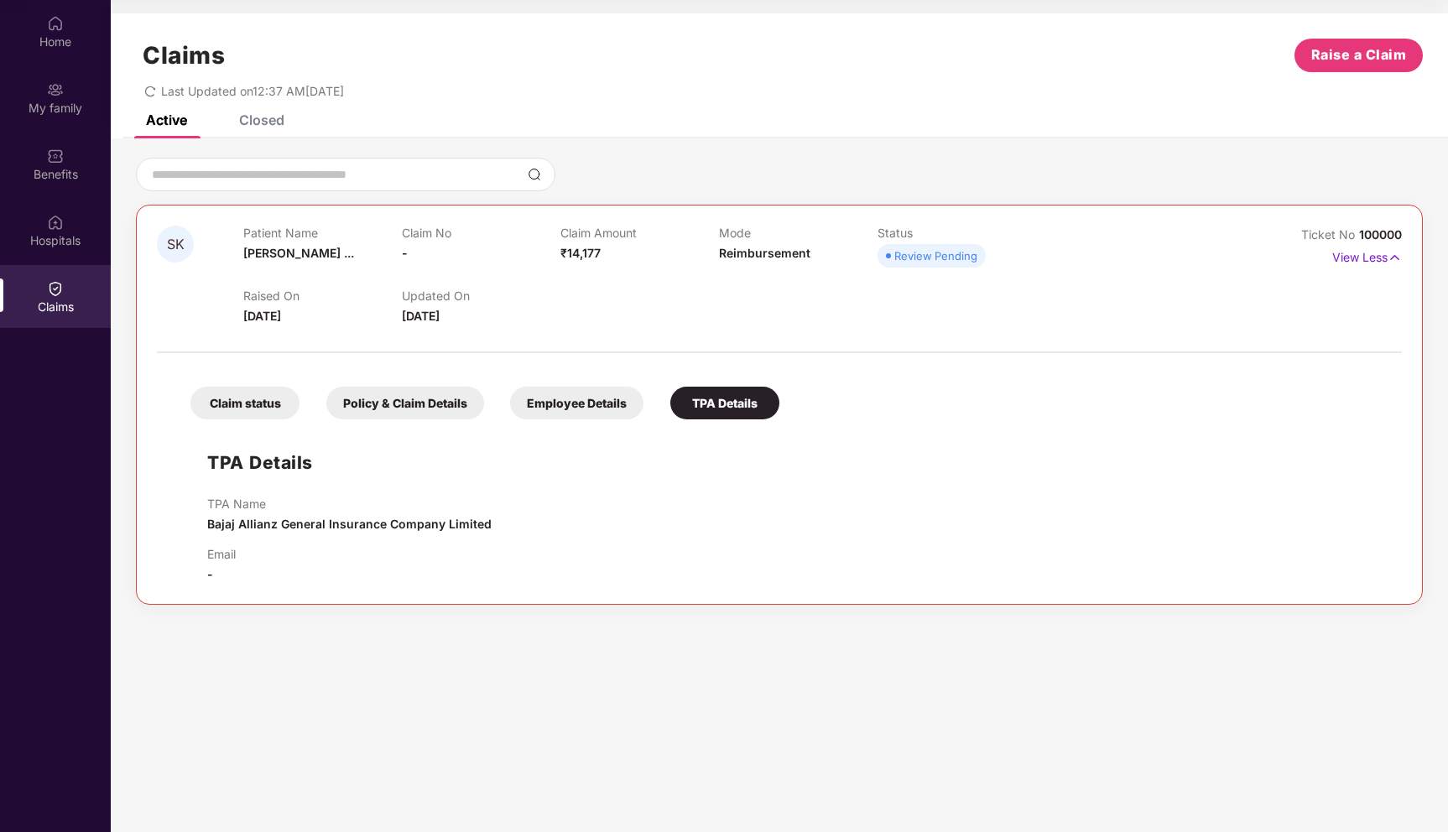
click at [263, 406] on div "Claim status" at bounding box center [244, 403] width 109 height 33
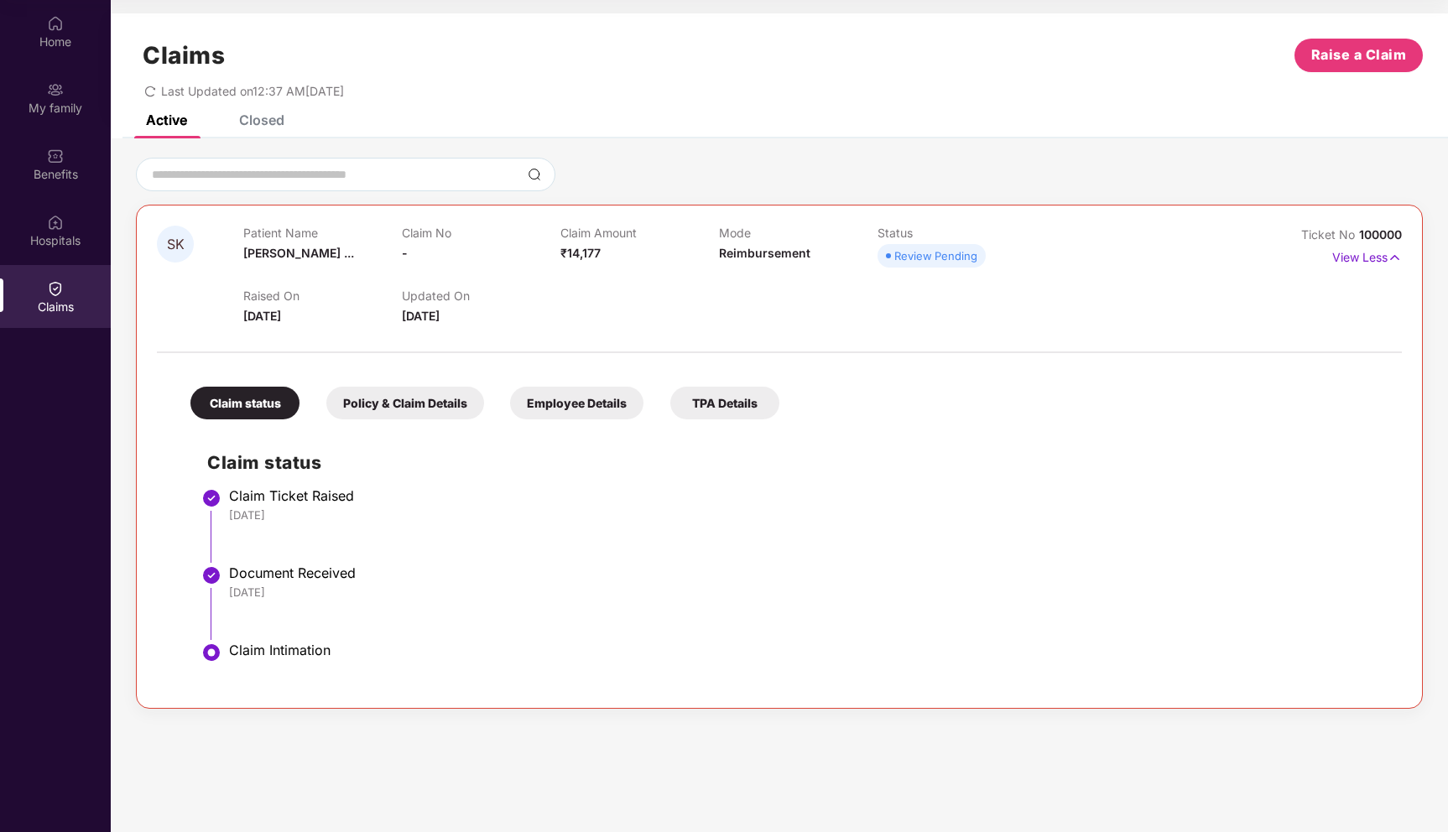
click at [263, 124] on div "Closed" at bounding box center [261, 120] width 45 height 17
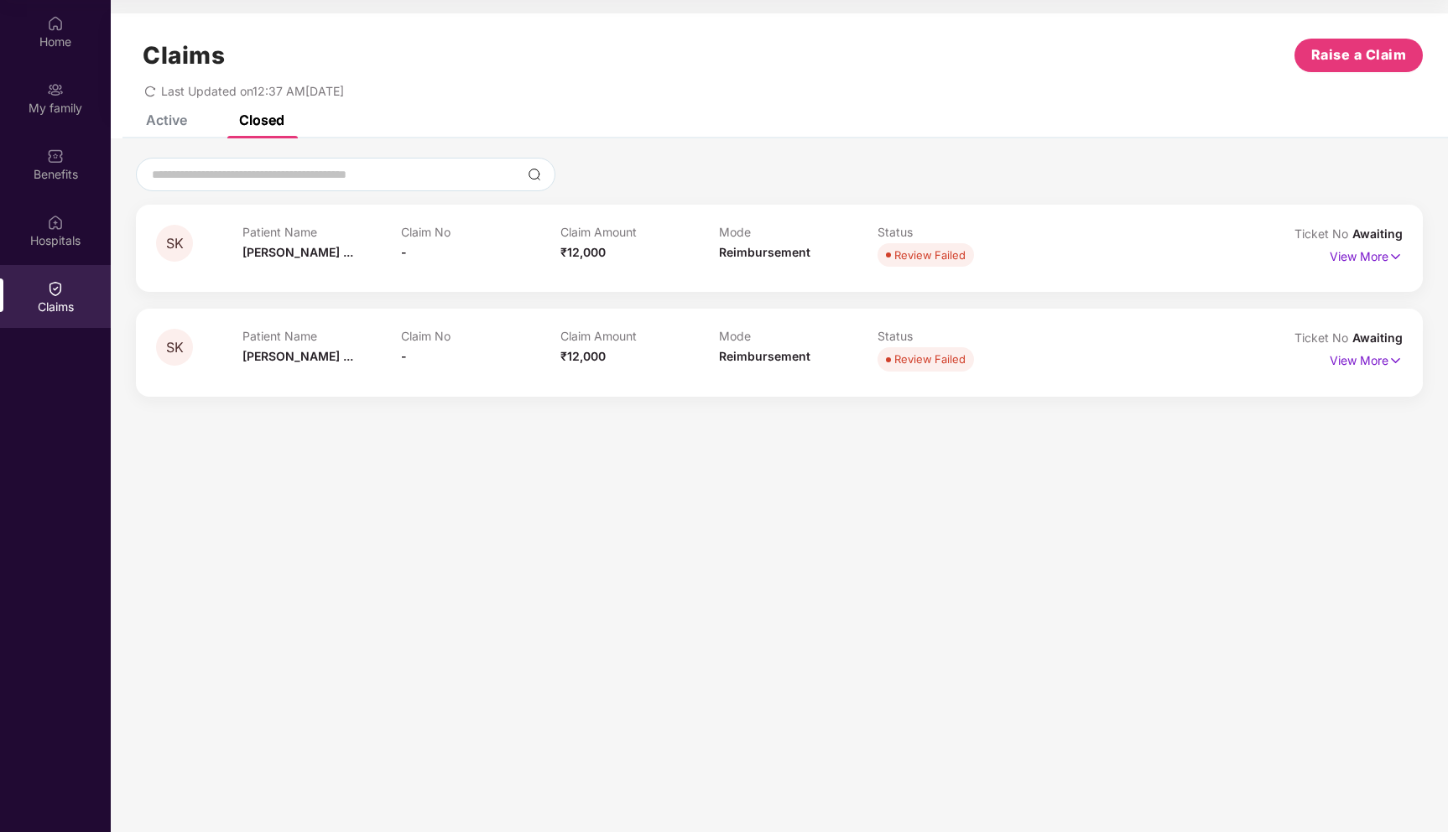
click at [169, 129] on div "Active" at bounding box center [154, 120] width 66 height 37
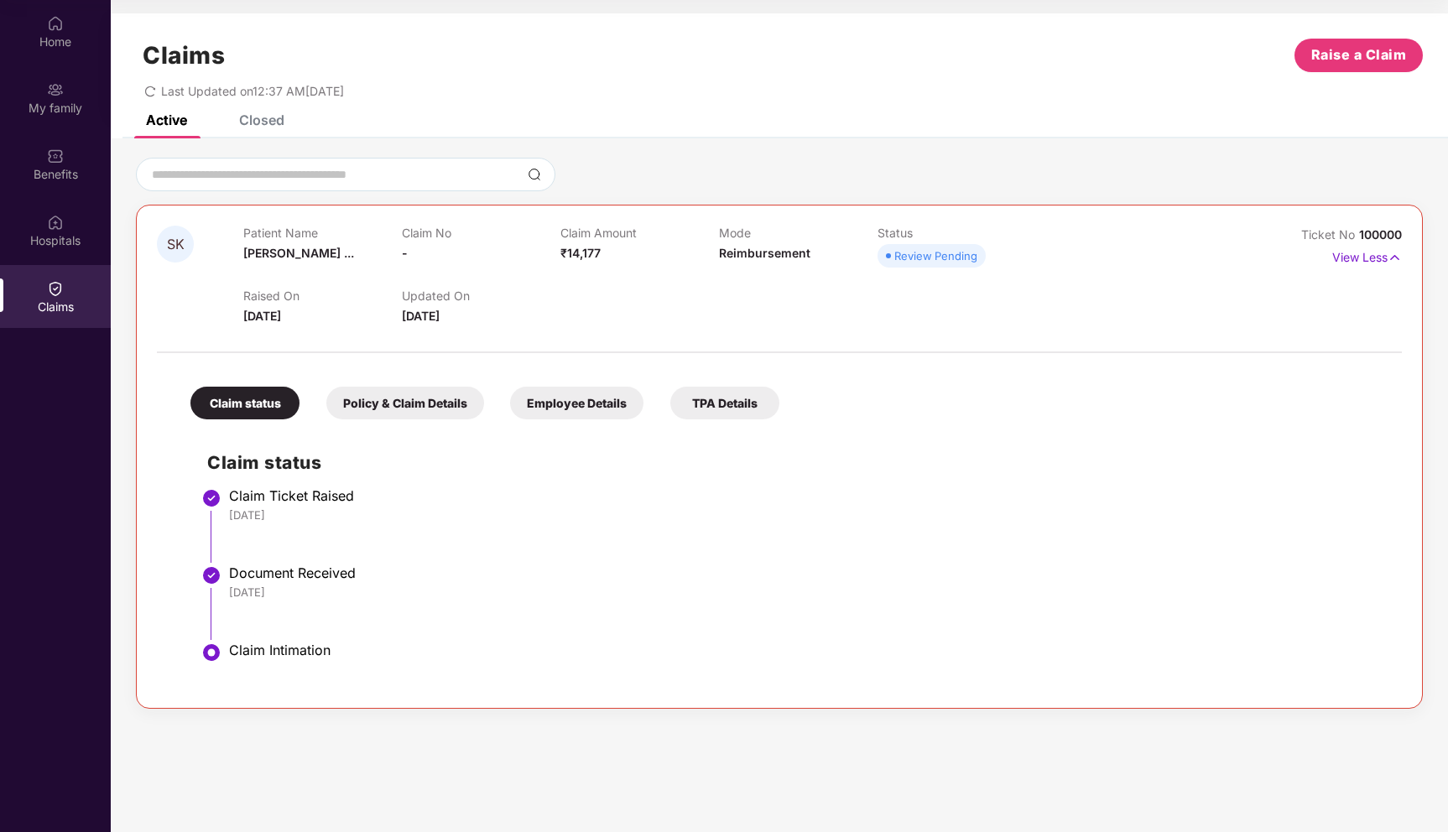
drag, startPoint x: 239, startPoint y: 315, endPoint x: 495, endPoint y: 319, distance: 255.9
click at [495, 320] on div "SK Patient Name Suresh Kumar ... Claim No - Claim Amount ₹14,177 Mode Reimburse…" at bounding box center [676, 276] width 1038 height 100
click at [495, 319] on div "Updated On 17 Sept 2025" at bounding box center [481, 307] width 159 height 37
click at [260, 124] on div "Closed" at bounding box center [261, 120] width 45 height 17
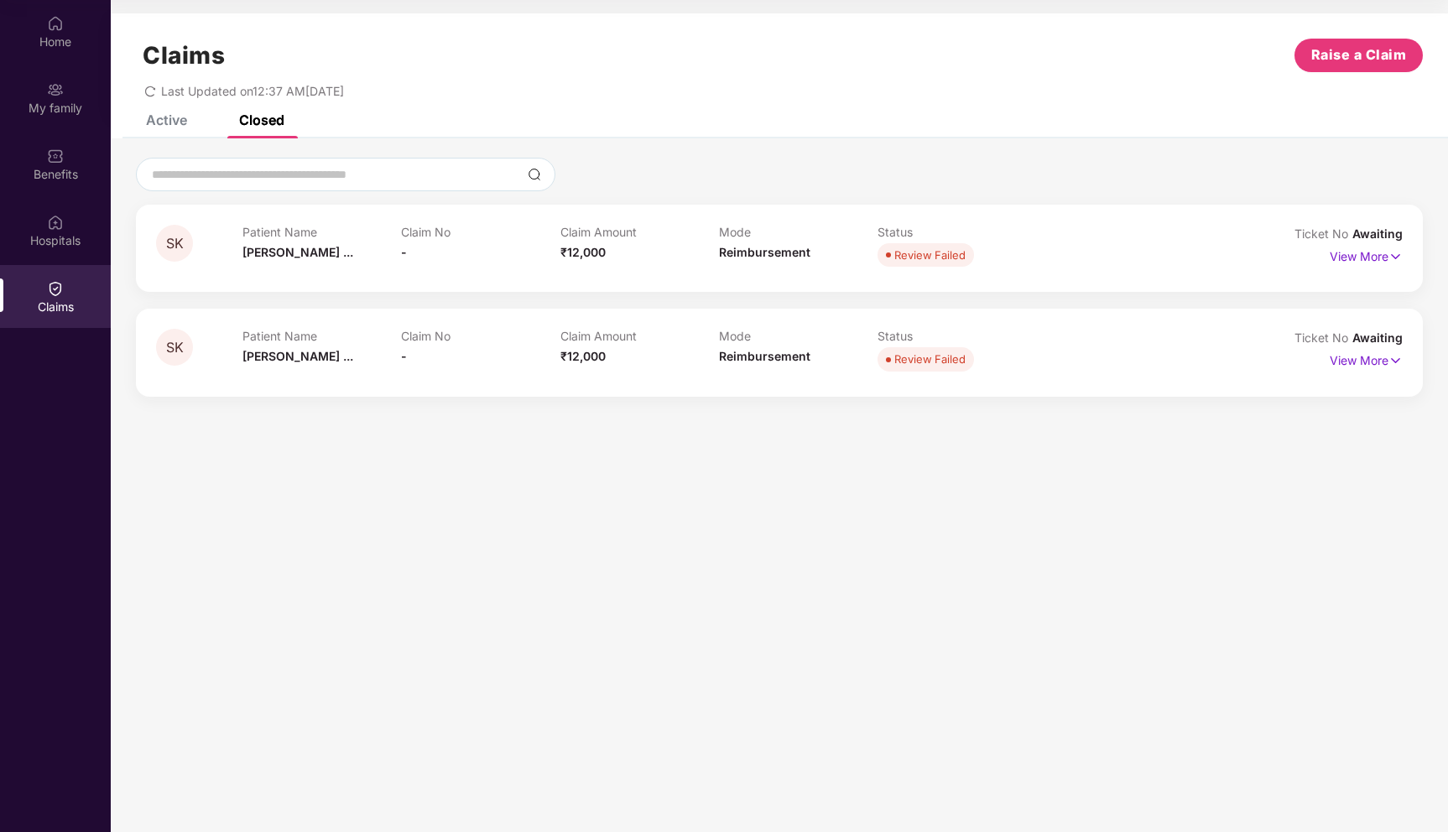
click at [350, 263] on div "Patient Name Suresh Kumar ..." at bounding box center [321, 248] width 159 height 46
click at [1374, 258] on p "View More" at bounding box center [1366, 254] width 73 height 23
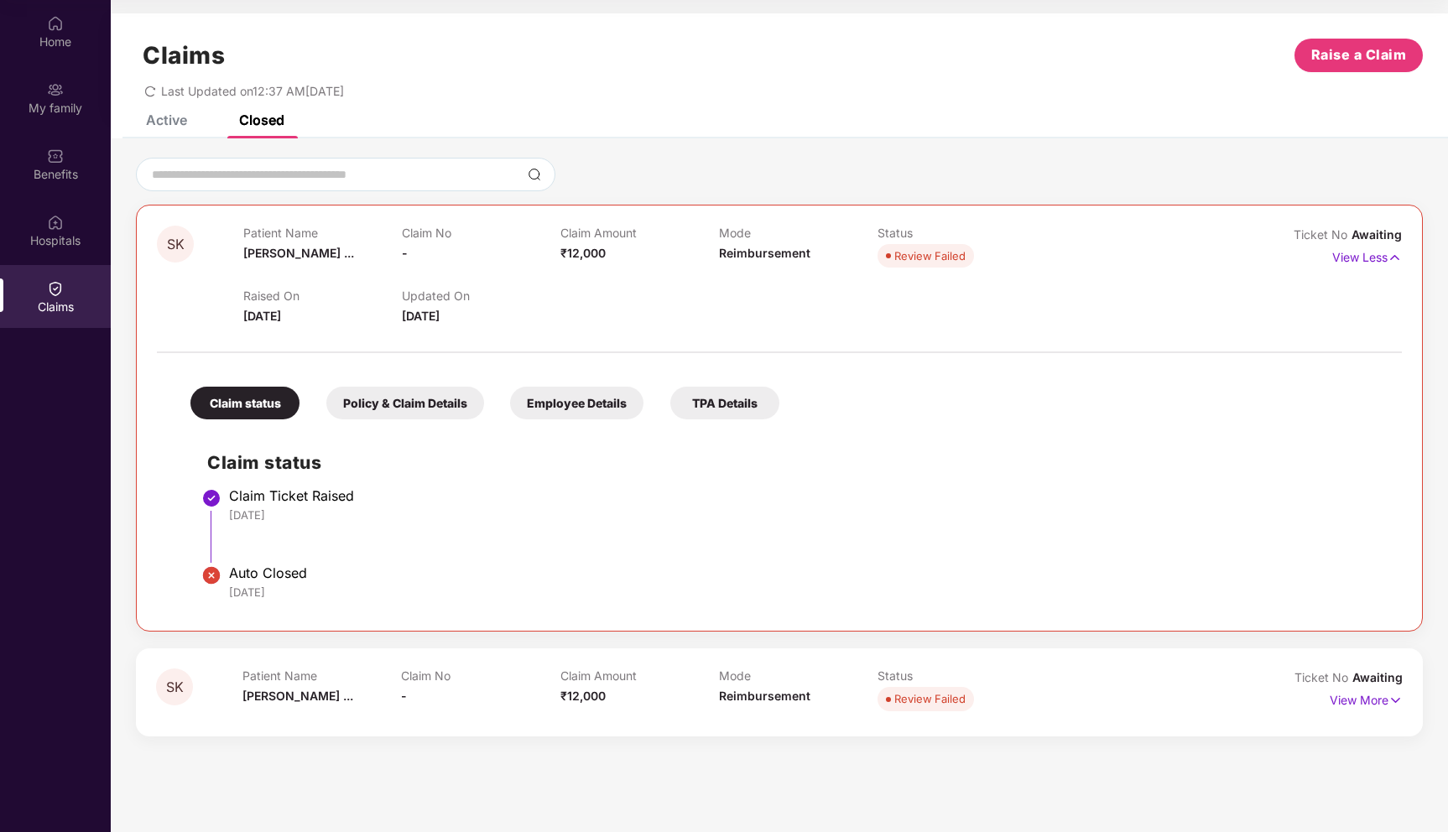
click at [412, 414] on div "Policy & Claim Details" at bounding box center [405, 403] width 158 height 33
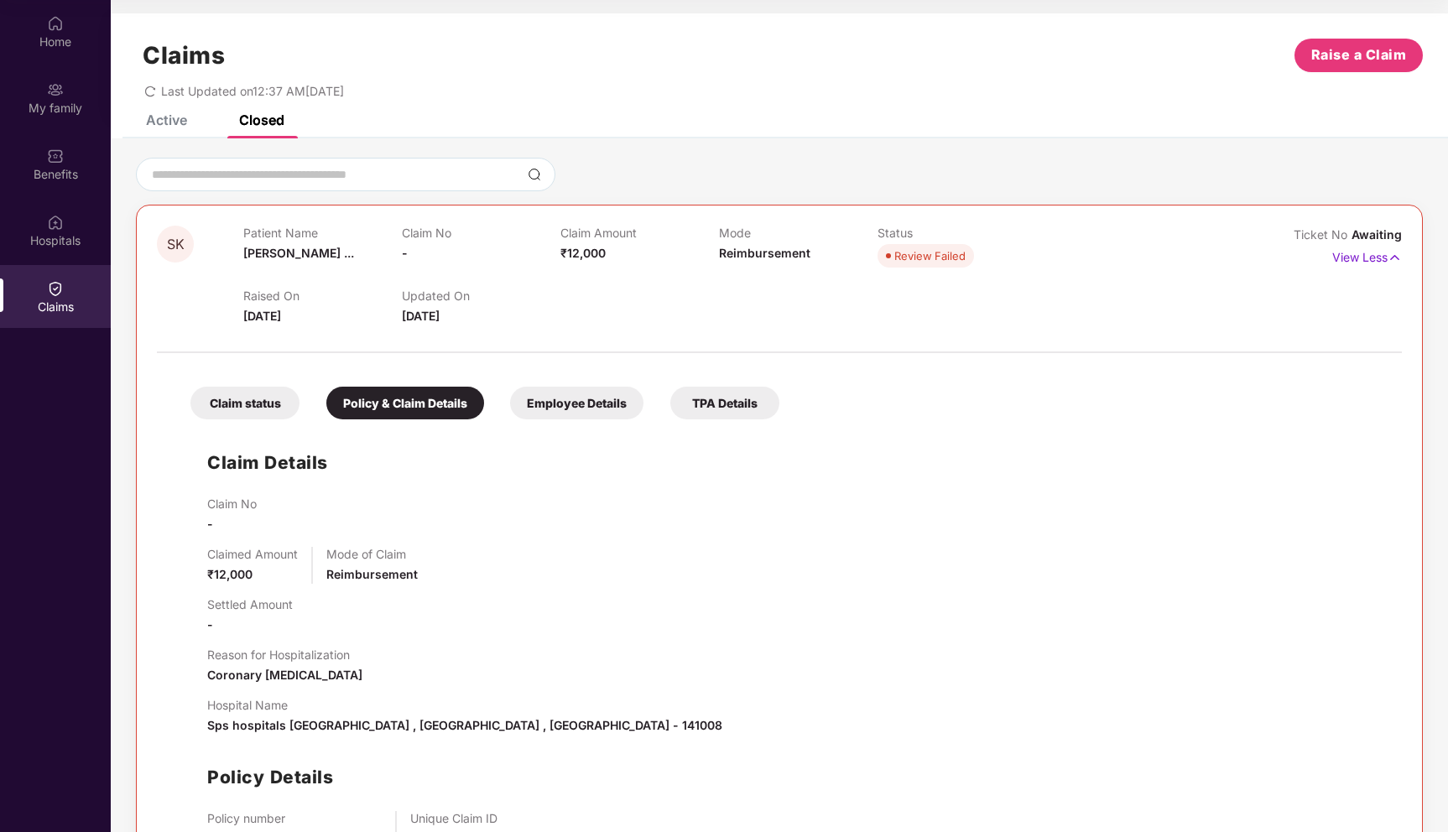
click at [531, 410] on div "Employee Details" at bounding box center [576, 403] width 133 height 33
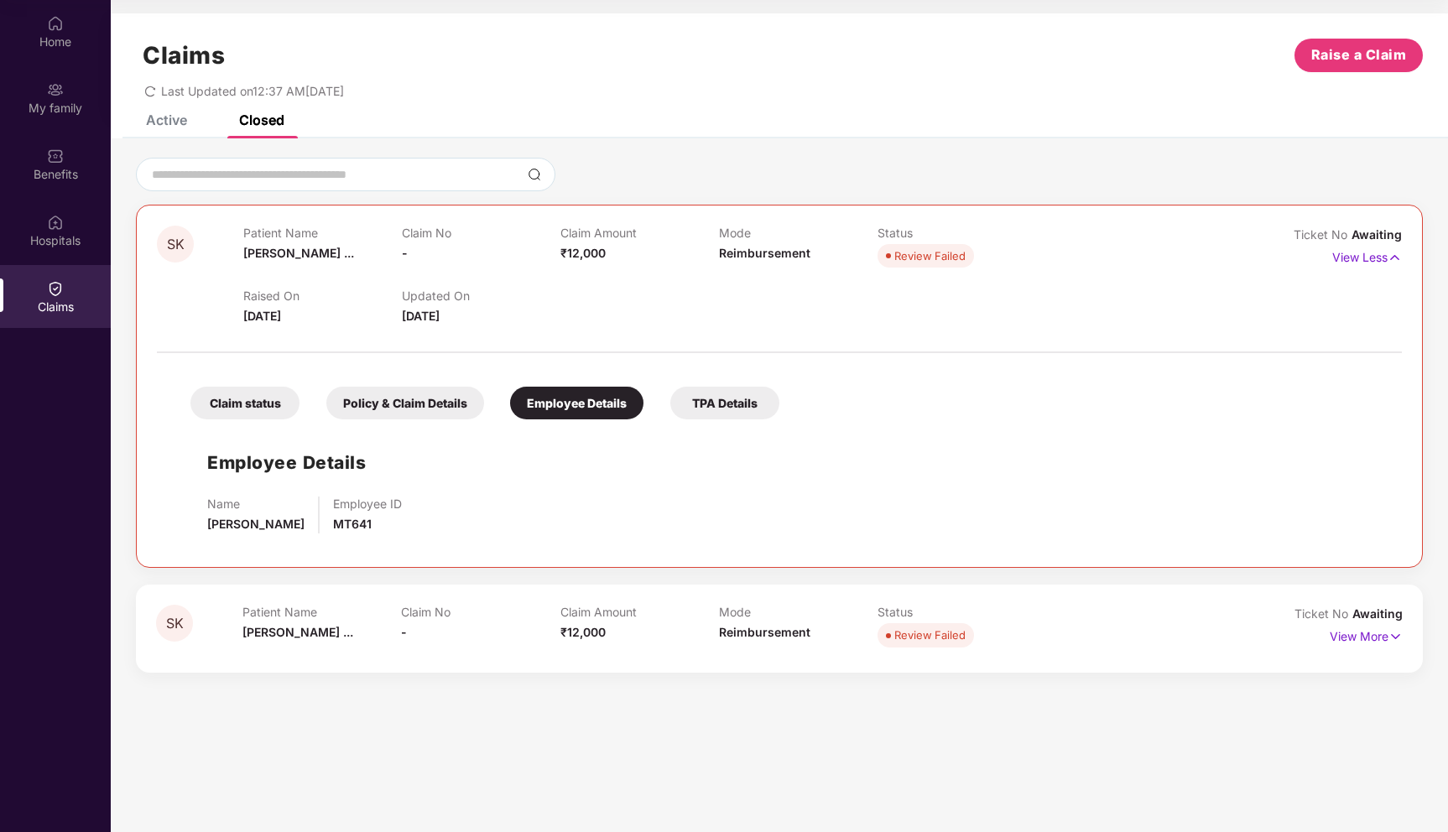
click at [687, 400] on div "TPA Details" at bounding box center [724, 403] width 109 height 33
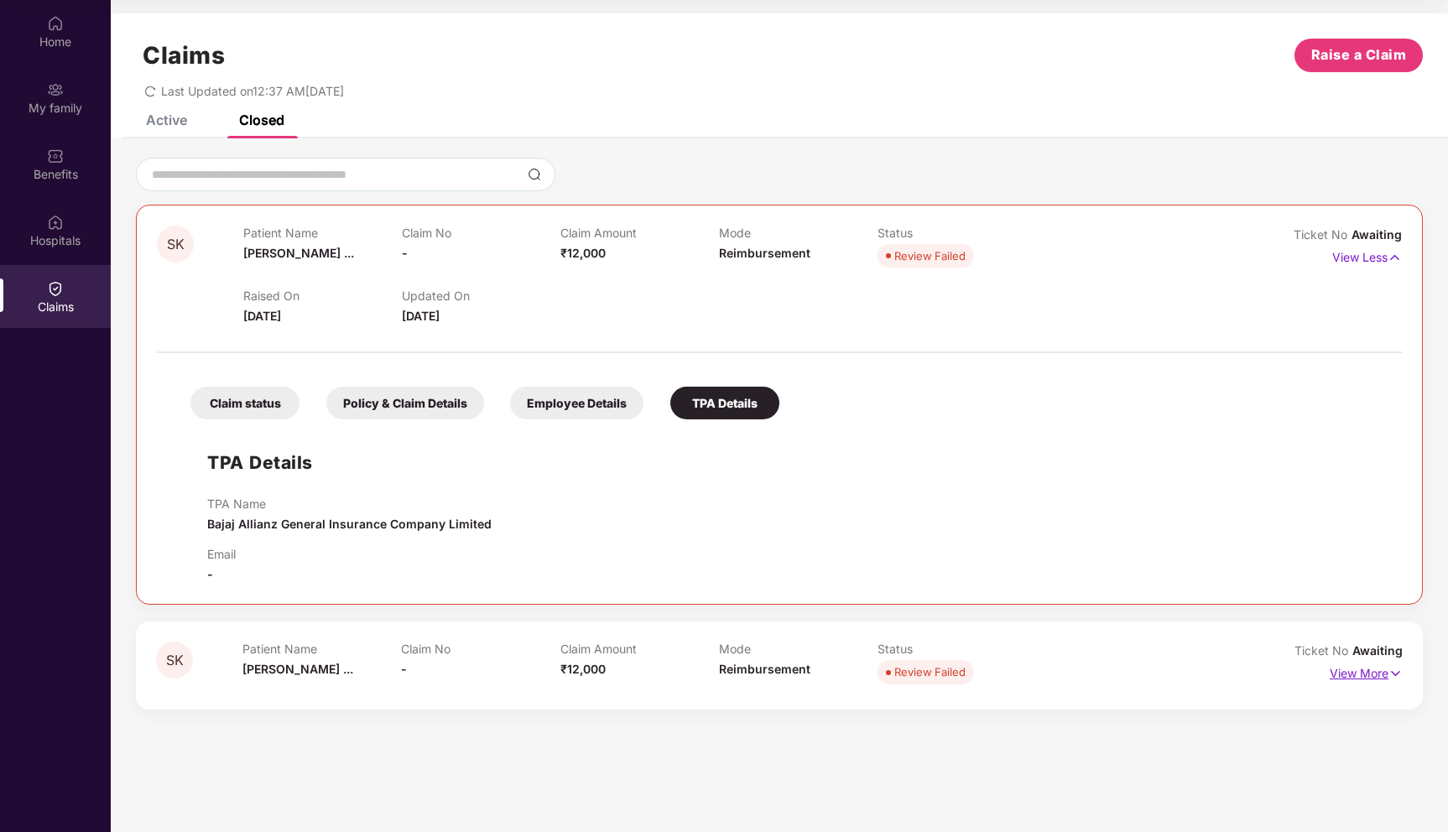
click at [1365, 680] on p "View More" at bounding box center [1366, 671] width 73 height 23
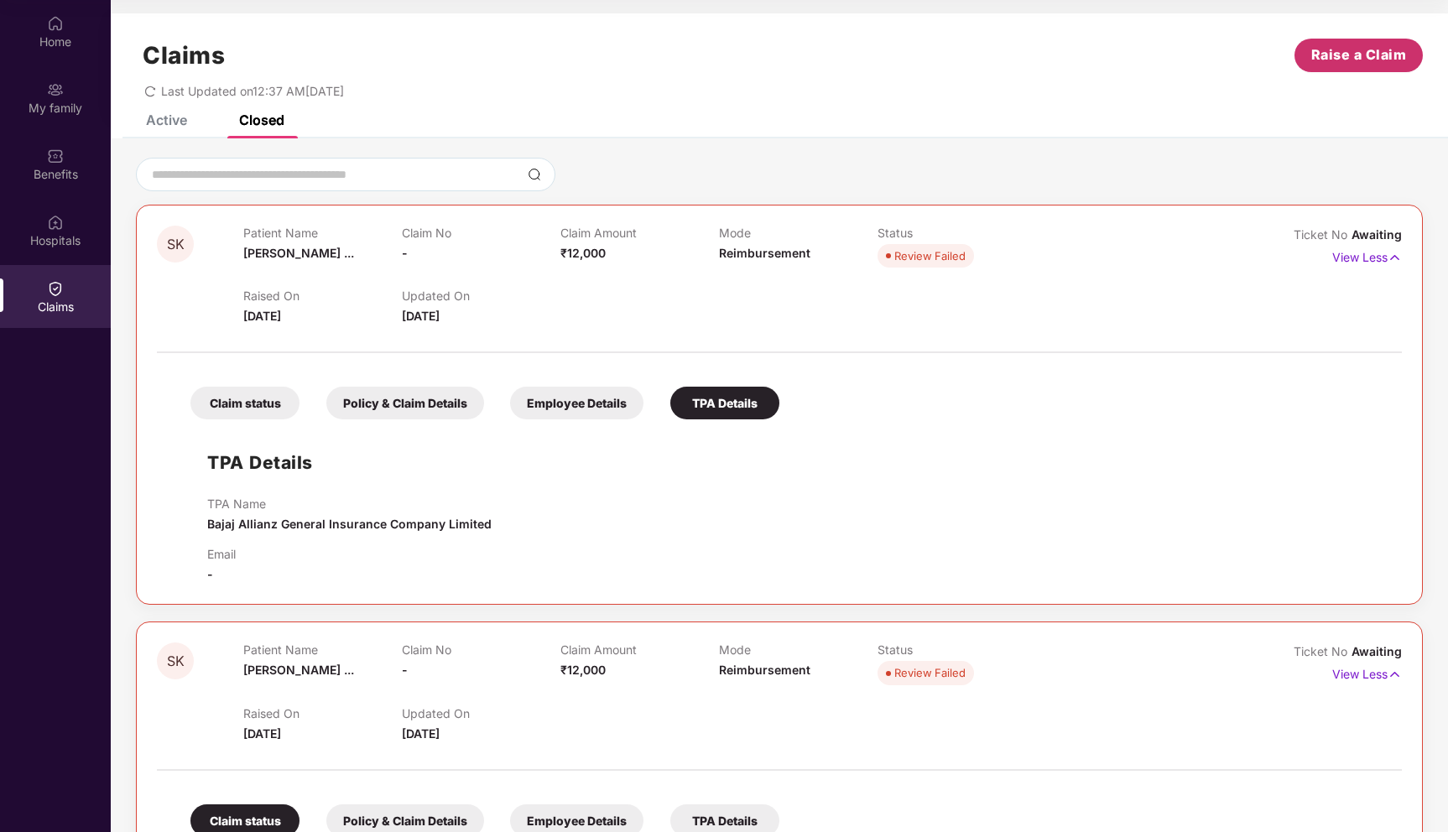
click at [1377, 58] on span "Raise a Claim" at bounding box center [1359, 54] width 96 height 21
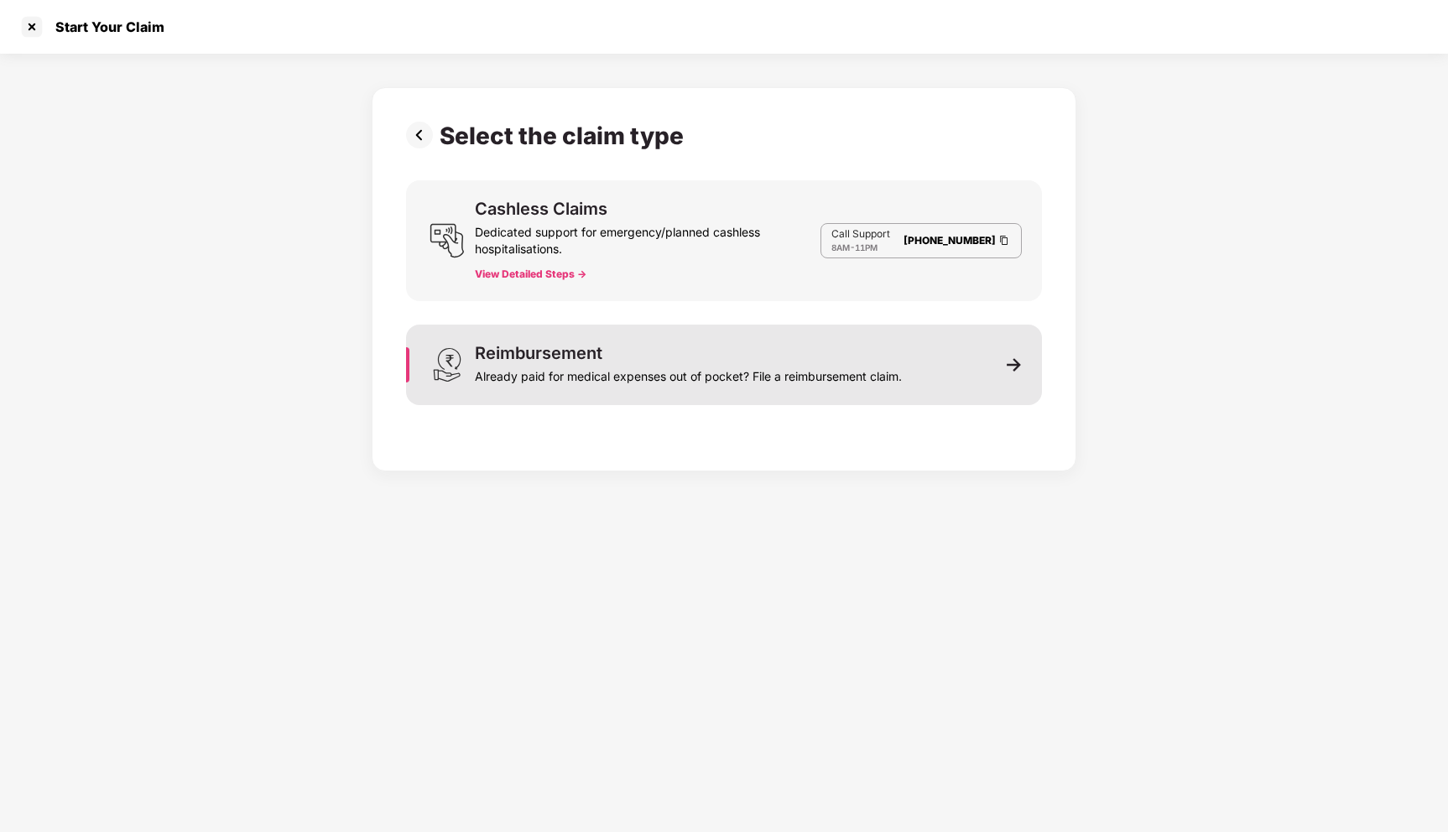
click at [568, 382] on div "Already paid for medical expenses out of pocket? File a reimbursement claim." at bounding box center [688, 373] width 427 height 23
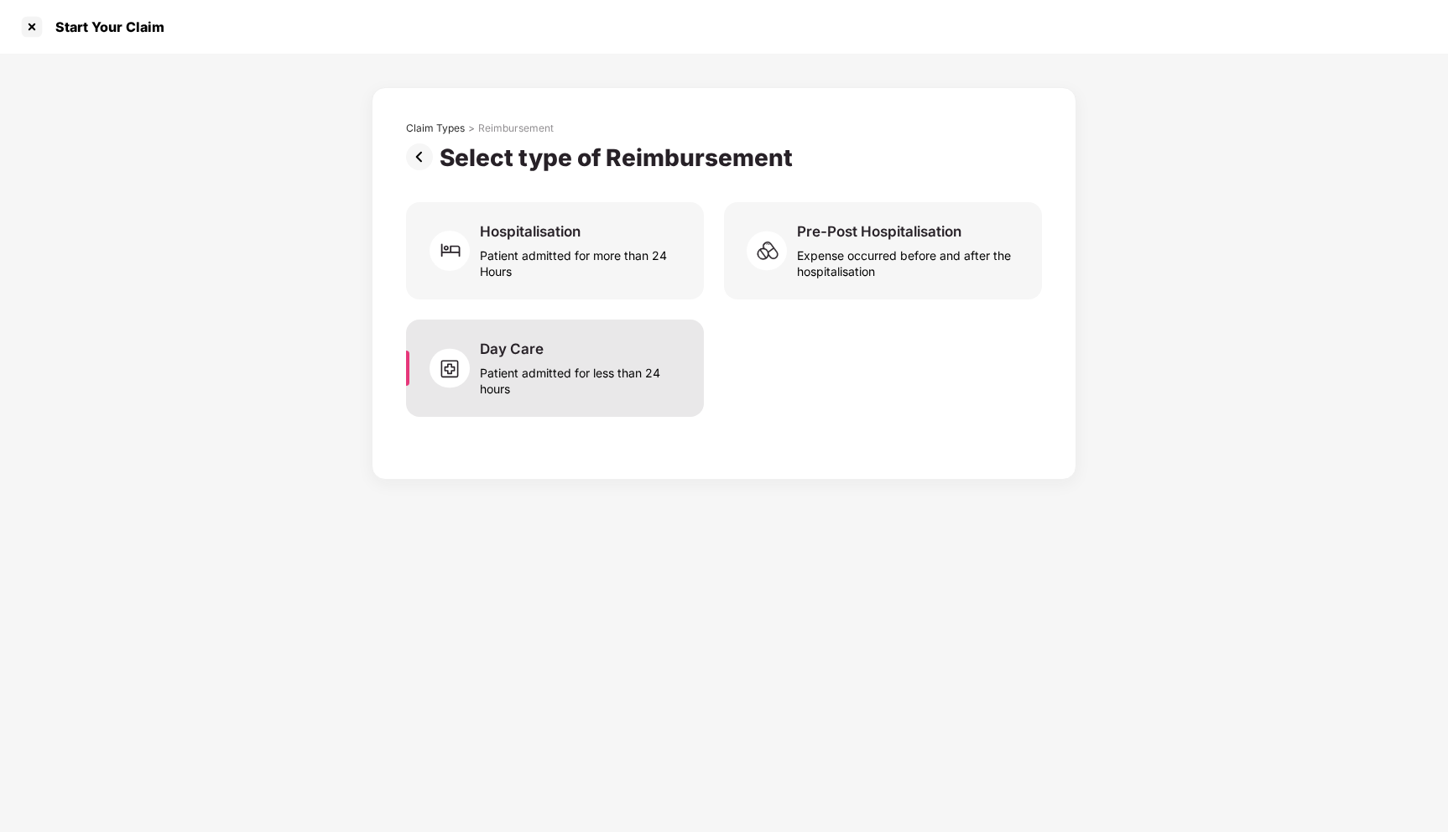
click at [565, 369] on div "Patient admitted for less than 24 hours" at bounding box center [582, 377] width 204 height 39
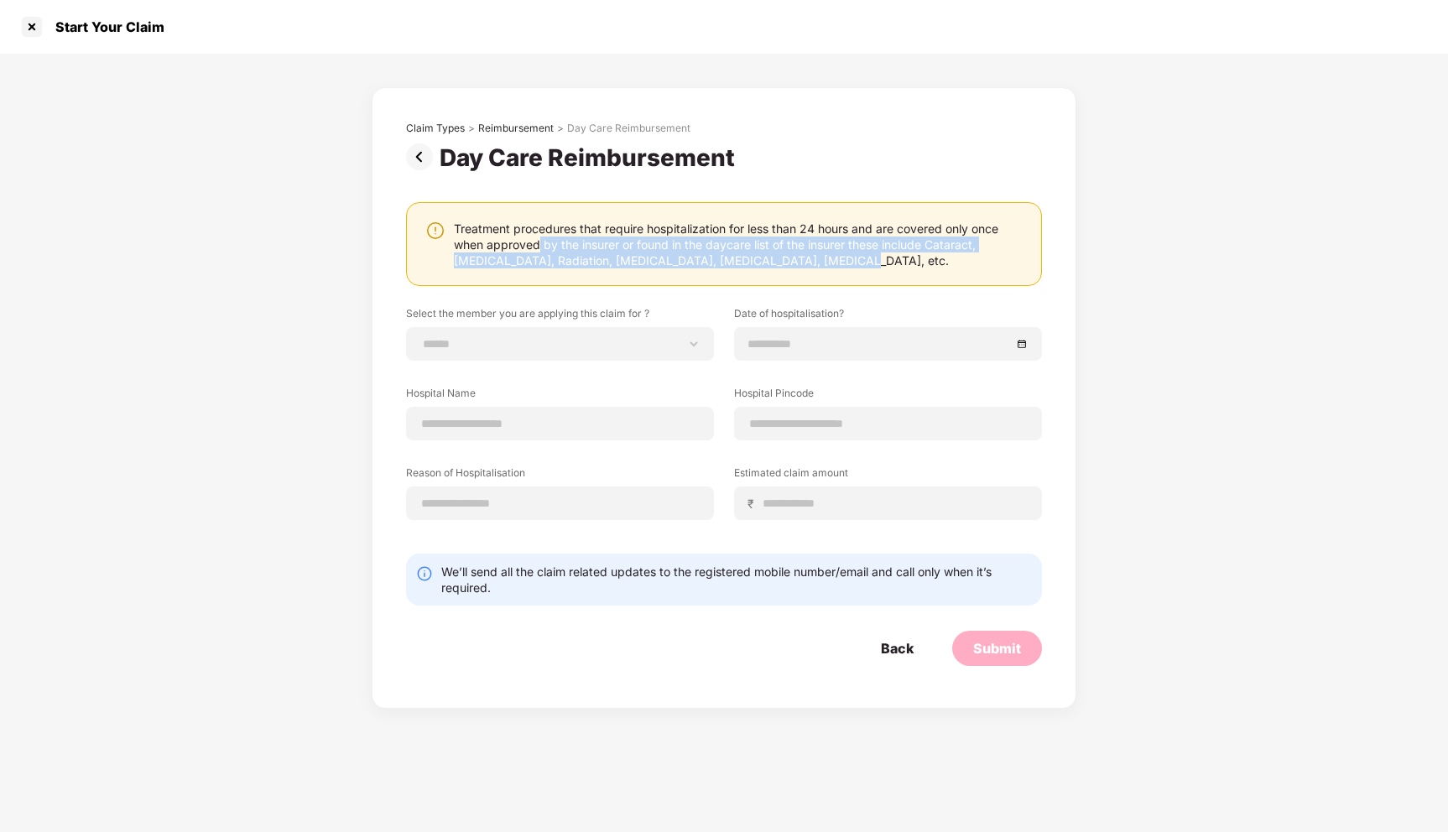
drag, startPoint x: 566, startPoint y: 243, endPoint x: 819, endPoint y: 258, distance: 253.8
click at [819, 258] on div "Treatment procedures that require hospitalization for less than 24 hours and ar…" at bounding box center [739, 245] width 571 height 48
click at [828, 258] on div "Treatment procedures that require hospitalization for less than 24 hours and ar…" at bounding box center [739, 245] width 571 height 48
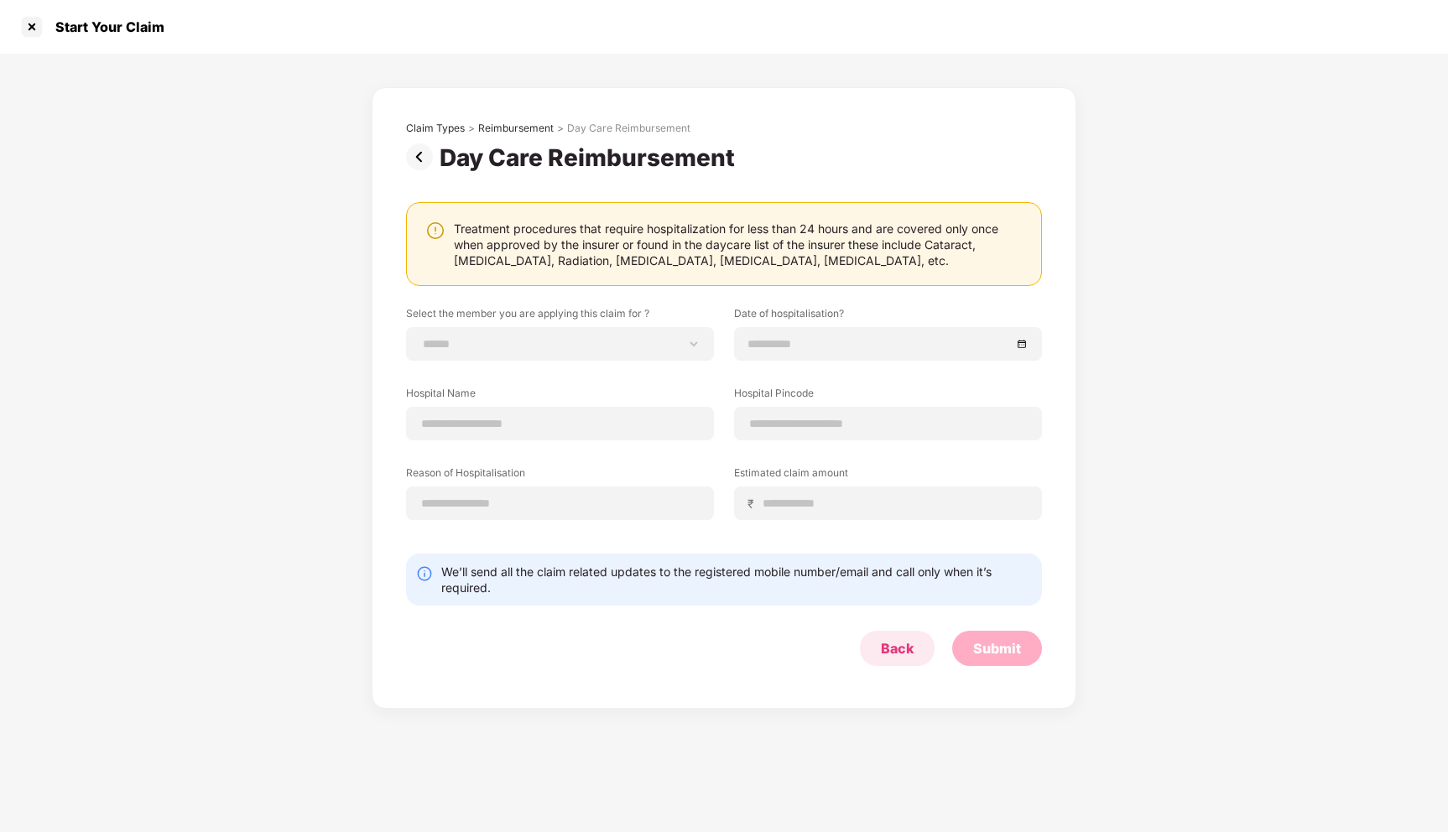
click at [904, 654] on div "Back" at bounding box center [897, 648] width 33 height 18
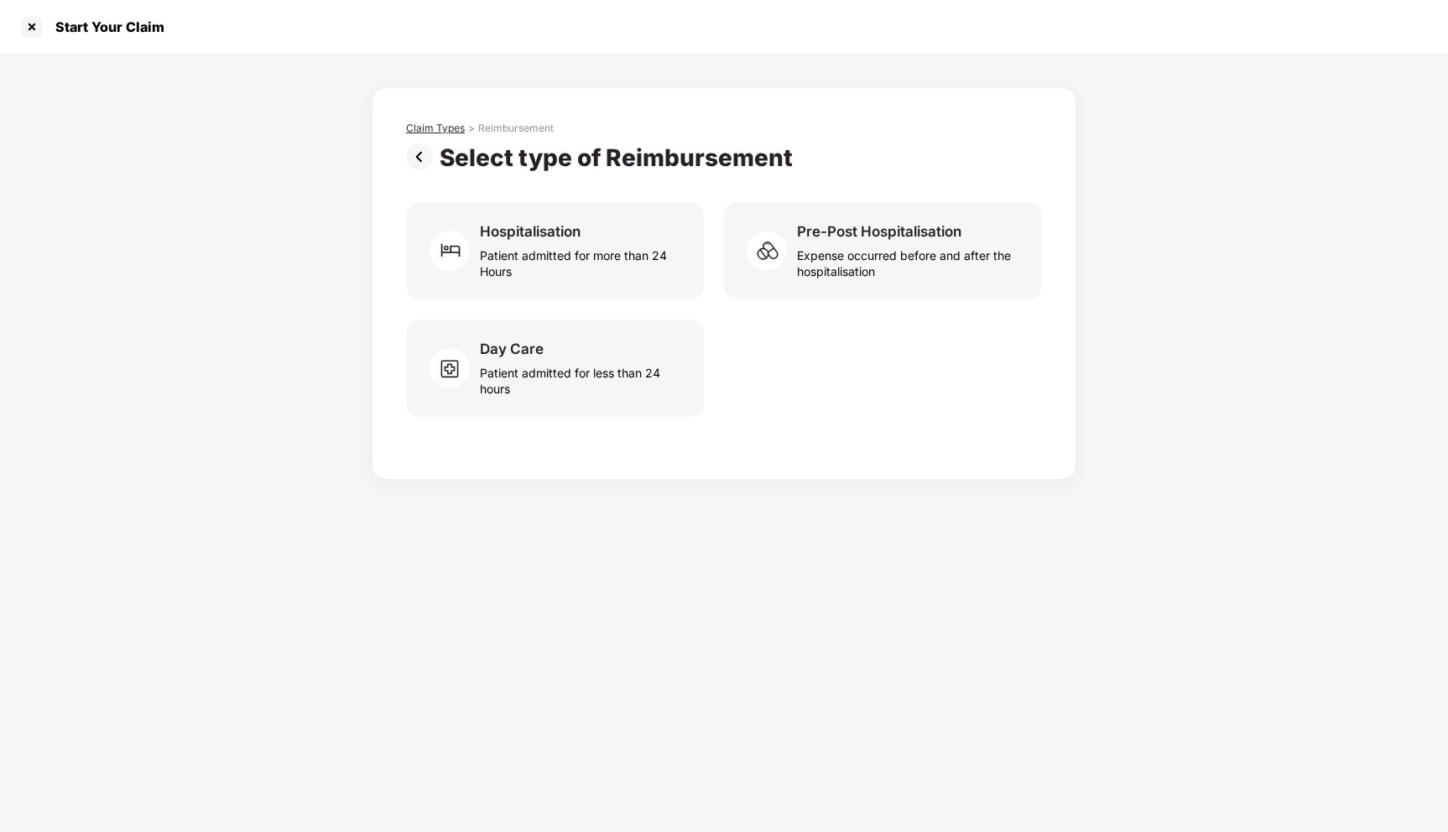
click at [453, 128] on div "Claim Types" at bounding box center [435, 128] width 59 height 13
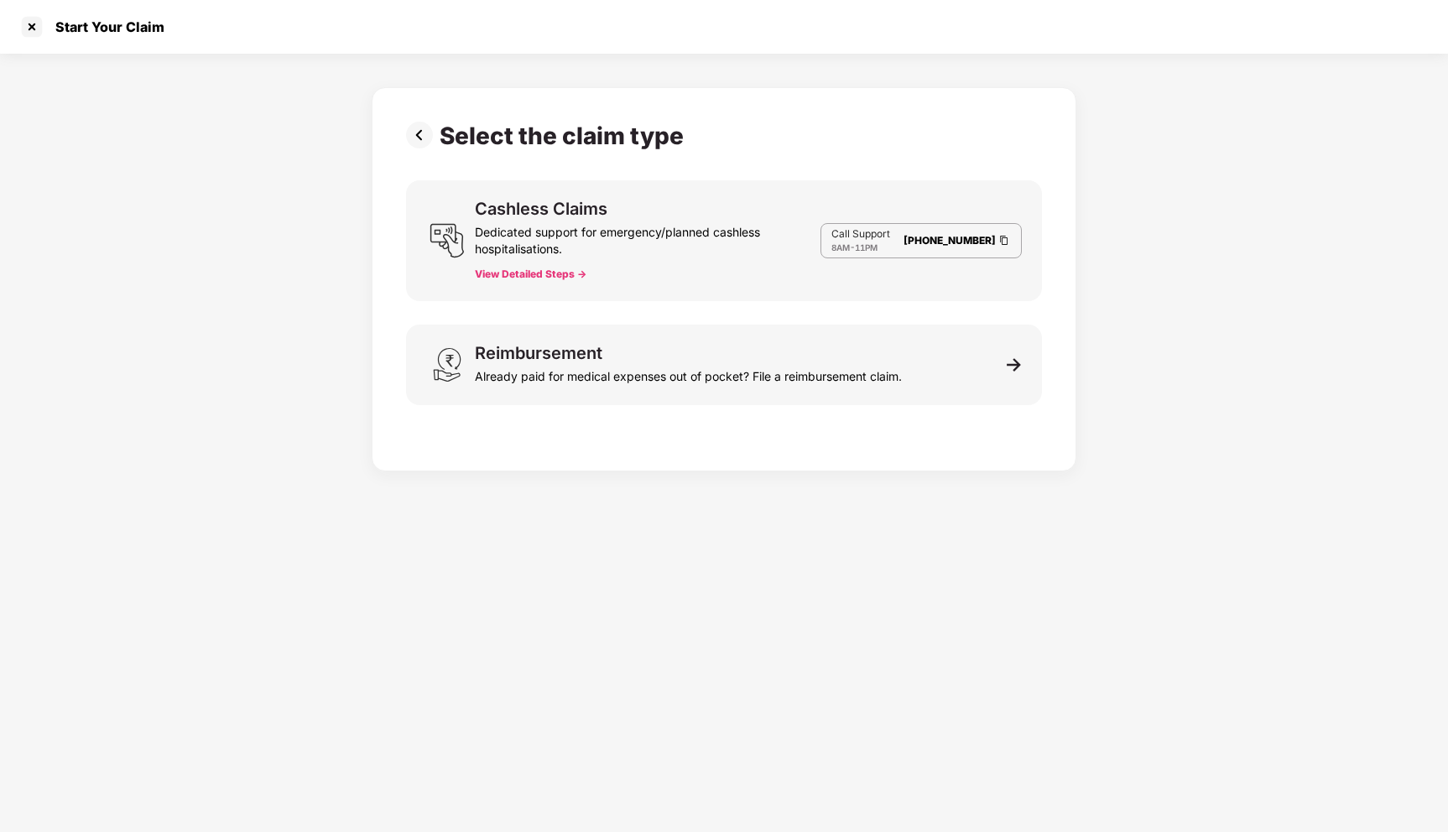
click at [550, 278] on button "View Detailed Steps ->" at bounding box center [531, 274] width 112 height 13
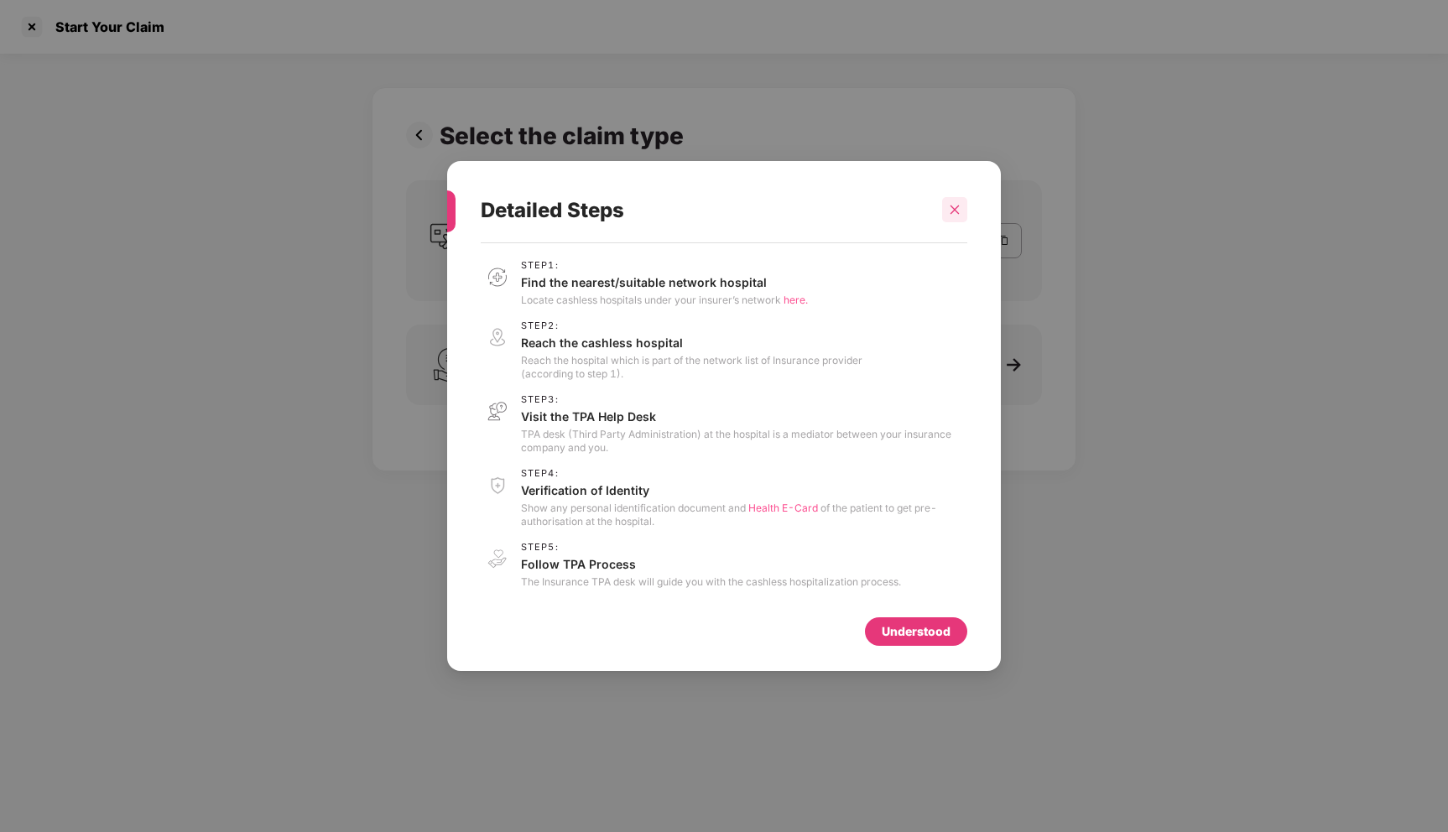
click at [956, 204] on icon "close" at bounding box center [955, 210] width 12 height 12
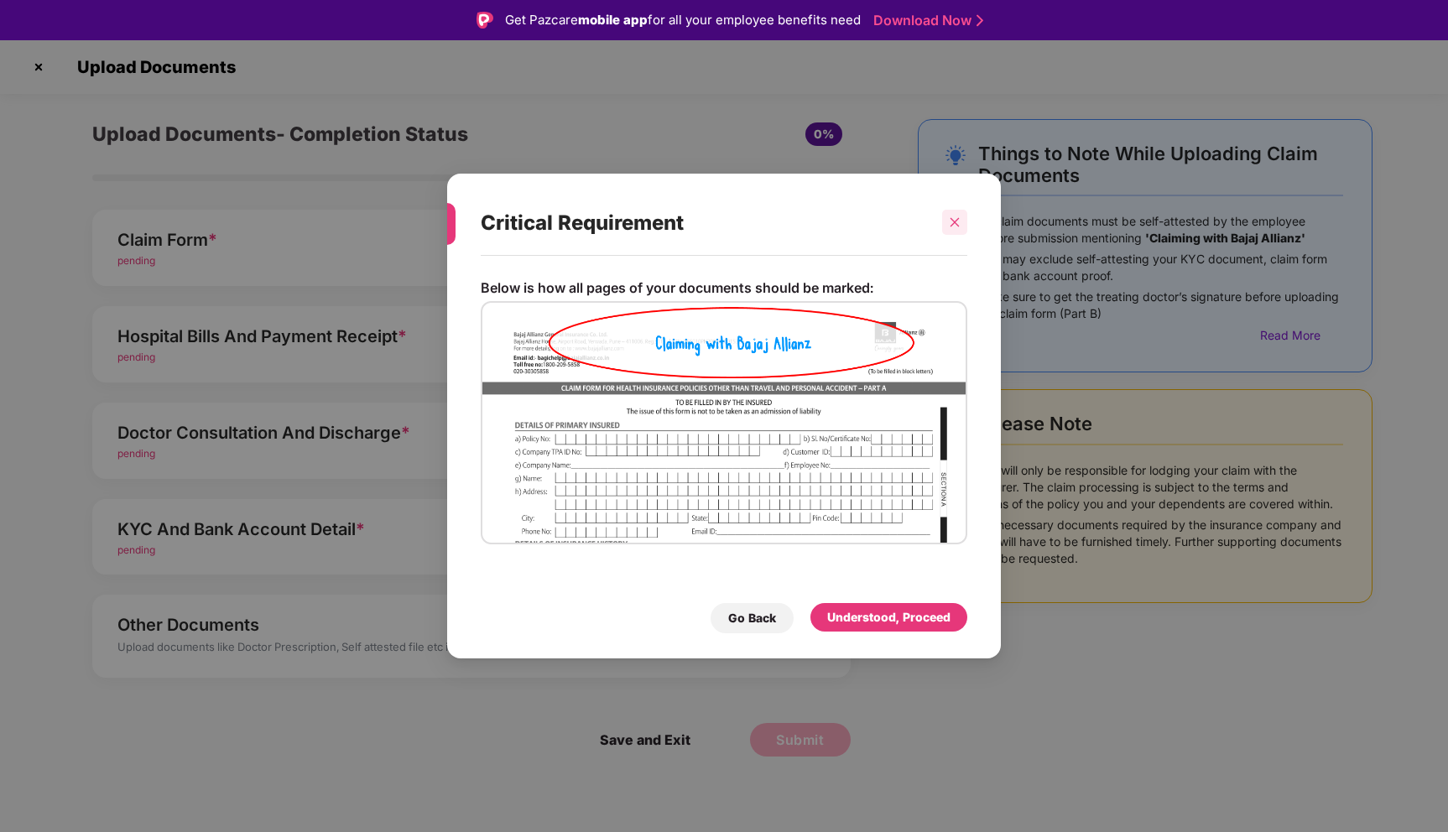
click at [956, 214] on div at bounding box center [954, 222] width 25 height 25
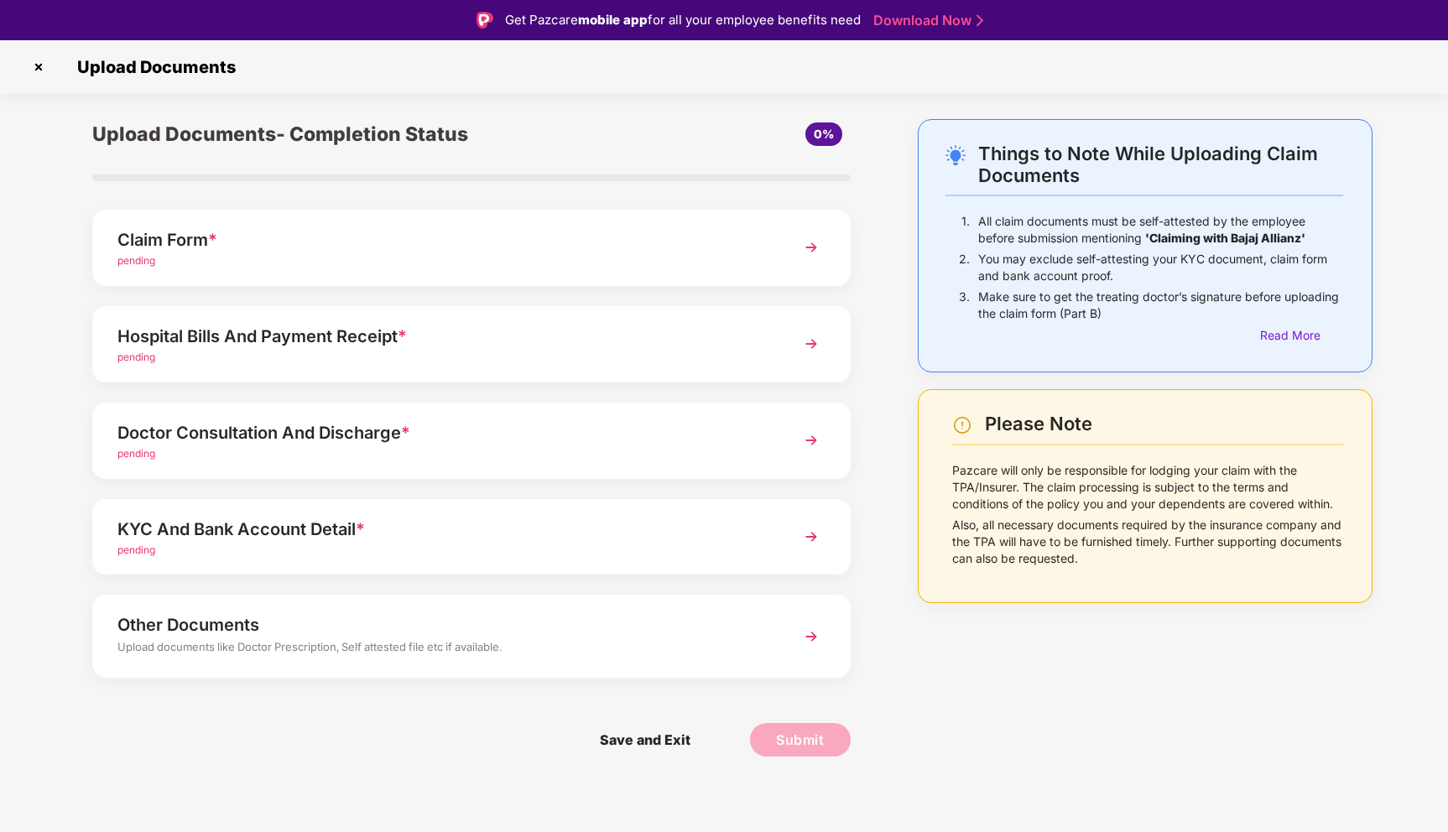
click at [34, 68] on img at bounding box center [38, 67] width 27 height 27
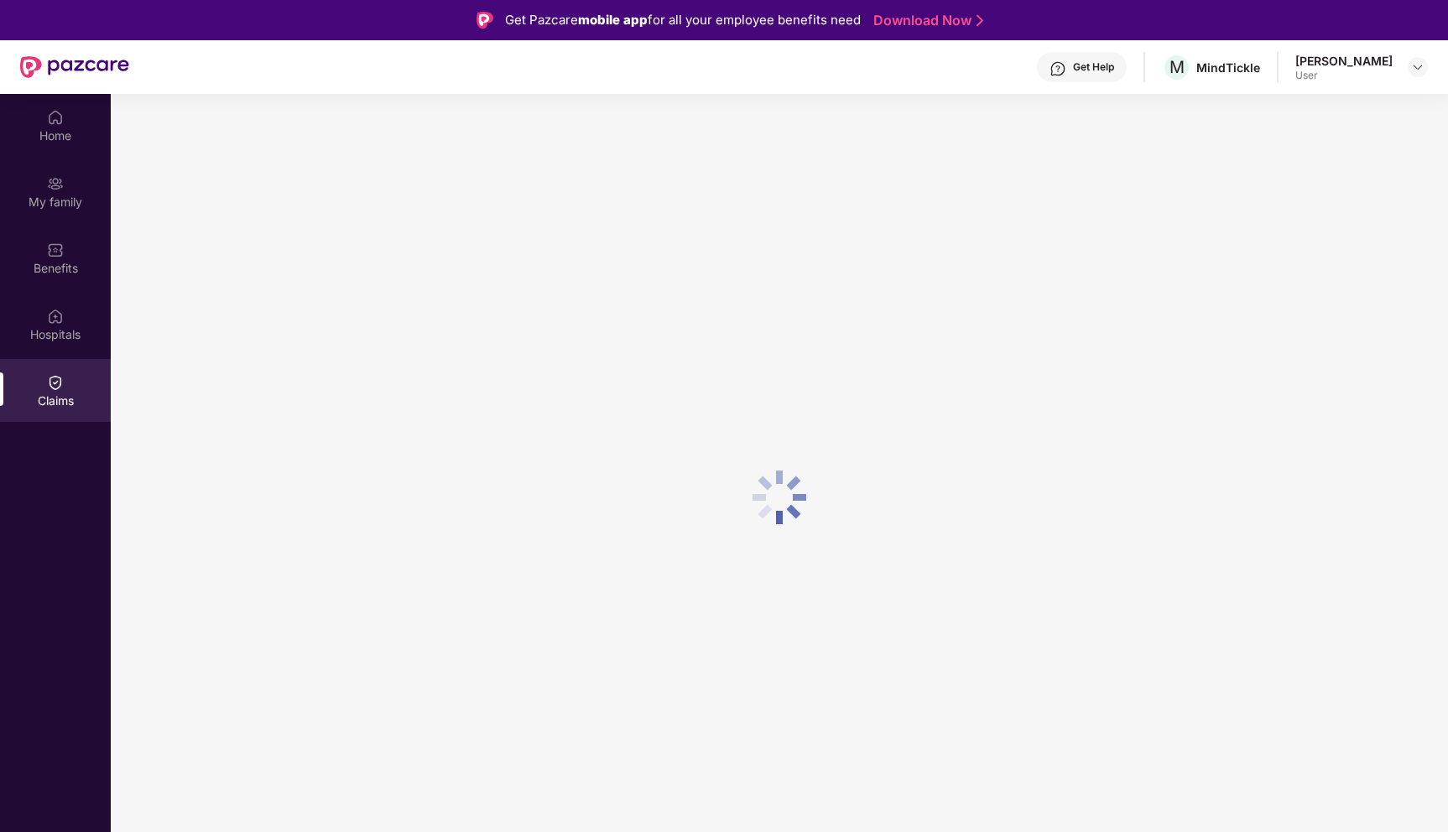
scroll to position [94, 0]
